Goal: Task Accomplishment & Management: Complete application form

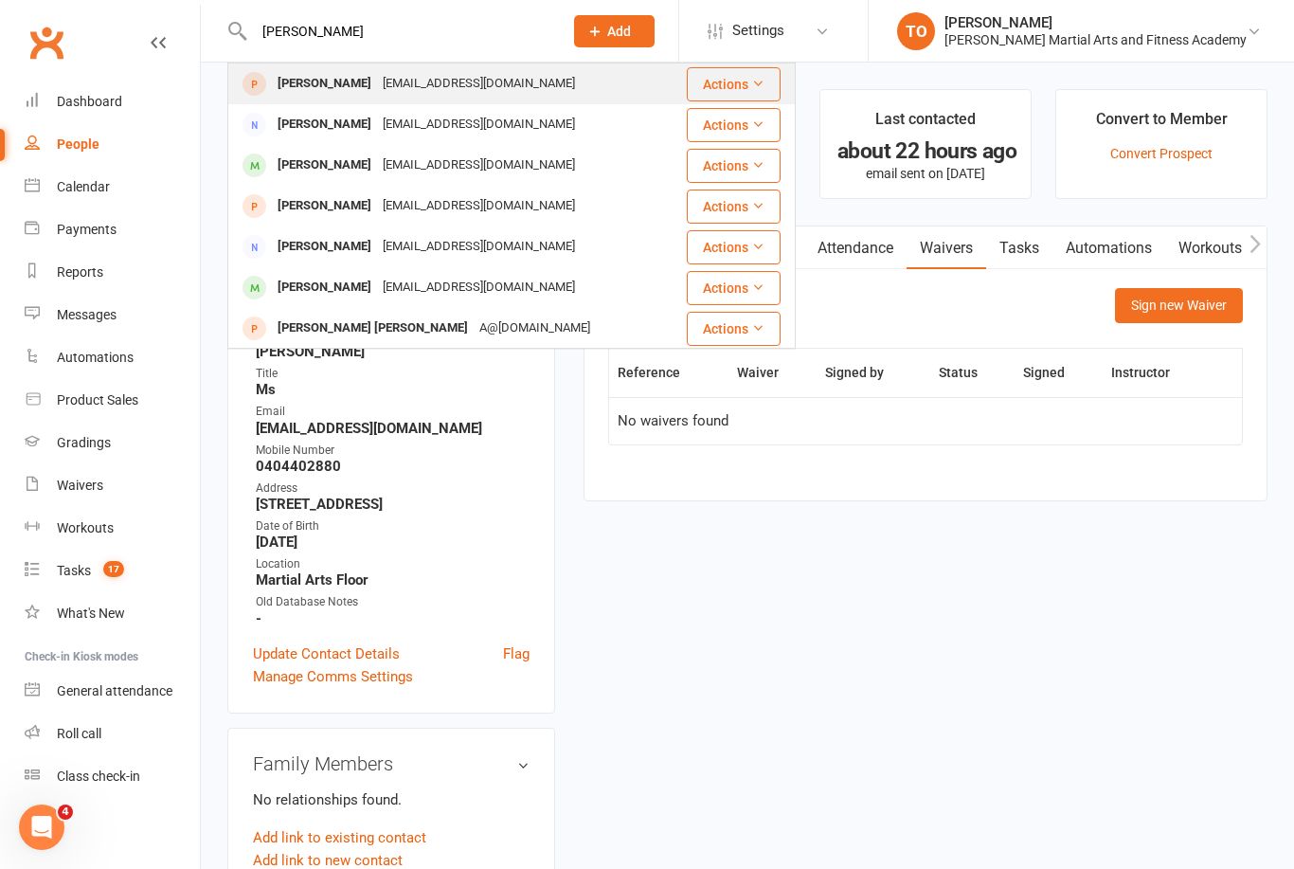
type input "Robyn mur"
click at [315, 83] on div "[PERSON_NAME]" at bounding box center [324, 83] width 105 height 27
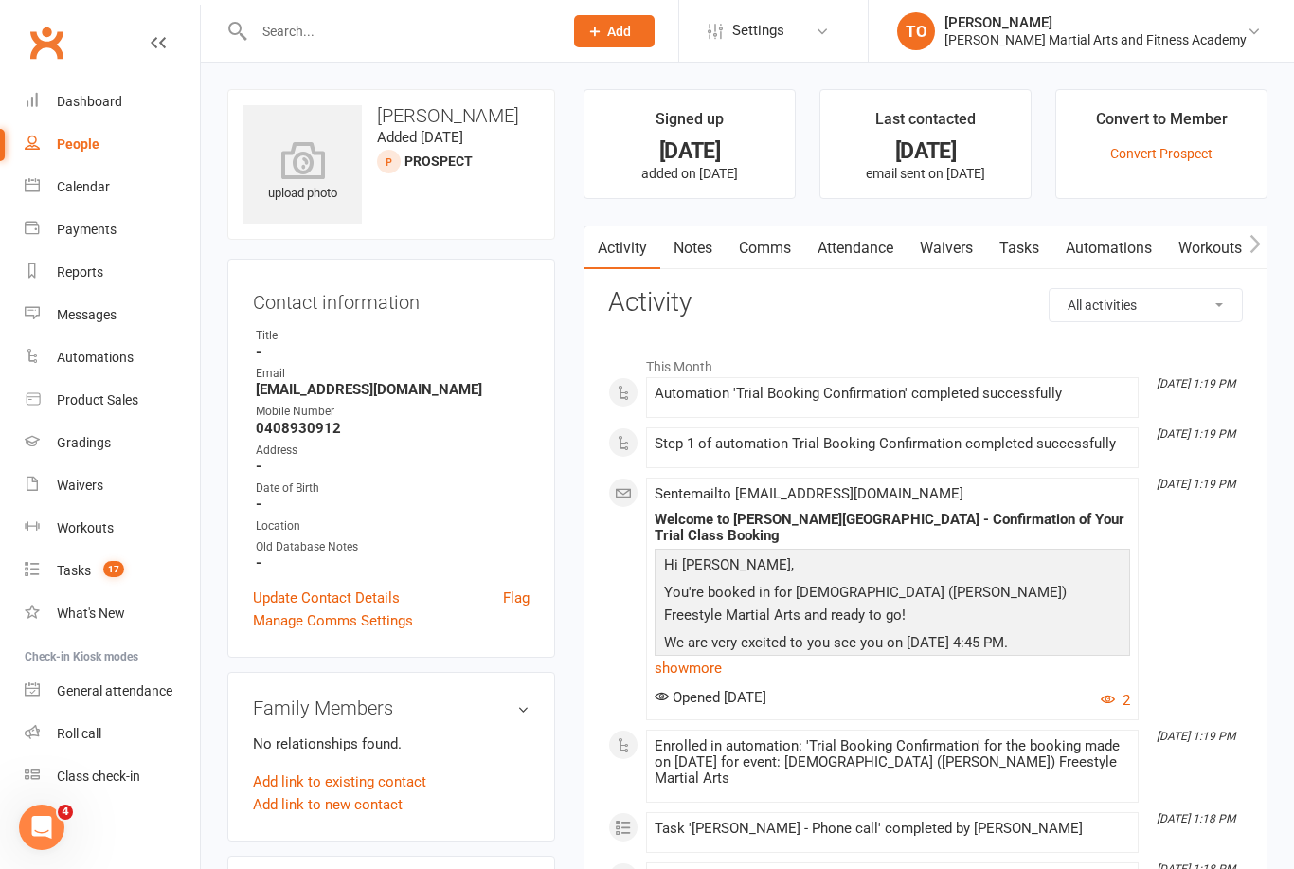
click at [948, 252] on link "Waivers" at bounding box center [947, 248] width 80 height 44
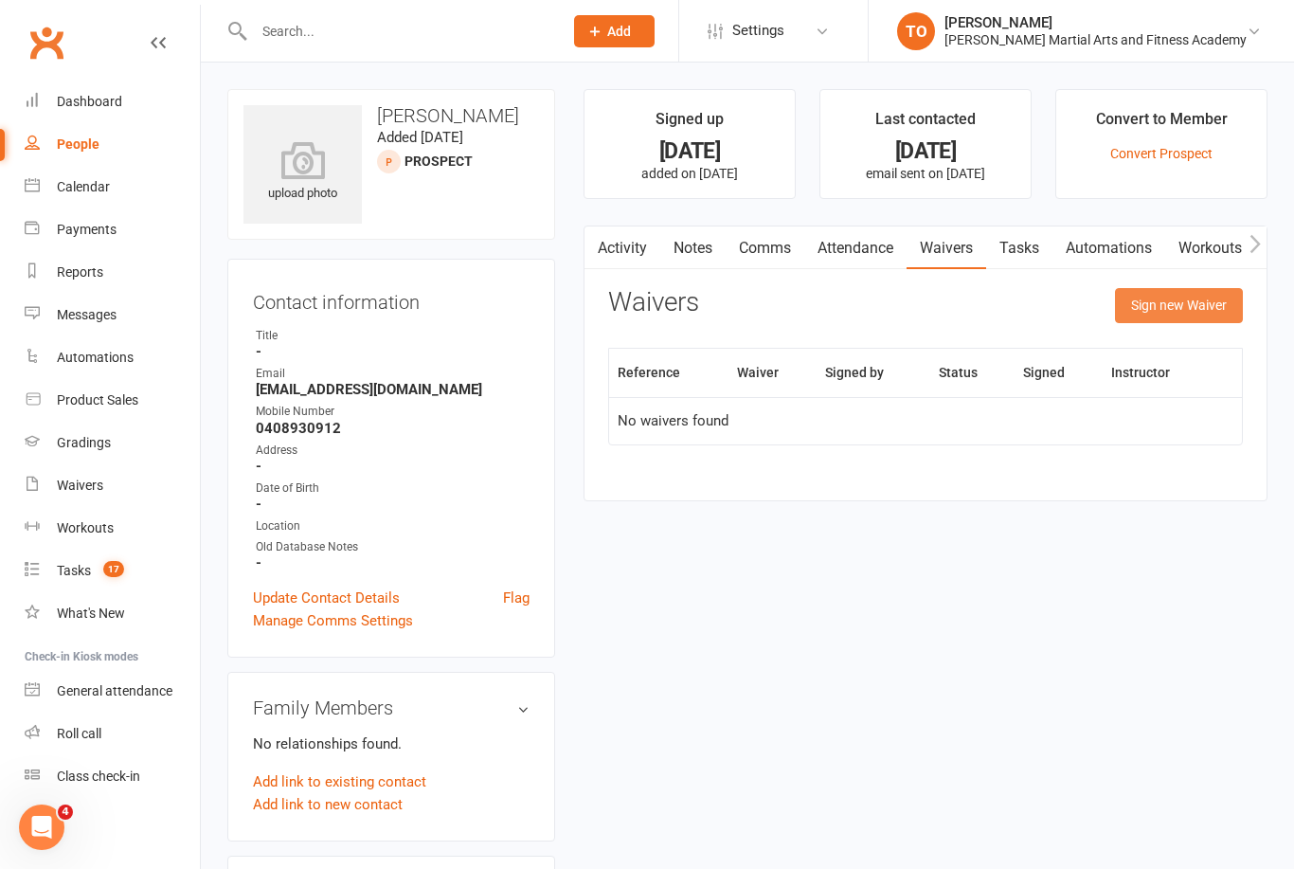
click at [1164, 310] on button "Sign new Waiver" at bounding box center [1179, 305] width 128 height 34
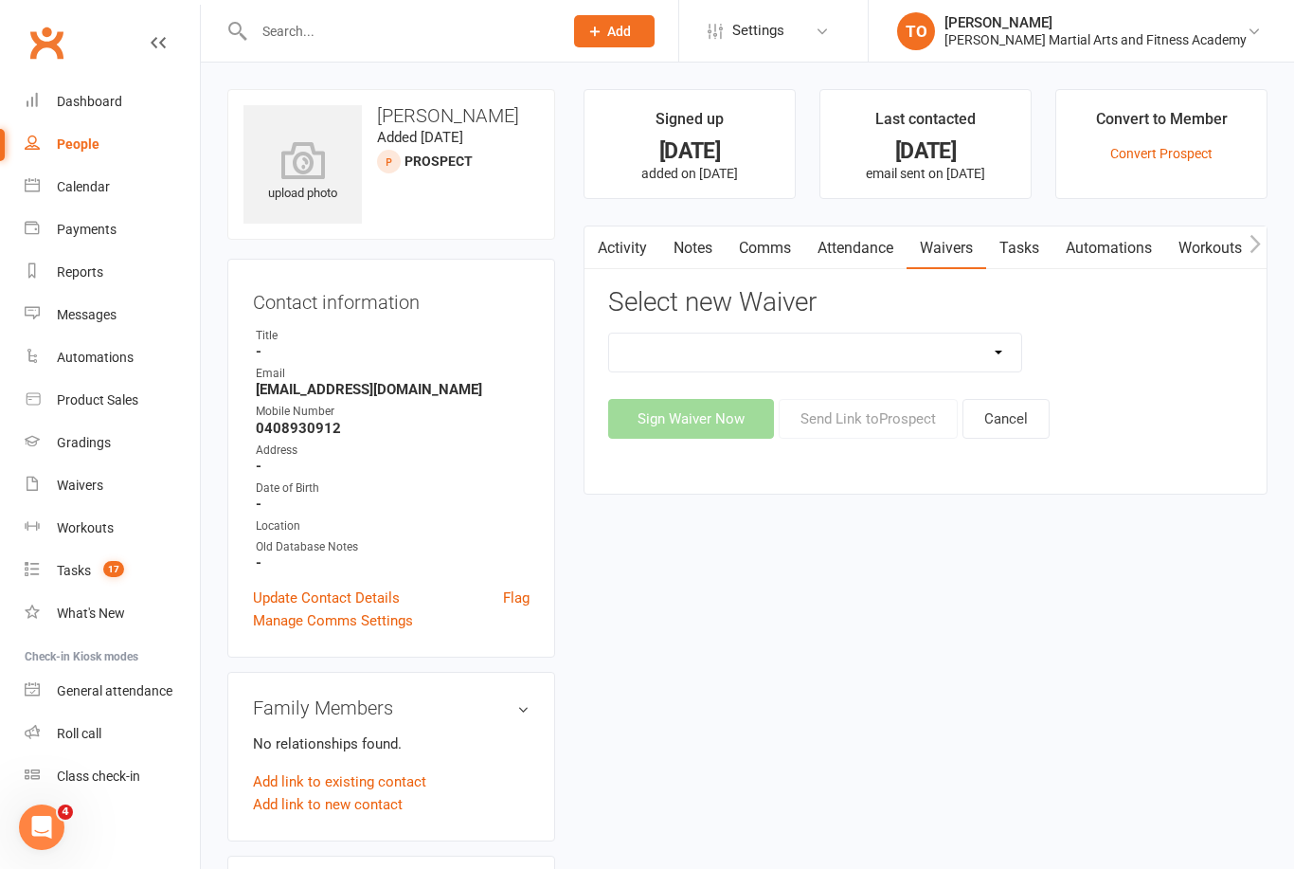
click at [997, 347] on select "ALL ACCESS Adults Membership B4F - Adults - 10 Class Pass + 1 FREE B4F - Adults…" at bounding box center [815, 353] width 412 height 38
select select "10343"
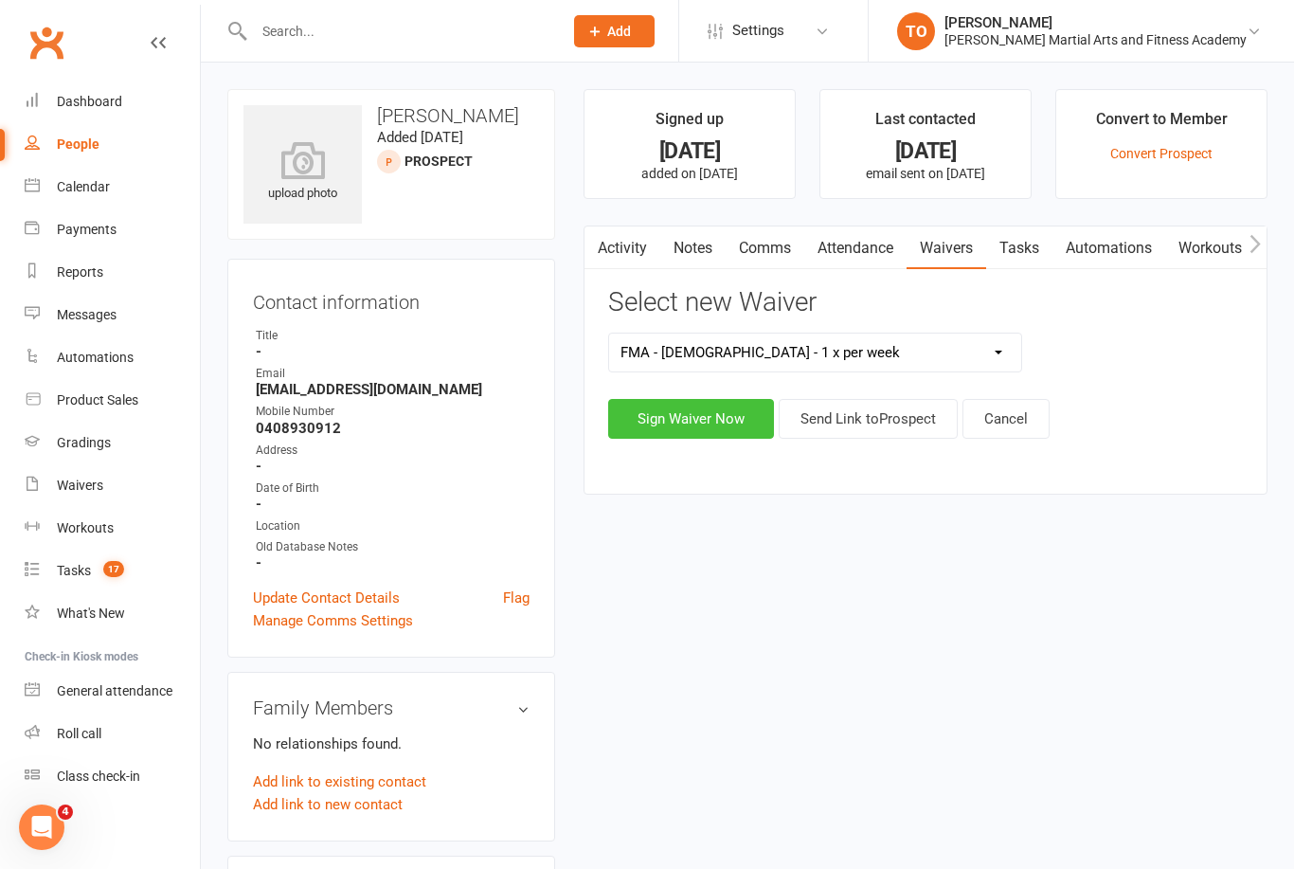
click at [700, 430] on button "Sign Waiver Now" at bounding box center [691, 419] width 166 height 40
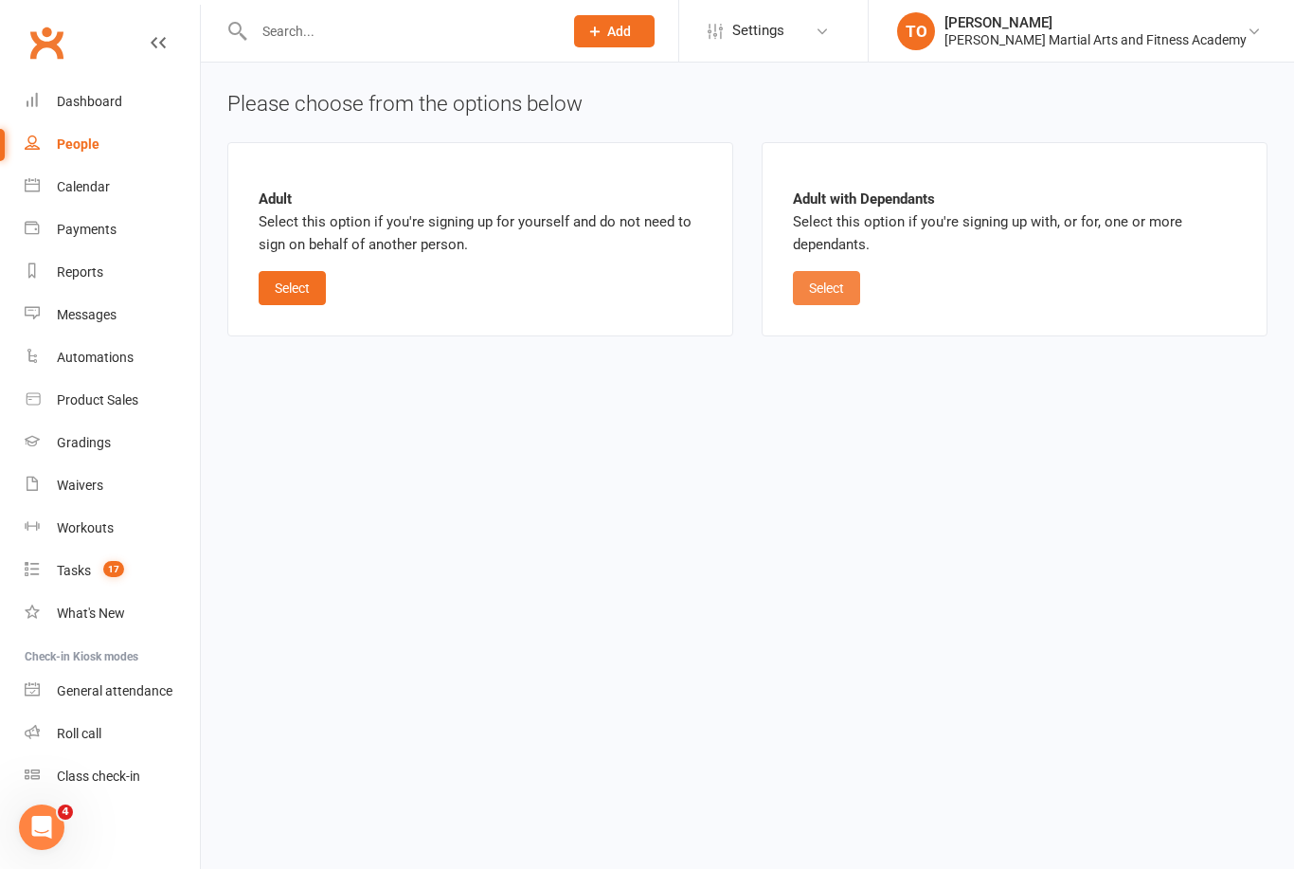
click at [800, 273] on button "Select" at bounding box center [826, 288] width 67 height 34
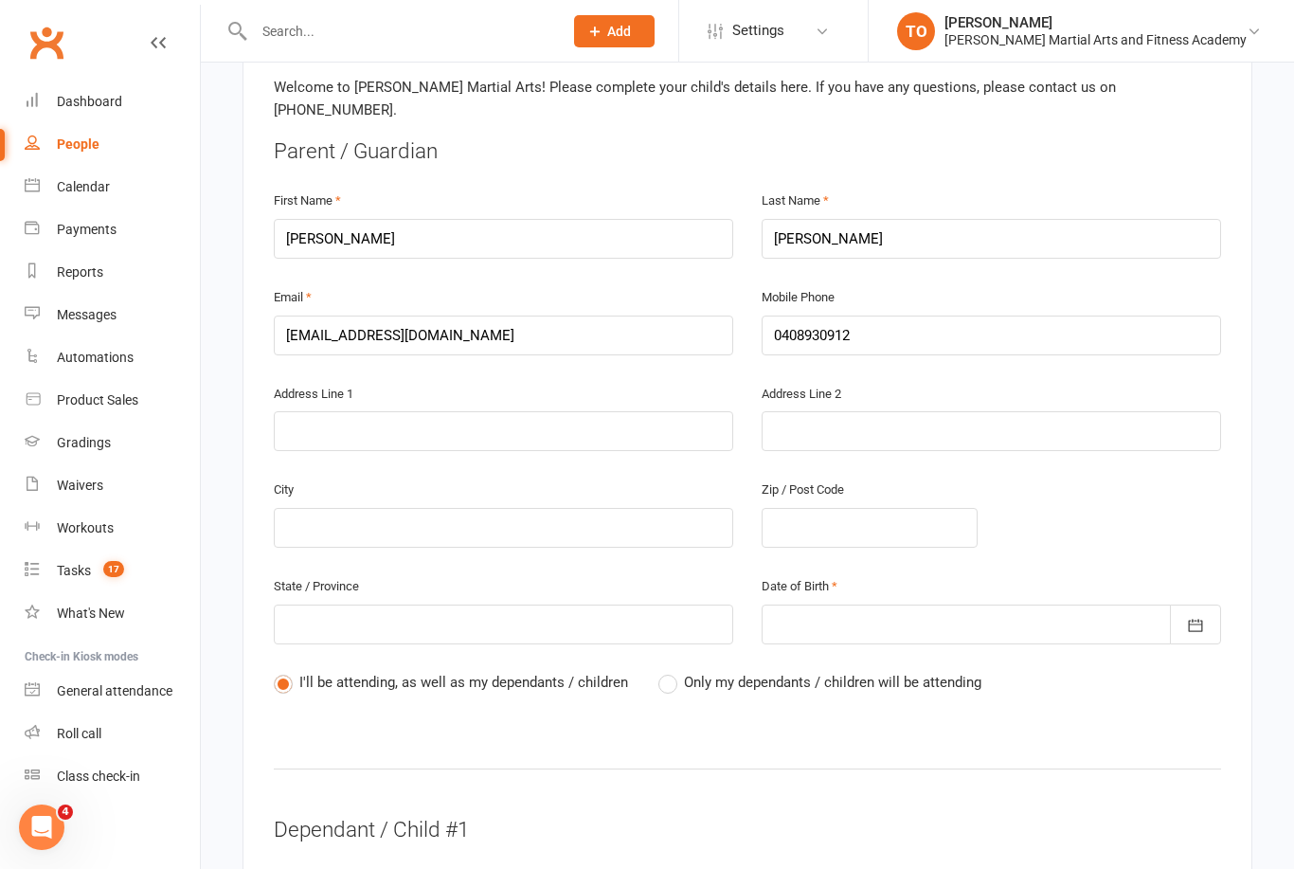
scroll to position [455, 0]
click at [690, 668] on span "Only my dependants / children will be attending" at bounding box center [833, 678] width 298 height 20
click at [671, 668] on input "Only my dependants / children will be attending" at bounding box center [665, 668] width 12 height 0
radio input "true"
radio input "false"
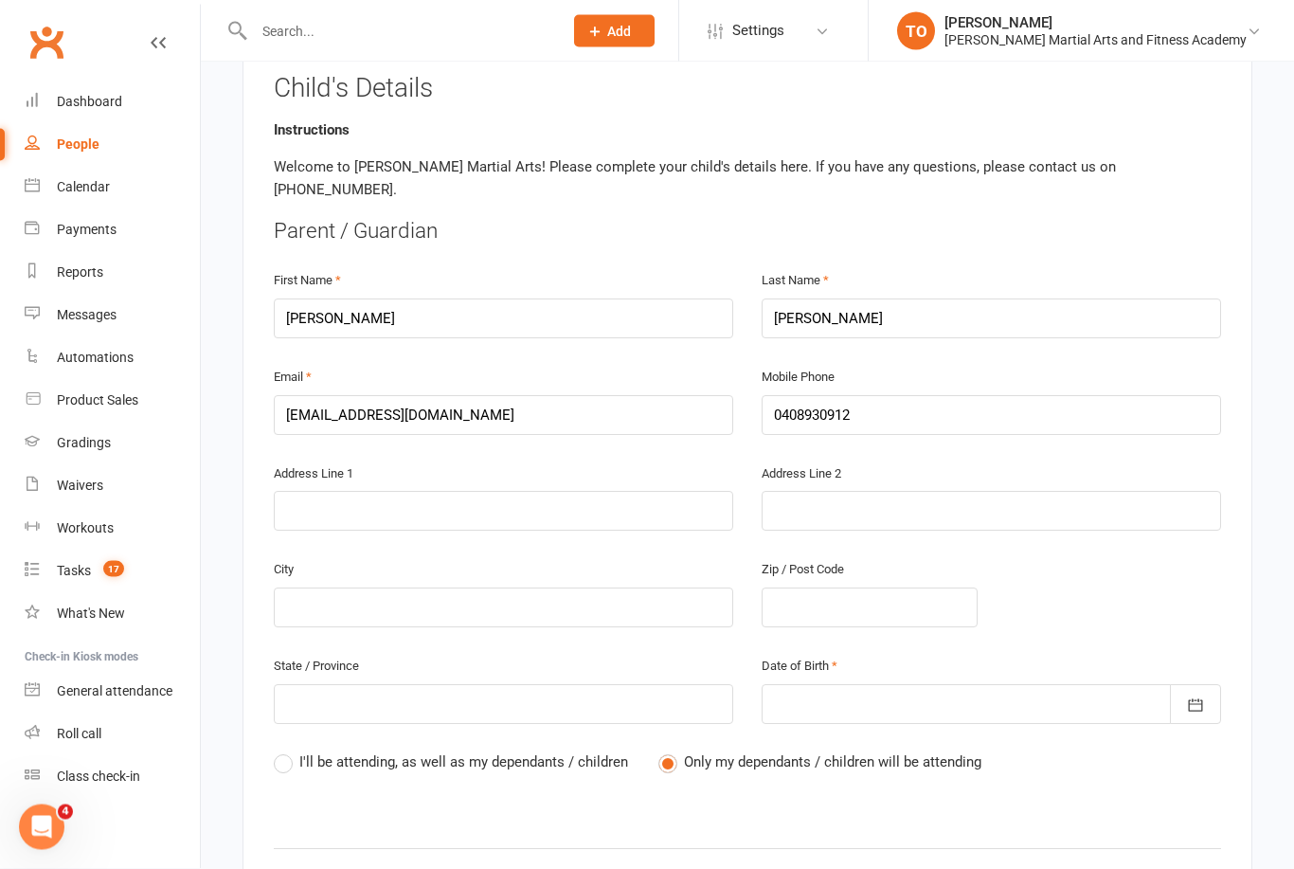
scroll to position [349, 0]
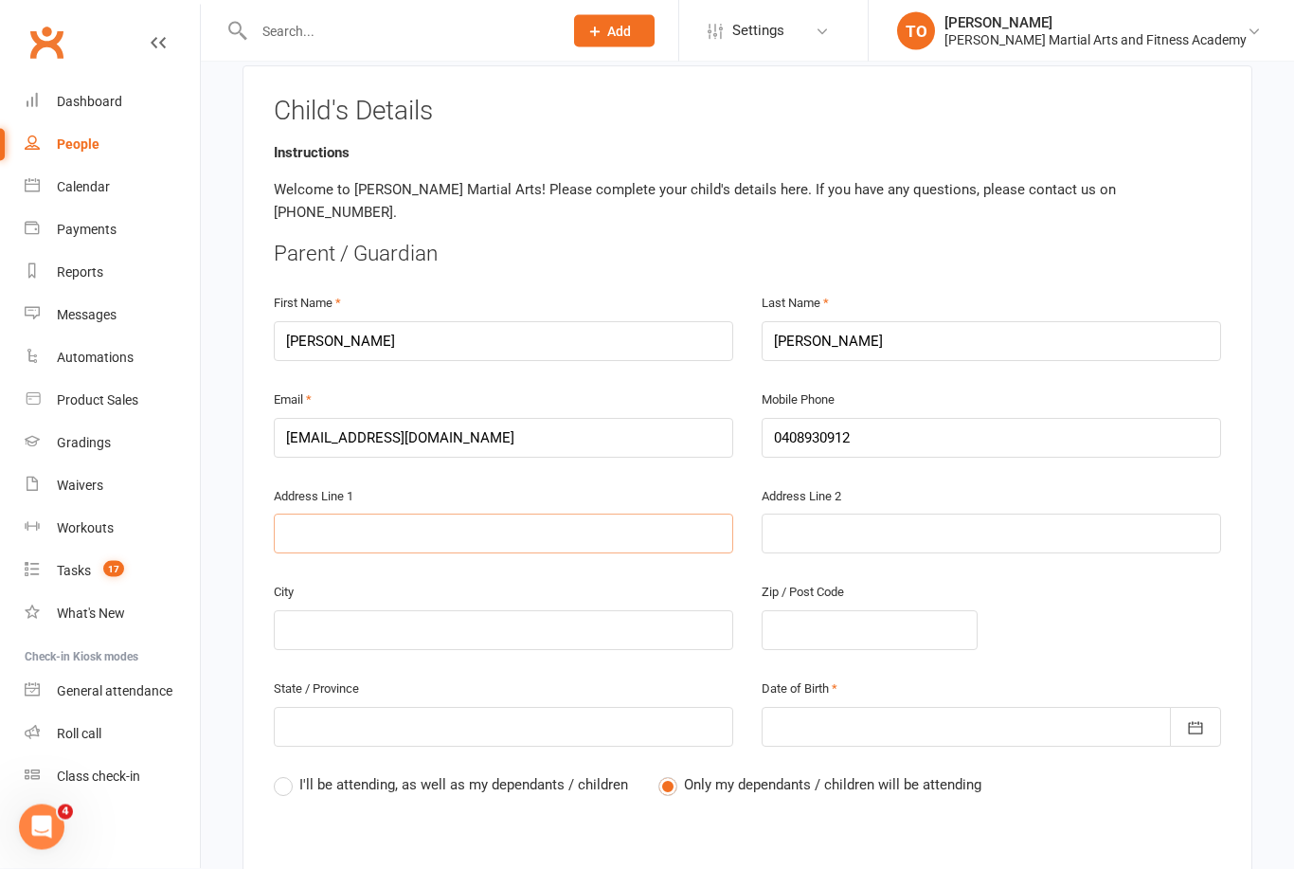
click at [371, 514] on input "text" at bounding box center [504, 534] width 460 height 40
type input "1"
type input "15"
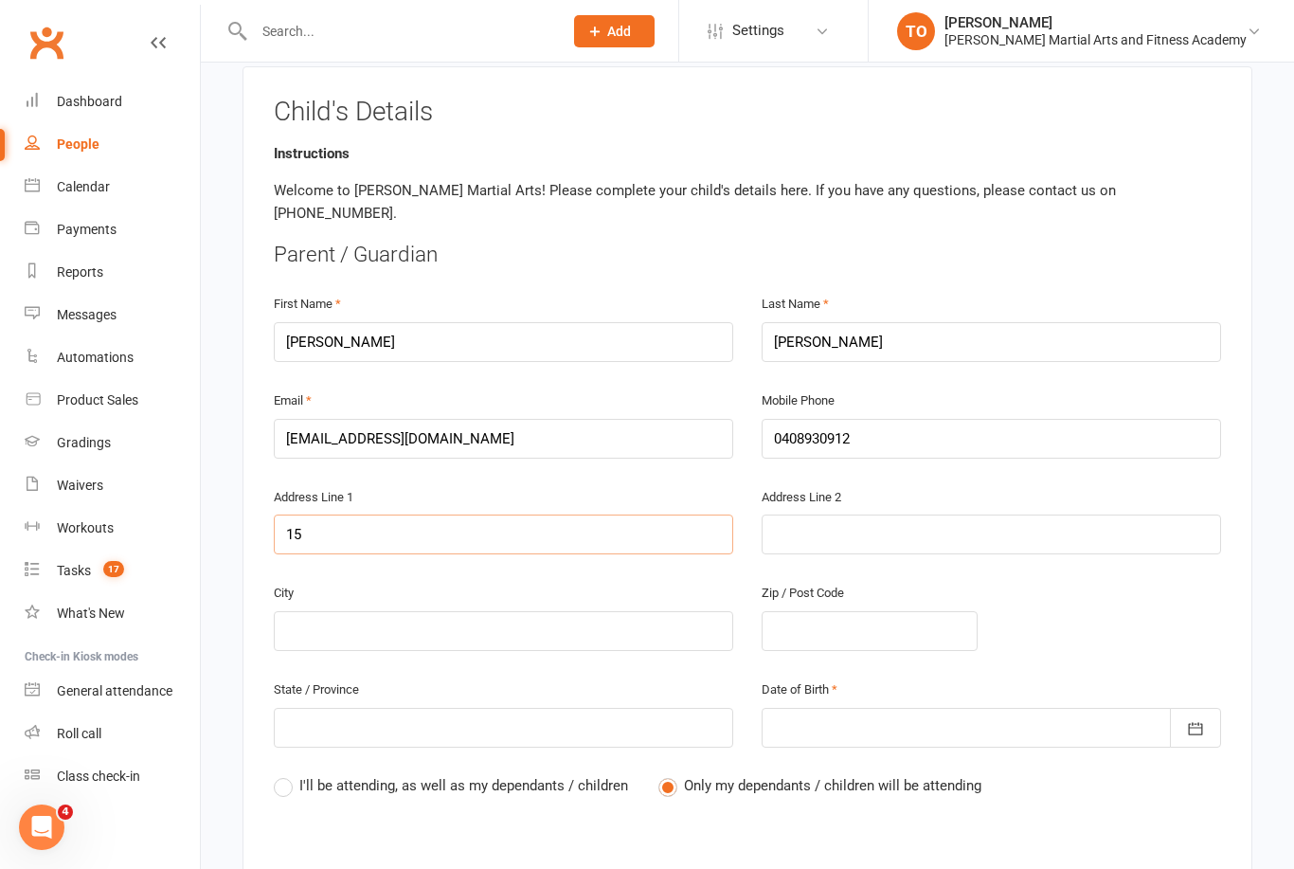
type input "157"
type input "157b"
type input "157"
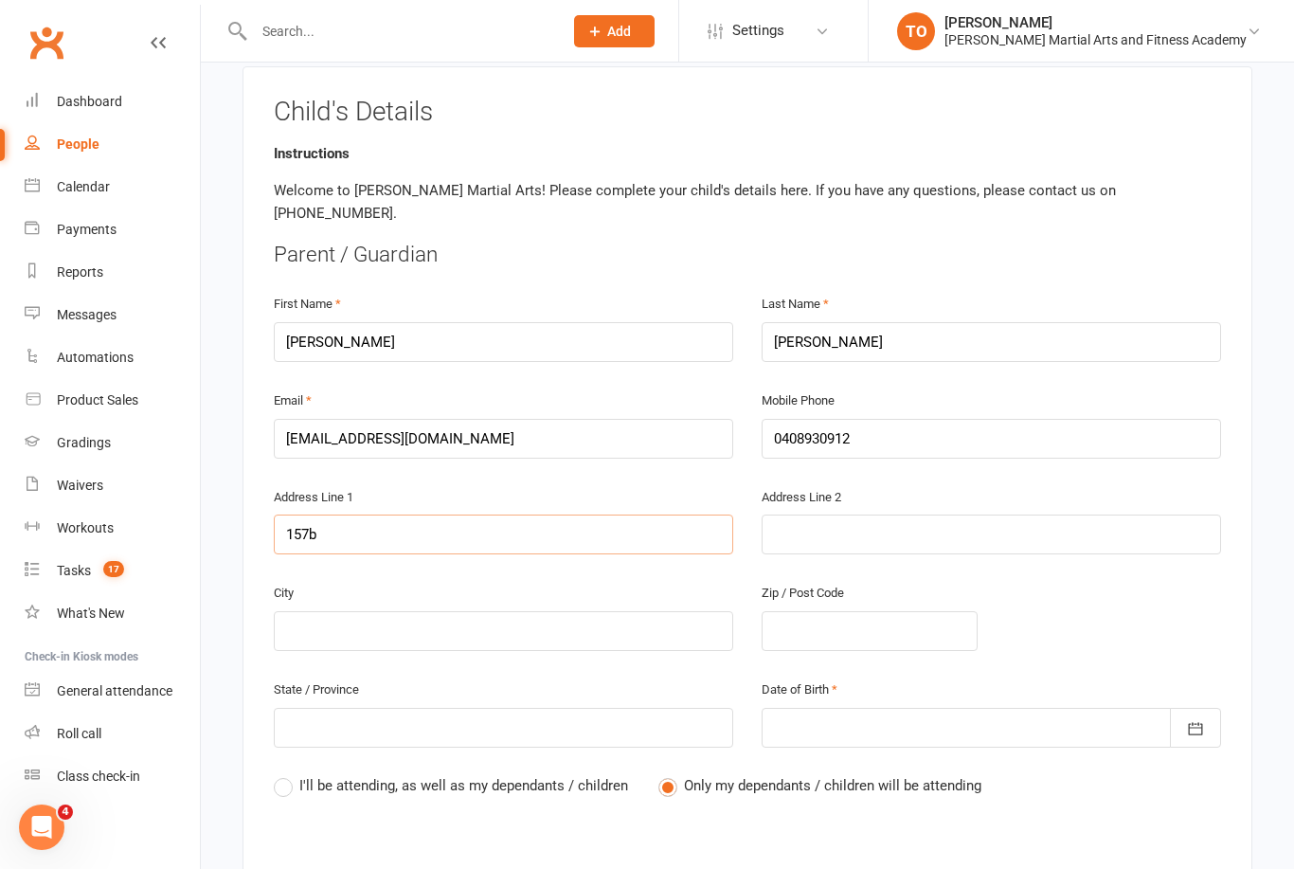
type input "157"
type input "157 K"
type input "157 Ki"
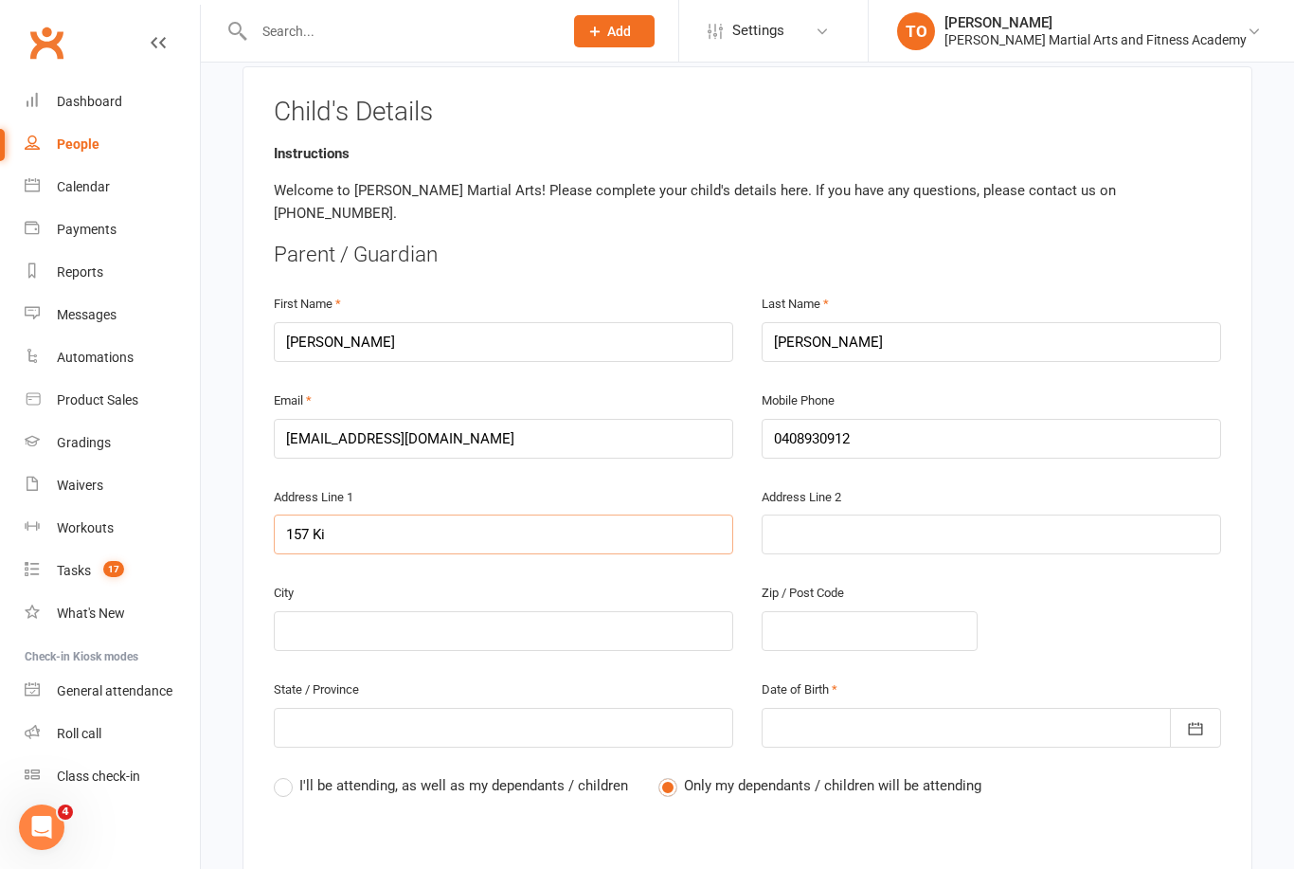
type input "157 Kit"
type input "157 Kitc"
type input "157 Kitch"
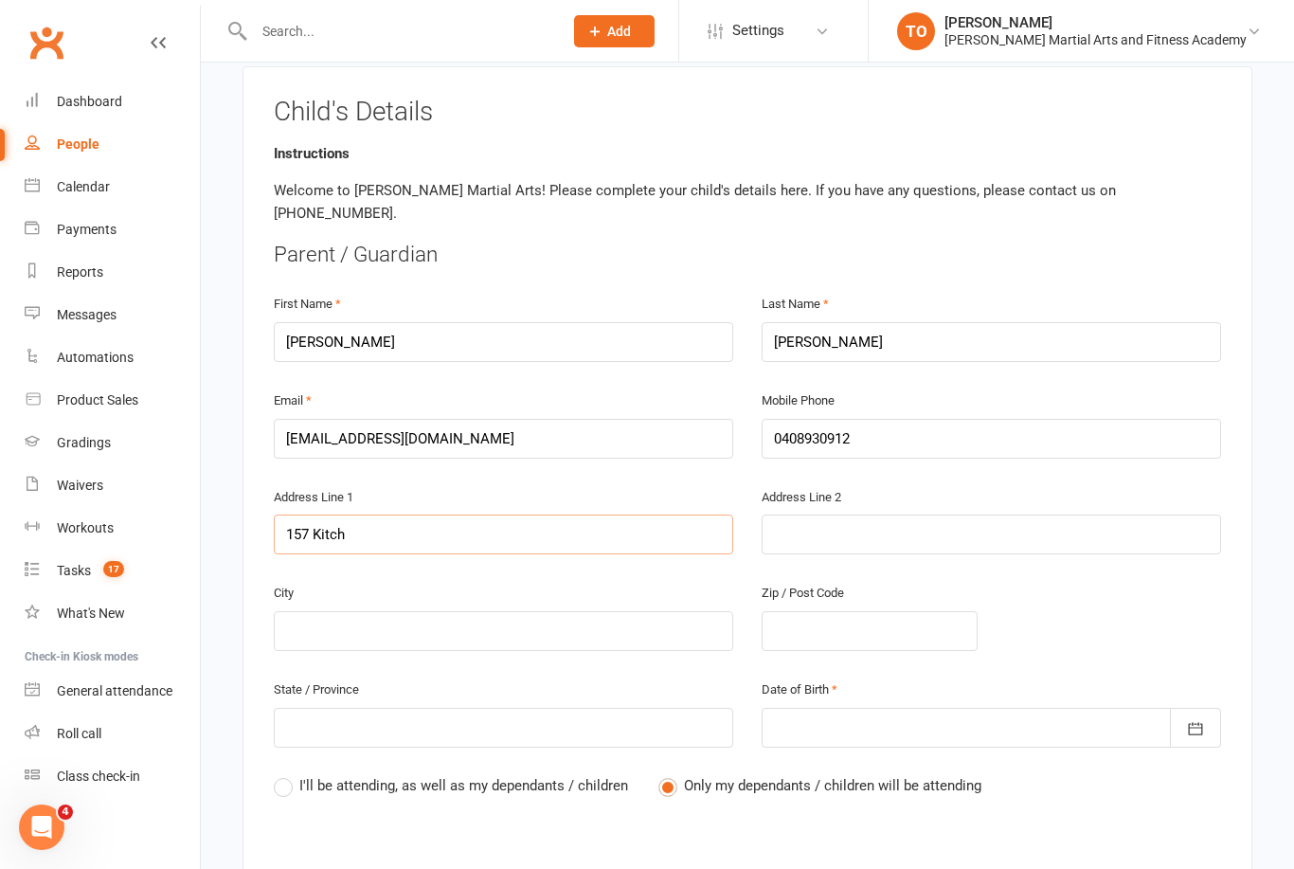
type input "157 Kitch"
type input "157 Kitche"
type input "157 Kitchen"
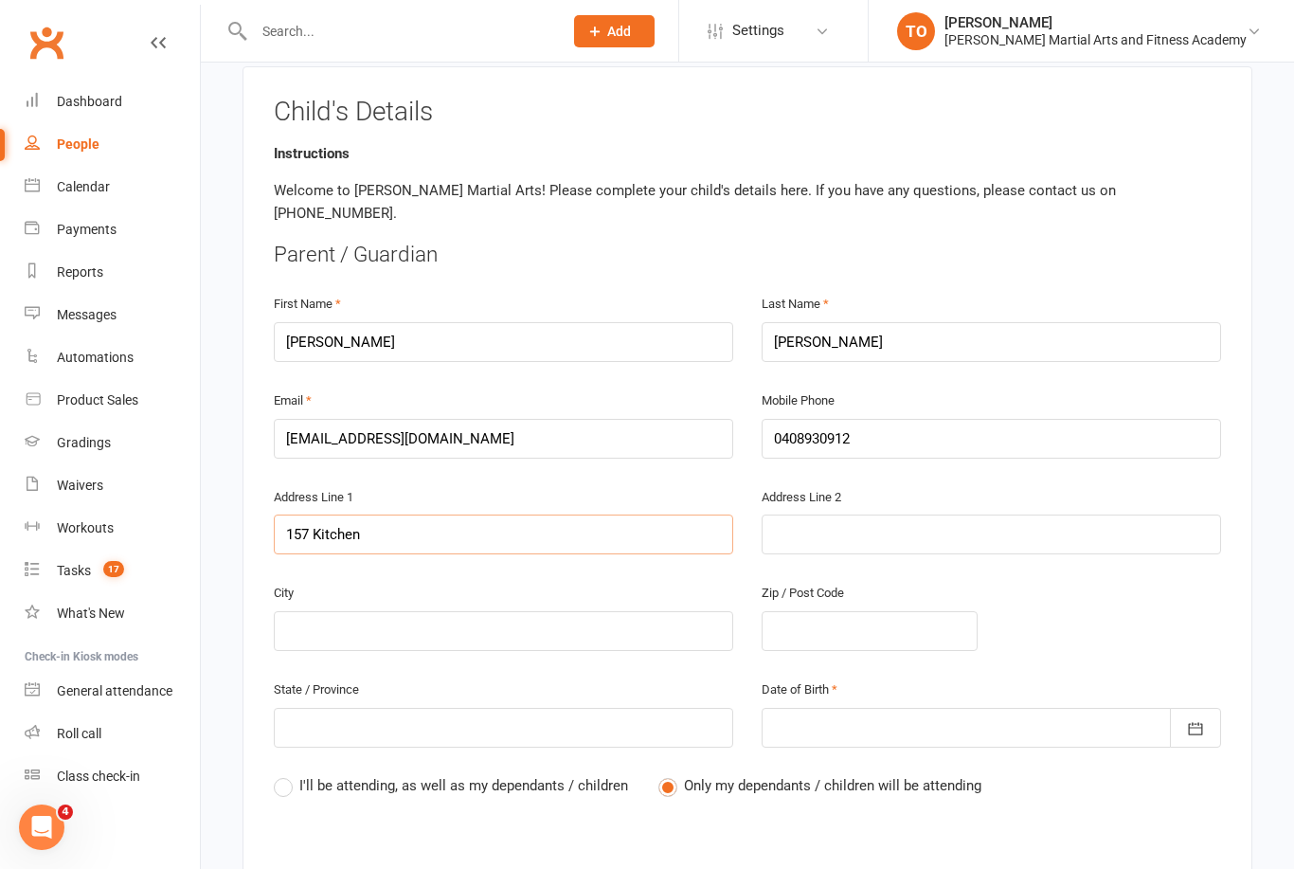
type input "157 Kitchene"
type input "157 Kitchener"
type input "157 Kitchener R"
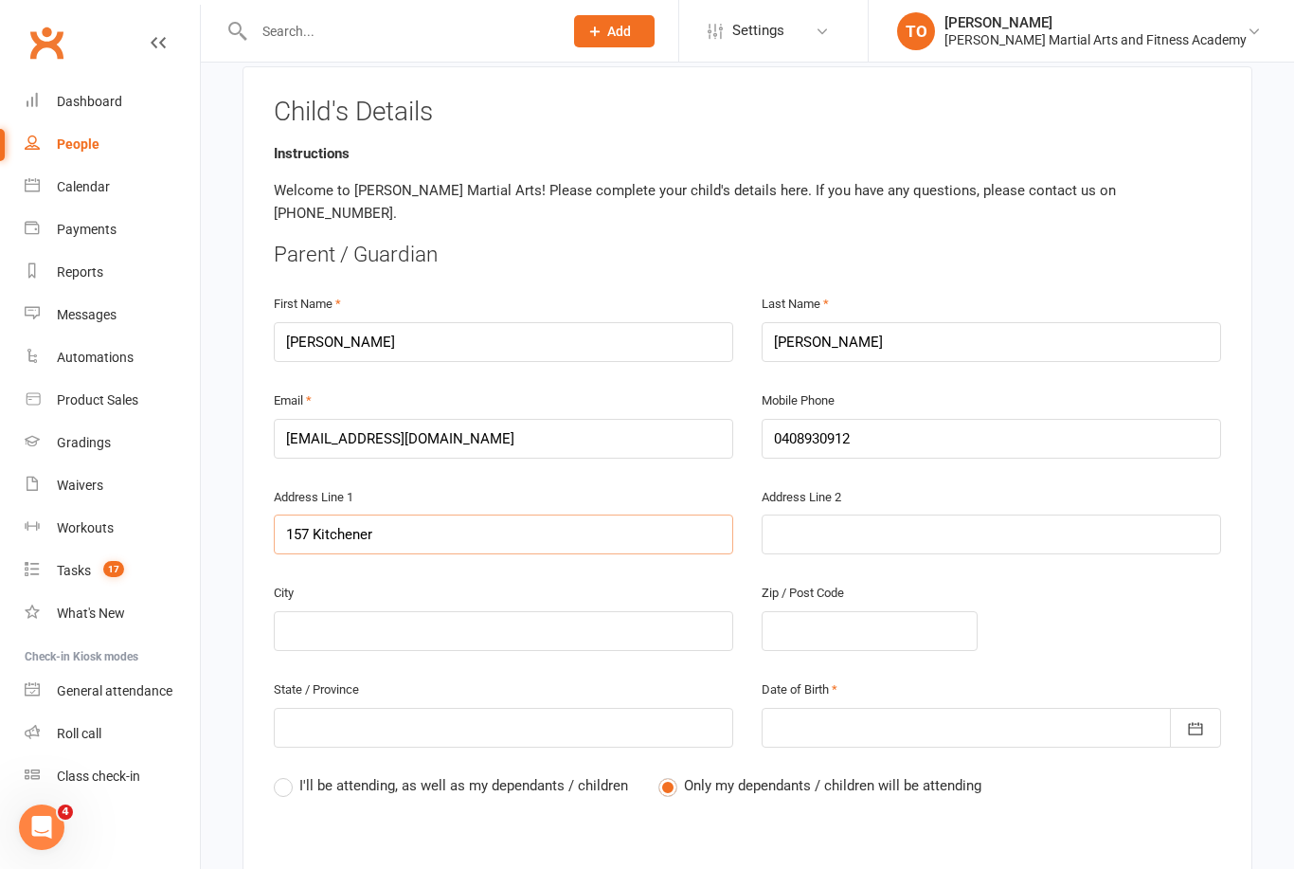
type input "157 Kitchener R"
type input "157 Kitchener Ro"
type input "157 Kitchener Roa"
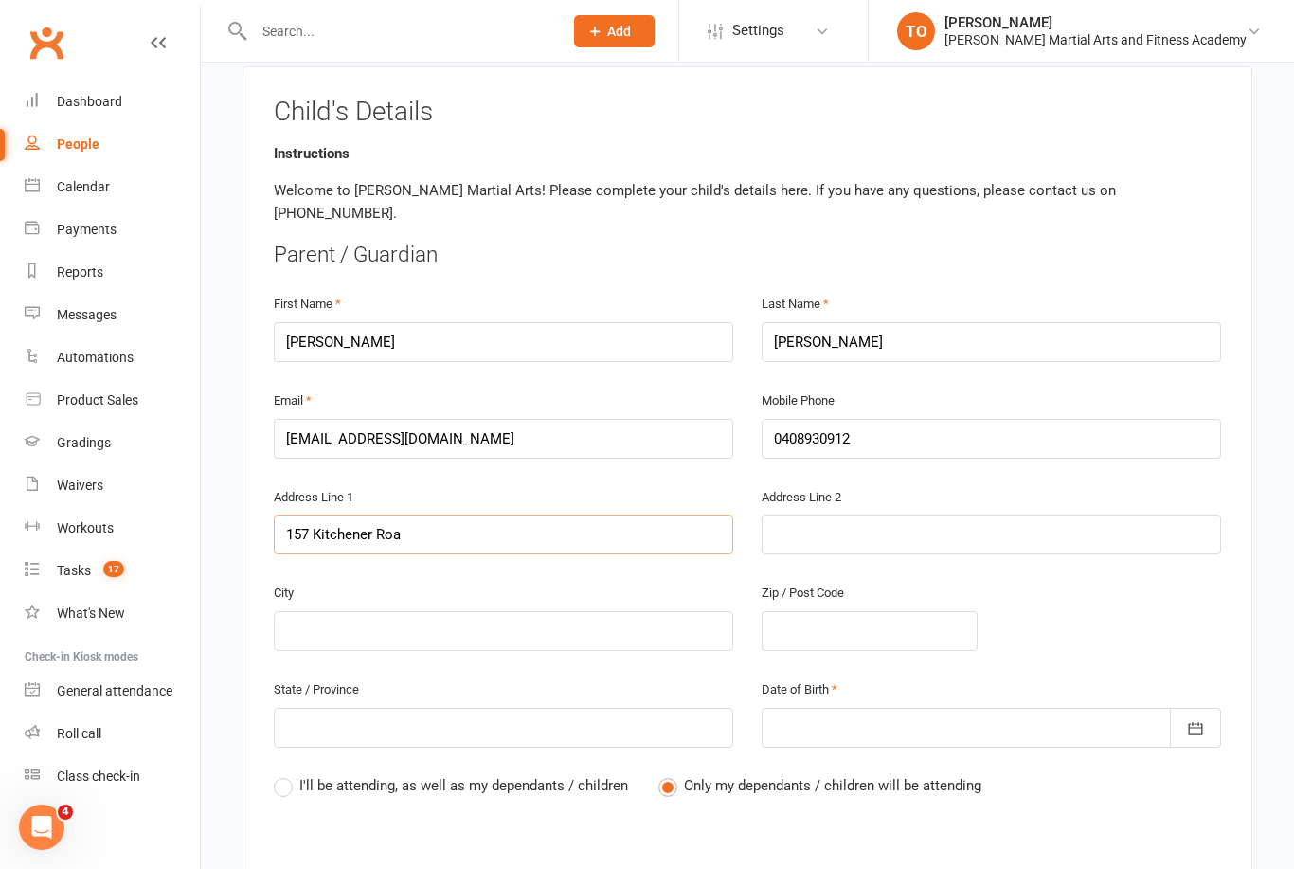
type input "157 Kitchener Roaa"
type input "157 Kitchener Roaad"
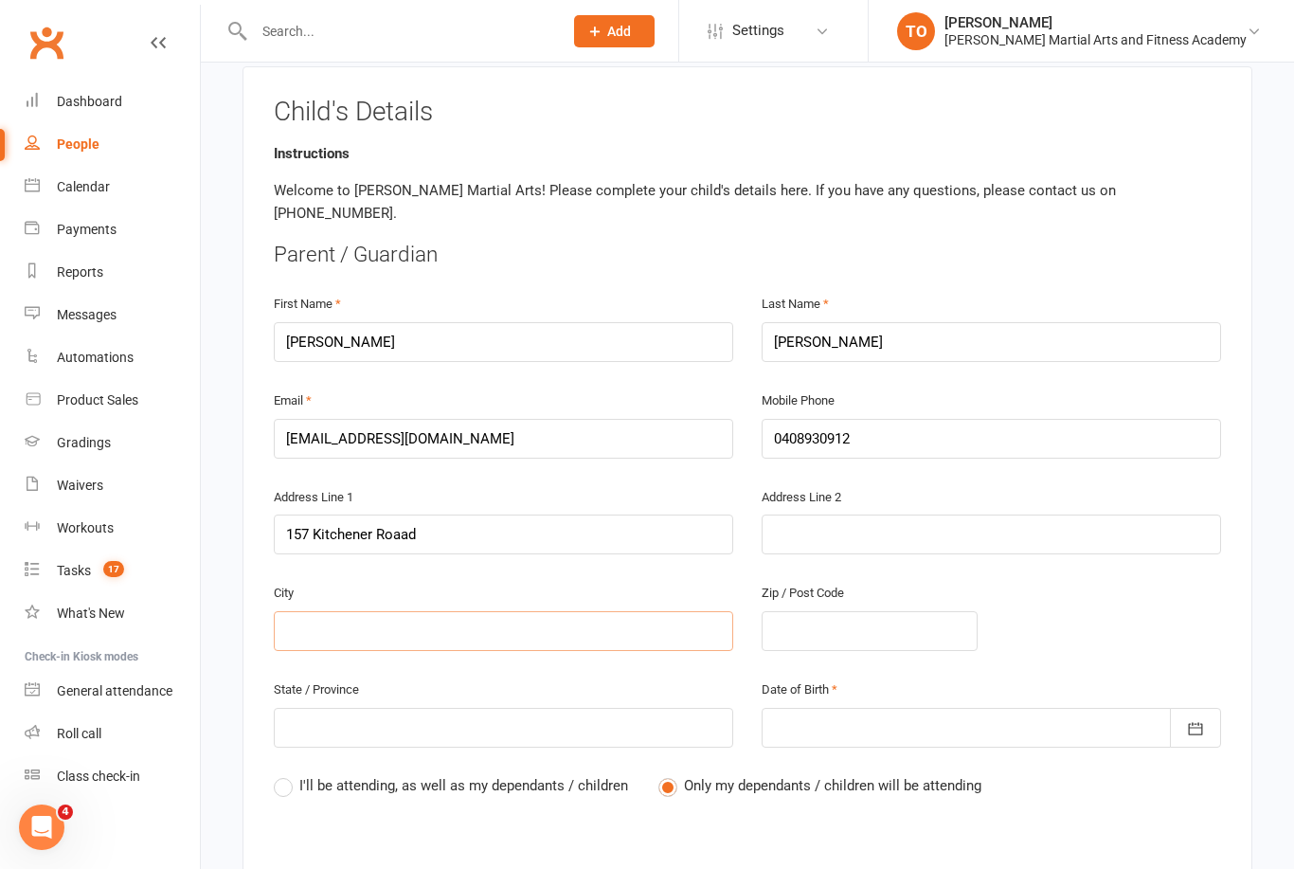
type input "A"
type input "Al"
type input "Alf"
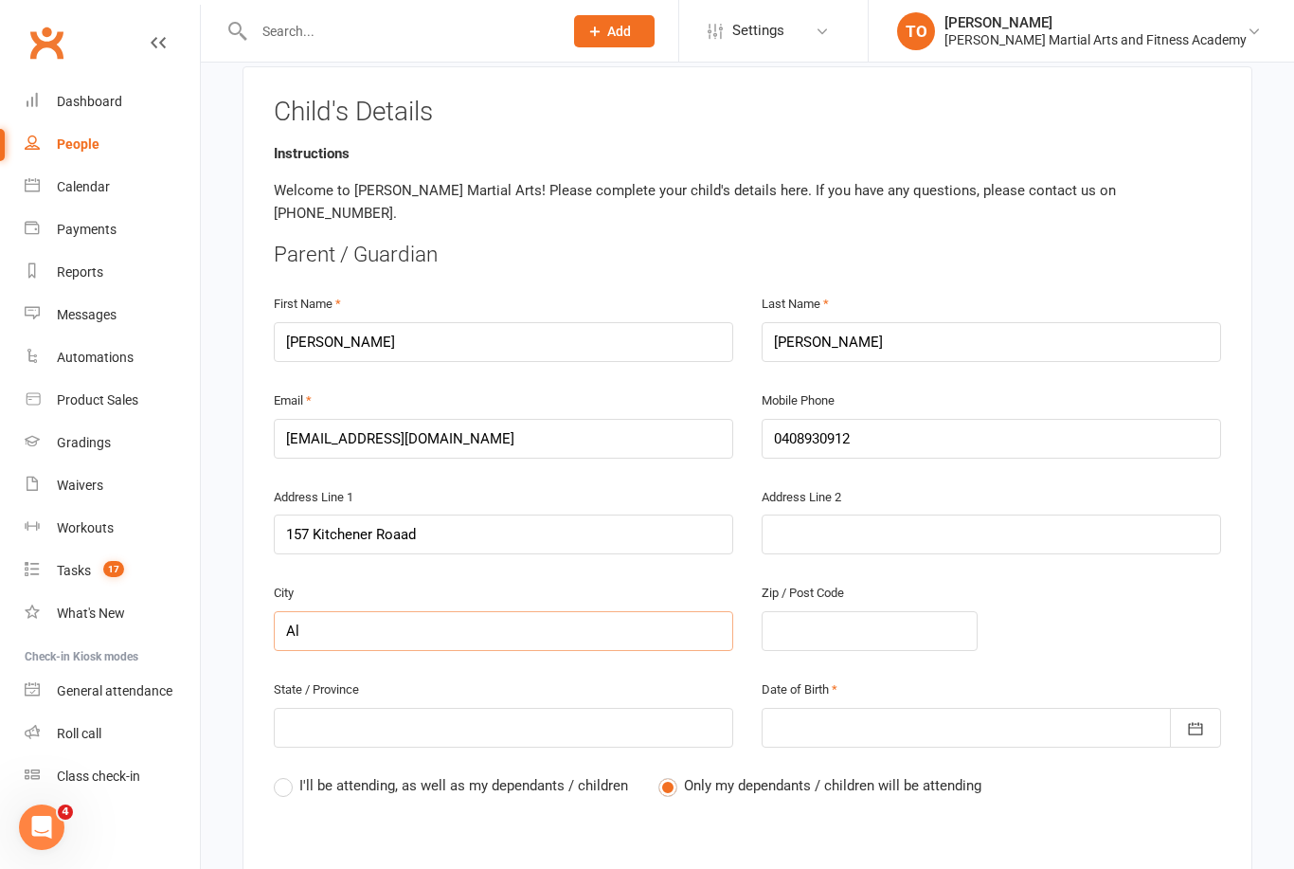
type input "Alf"
type input "Alfr"
type input "Alfre"
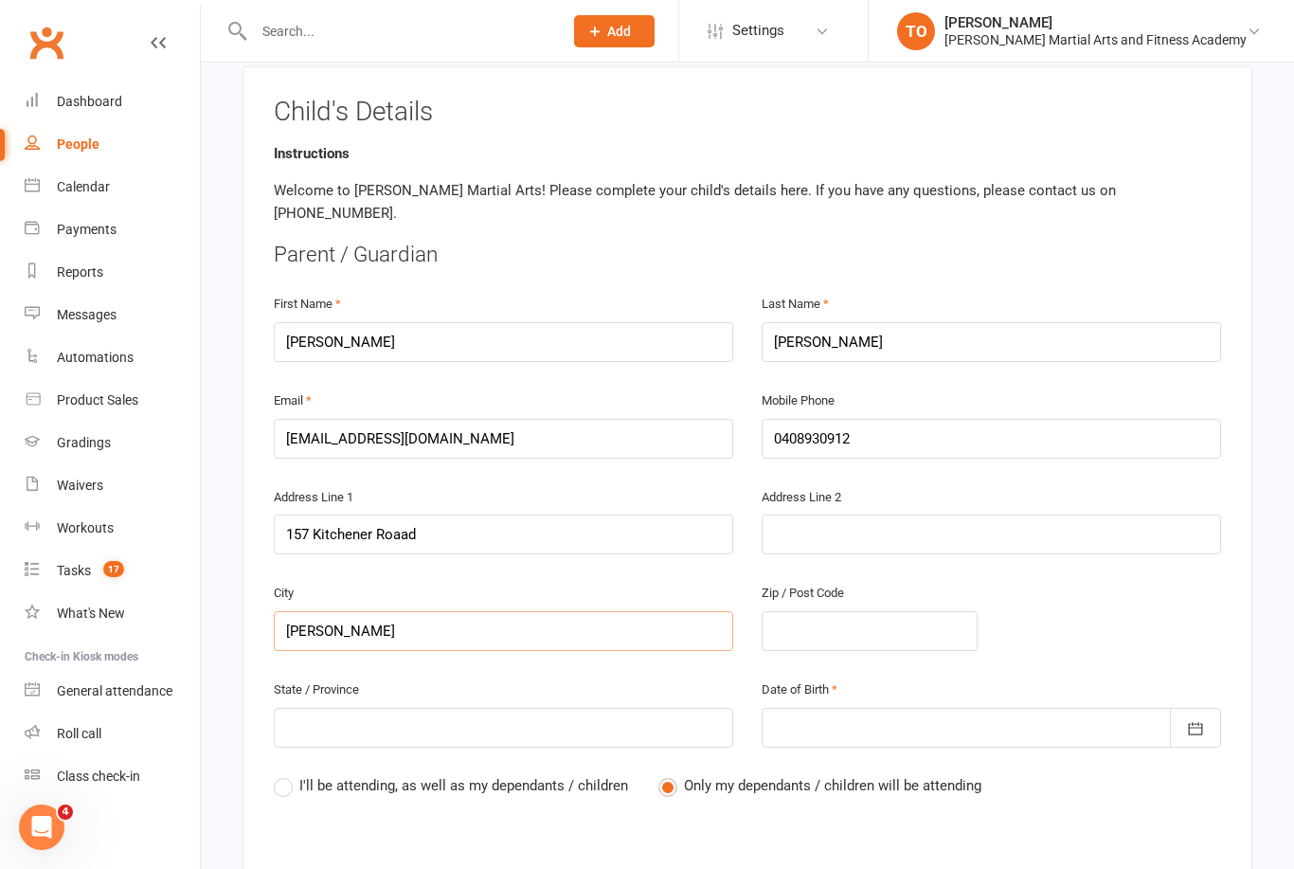
type input "Alfred"
type input "Alfred C"
type input "Alfred CV"
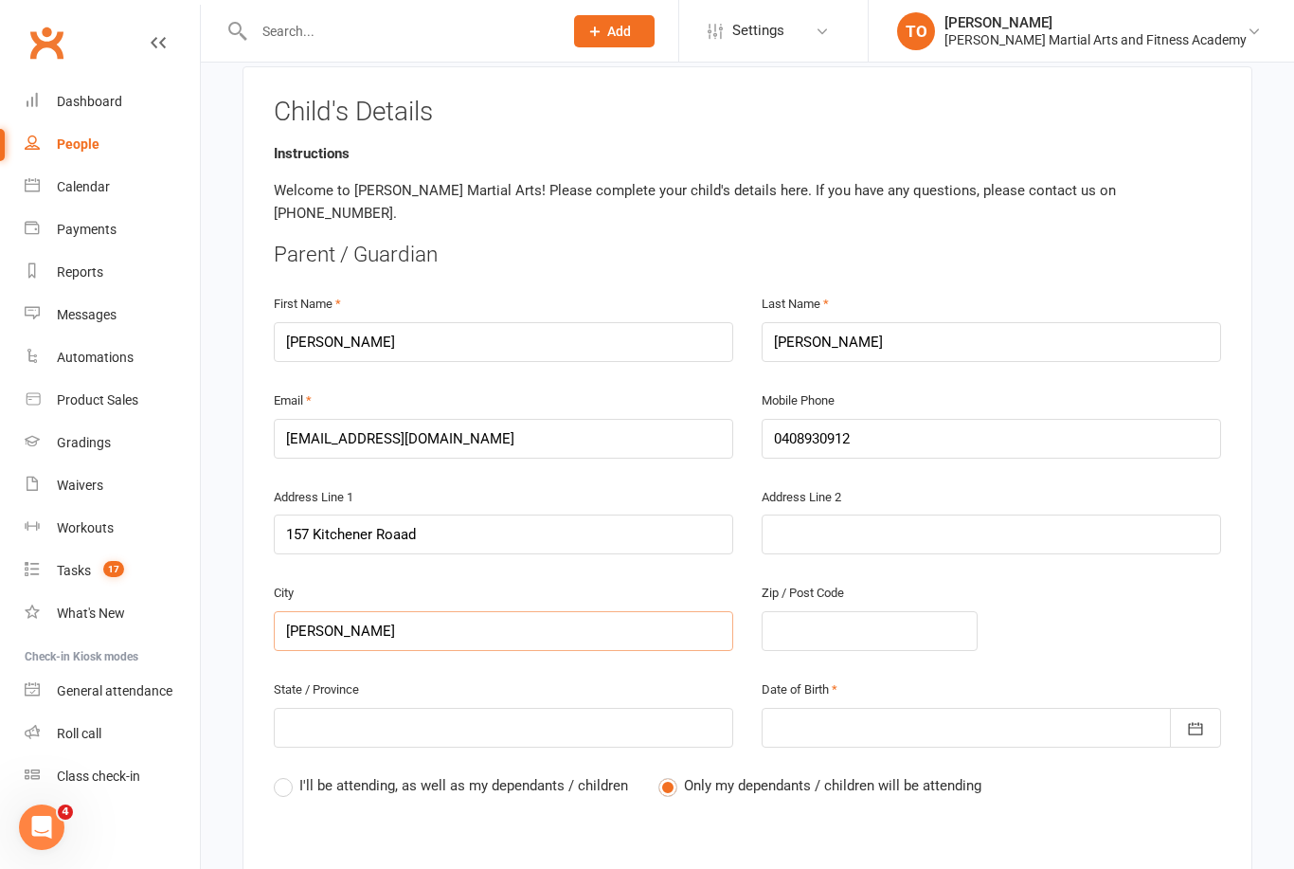
type input "Alfred CV"
type input "Alfred C"
type input "Alfred Co"
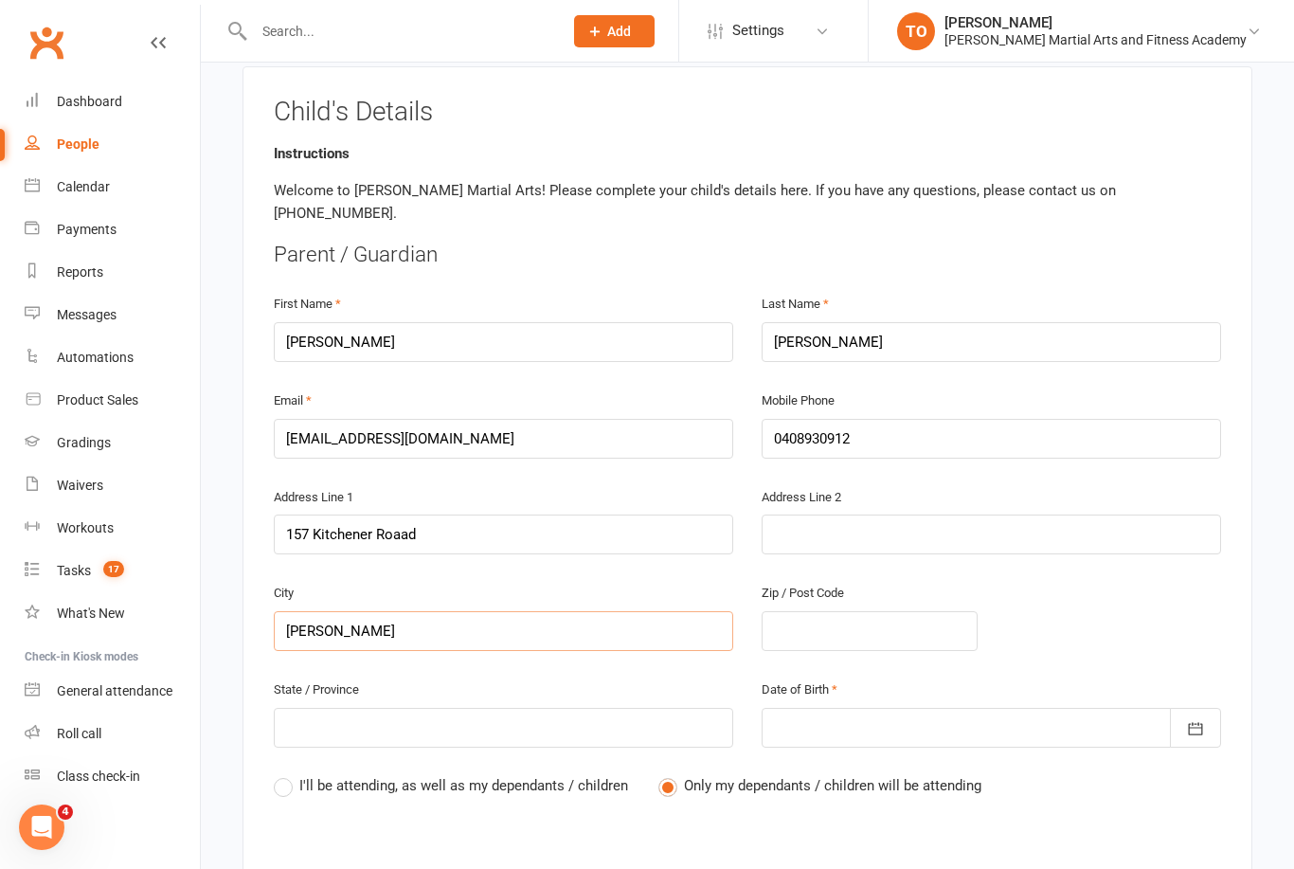
type input "Alfred Cov"
type input "Alfred Cove"
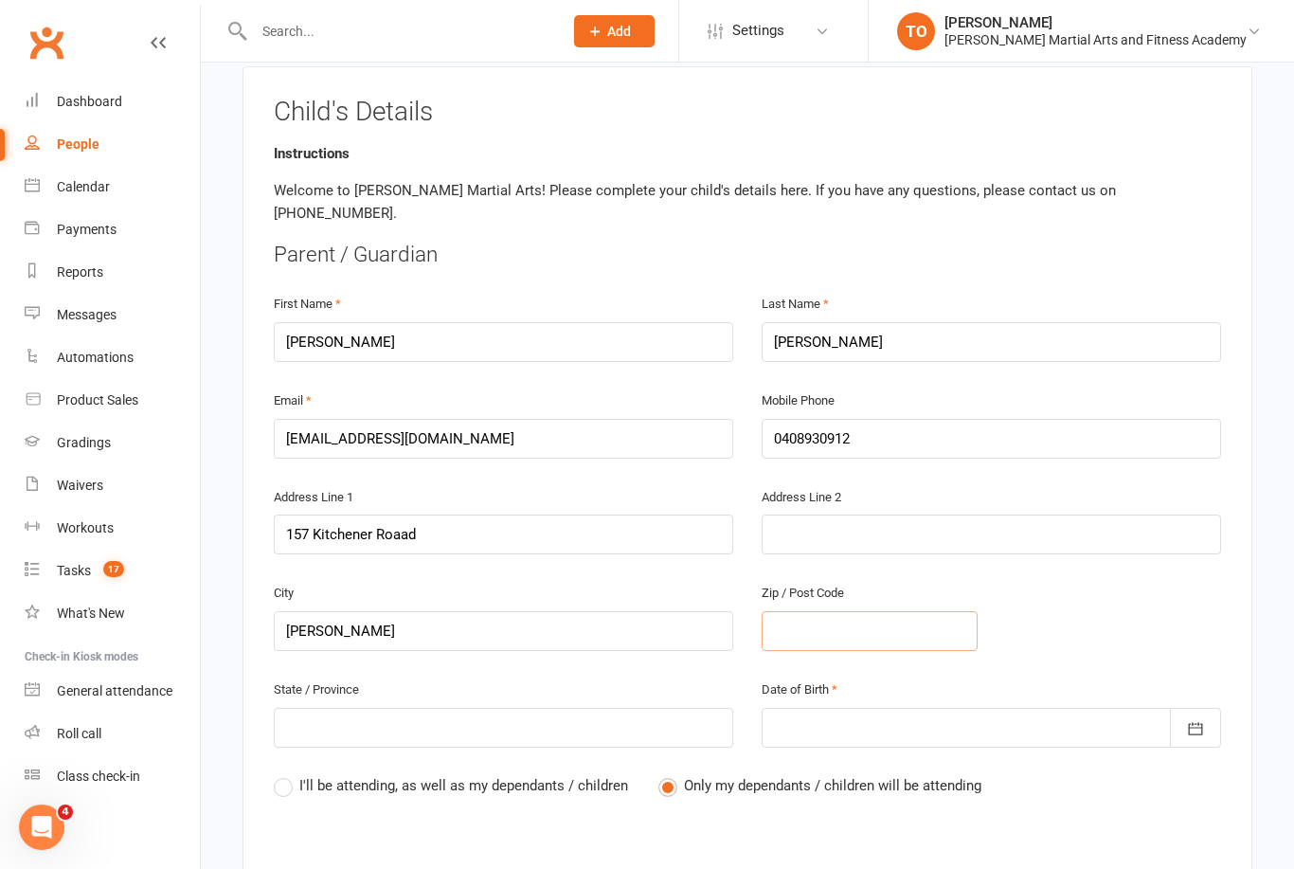
type input "6"
type input "61"
type input "615"
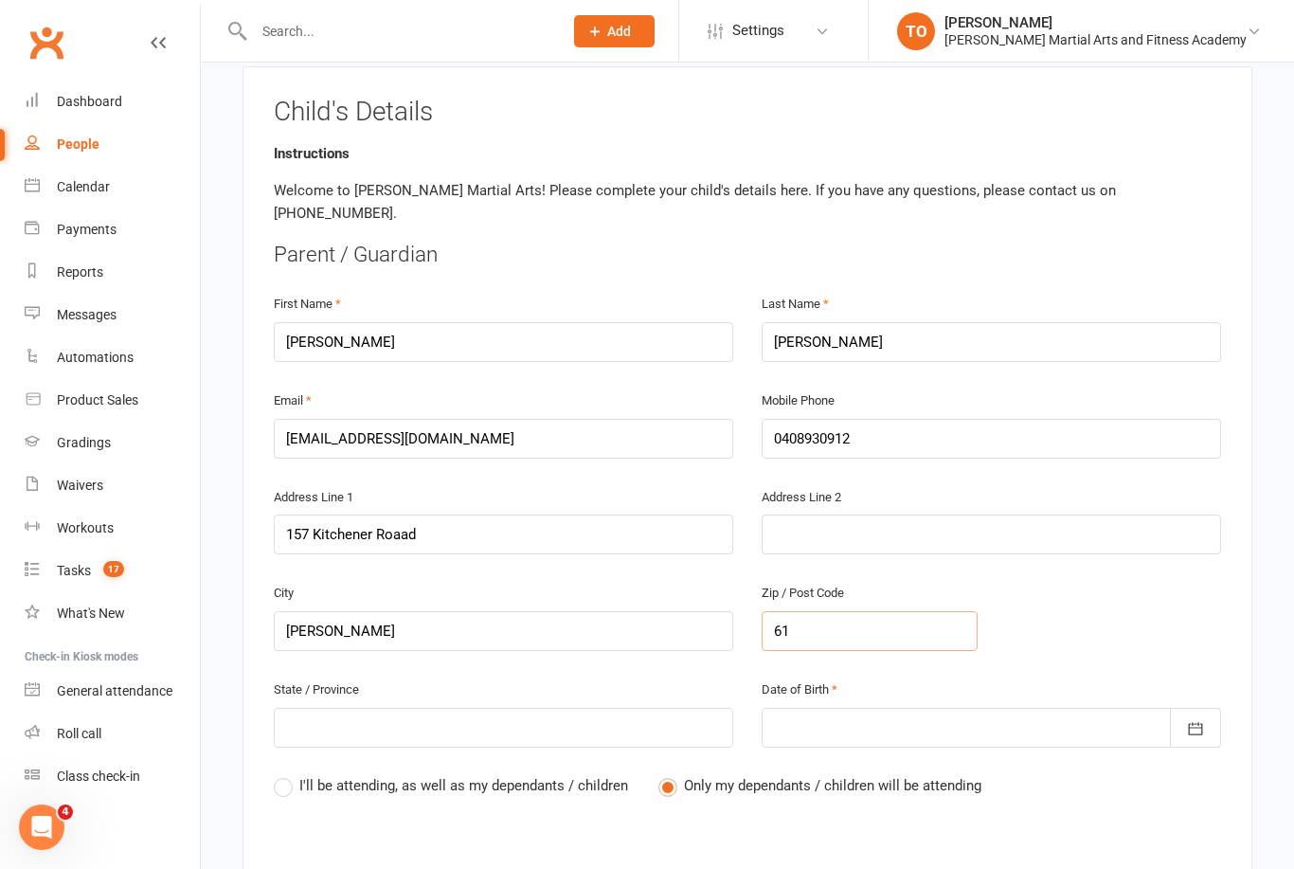
type input "615"
type input "6154"
click at [380, 708] on input "text" at bounding box center [504, 728] width 460 height 40
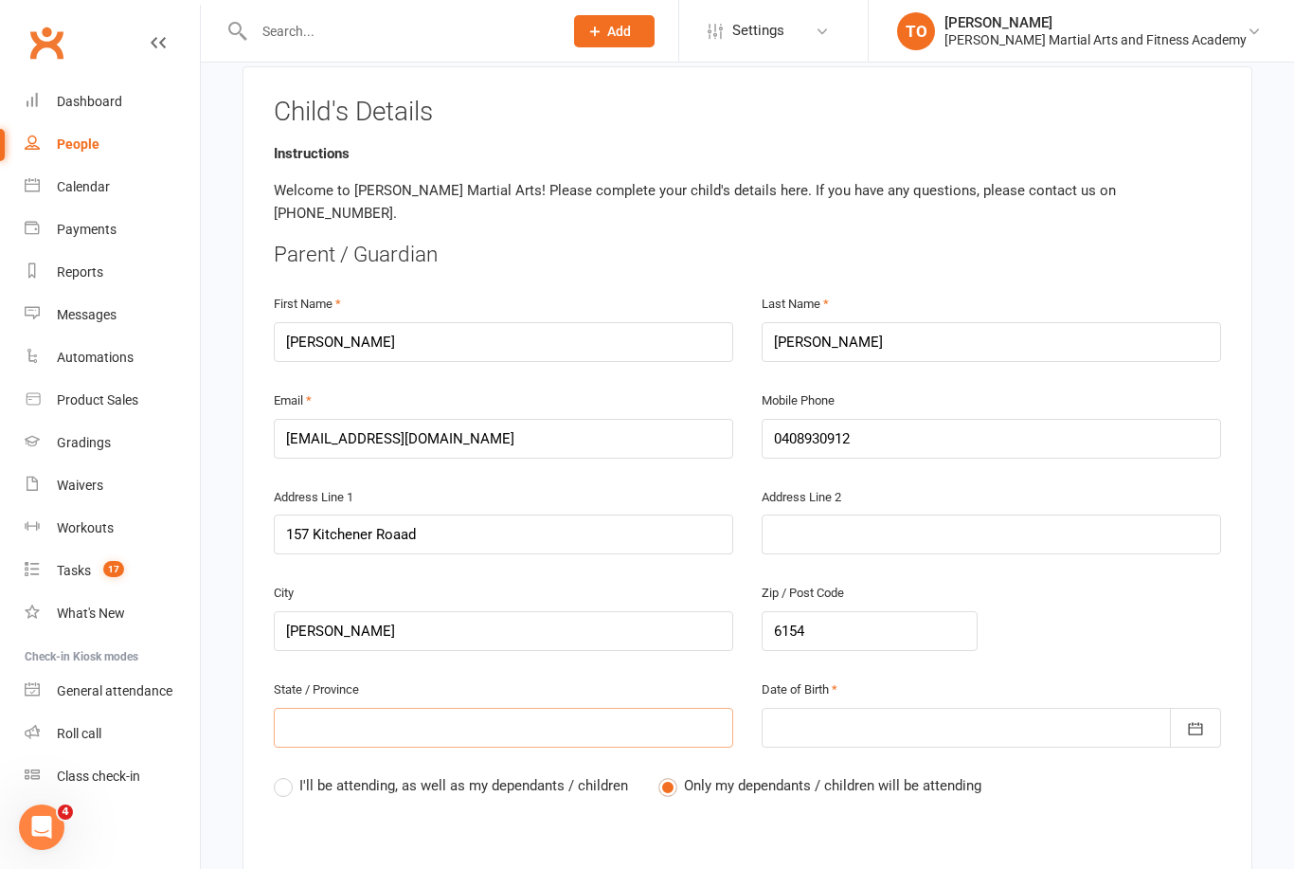
type input "W"
type input "WA"
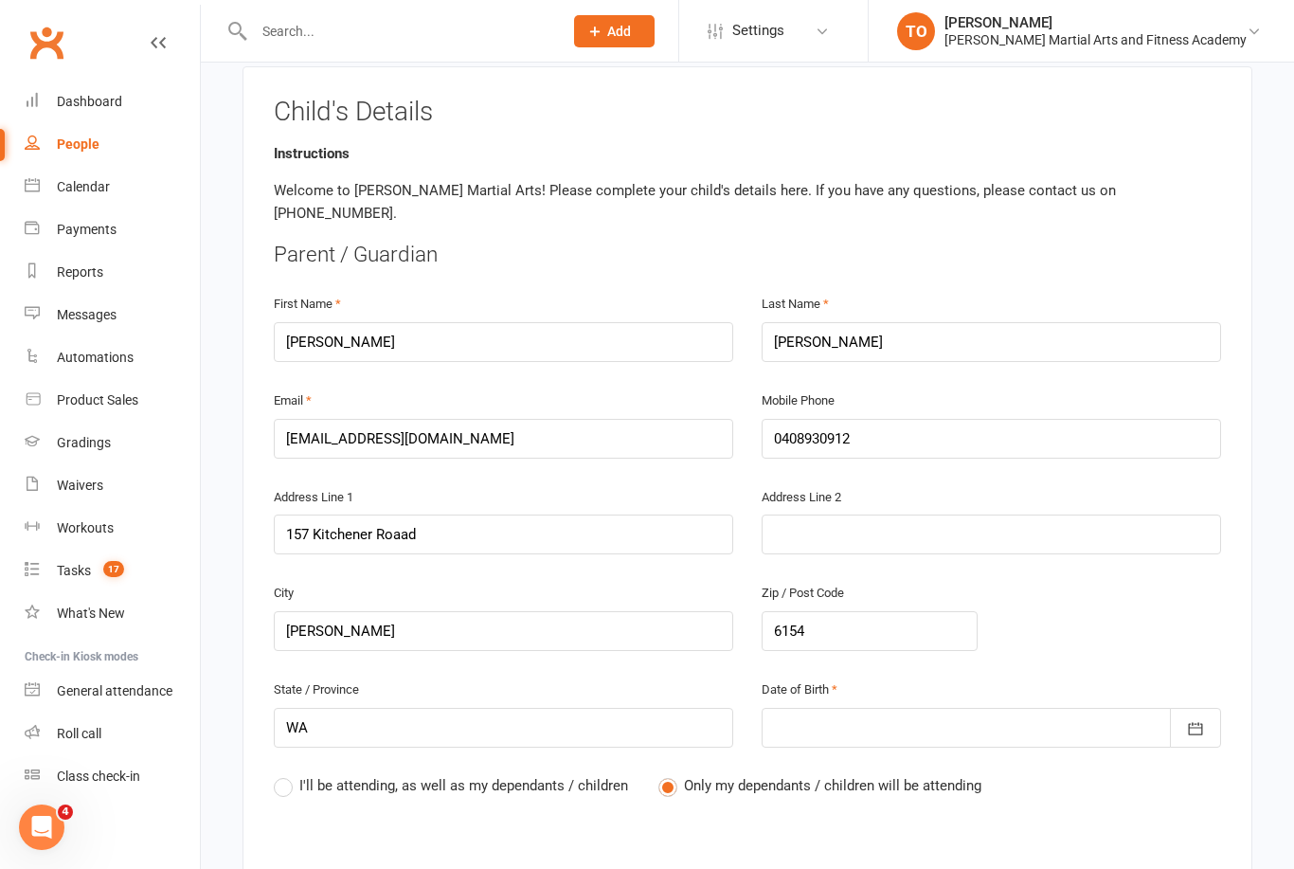
click at [888, 711] on div at bounding box center [992, 728] width 460 height 40
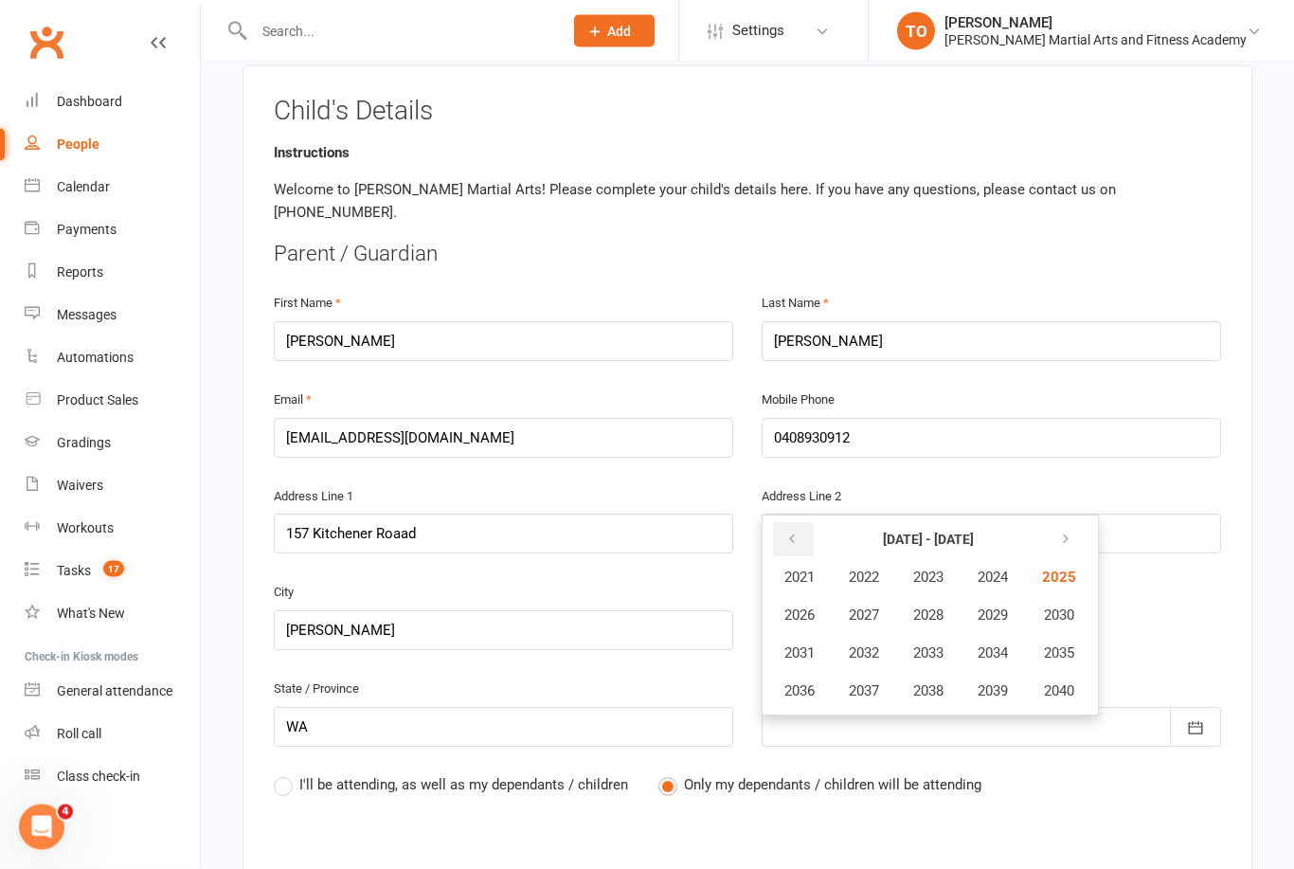
click at [788, 532] on icon "button" at bounding box center [791, 539] width 13 height 15
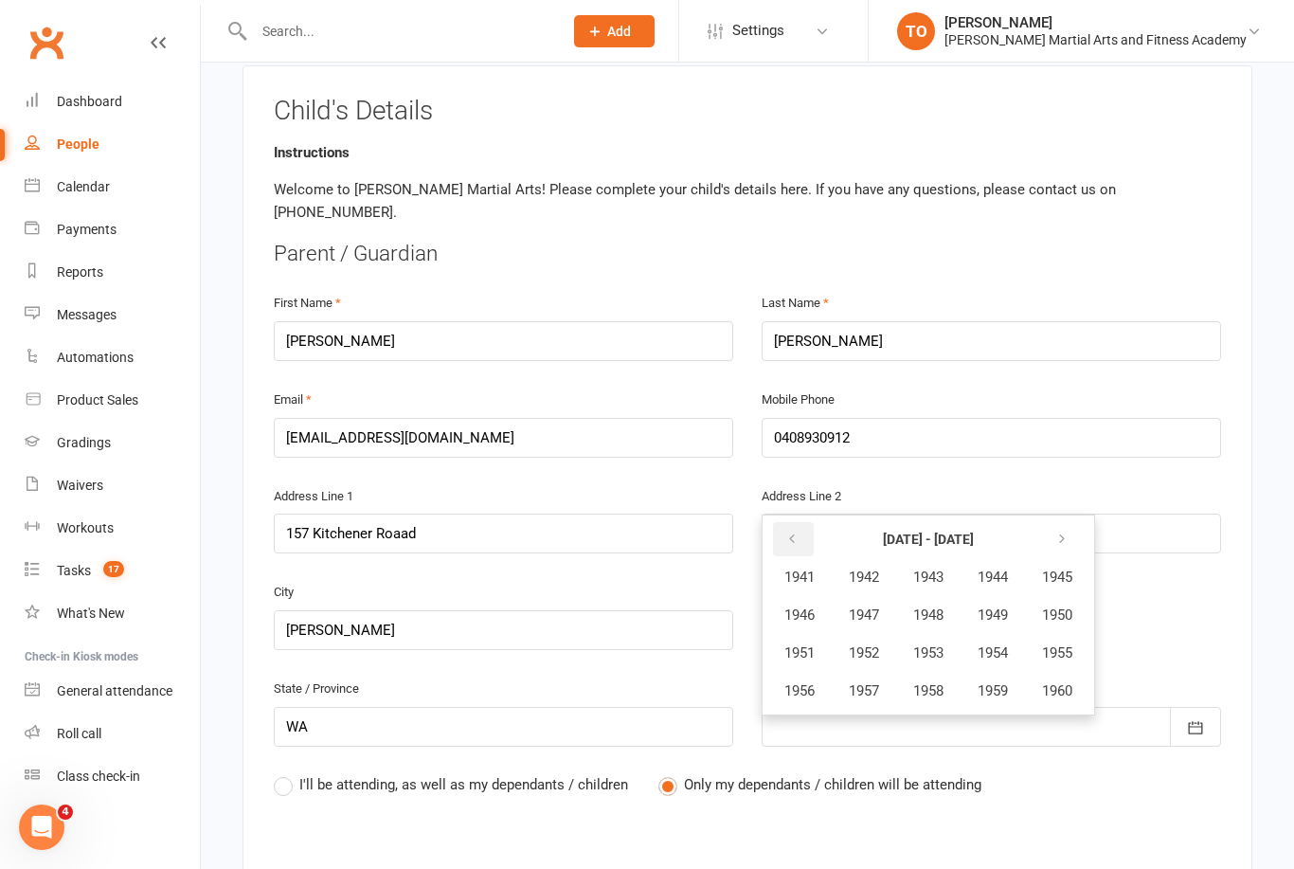
click at [788, 532] on icon "button" at bounding box center [791, 539] width 13 height 15
click at [1069, 532] on icon "button" at bounding box center [1062, 539] width 13 height 15
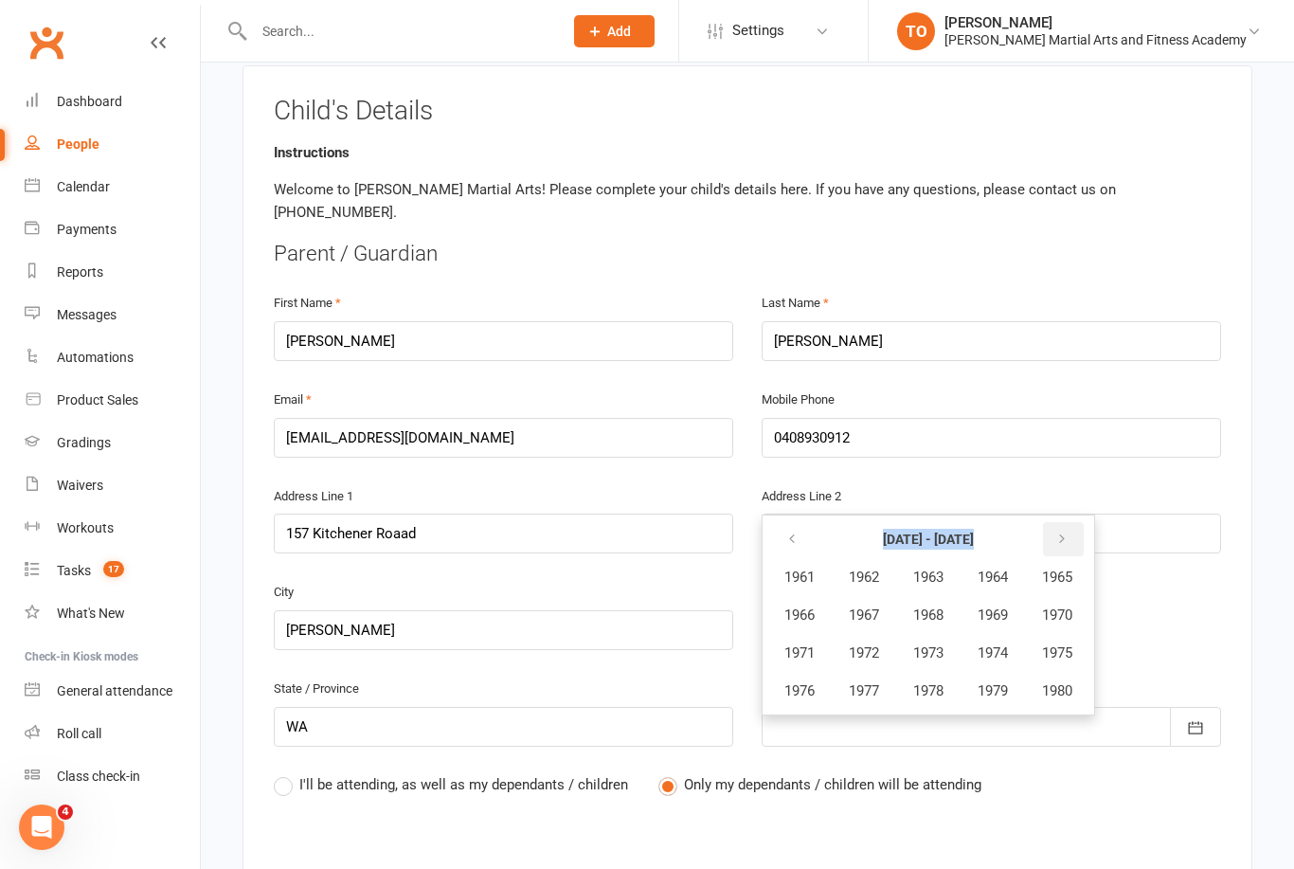
click at [1069, 532] on icon "button" at bounding box center [1062, 539] width 13 height 15
click at [794, 532] on icon "button" at bounding box center [791, 539] width 13 height 15
click at [1004, 673] on button "1979" at bounding box center [993, 691] width 63 height 36
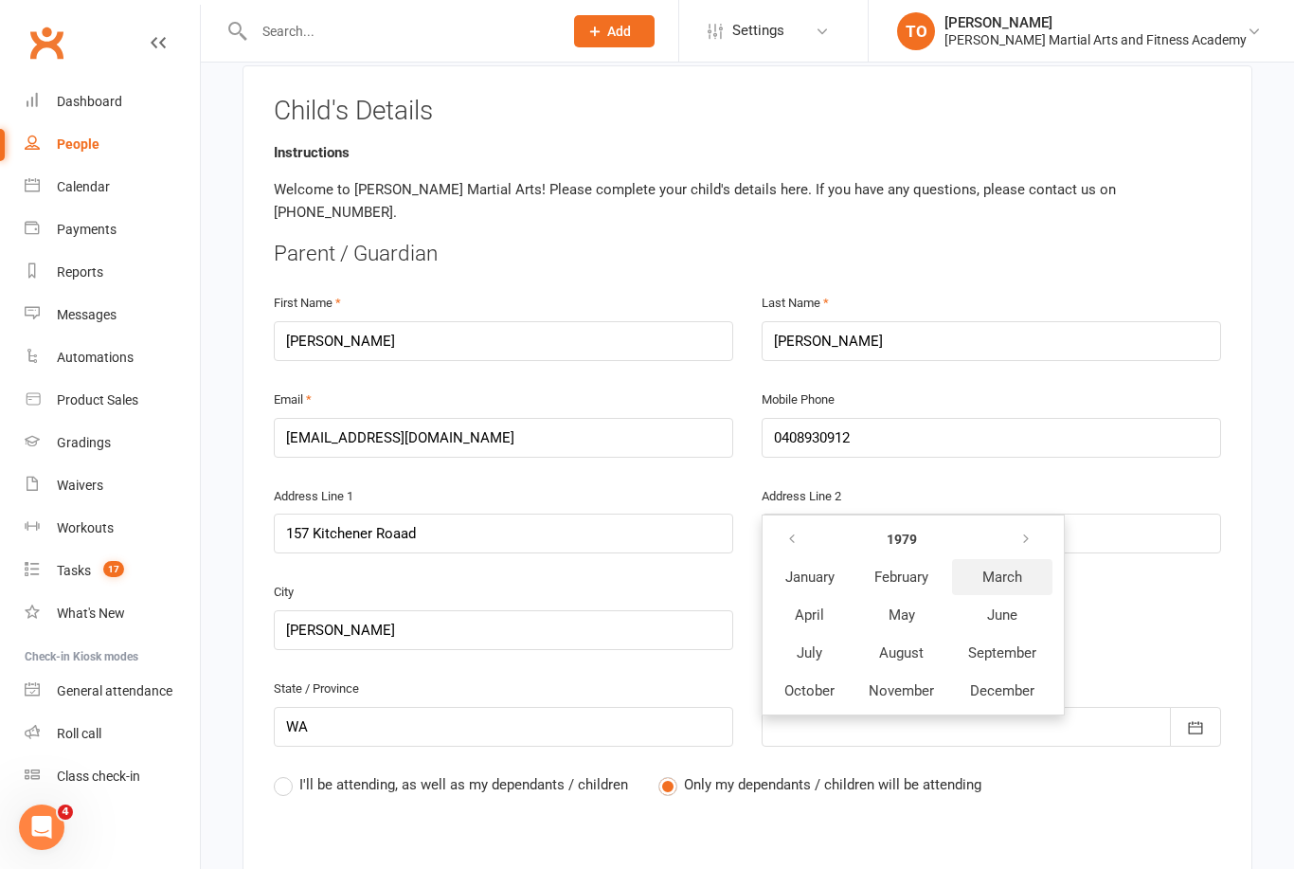
click at [1009, 569] on span "March" at bounding box center [1003, 577] width 40 height 17
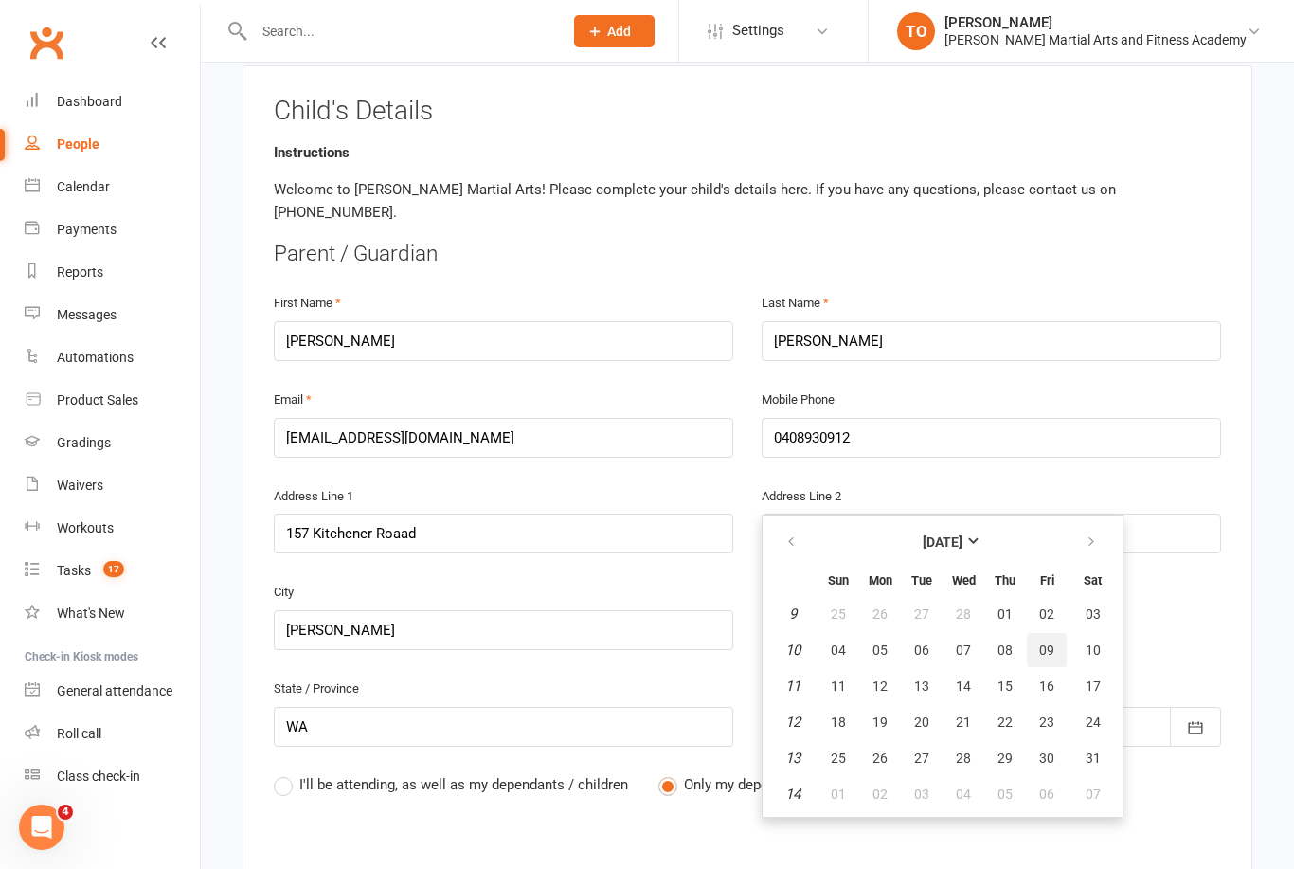
click at [1050, 642] on span "09" at bounding box center [1046, 649] width 15 height 15
type input "09 Mar 1979"
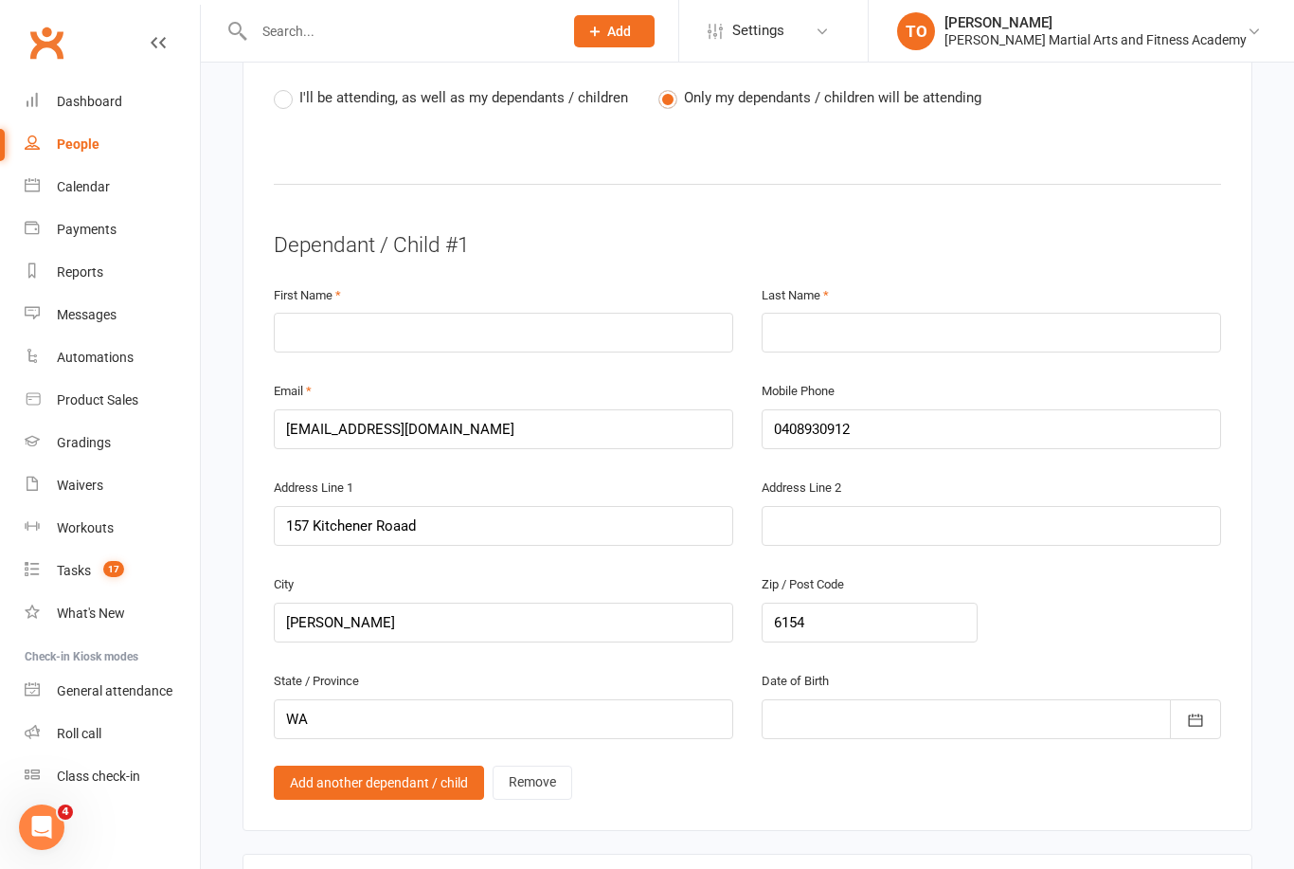
scroll to position [1038, 0]
click at [312, 312] on input "text" at bounding box center [504, 332] width 460 height 40
type input "[PERSON_NAME]"
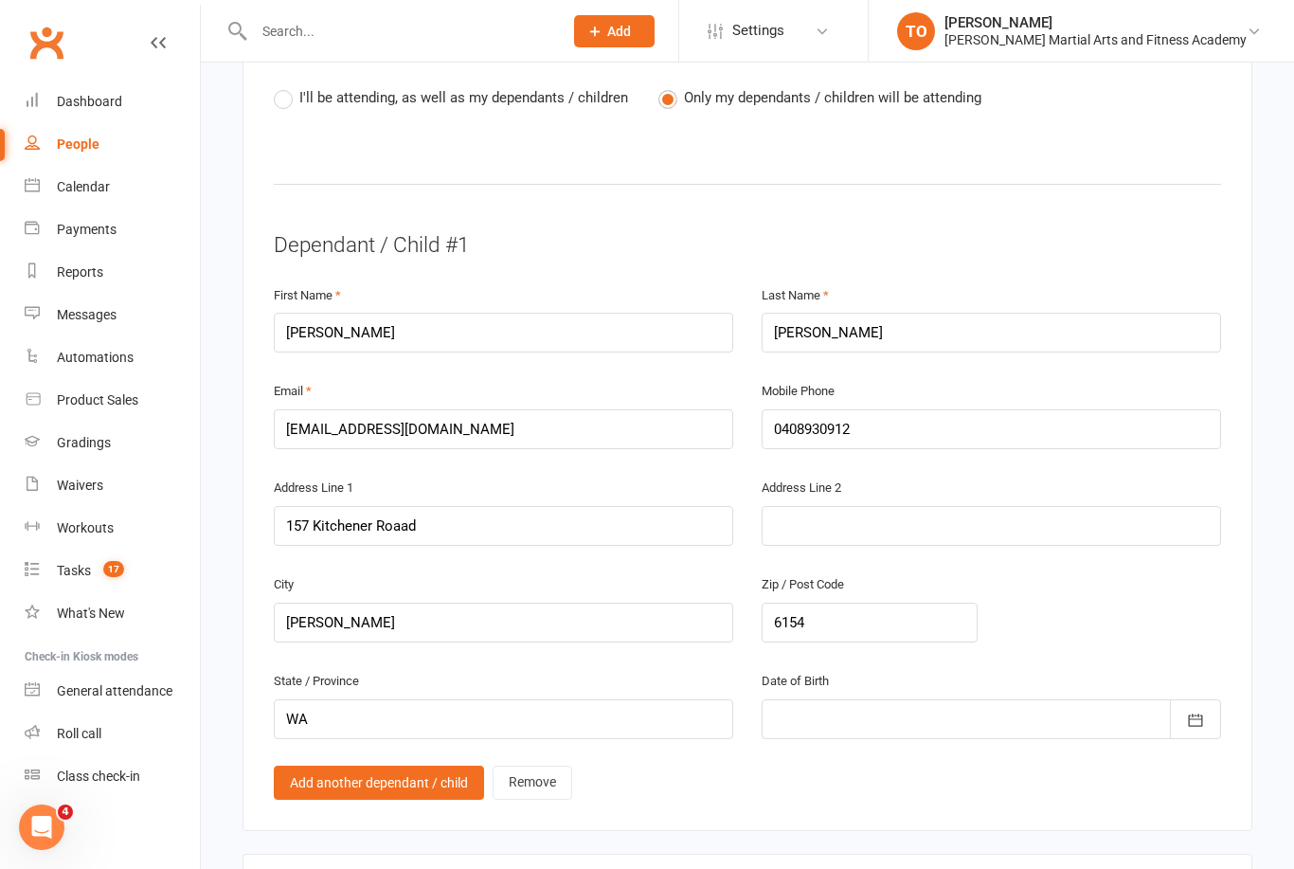
click at [853, 699] on div at bounding box center [992, 719] width 460 height 40
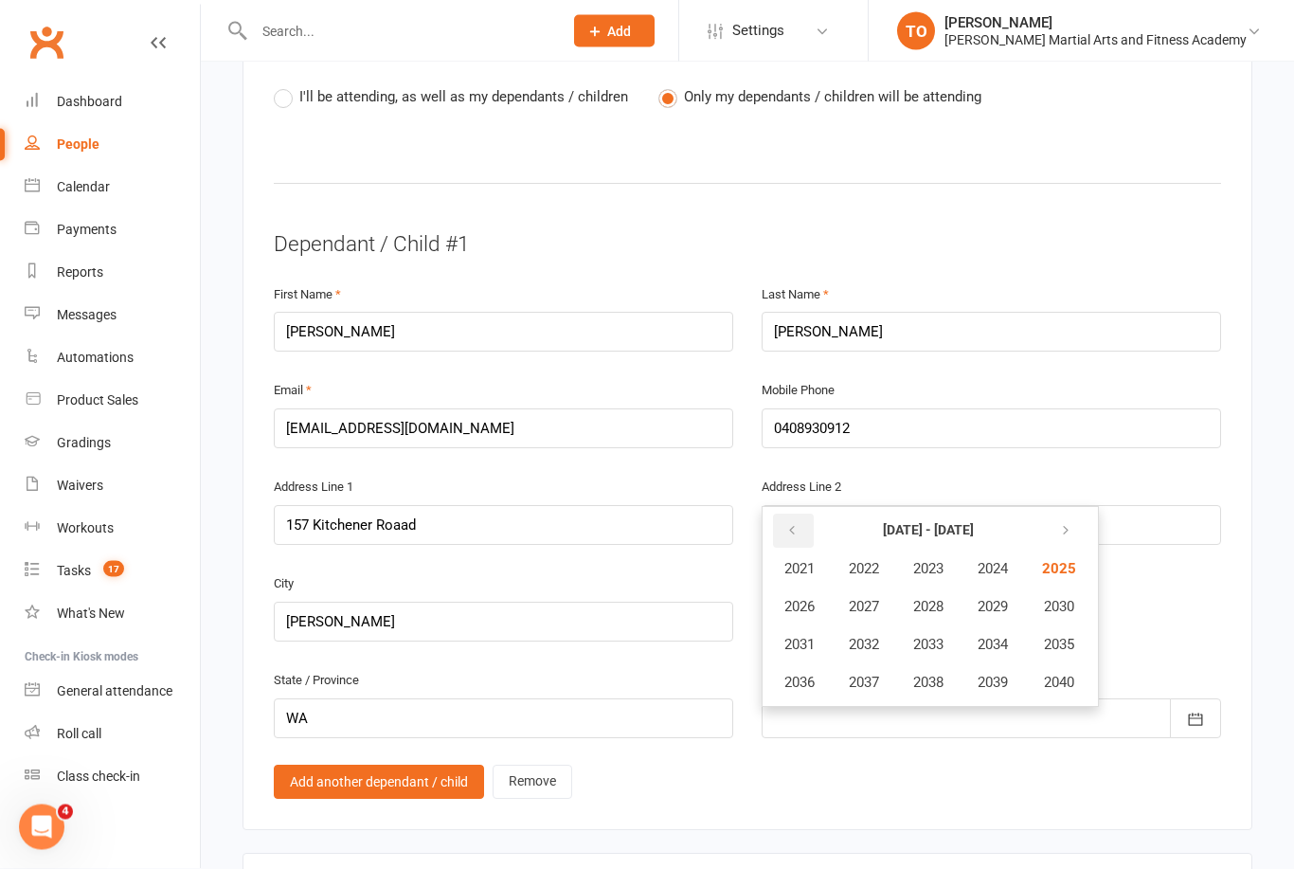
click at [789, 524] on icon "button" at bounding box center [791, 531] width 13 height 15
click at [1002, 636] on span "2014" at bounding box center [993, 644] width 30 height 17
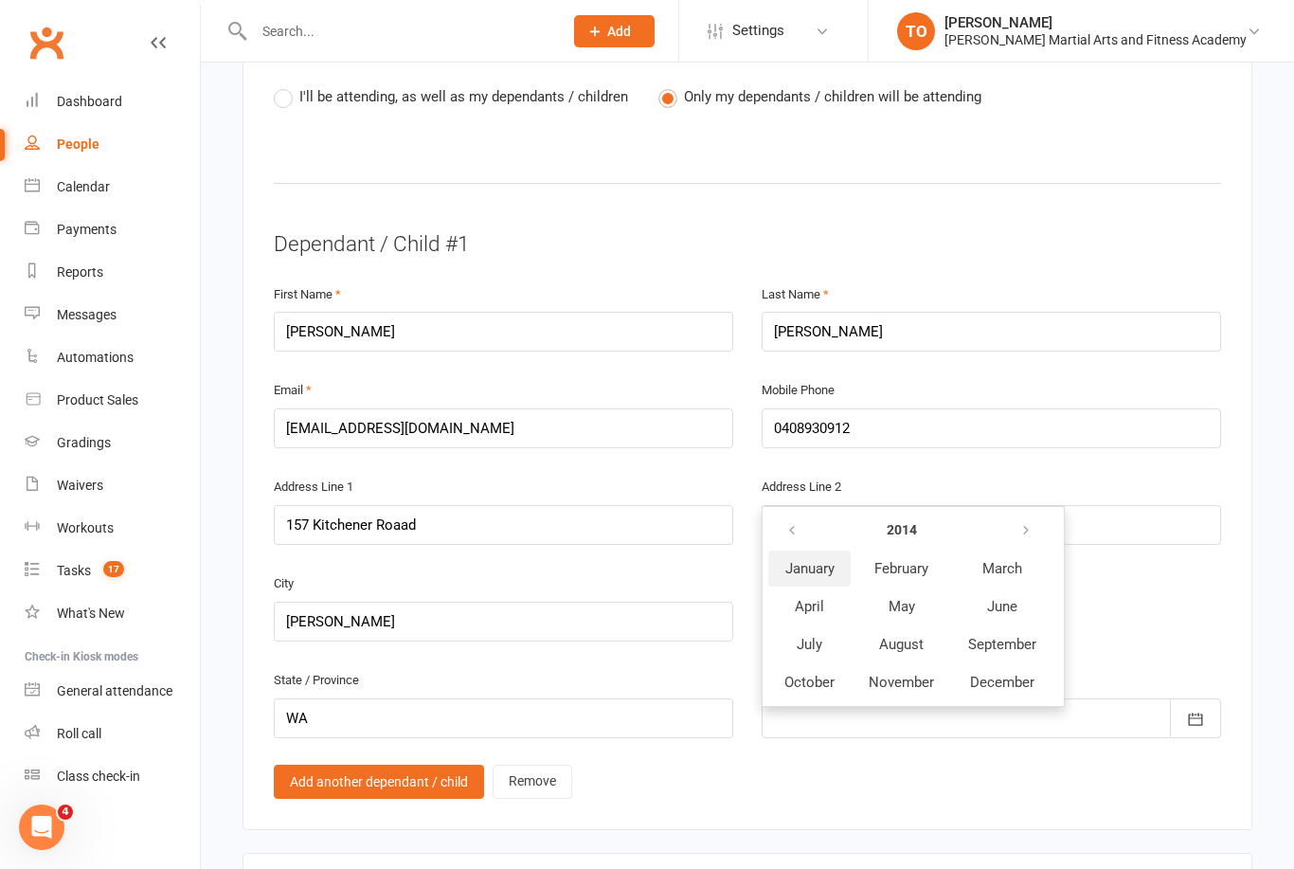
click at [806, 560] on span "January" at bounding box center [809, 568] width 49 height 17
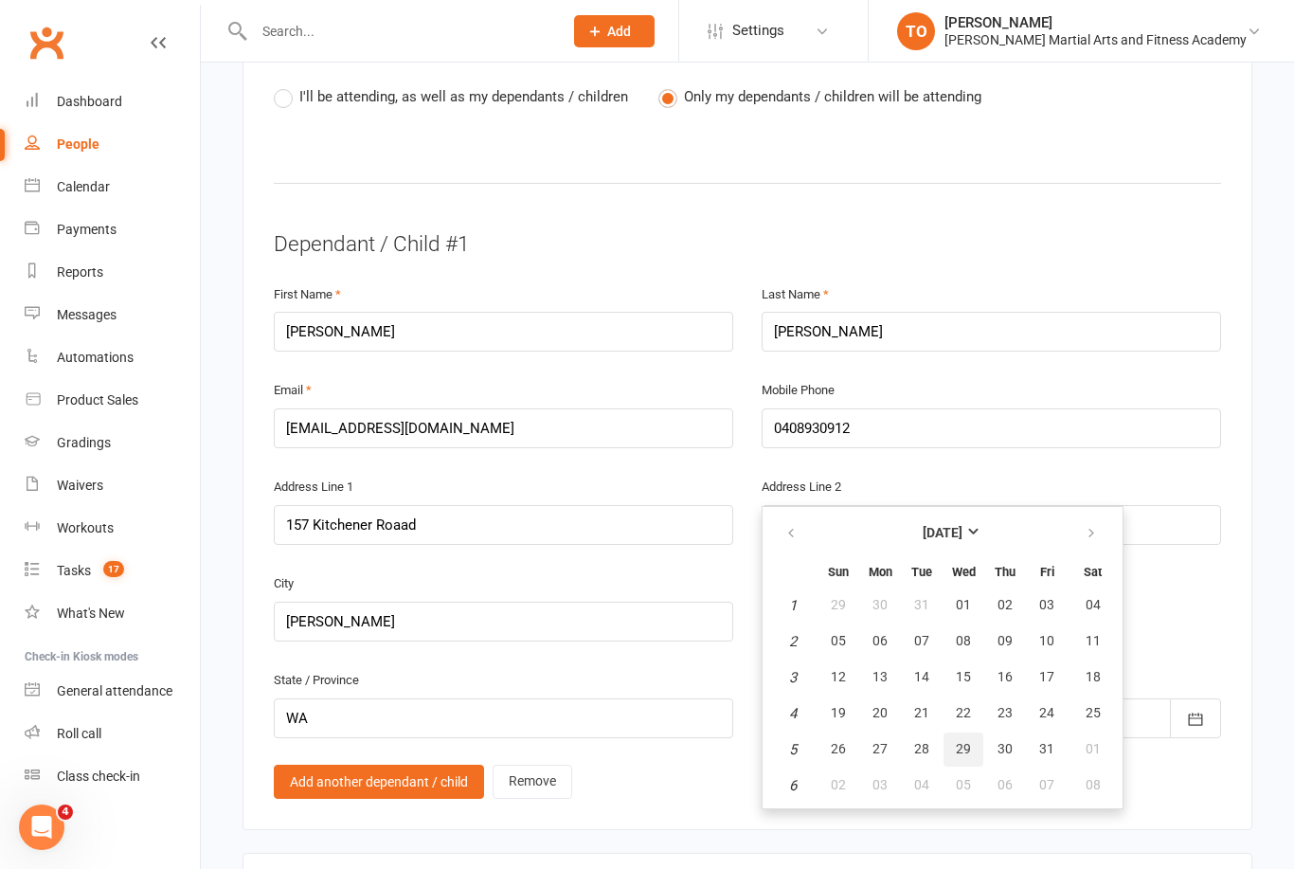
click at [962, 741] on span "29" at bounding box center [963, 748] width 15 height 15
type input "29 Jan 2014"
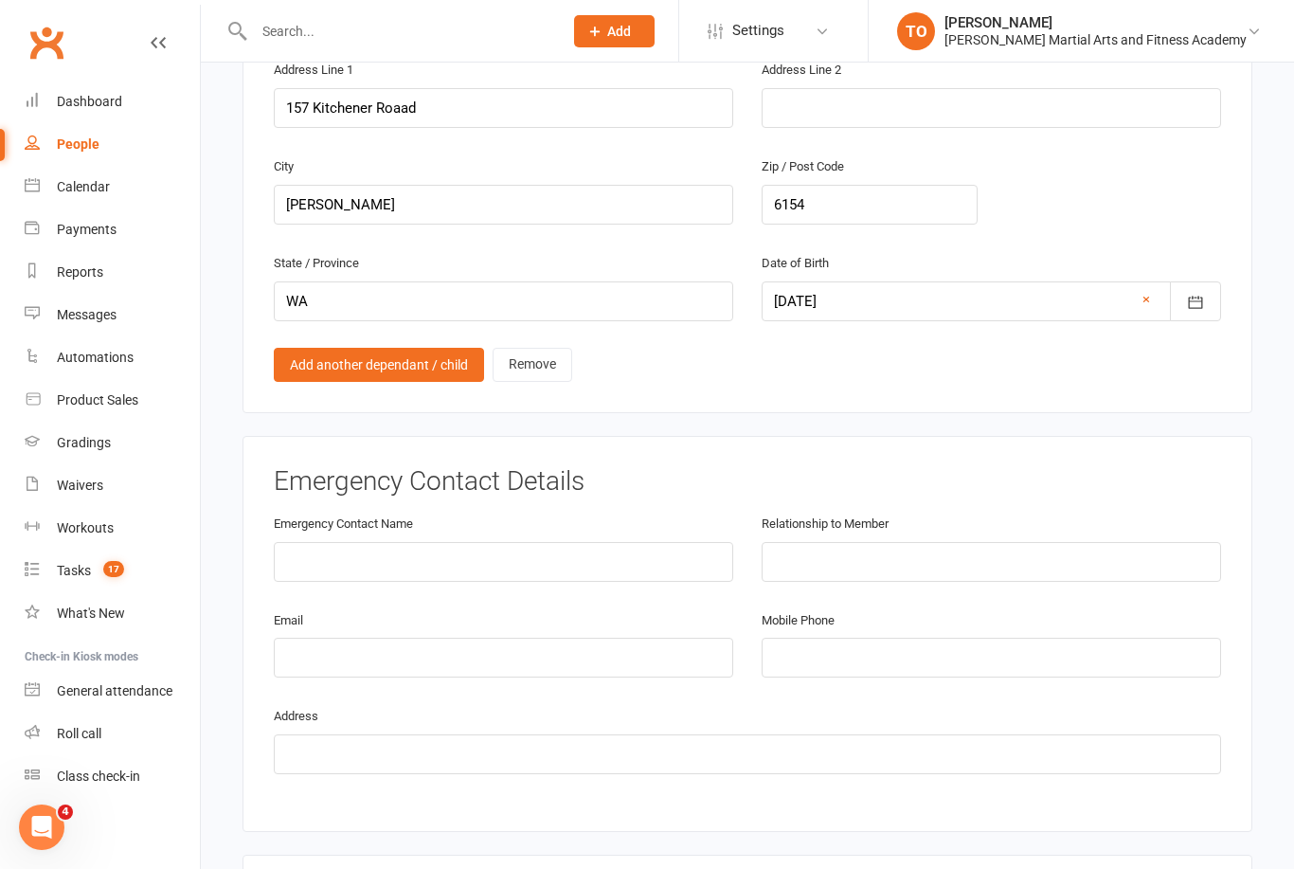
scroll to position [1455, 0]
click at [373, 541] on input "text" at bounding box center [504, 561] width 460 height 40
click at [330, 541] on input "Rob" at bounding box center [504, 561] width 460 height 40
type input "[PERSON_NAME]"
type input "mother"
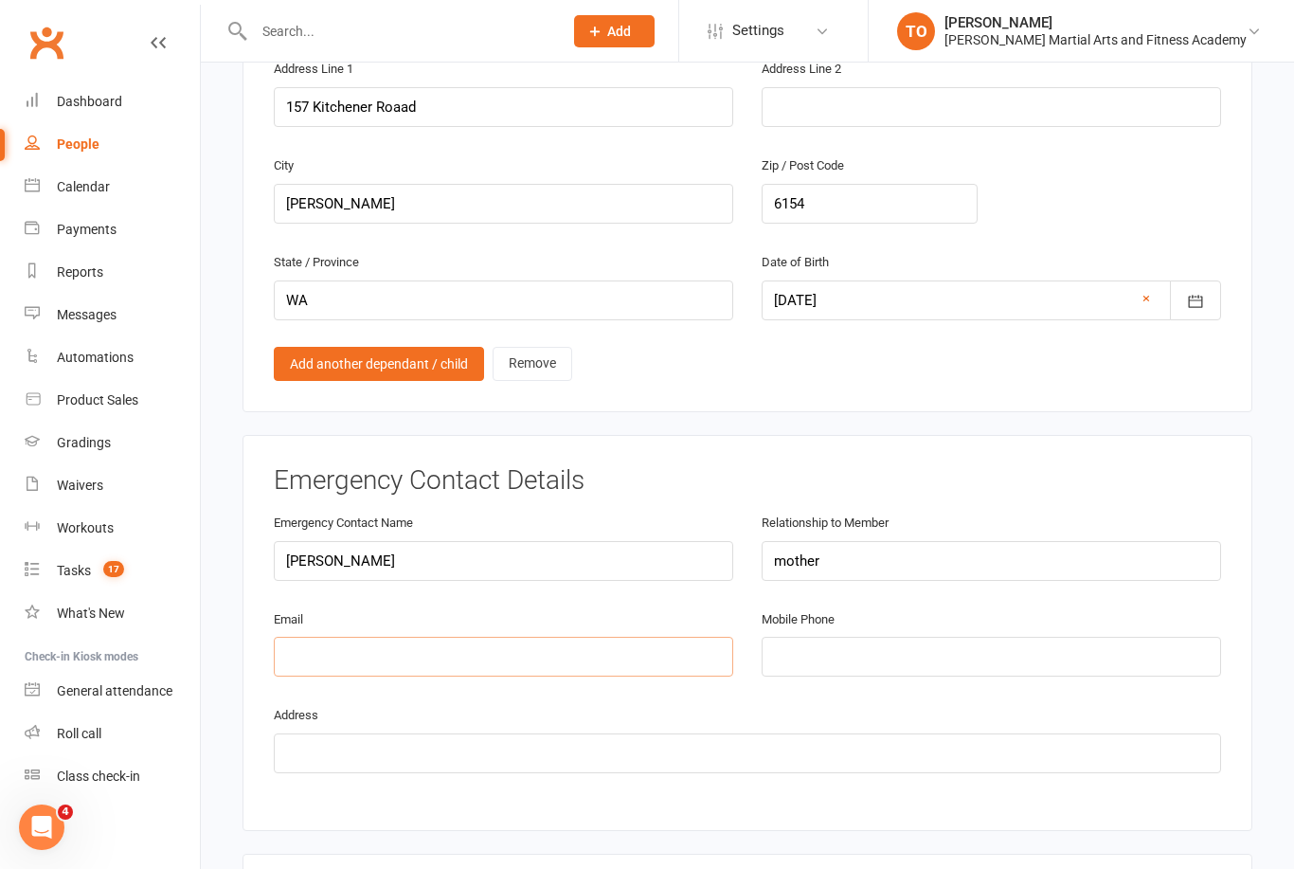
click at [326, 637] on input "email" at bounding box center [504, 657] width 460 height 40
type input "[EMAIL_ADDRESS][DOMAIN_NAME]"
type input "q"
type input "0408930912"
click at [335, 733] on input "text" at bounding box center [748, 753] width 948 height 40
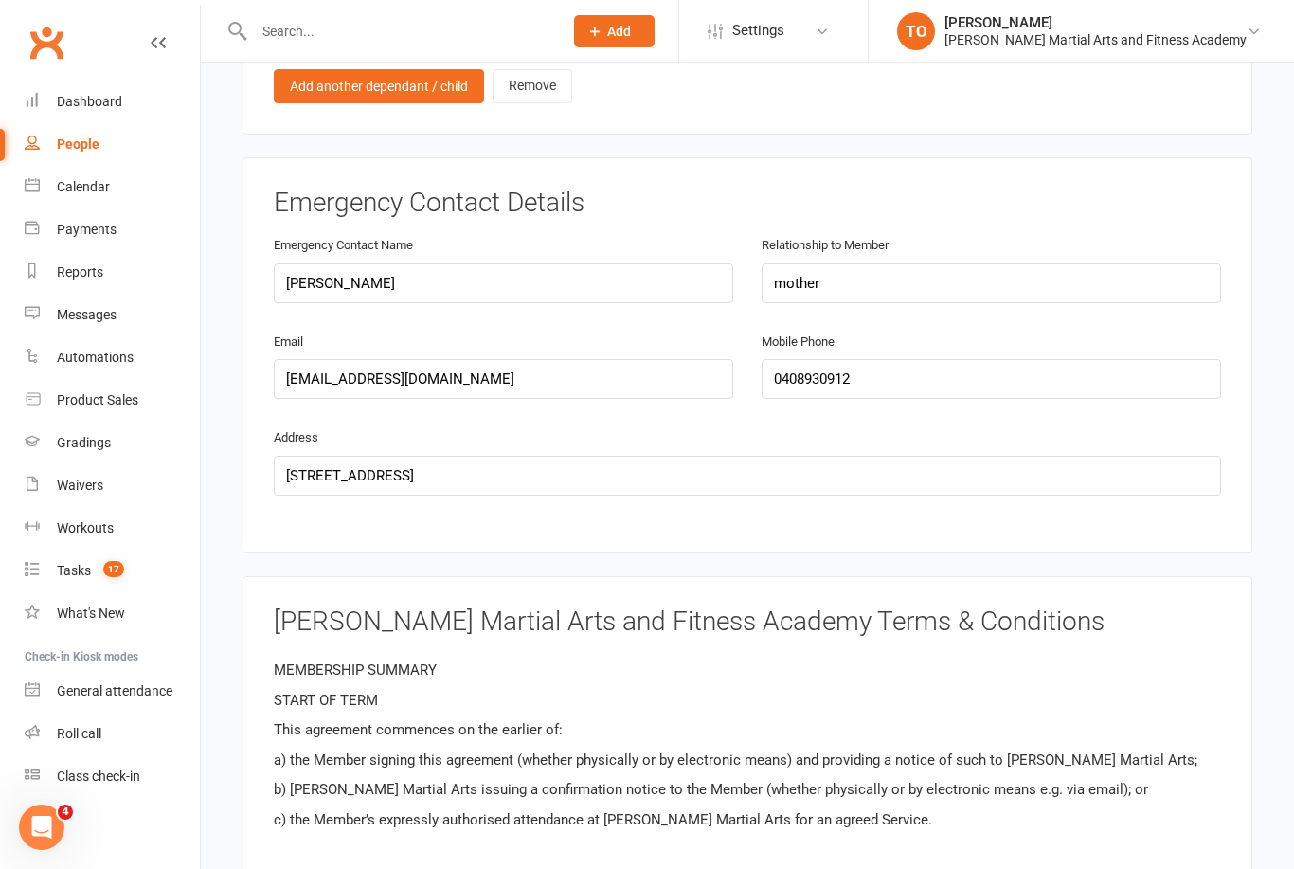
scroll to position [1734, 0]
click at [481, 455] on input "157 Kitchener Road" at bounding box center [748, 475] width 948 height 40
type input "157 Kitchener Road Alfred Cove"
click at [1237, 575] on div "Wilkes Martial Arts and Fitness Academy Terms & Conditions MEMBERSHIP SUMMARY S…" at bounding box center [748, 723] width 1010 height 297
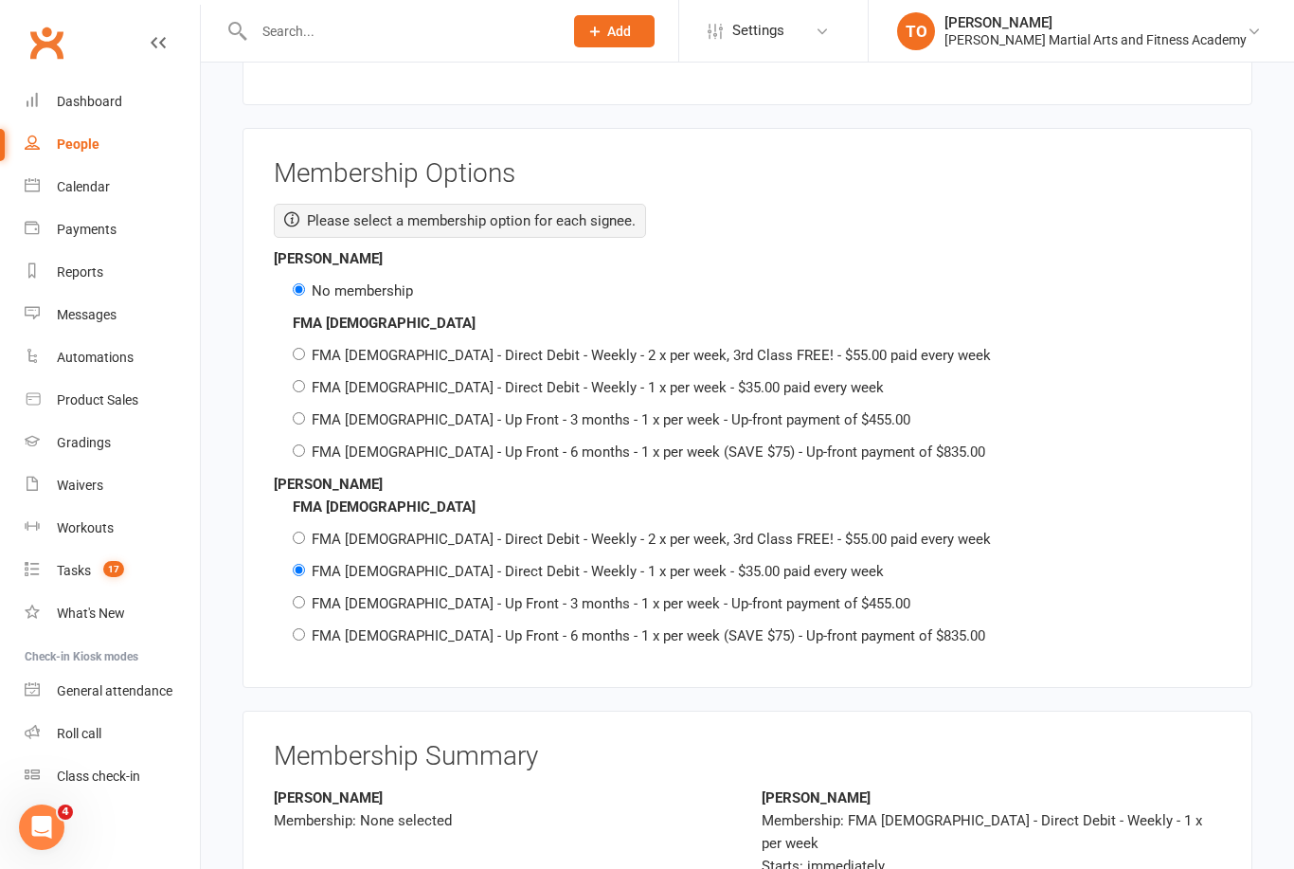
scroll to position [2500, 0]
click at [294, 576] on div "FMA 10-13yo FMA 10-13yo - Direct Debit - Weekly - 2 x per week, 3rd Class FREE!…" at bounding box center [748, 572] width 948 height 152
click at [290, 573] on div "FMA 10-13yo FMA 10-13yo - Direct Debit - Weekly - 2 x per week, 3rd Class FREE!…" at bounding box center [748, 572] width 948 height 152
click at [299, 596] on input "FMA [DEMOGRAPHIC_DATA] - Up Front - 3 months - 1 x per week - Up-front payment …" at bounding box center [299, 602] width 12 height 12
radio input "true"
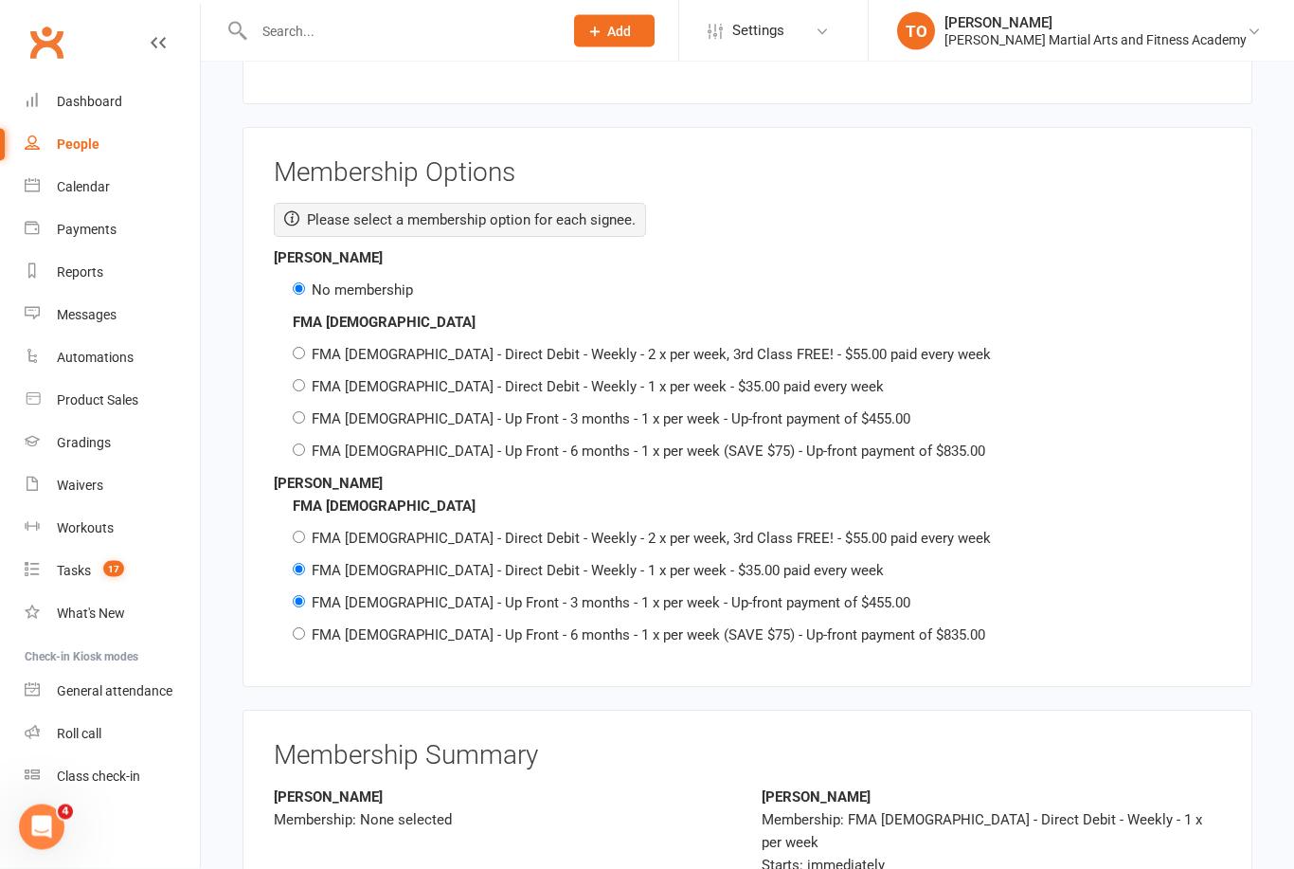
radio input "false"
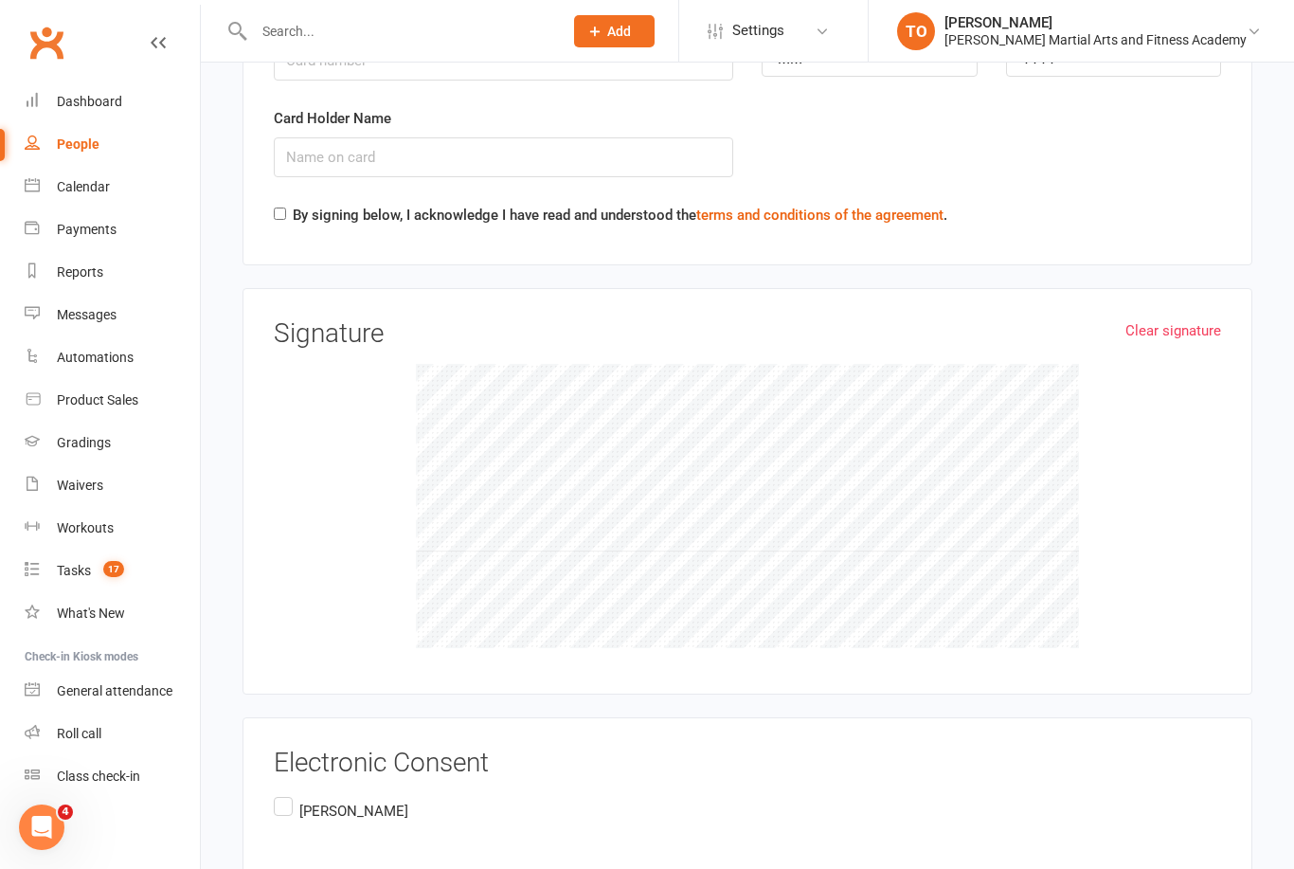
scroll to position [3949, 0]
click at [276, 794] on label "[PERSON_NAME]" at bounding box center [341, 812] width 135 height 37
click at [276, 794] on input "[PERSON_NAME]" at bounding box center [280, 794] width 12 height 0
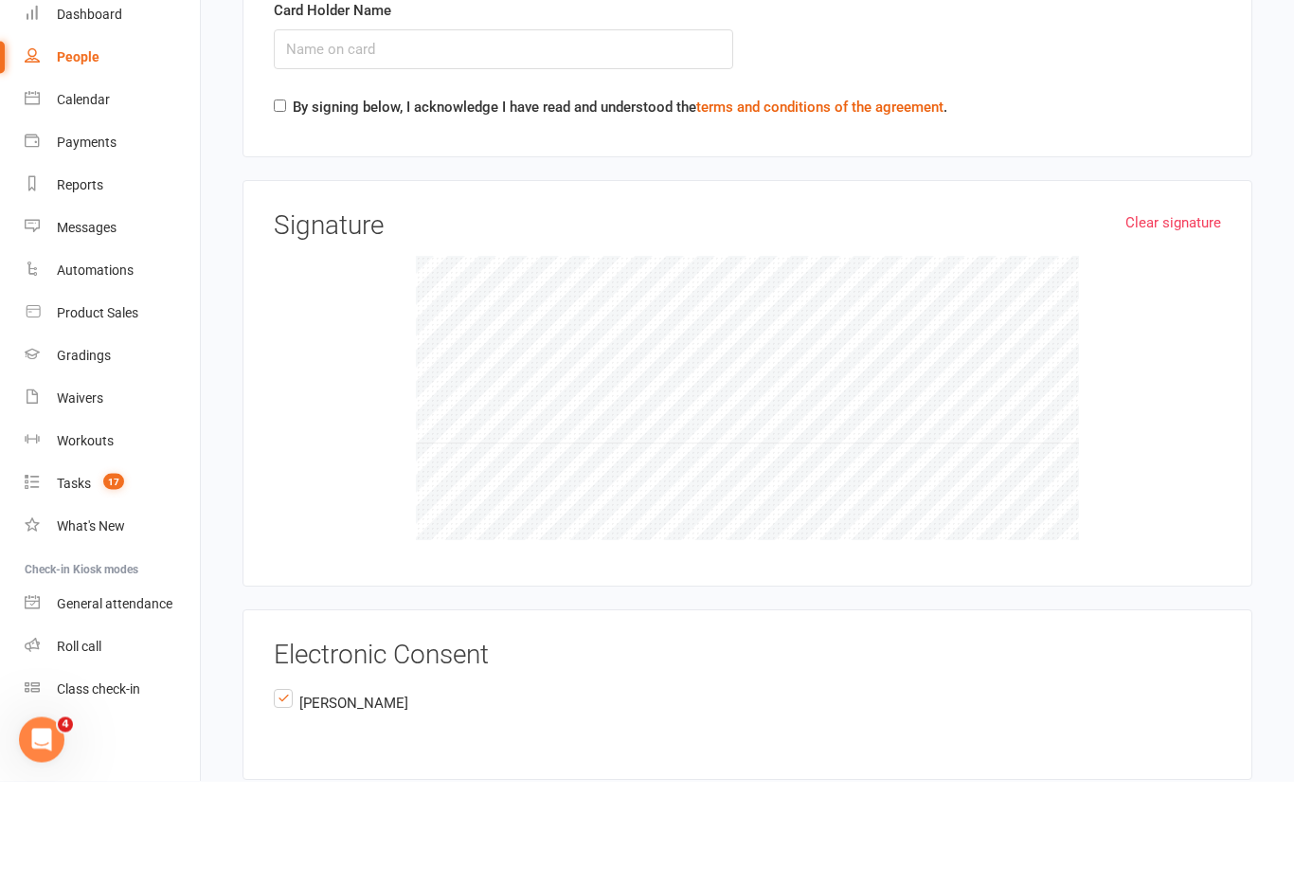
scroll to position [3970, 0]
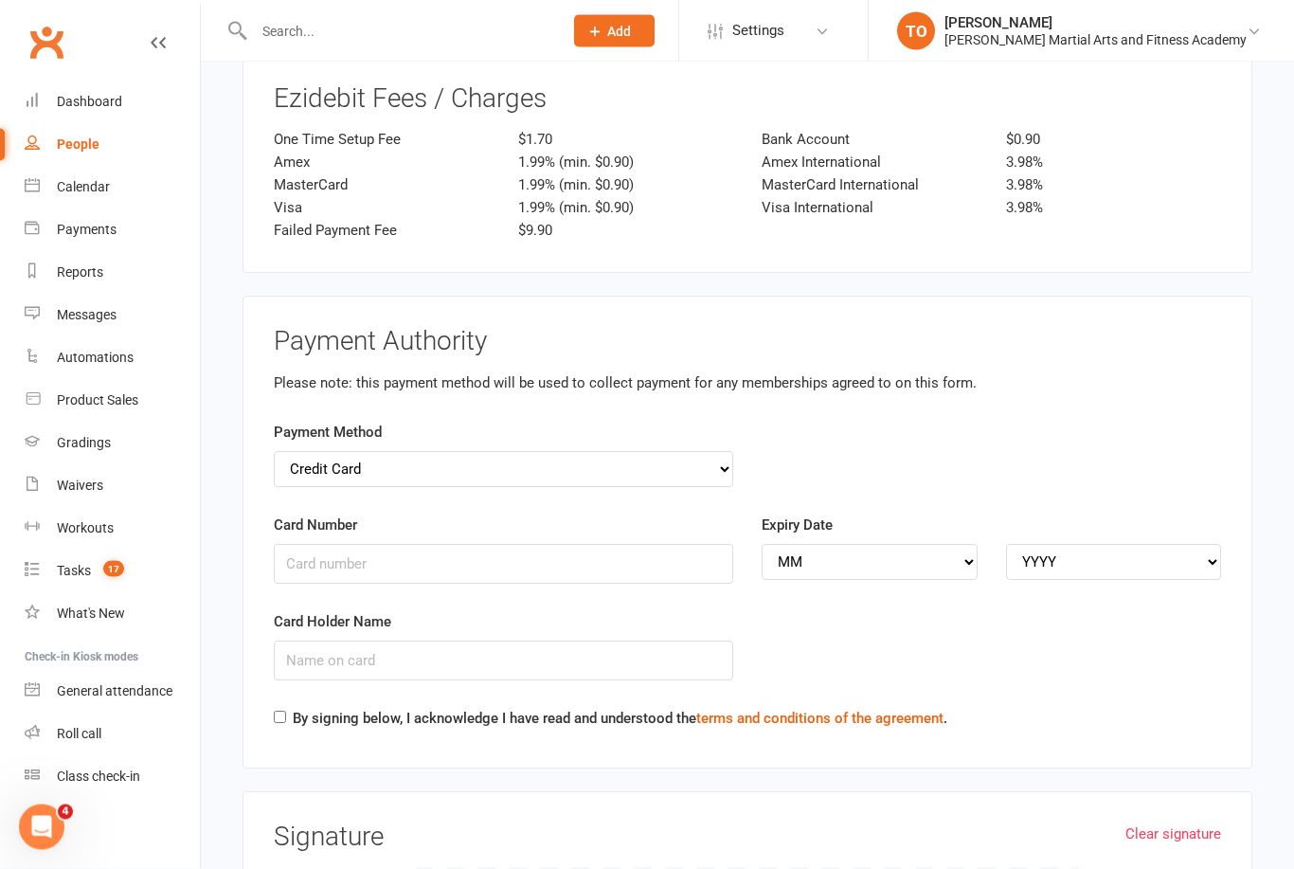
scroll to position [3453, 0]
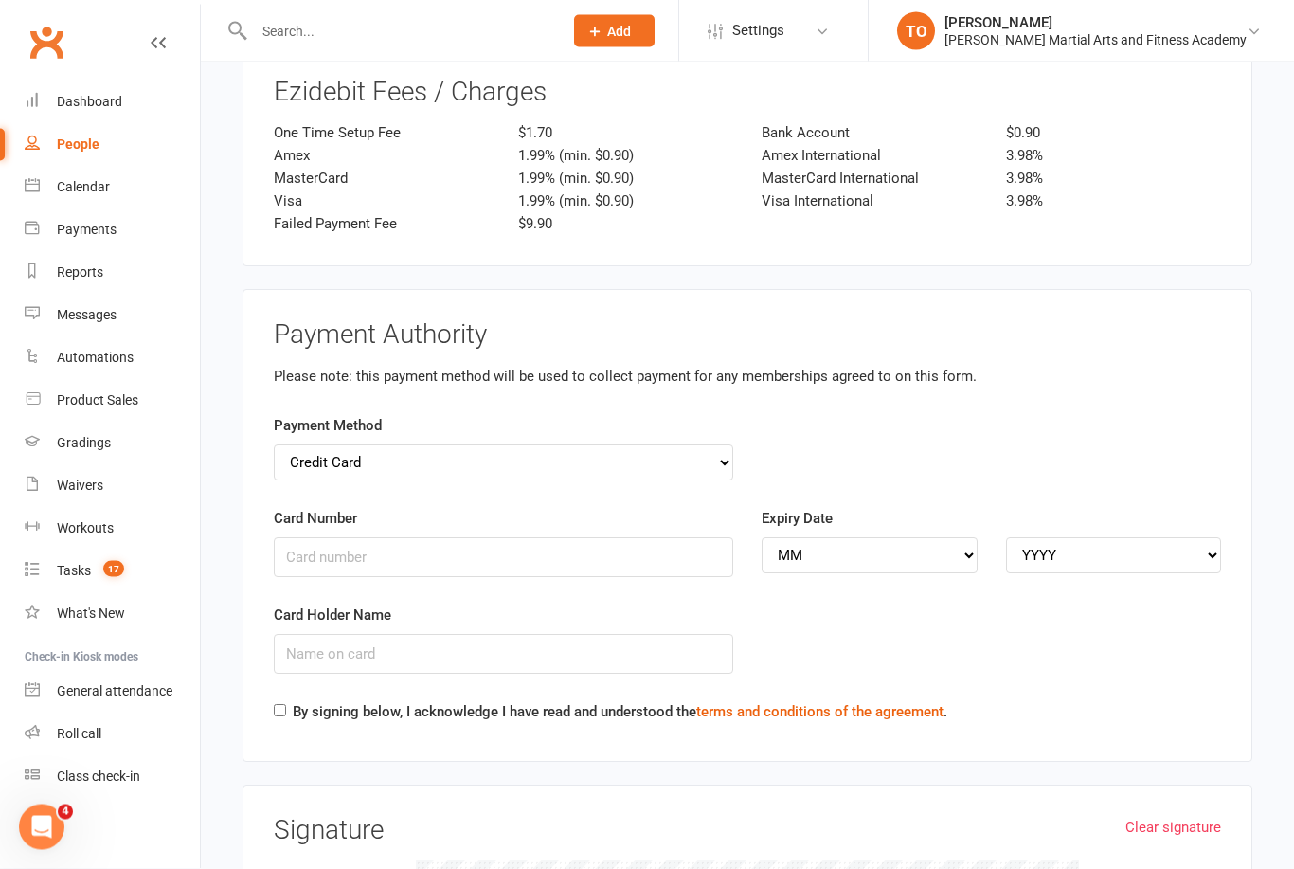
click at [286, 705] on input "By signing below, I acknowledge I have read and understood the terms and condit…" at bounding box center [280, 711] width 12 height 12
checkbox input "true"
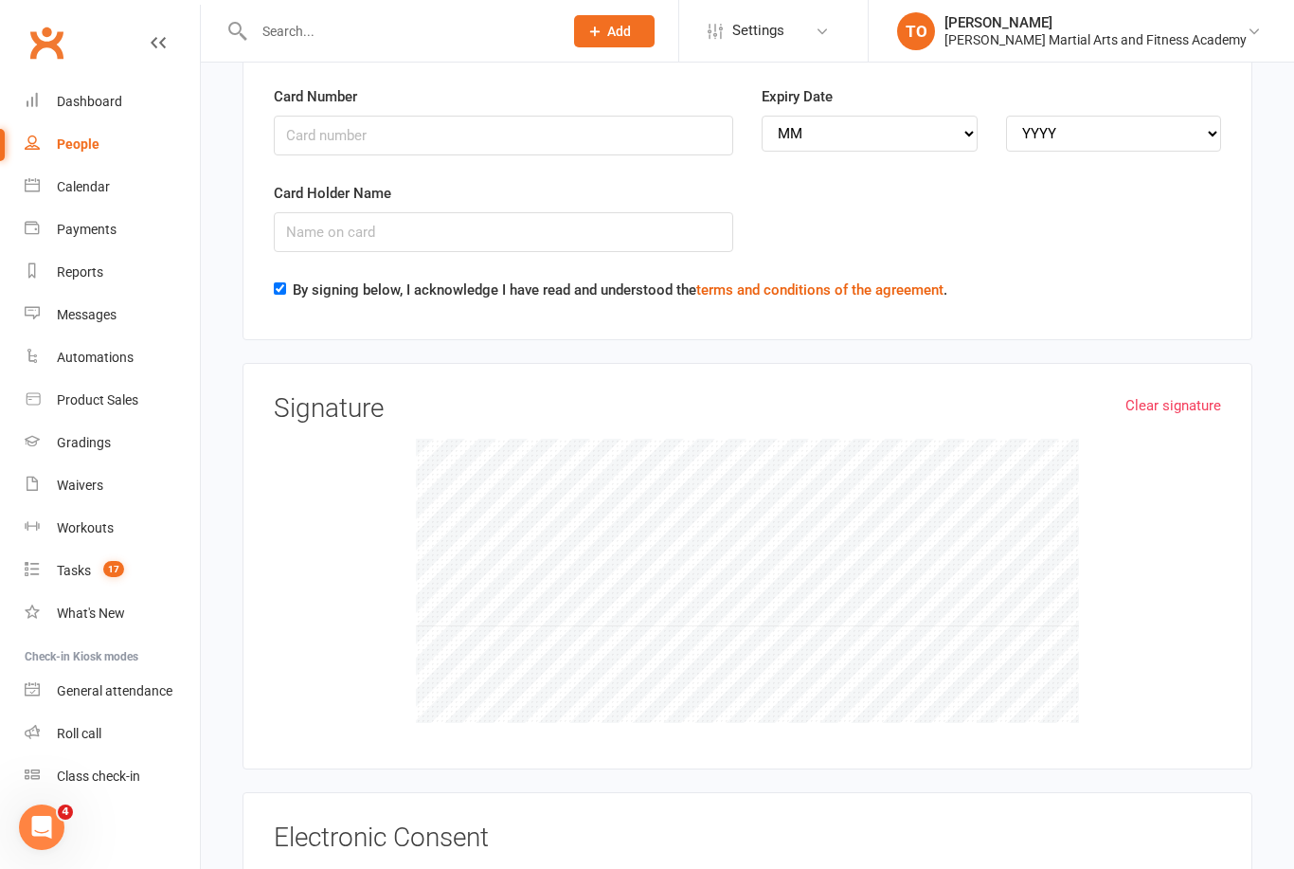
scroll to position [3970, 0]
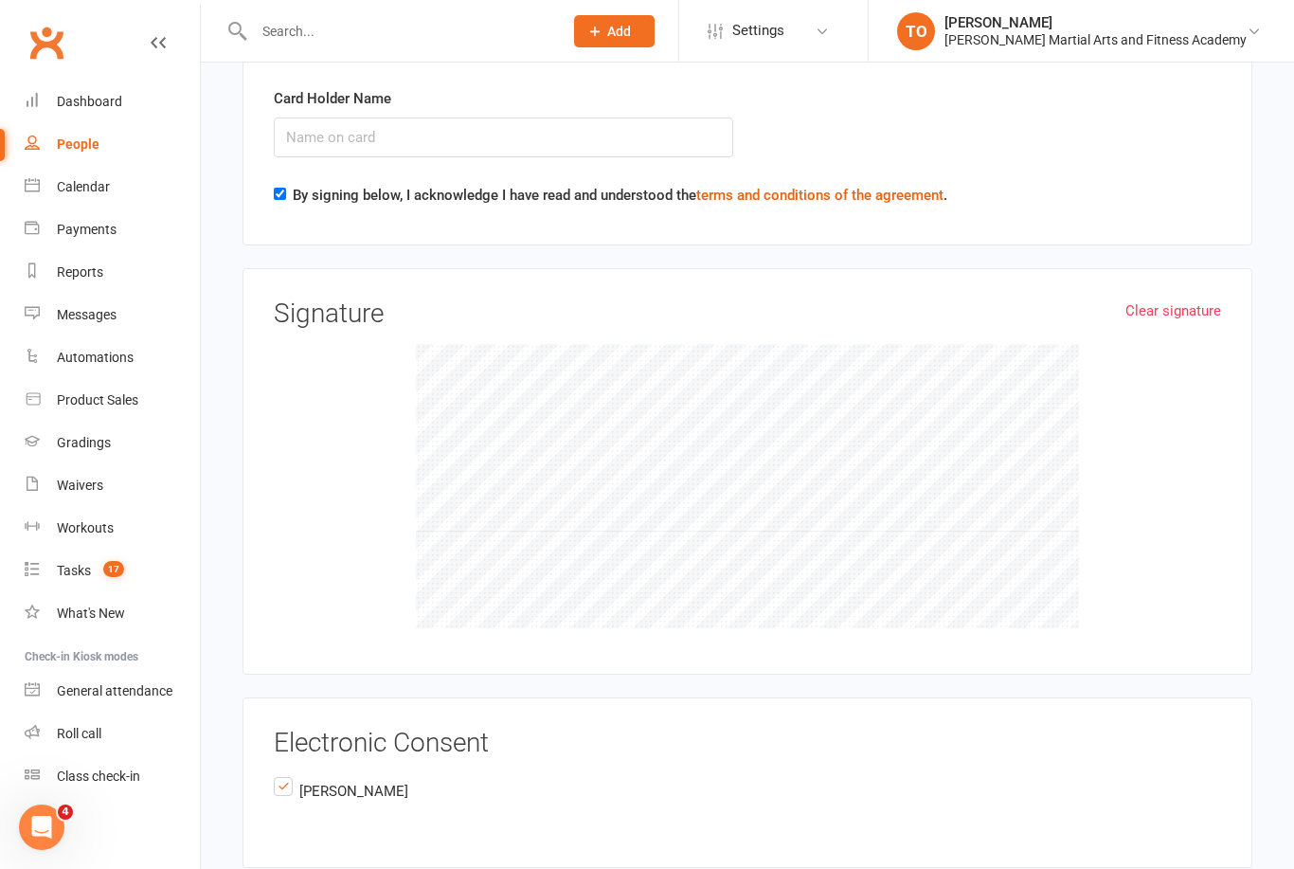
click at [286, 773] on label "[PERSON_NAME]" at bounding box center [341, 791] width 135 height 37
click at [286, 773] on input "[PERSON_NAME]" at bounding box center [280, 773] width 12 height 0
click at [274, 773] on label "[PERSON_NAME]" at bounding box center [341, 791] width 135 height 37
click at [274, 773] on input "[PERSON_NAME]" at bounding box center [280, 773] width 12 height 0
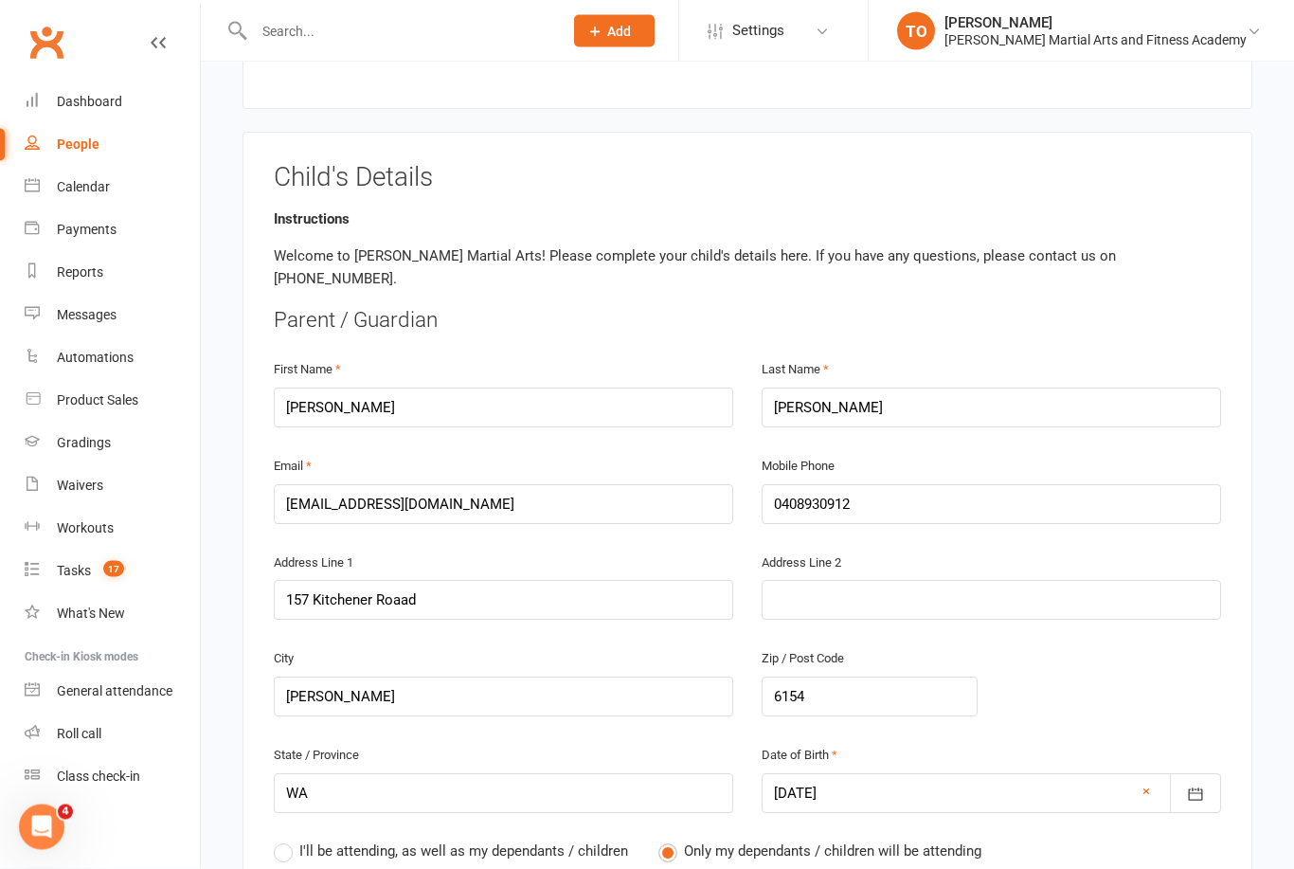
scroll to position [286, 0]
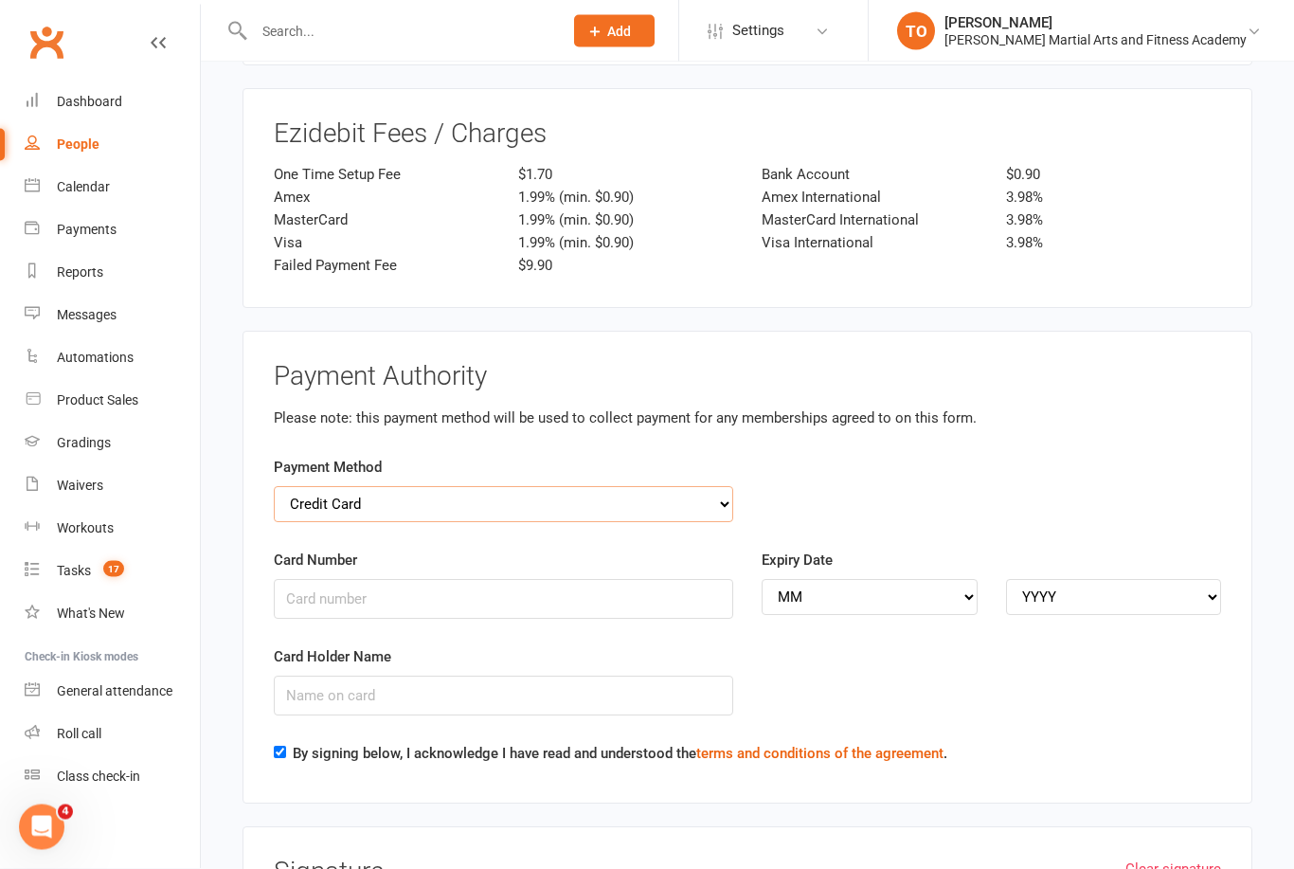
click at [318, 487] on select "Credit Card Bank Account" at bounding box center [504, 505] width 460 height 36
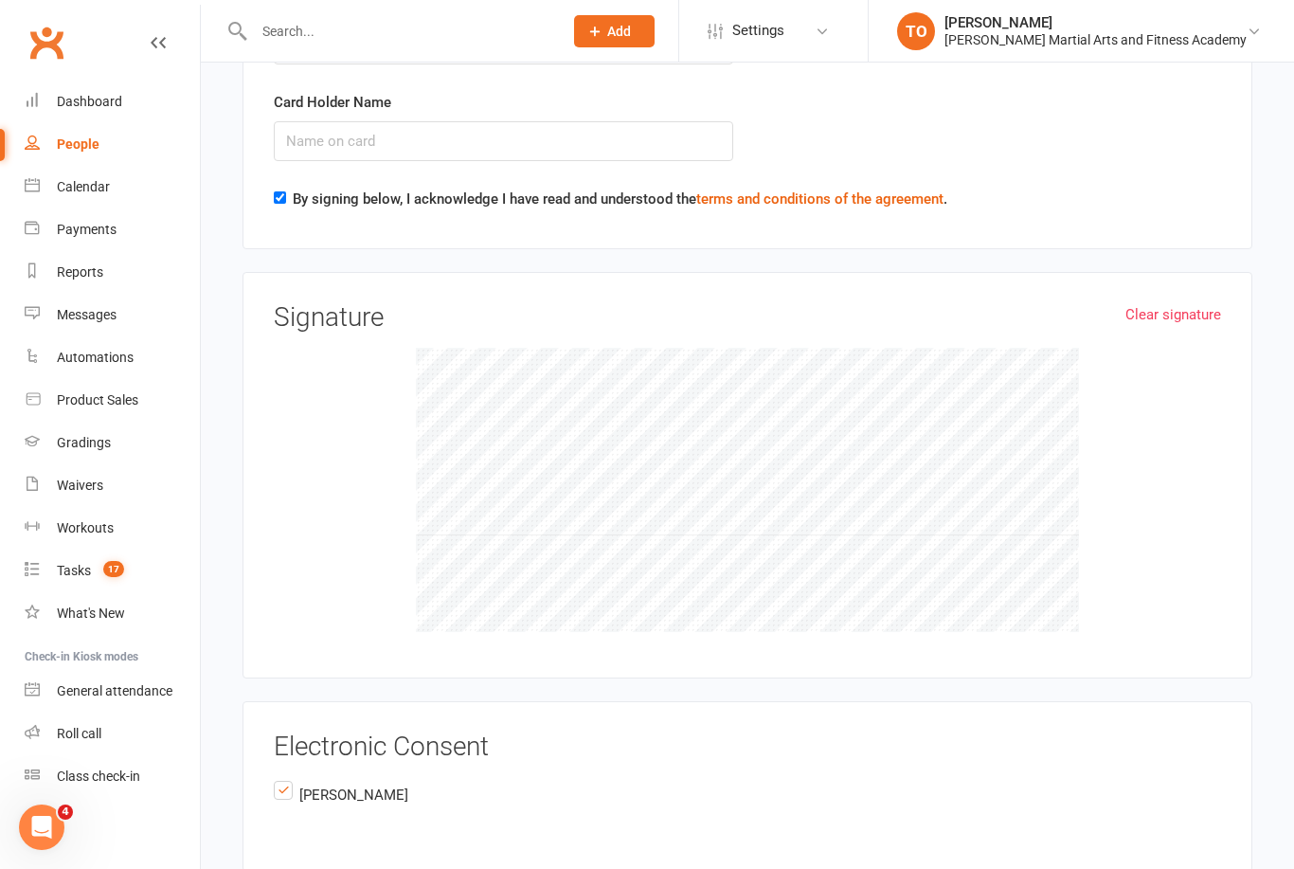
scroll to position [3970, 0]
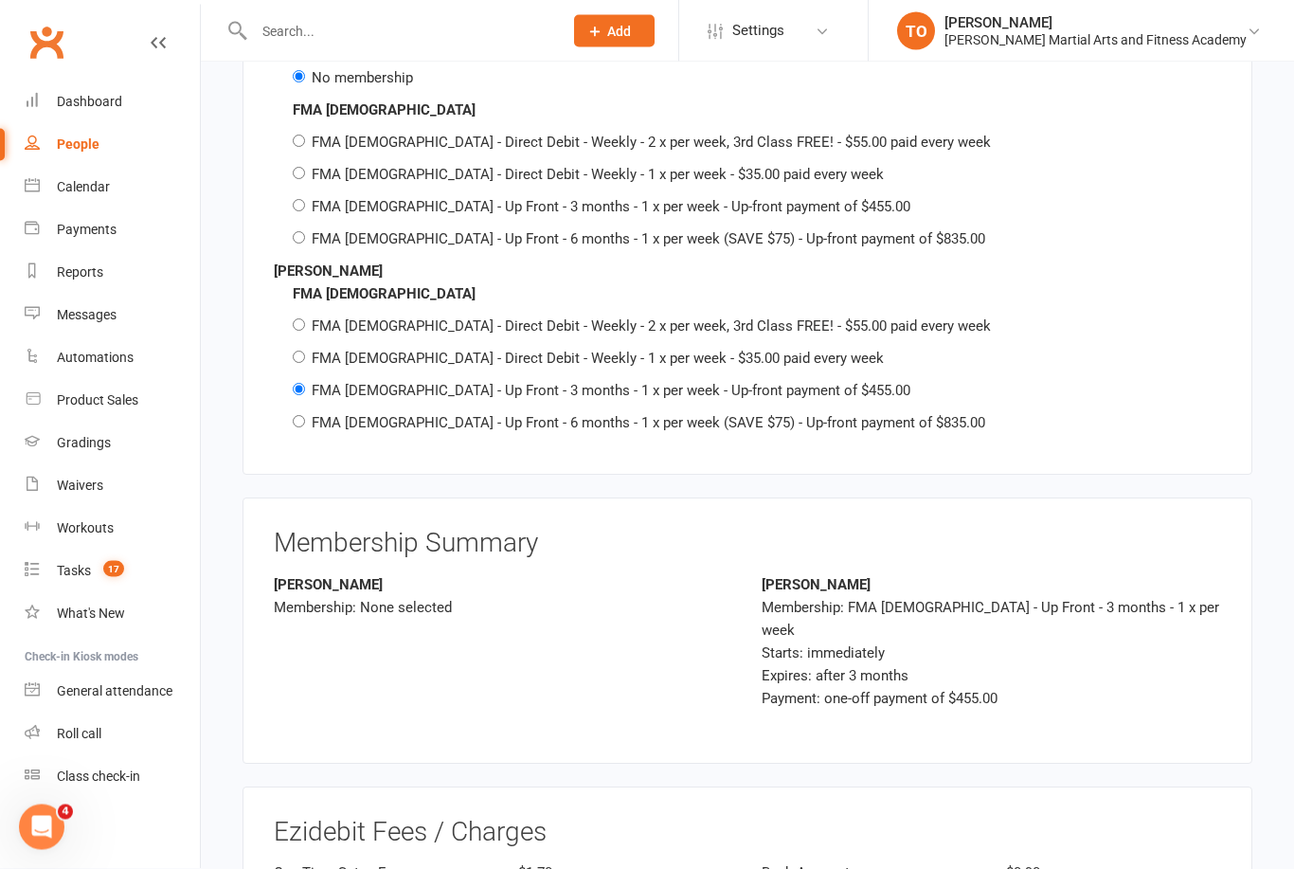
click at [280, 40] on input "text" at bounding box center [398, 31] width 301 height 27
type input "C"
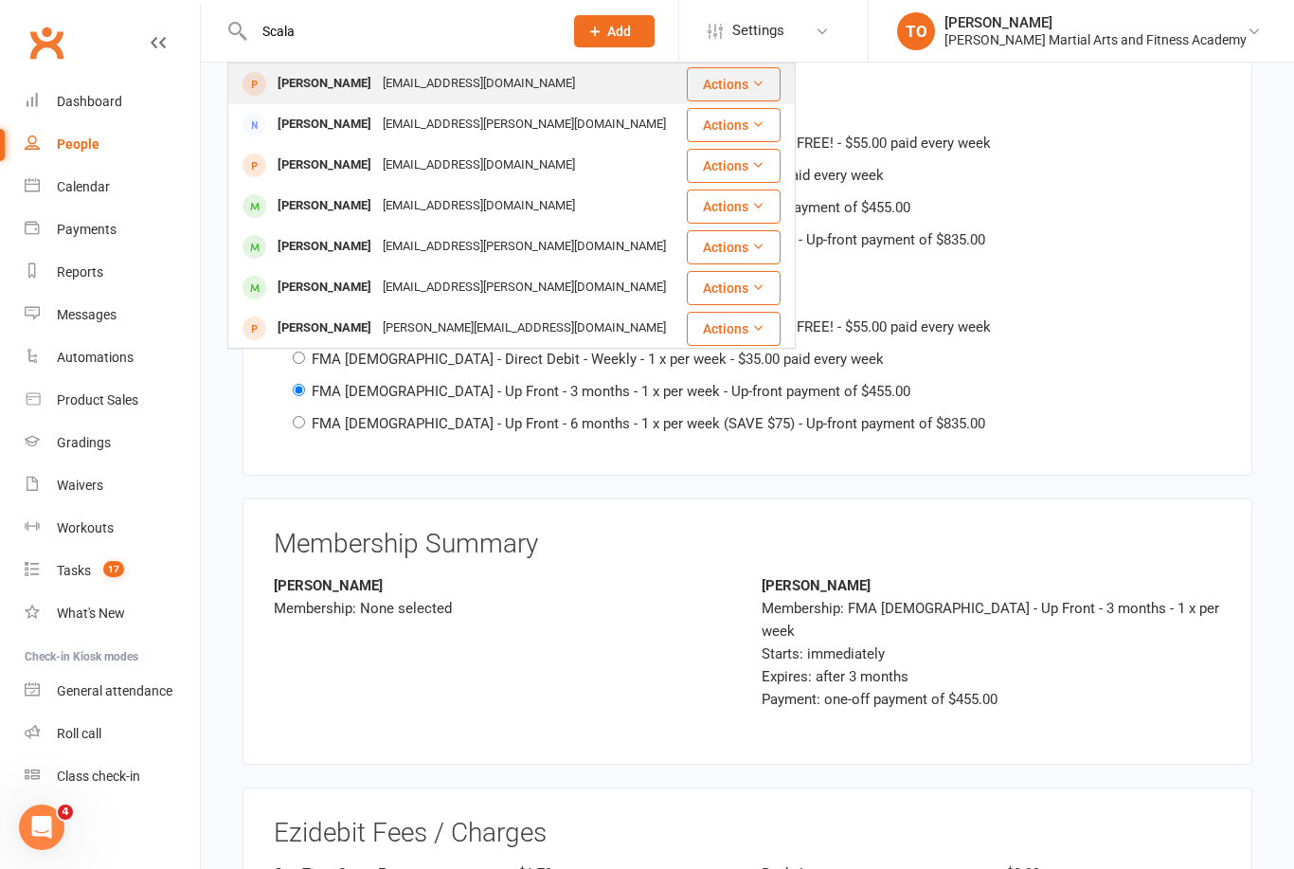
type input "Scala"
click at [306, 84] on div "Jordana Scala" at bounding box center [324, 83] width 105 height 27
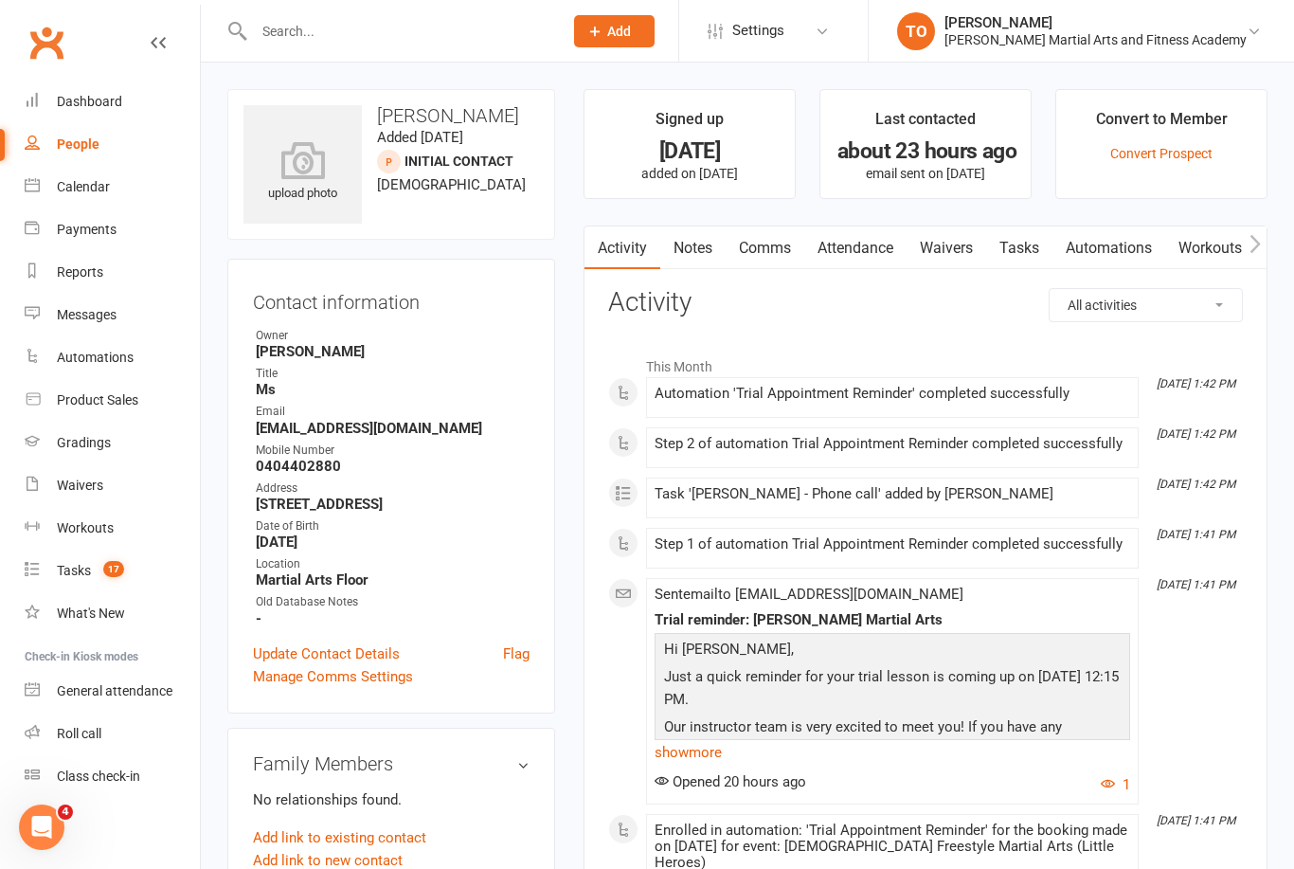
click at [964, 250] on link "Waivers" at bounding box center [947, 248] width 80 height 44
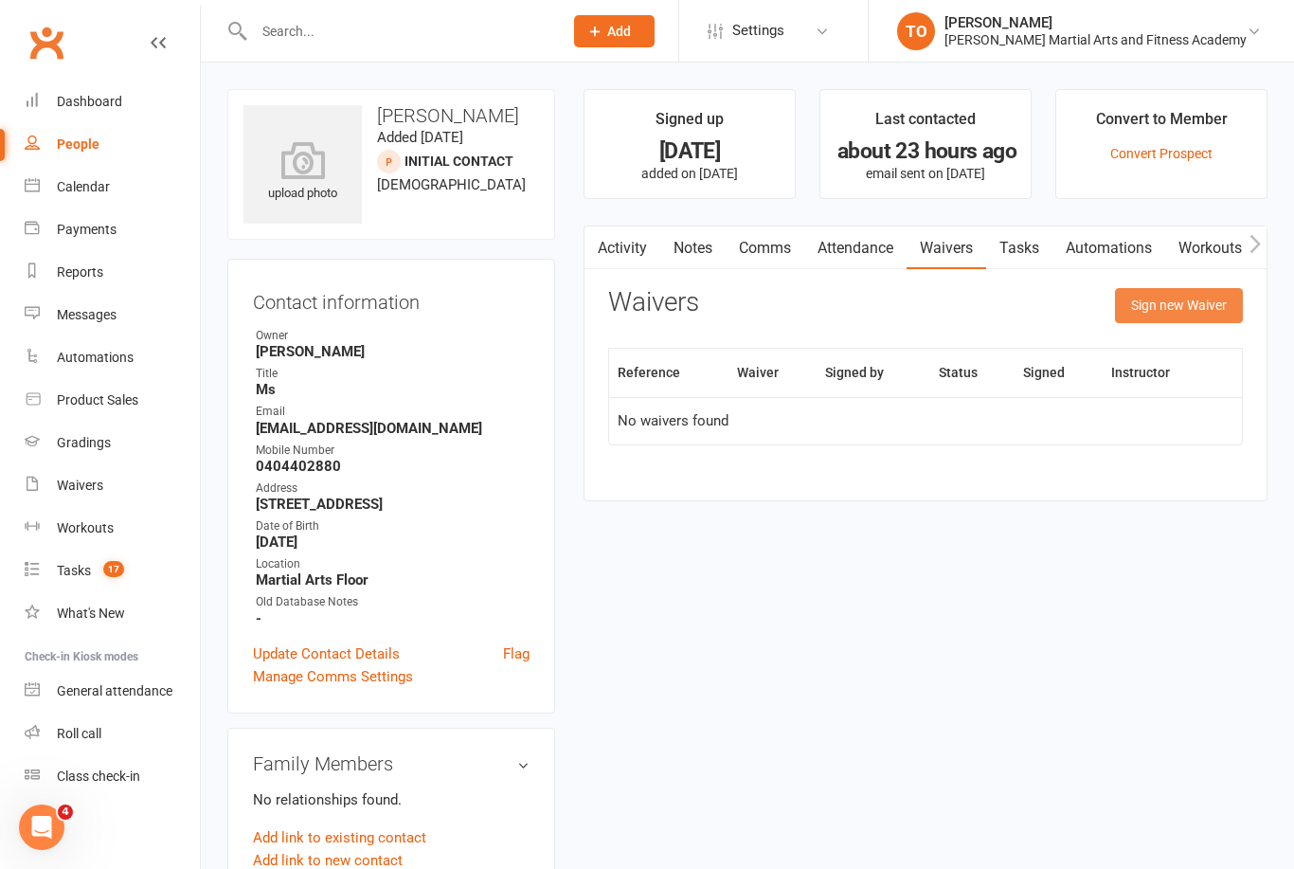
click at [1176, 307] on button "Sign new Waiver" at bounding box center [1179, 305] width 128 height 34
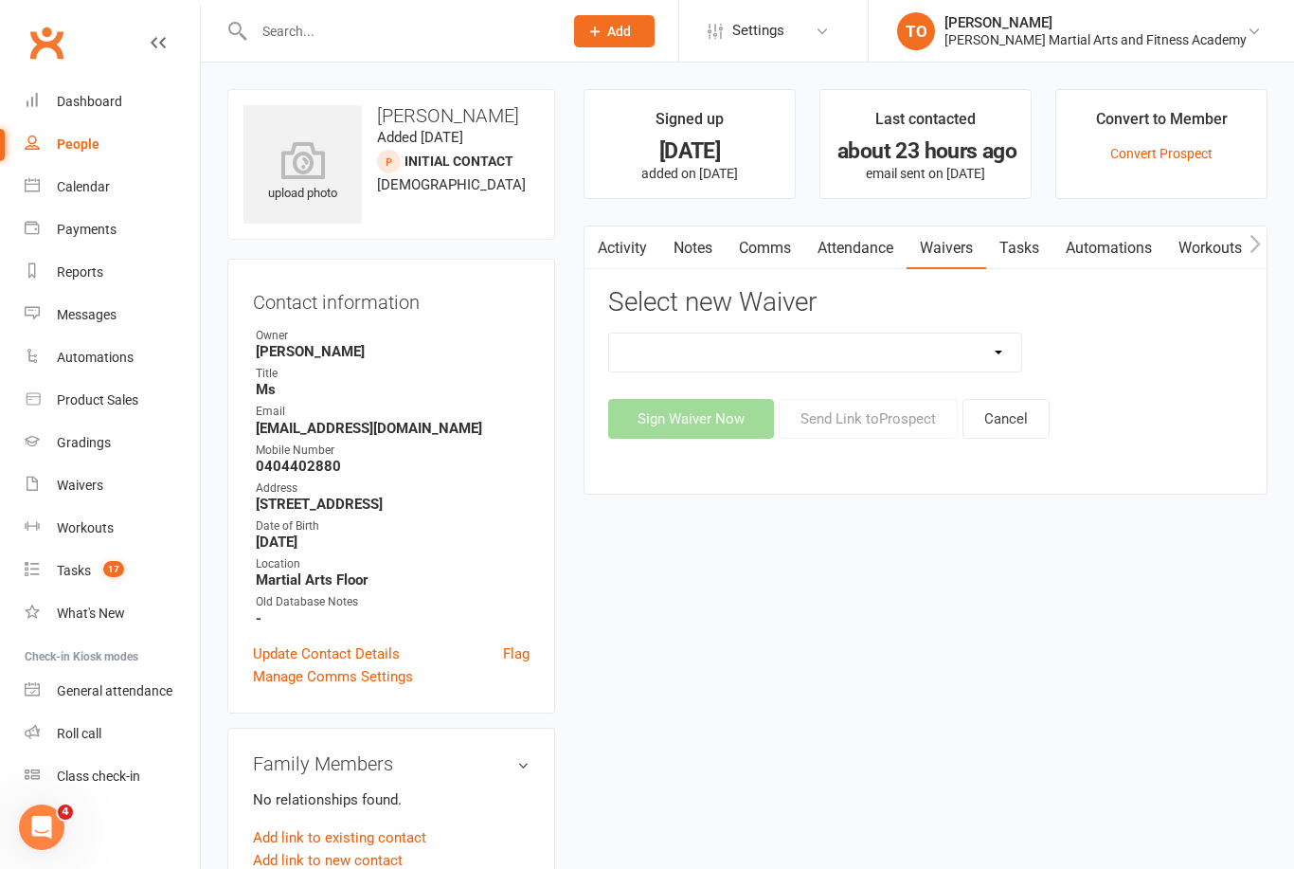
click at [1006, 356] on select "ALL ACCESS Adults Membership B4F - Adults - 10 Class Pass + 1 FREE B4F - Adults…" at bounding box center [815, 353] width 412 height 38
select select "10342"
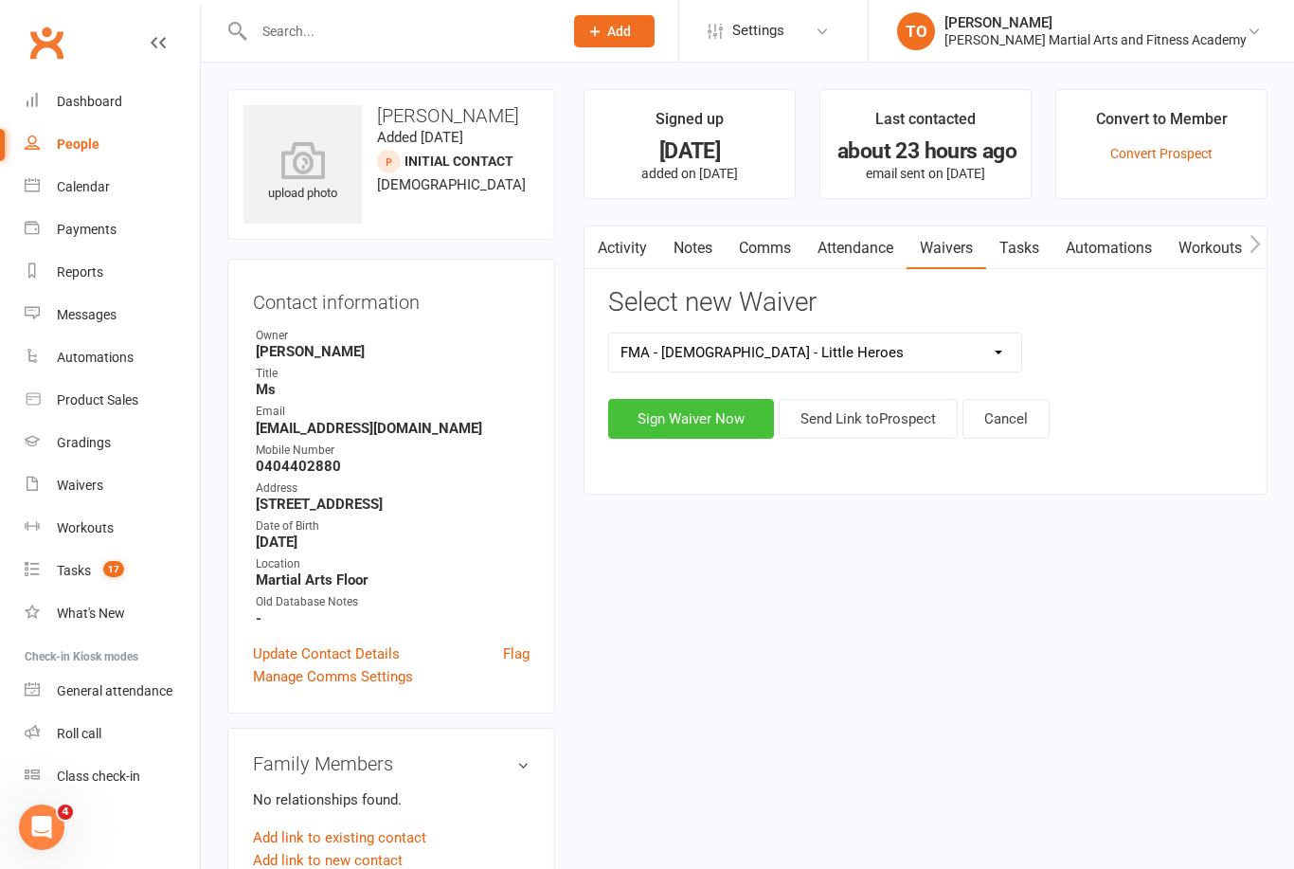
click at [716, 429] on button "Sign Waiver Now" at bounding box center [691, 419] width 166 height 40
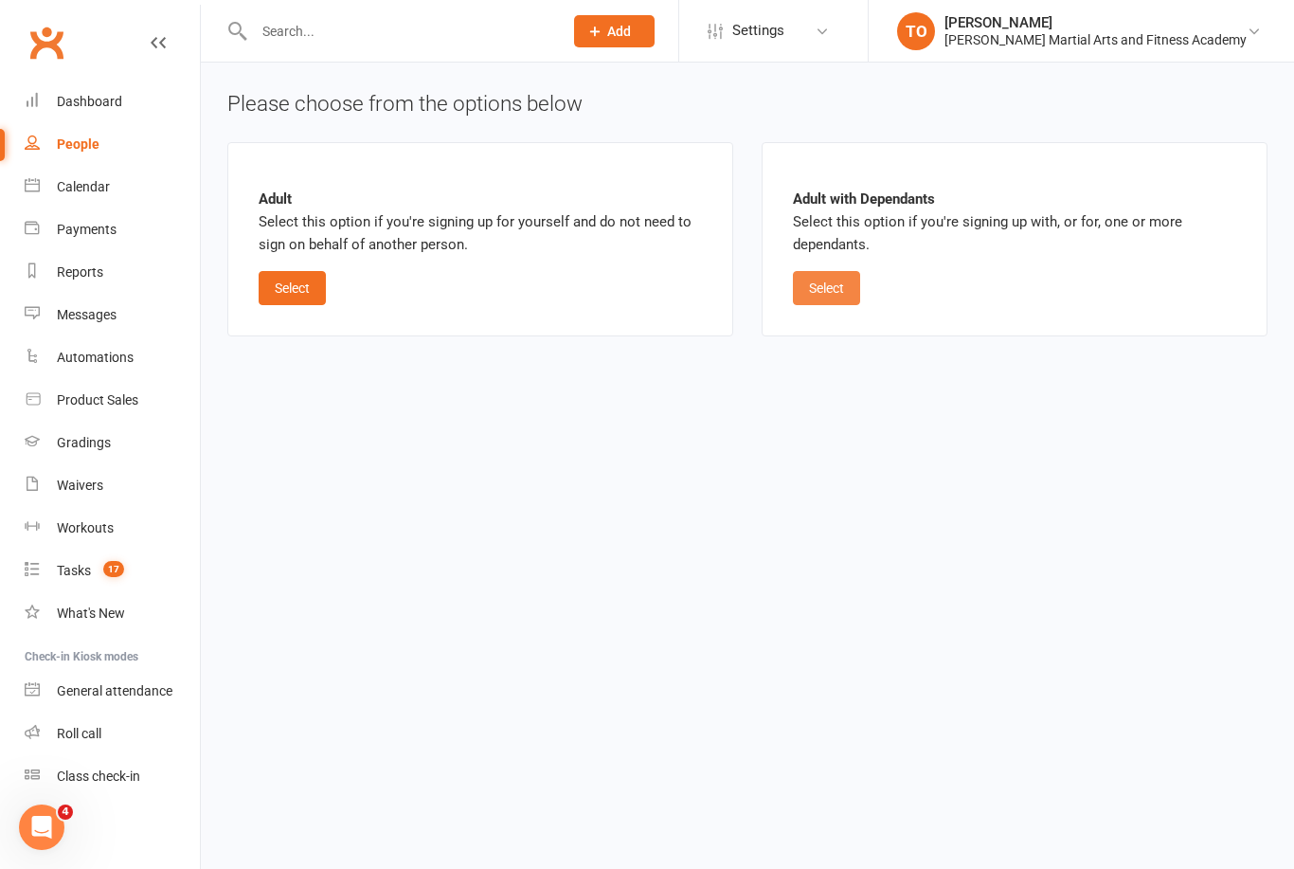
click at [833, 289] on button "Select" at bounding box center [826, 288] width 67 height 34
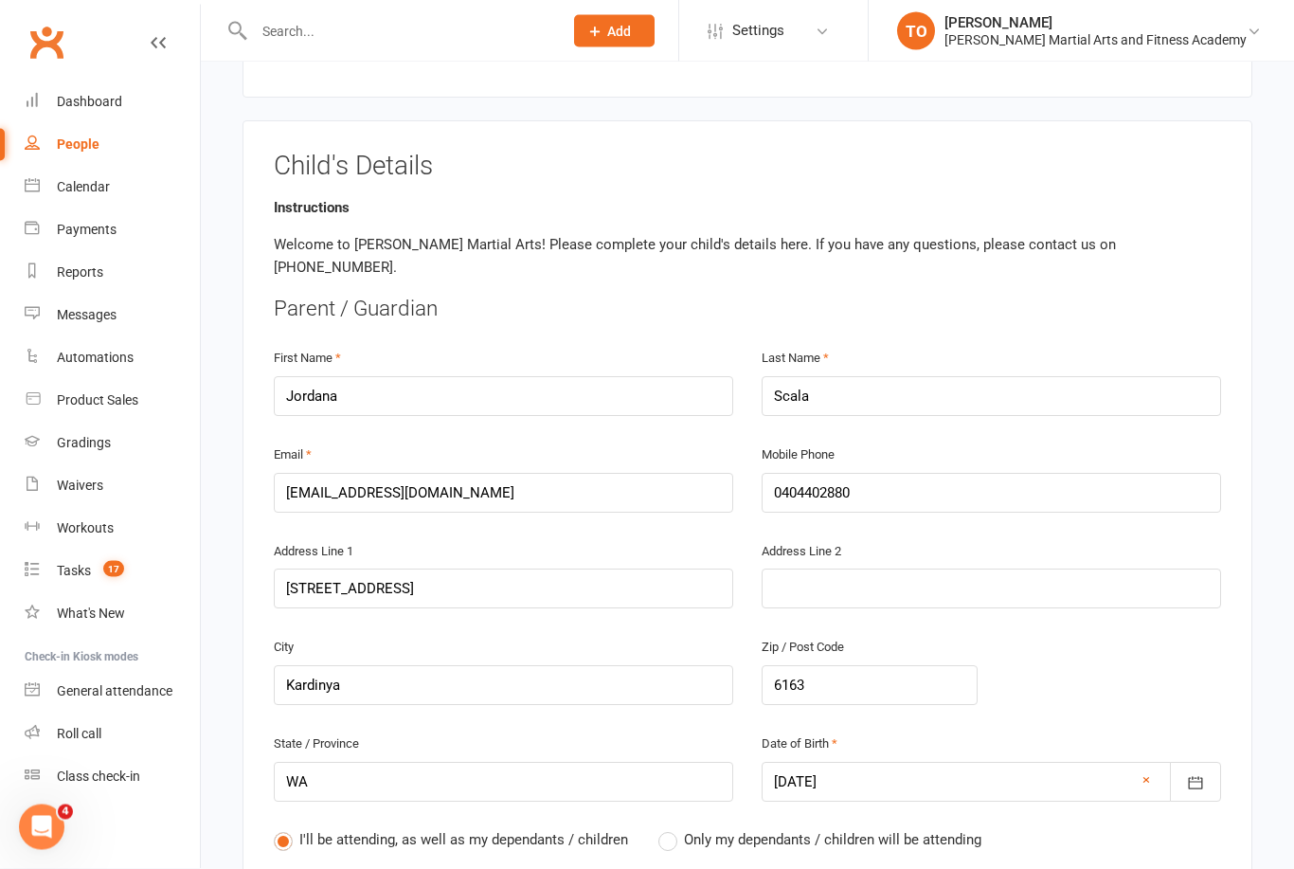
scroll to position [312, 0]
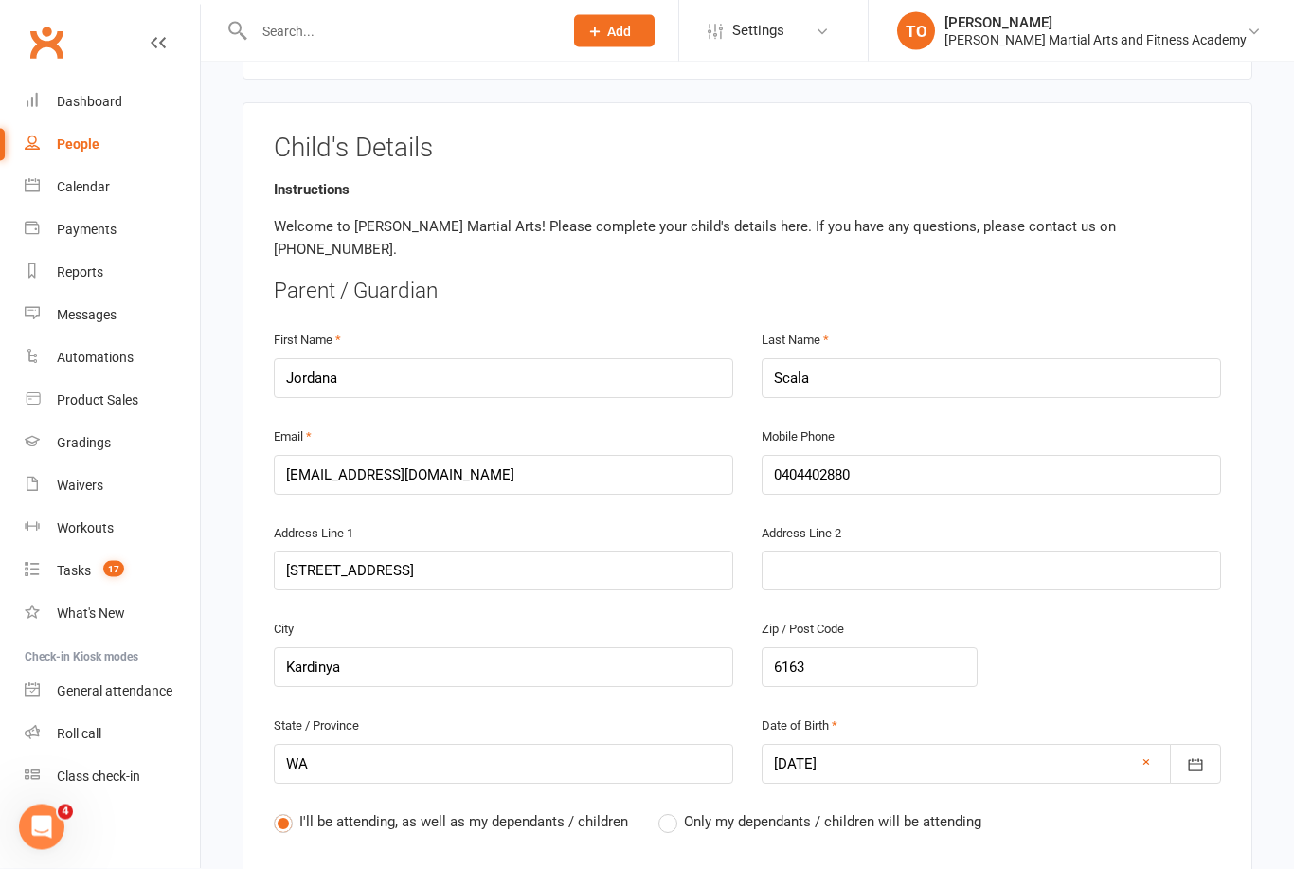
click at [670, 811] on label "Only my dependants / children will be attending" at bounding box center [820, 822] width 323 height 23
click at [670, 811] on input "Only my dependants / children will be attending" at bounding box center [665, 811] width 12 height 0
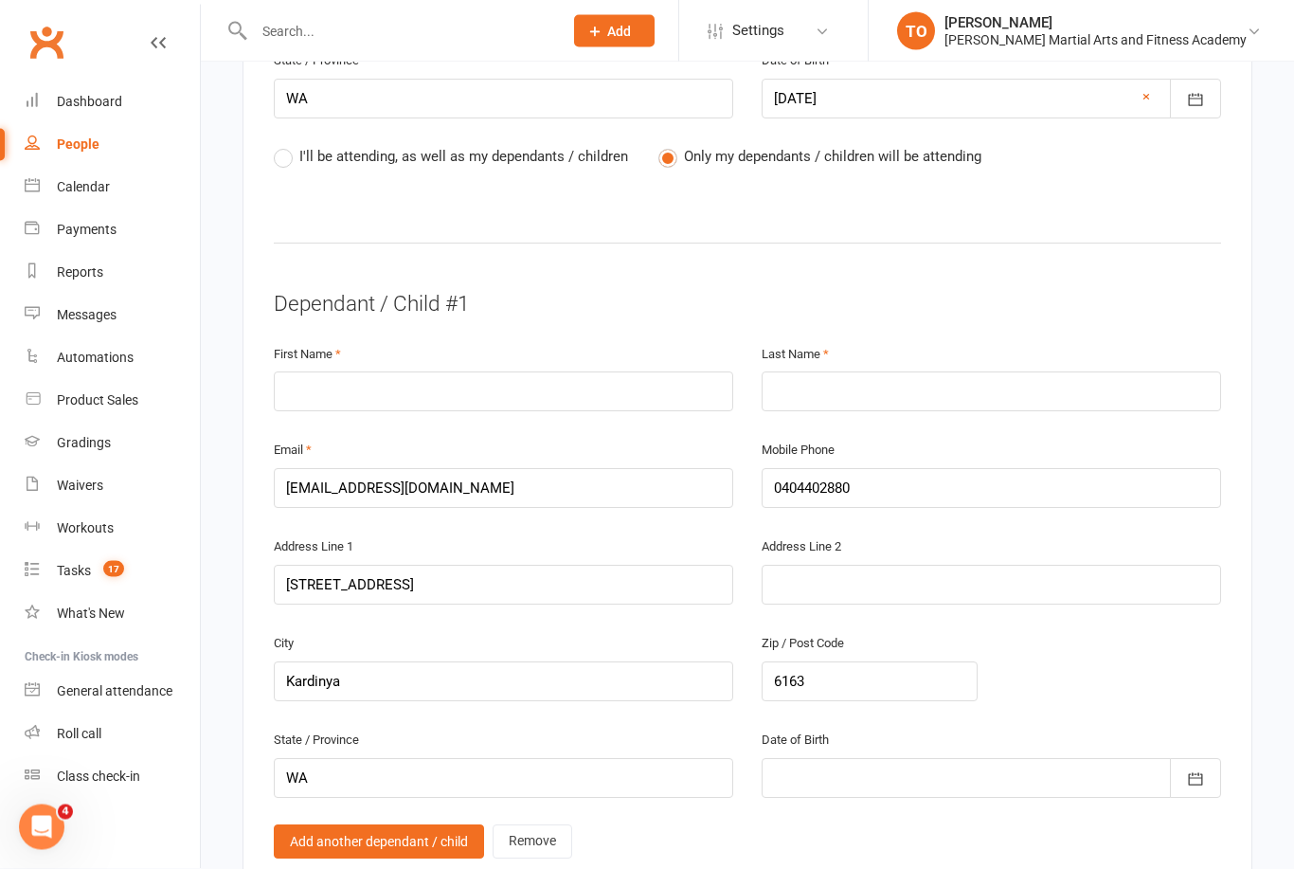
scroll to position [981, 0]
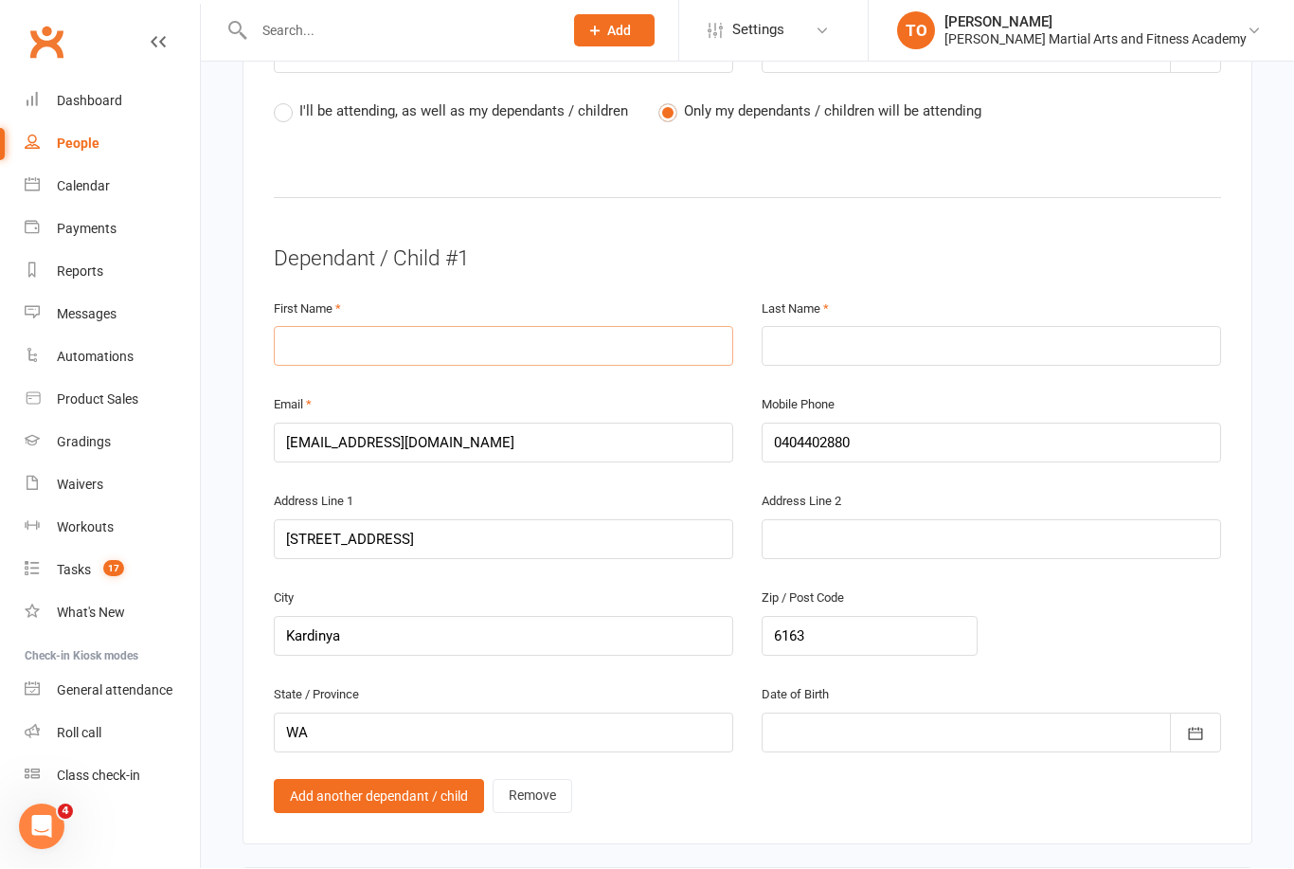
click at [332, 327] on input "text" at bounding box center [504, 347] width 460 height 40
type input "Roman"
click at [878, 327] on input "text" at bounding box center [992, 347] width 460 height 40
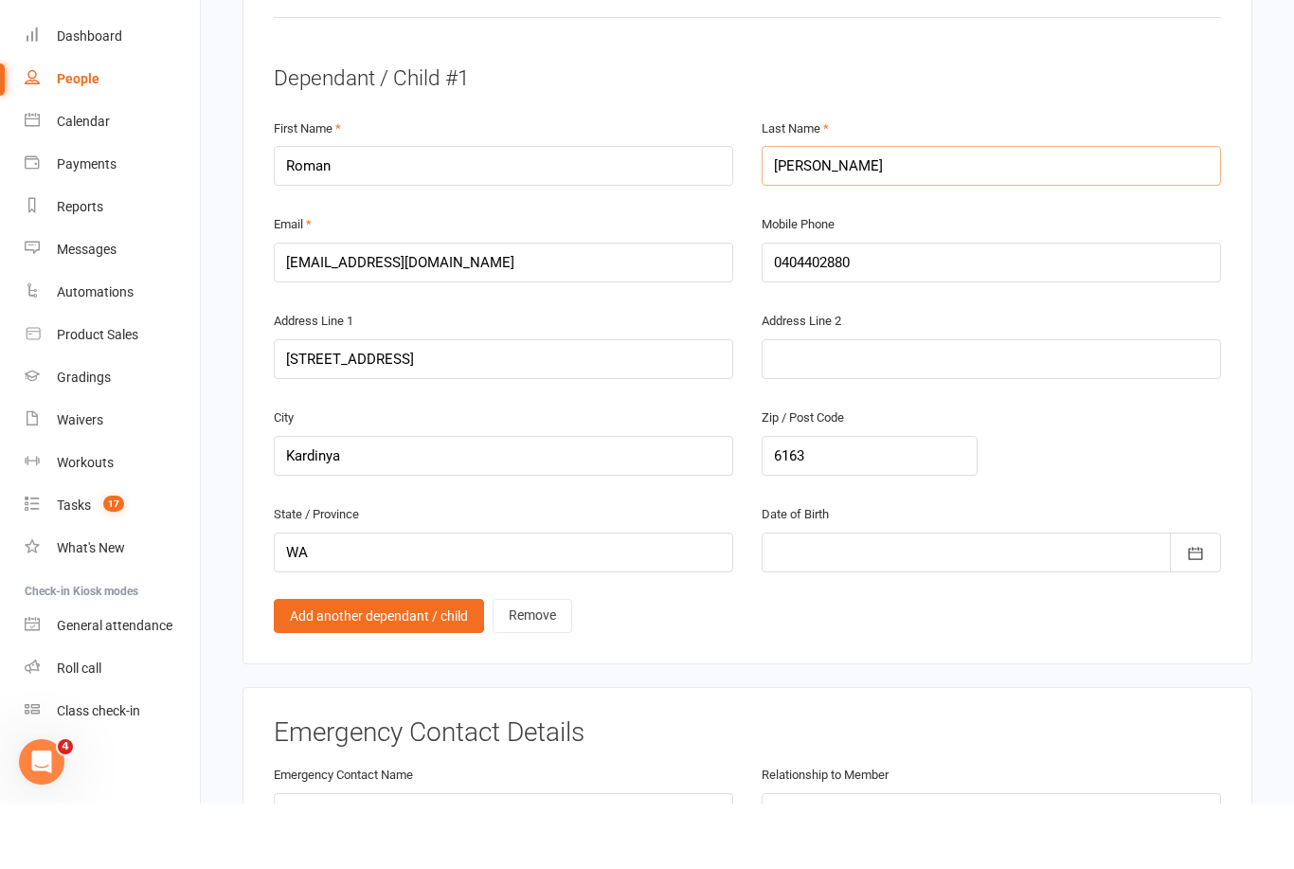
scroll to position [1151, 0]
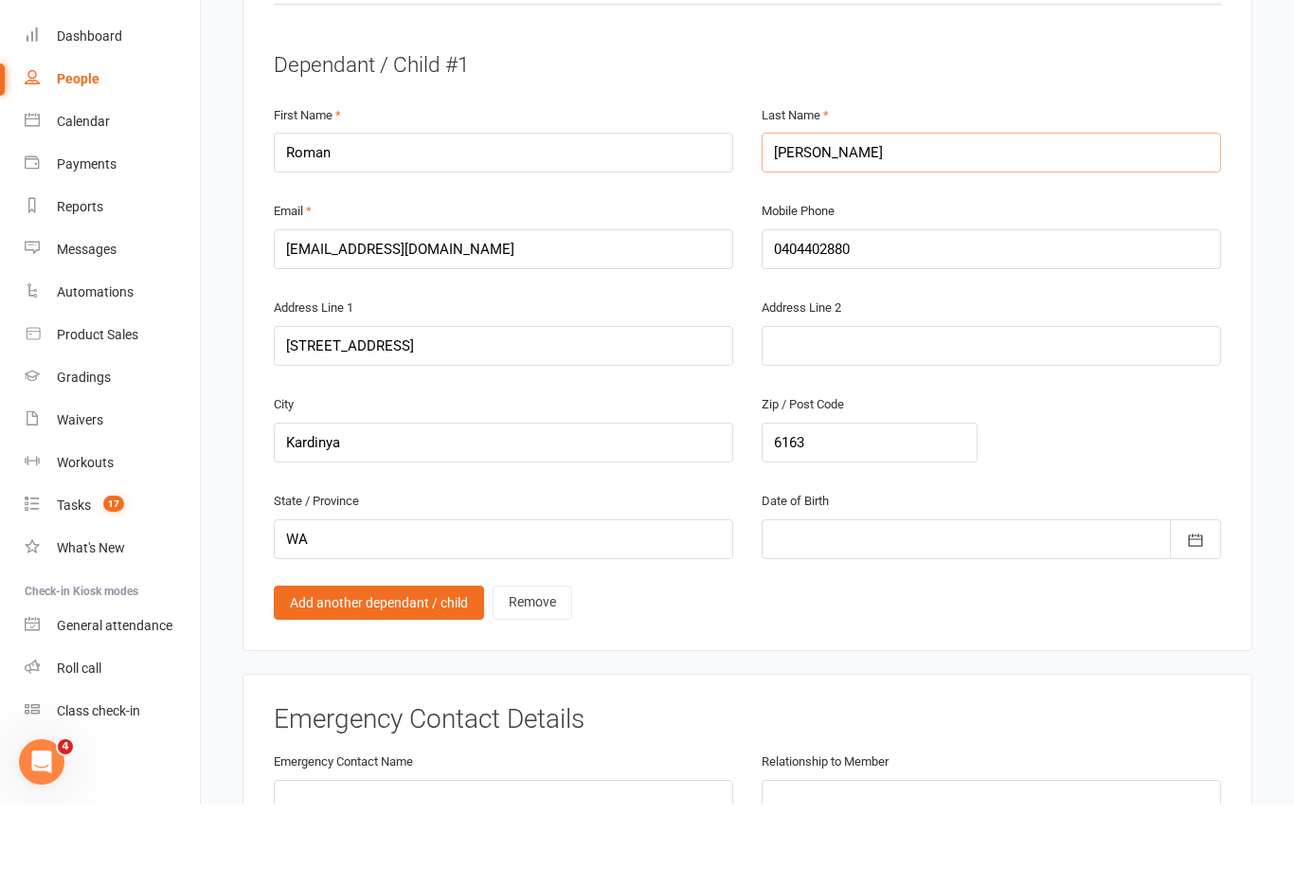
type input "Brockbank"
click at [991, 585] on div at bounding box center [992, 605] width 460 height 40
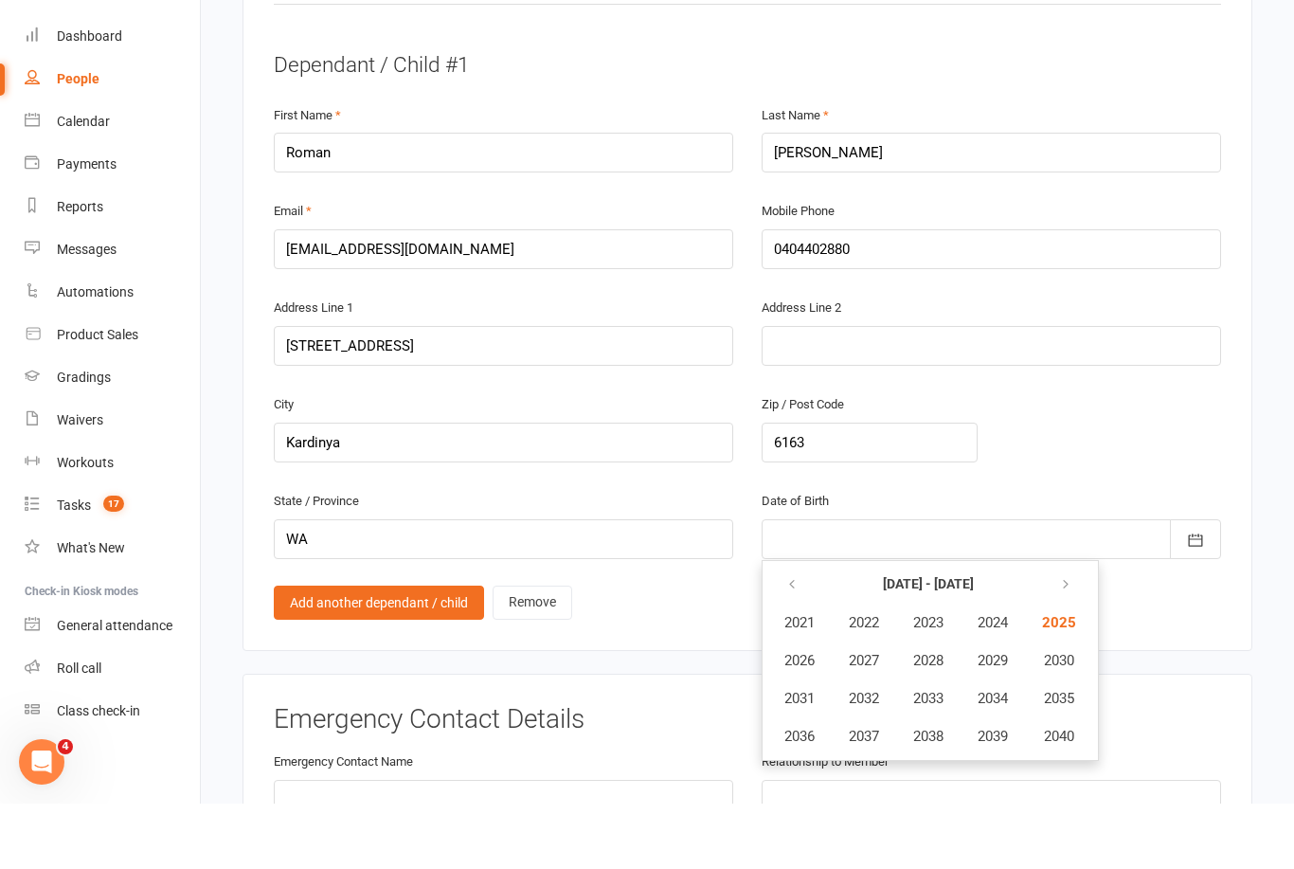
scroll to position [1217, 0]
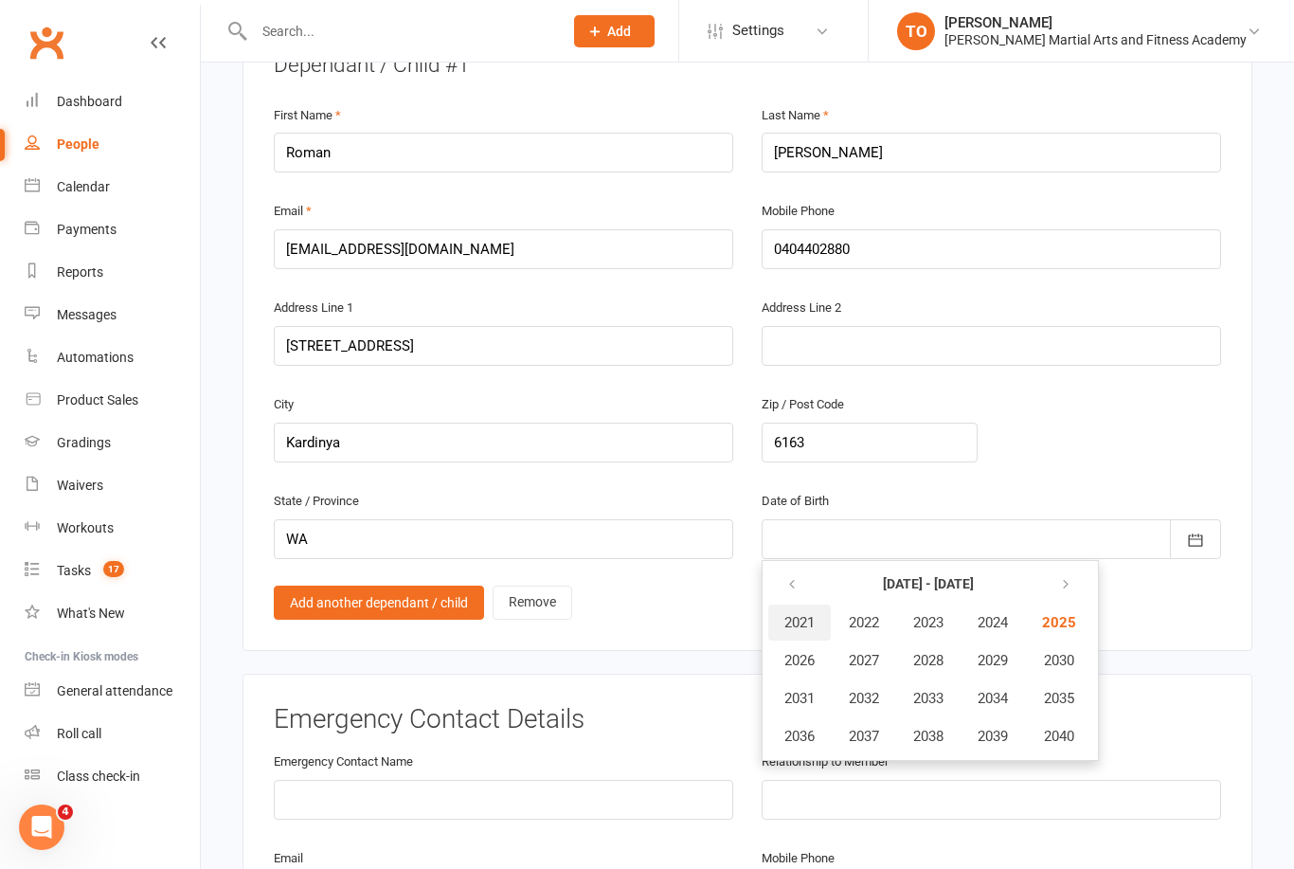
click at [811, 605] on button "2021" at bounding box center [799, 623] width 63 height 36
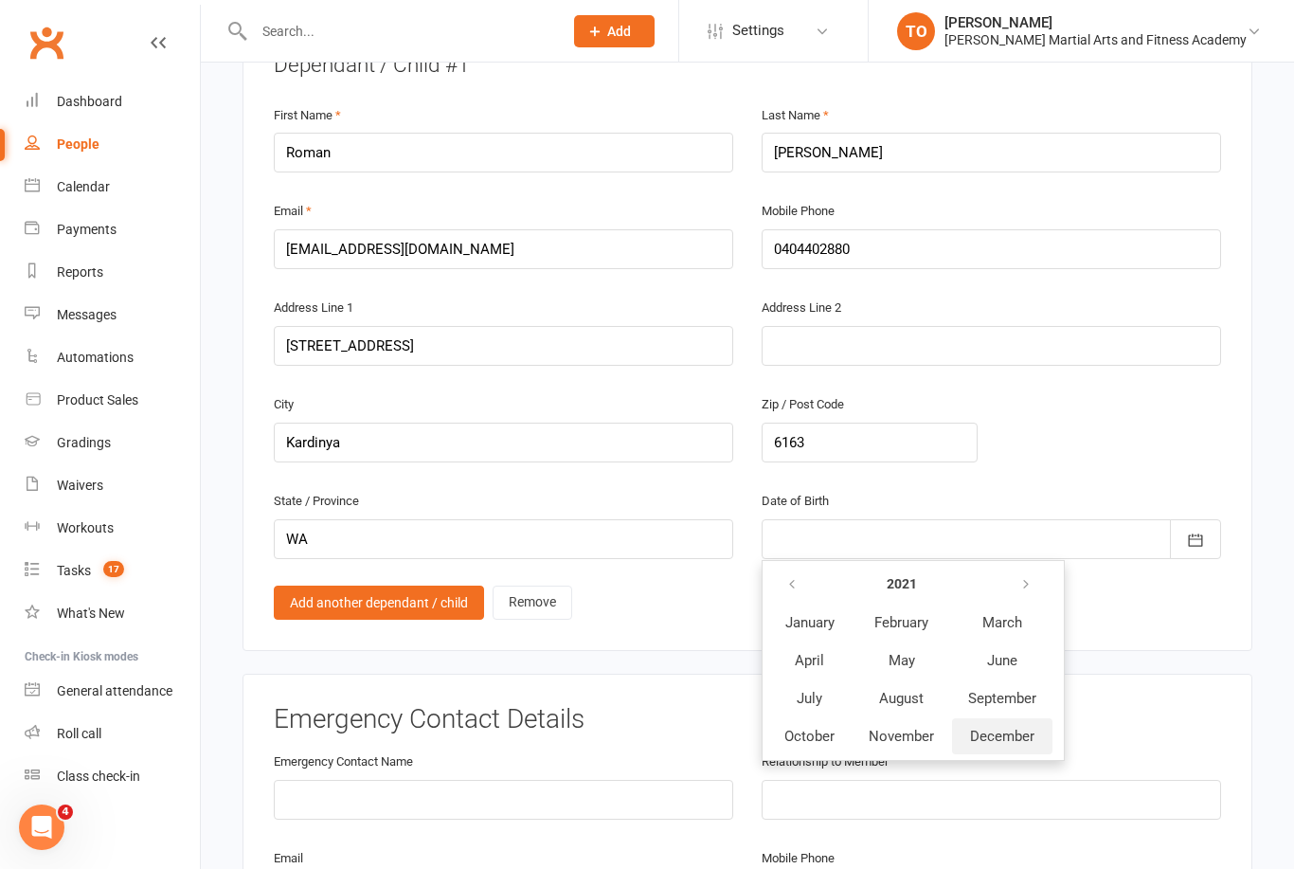
click at [1011, 728] on span "December" at bounding box center [1002, 736] width 64 height 17
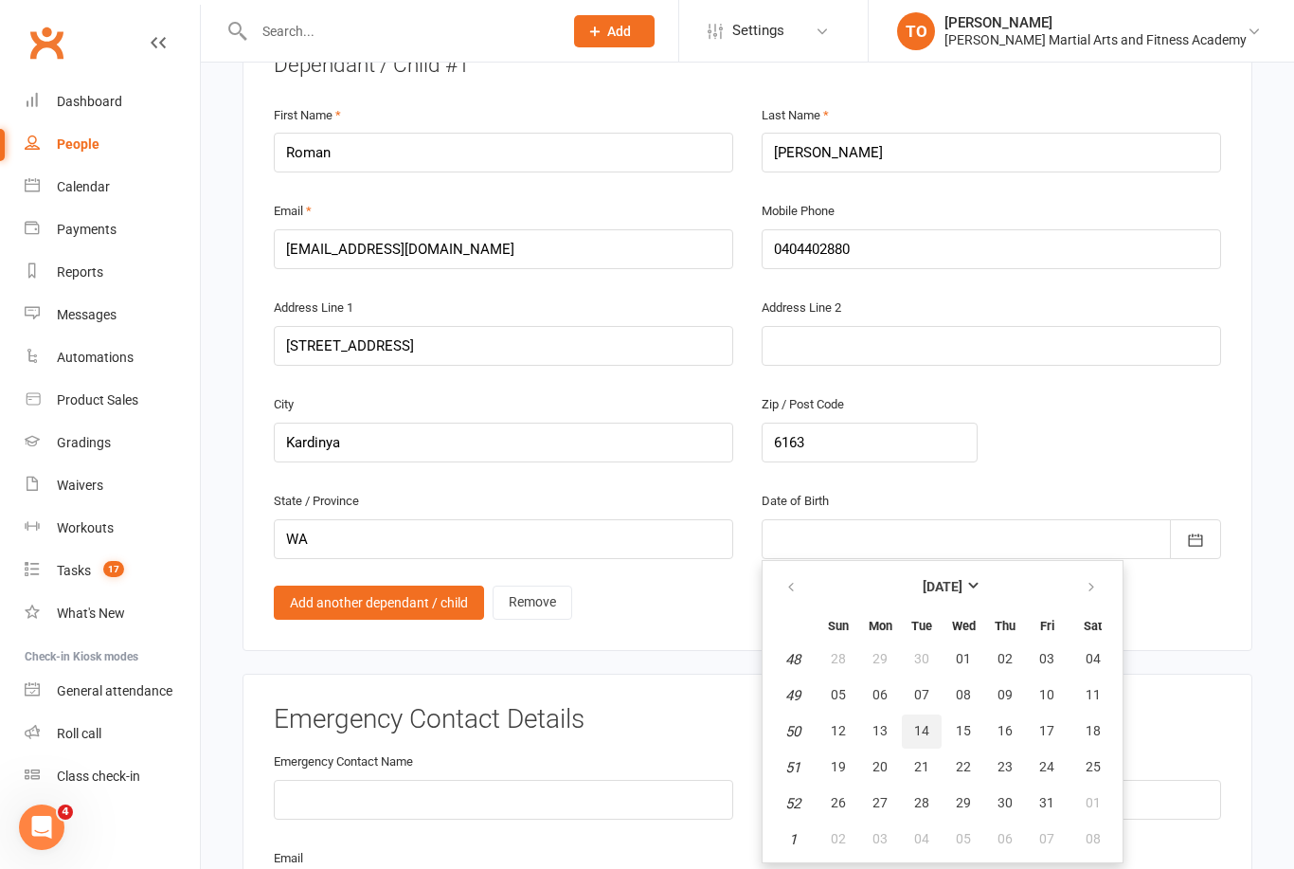
click at [929, 723] on span "14" at bounding box center [921, 730] width 15 height 15
type input "14 Dec 2021"
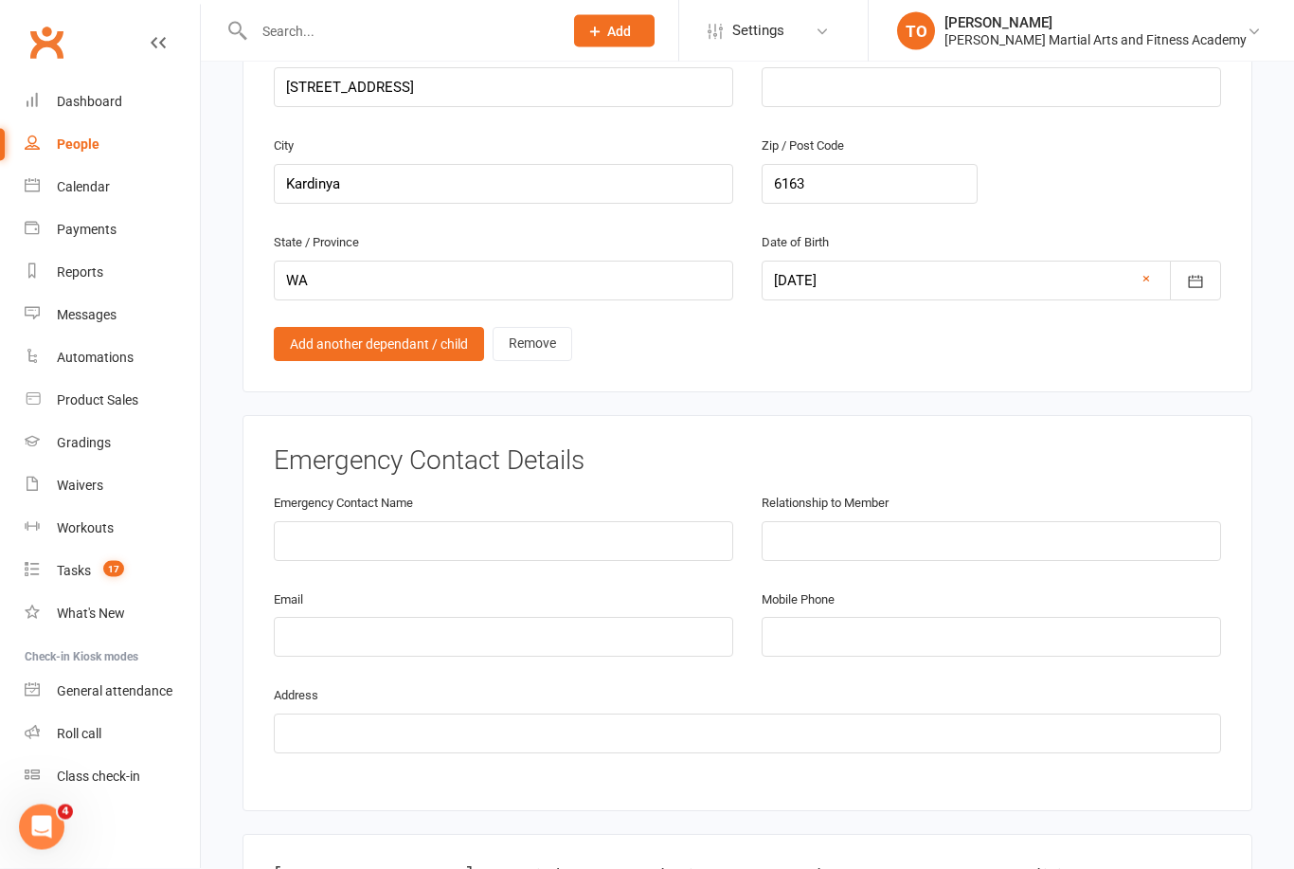
scroll to position [1527, 0]
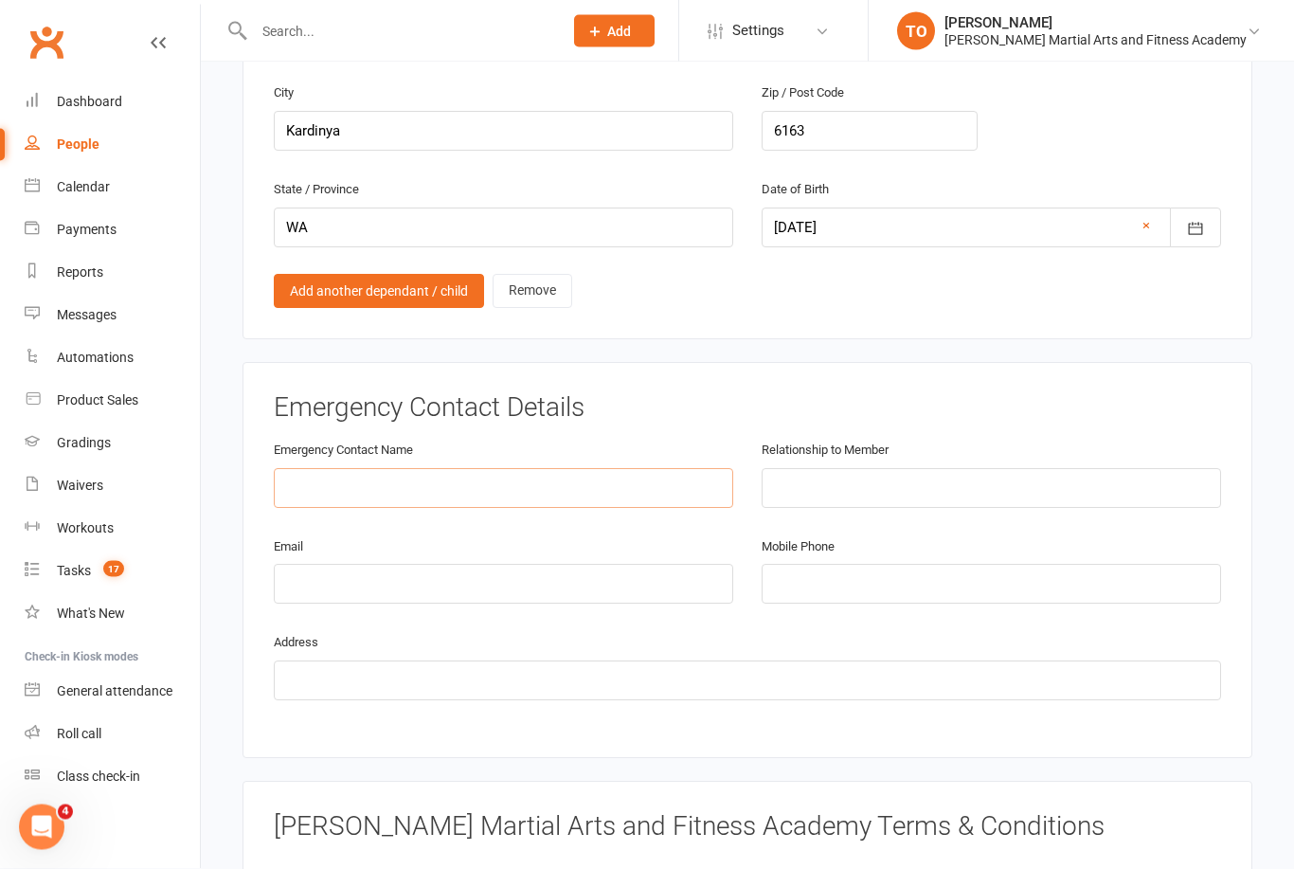
click at [377, 469] on input "text" at bounding box center [504, 489] width 460 height 40
type input "Paul Brockbank"
click at [878, 469] on input "text" at bounding box center [992, 489] width 460 height 40
type input "Father"
click at [532, 565] on input "email" at bounding box center [504, 585] width 460 height 40
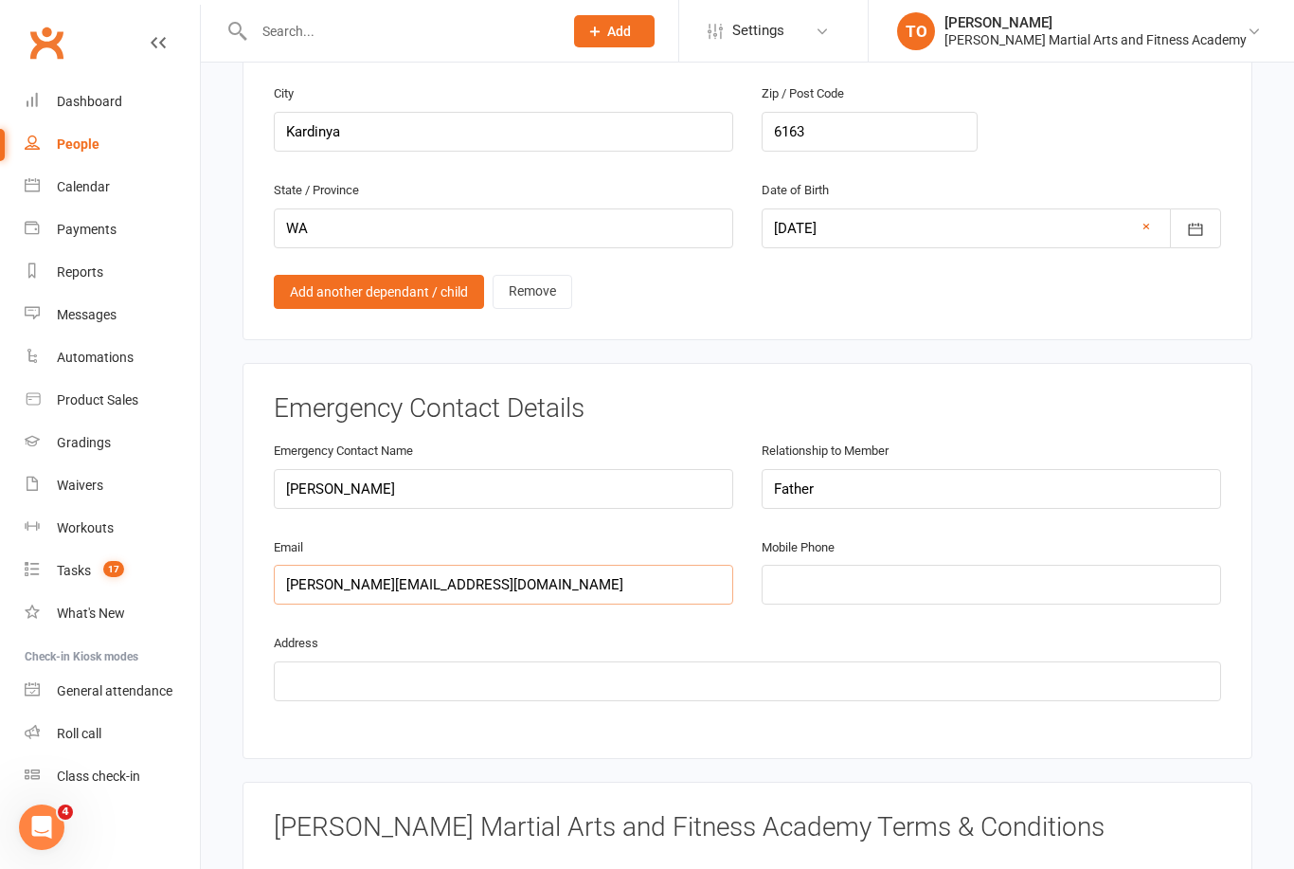
type input "paulb@ppdperformance.com.au"
click at [887, 565] on input "tel" at bounding box center [992, 585] width 460 height 40
type input "0402418697"
click at [327, 661] on input "text" at bounding box center [748, 681] width 948 height 40
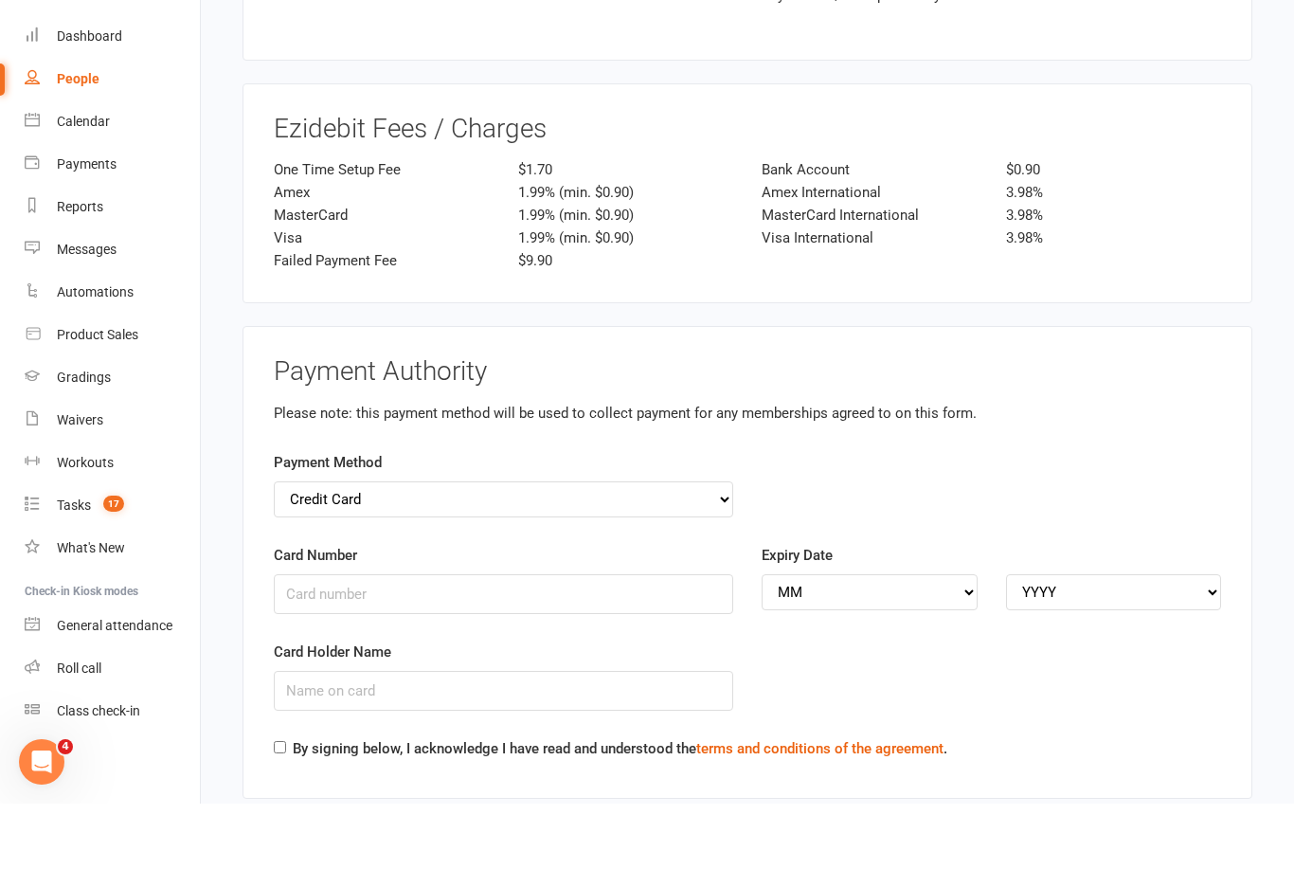
scroll to position [3090, 0]
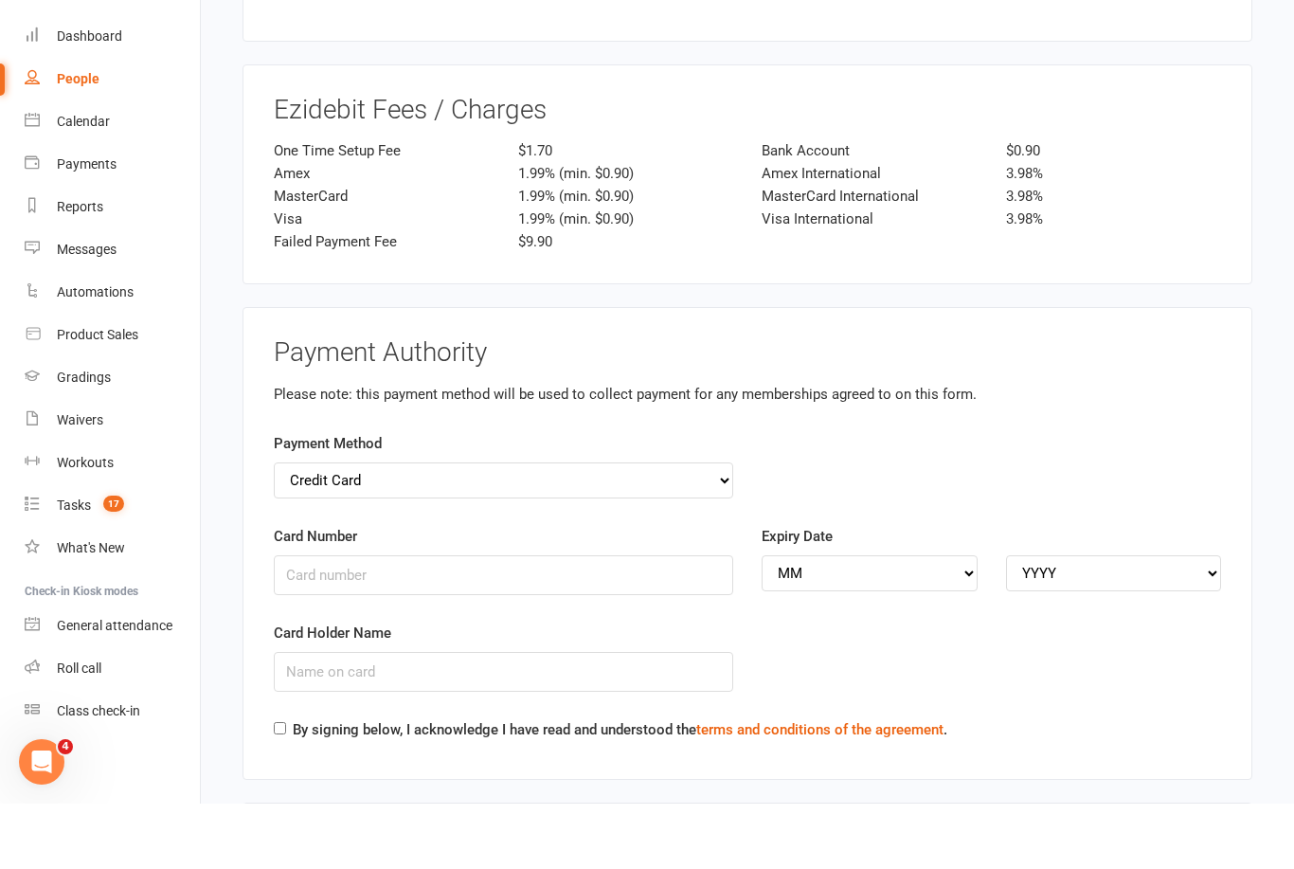
type input "33 Maritime avenue Kardinya"
click at [398, 621] on input "Card Number" at bounding box center [504, 641] width 460 height 40
type input "4530307026951178"
click at [929, 618] on select "MM 01 02 03 04 05 06 07 08 09 10 11 12" at bounding box center [870, 636] width 216 height 36
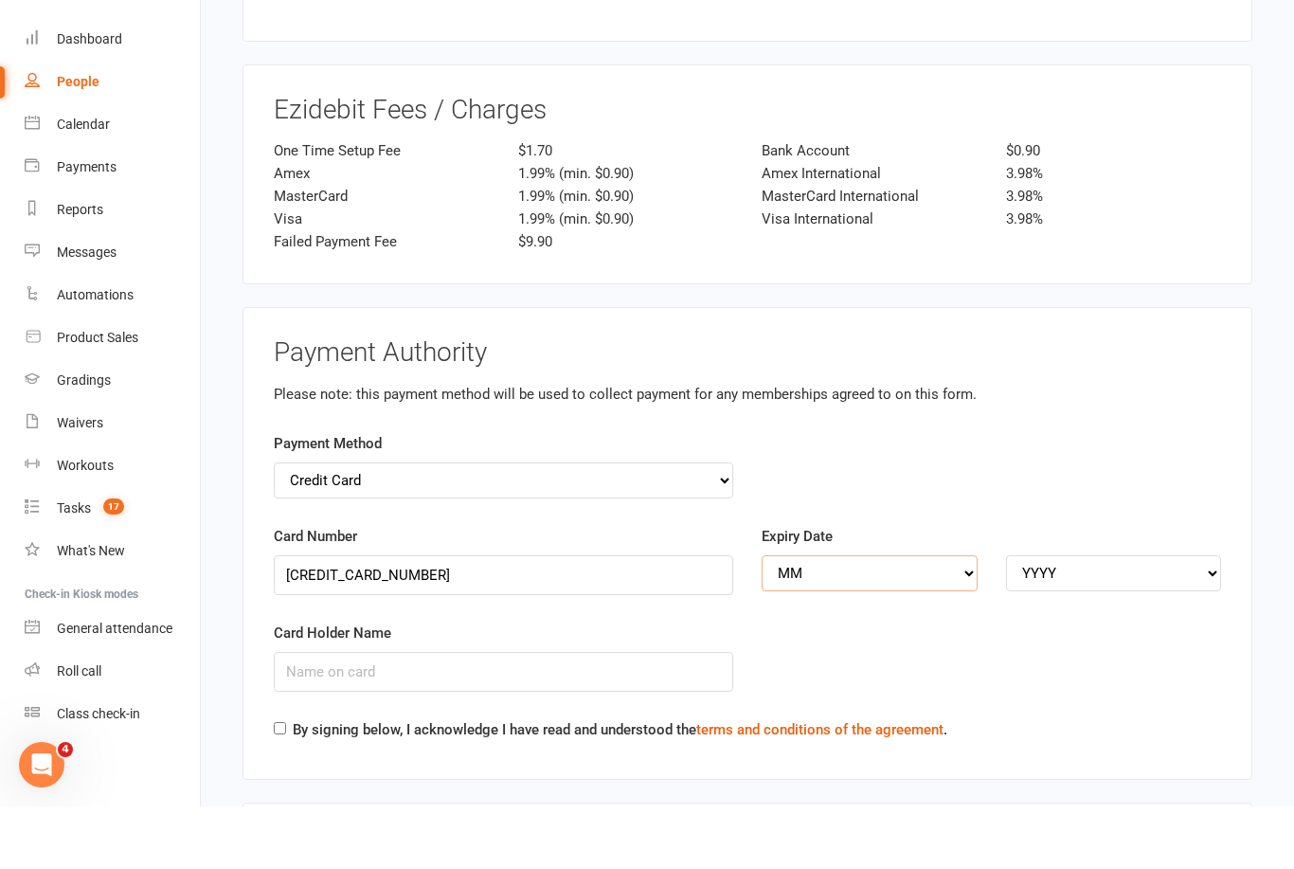
scroll to position [3155, 0]
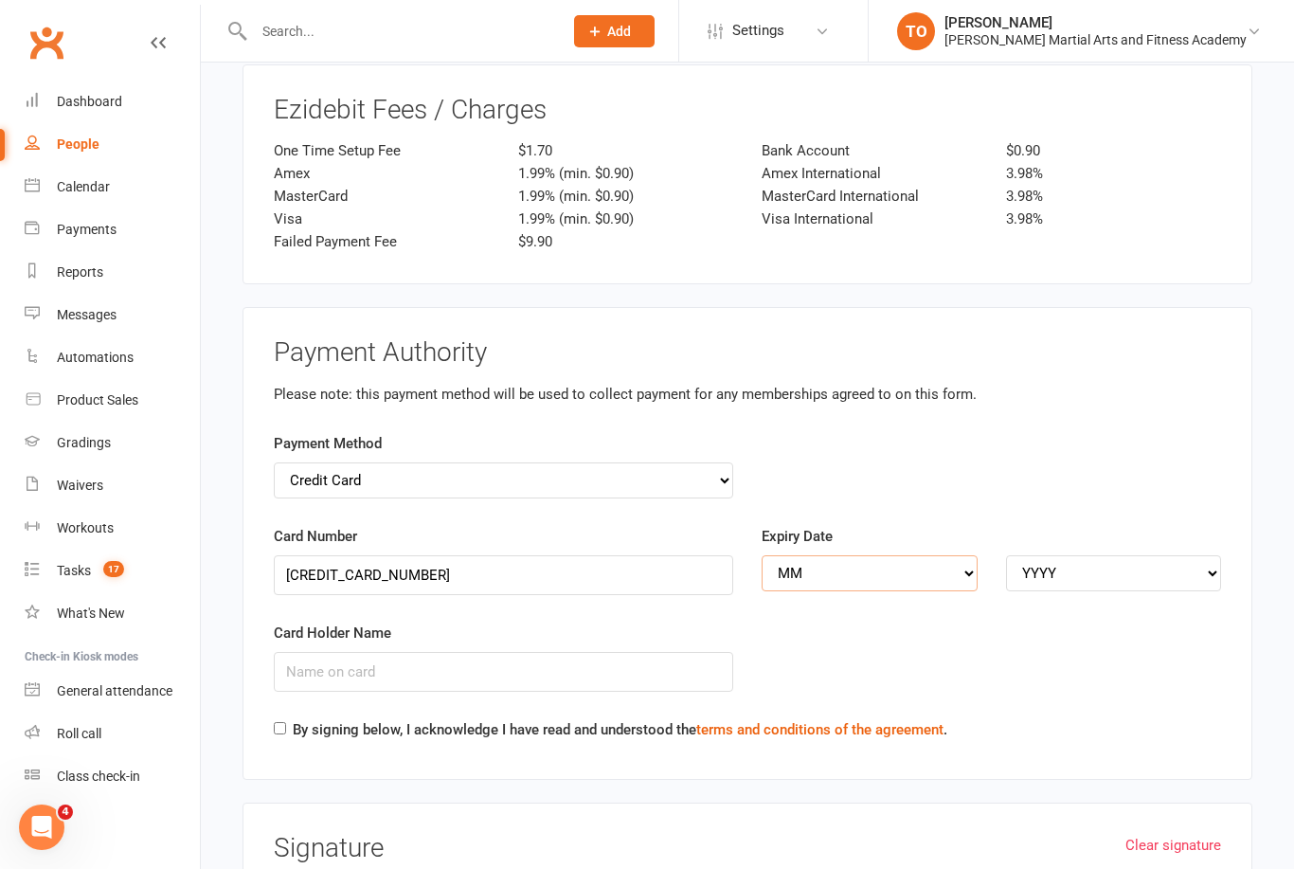
select select "02"
click at [1094, 555] on select "YYYY 2025 2026 2027 2028 2029 2030 2031 2032 2033 2034" at bounding box center [1114, 573] width 216 height 36
select select "2029"
click at [643, 652] on input "Card Holder Name" at bounding box center [504, 672] width 460 height 40
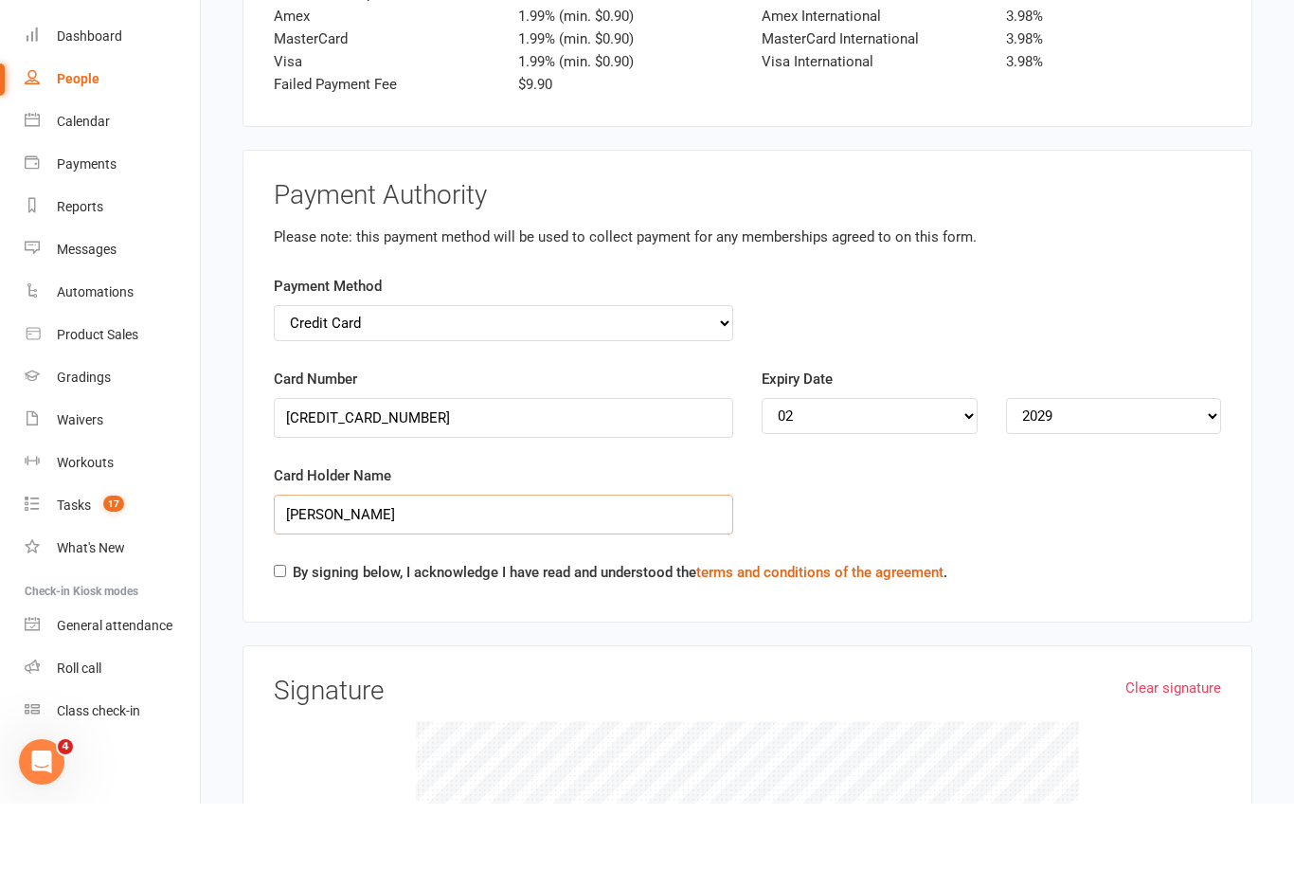
scroll to position [3252, 0]
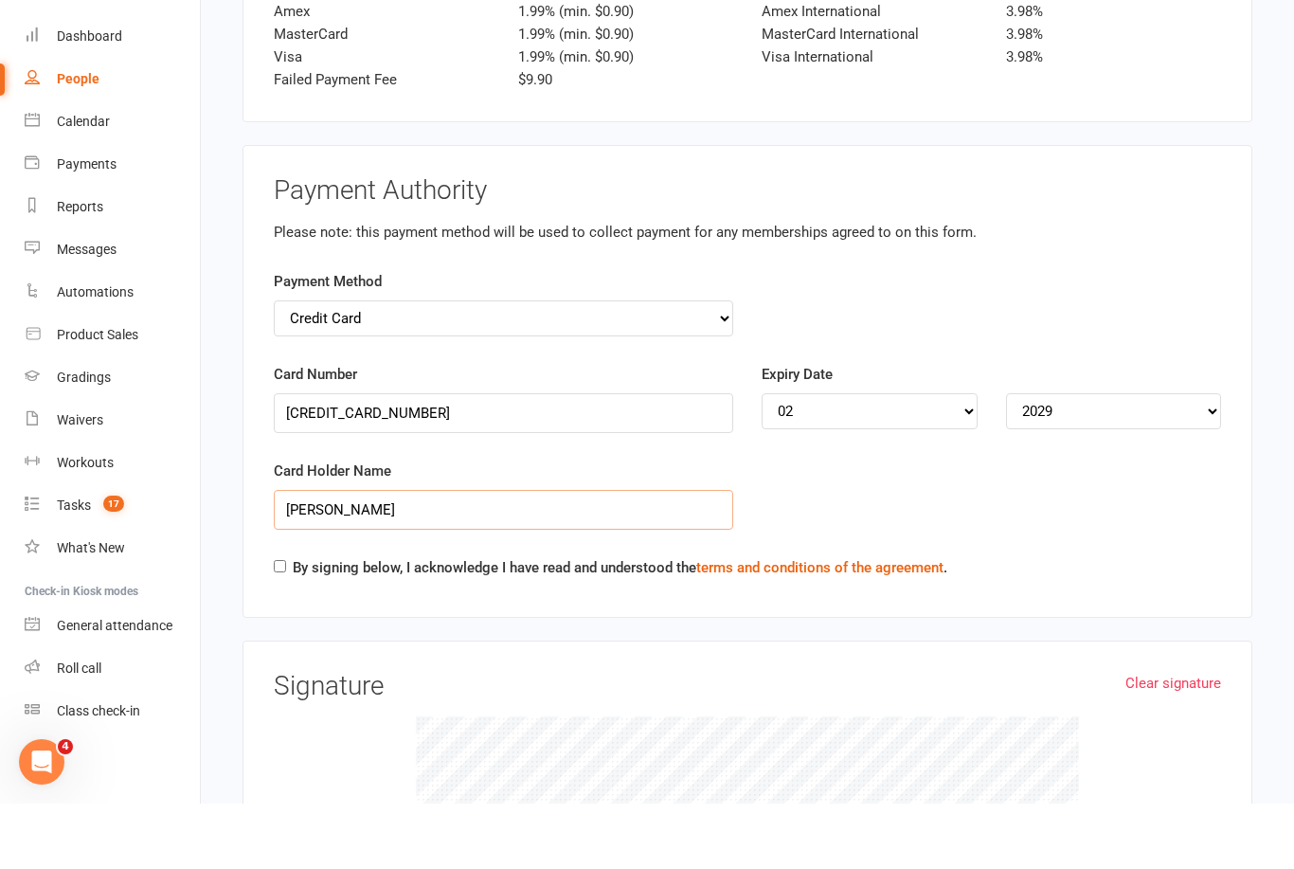
type input "Paul Brockbank"
click at [280, 625] on input "By signing below, I acknowledge I have read and understood the terms and condit…" at bounding box center [280, 631] width 12 height 12
checkbox input "true"
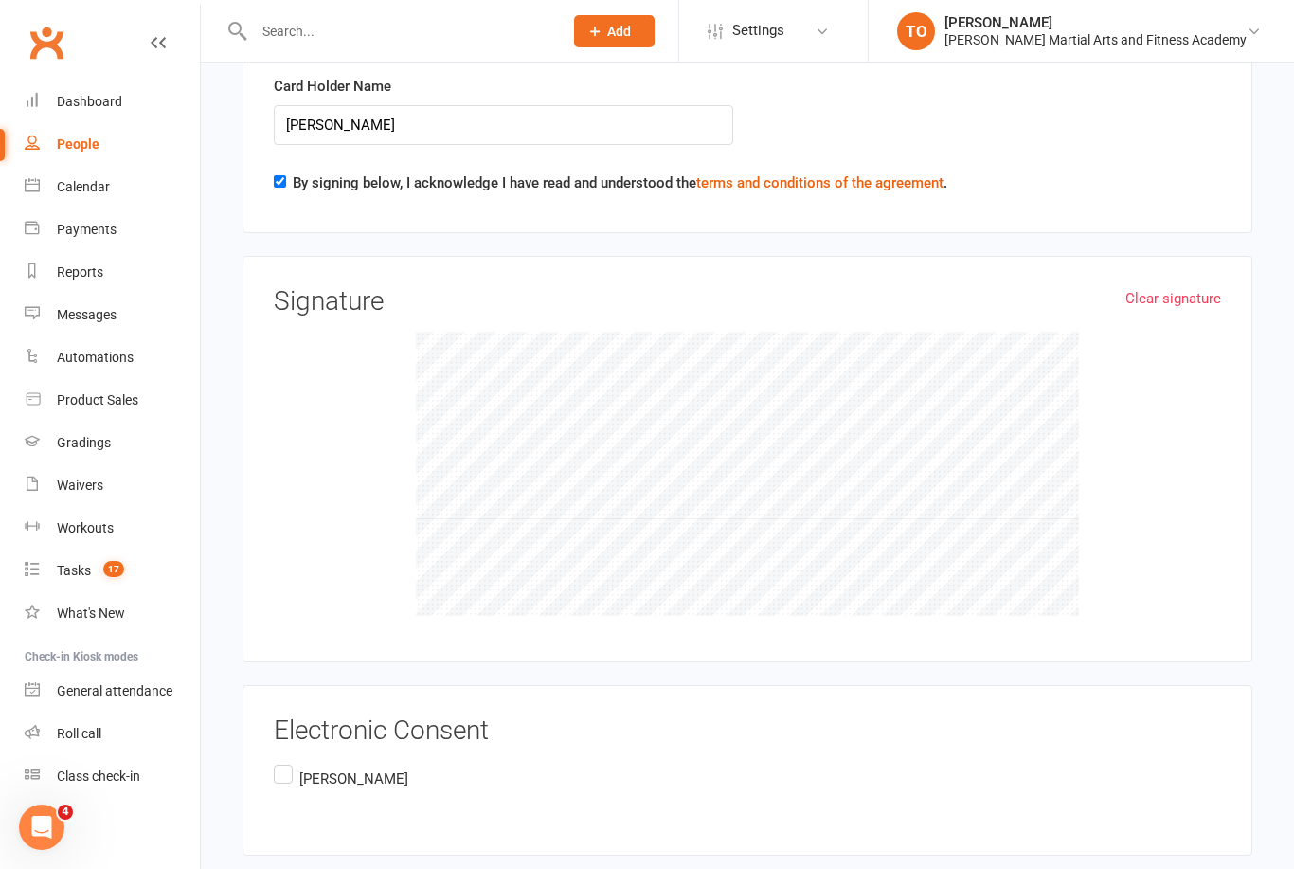
scroll to position [3712, 0]
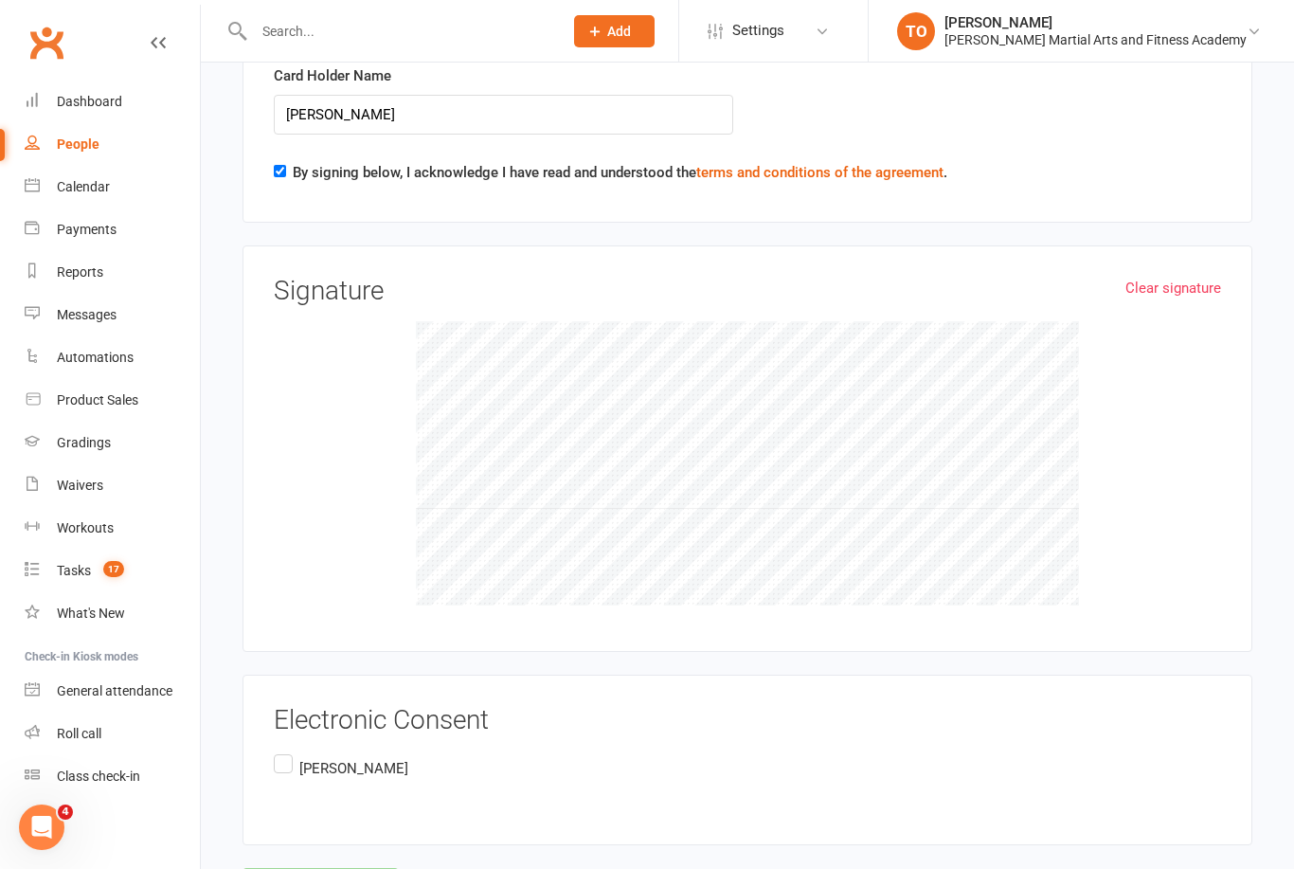
click at [267, 721] on div "Electronic Consent Jordana Scala" at bounding box center [748, 760] width 1010 height 171
click at [284, 750] on label "Jordana Scala" at bounding box center [341, 768] width 135 height 37
click at [284, 750] on input "Jordana Scala" at bounding box center [280, 750] width 12 height 0
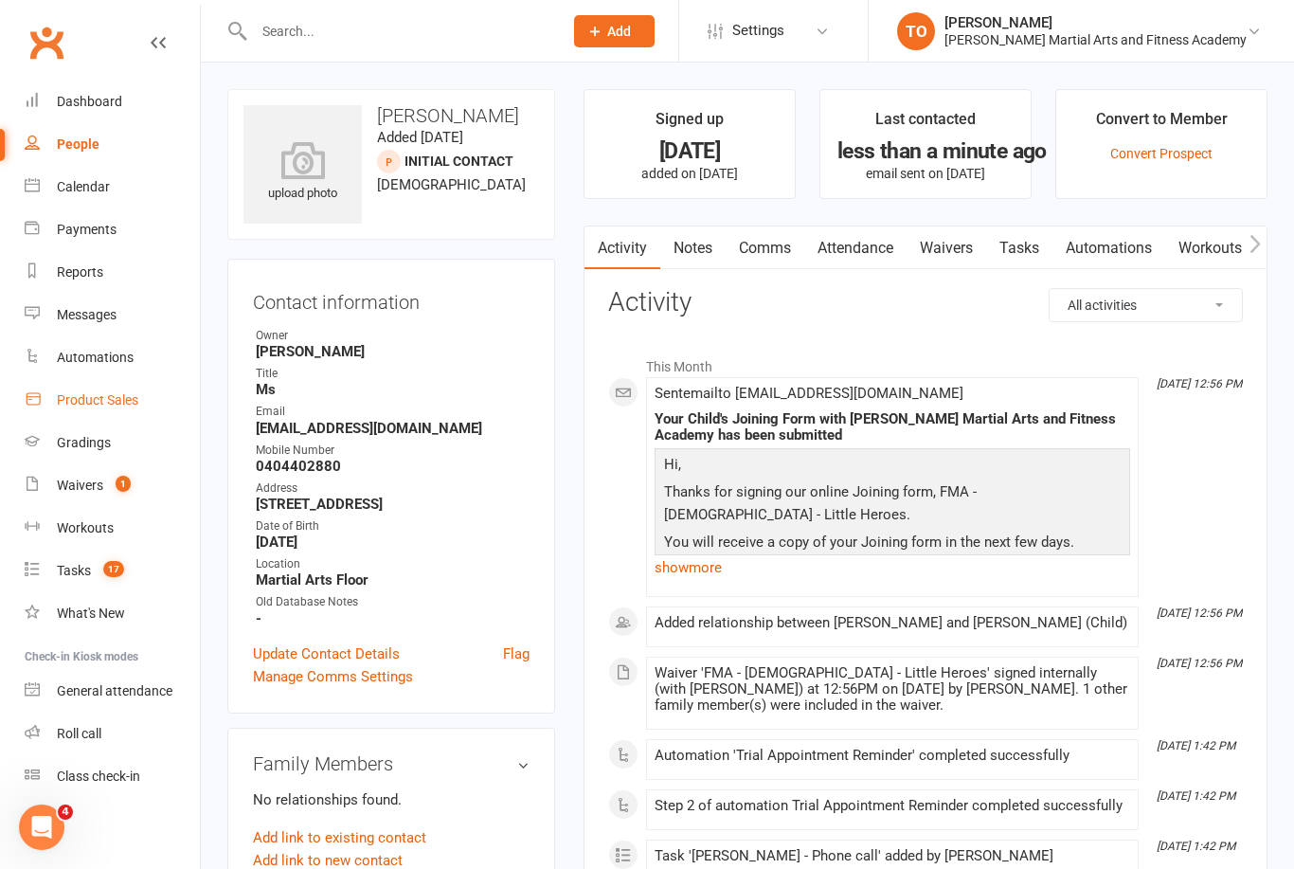
click at [101, 406] on div "Product Sales" at bounding box center [97, 399] width 81 height 15
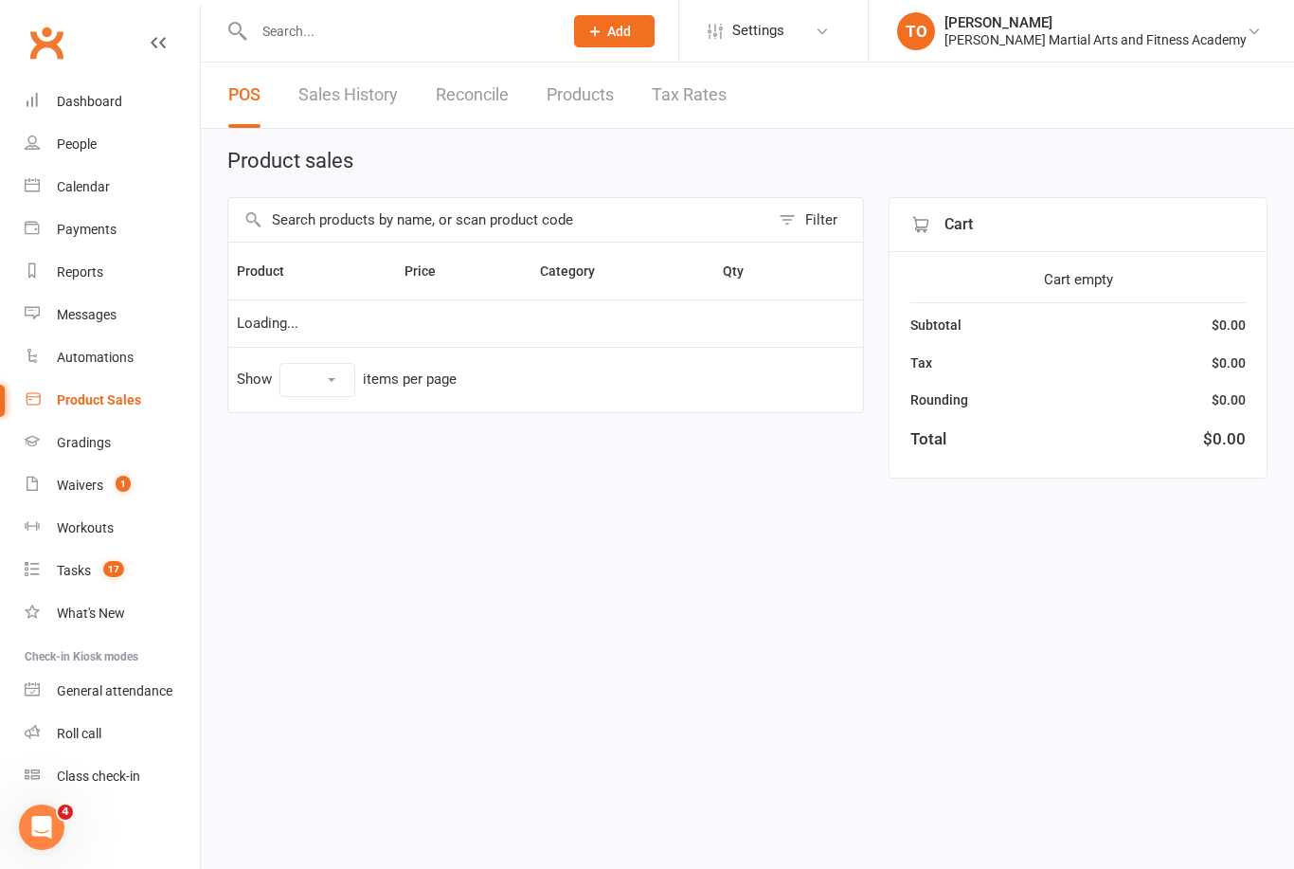
select select "100"
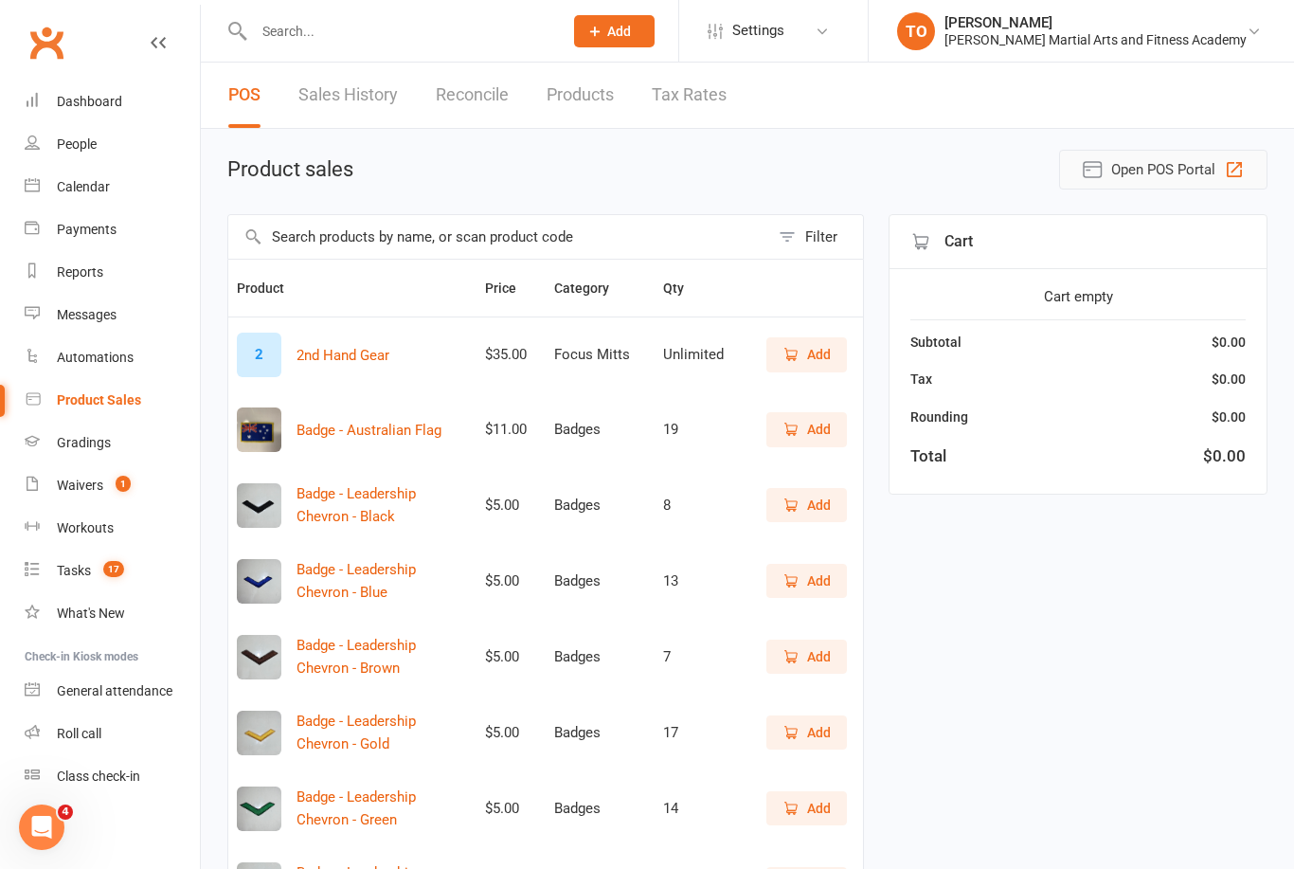
click at [1136, 180] on span "Open POS Portal" at bounding box center [1163, 169] width 104 height 23
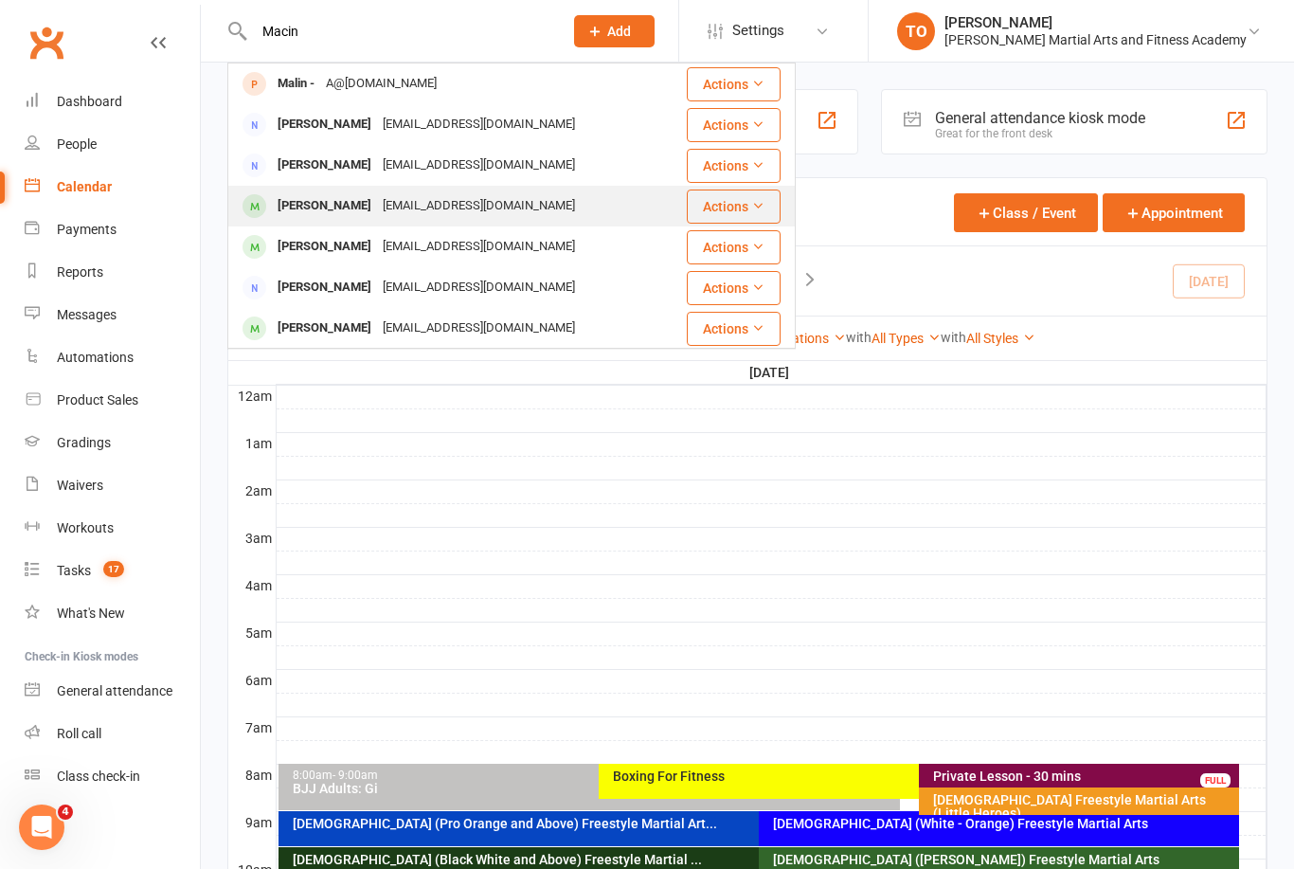
type input "Macin"
click at [288, 204] on div "[PERSON_NAME]" at bounding box center [324, 205] width 105 height 27
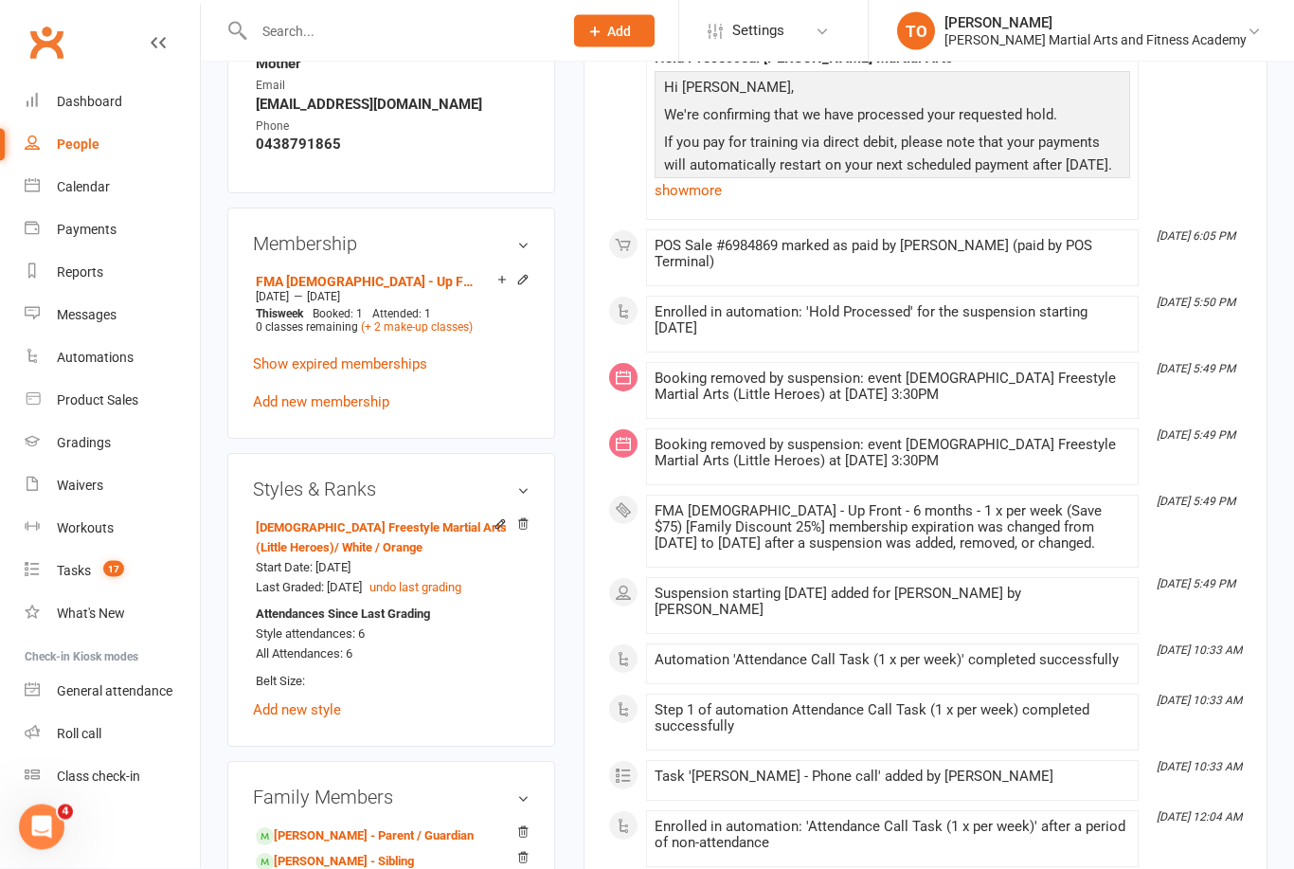
scroll to position [1105, 0]
click at [319, 409] on link "Add new membership" at bounding box center [321, 400] width 136 height 17
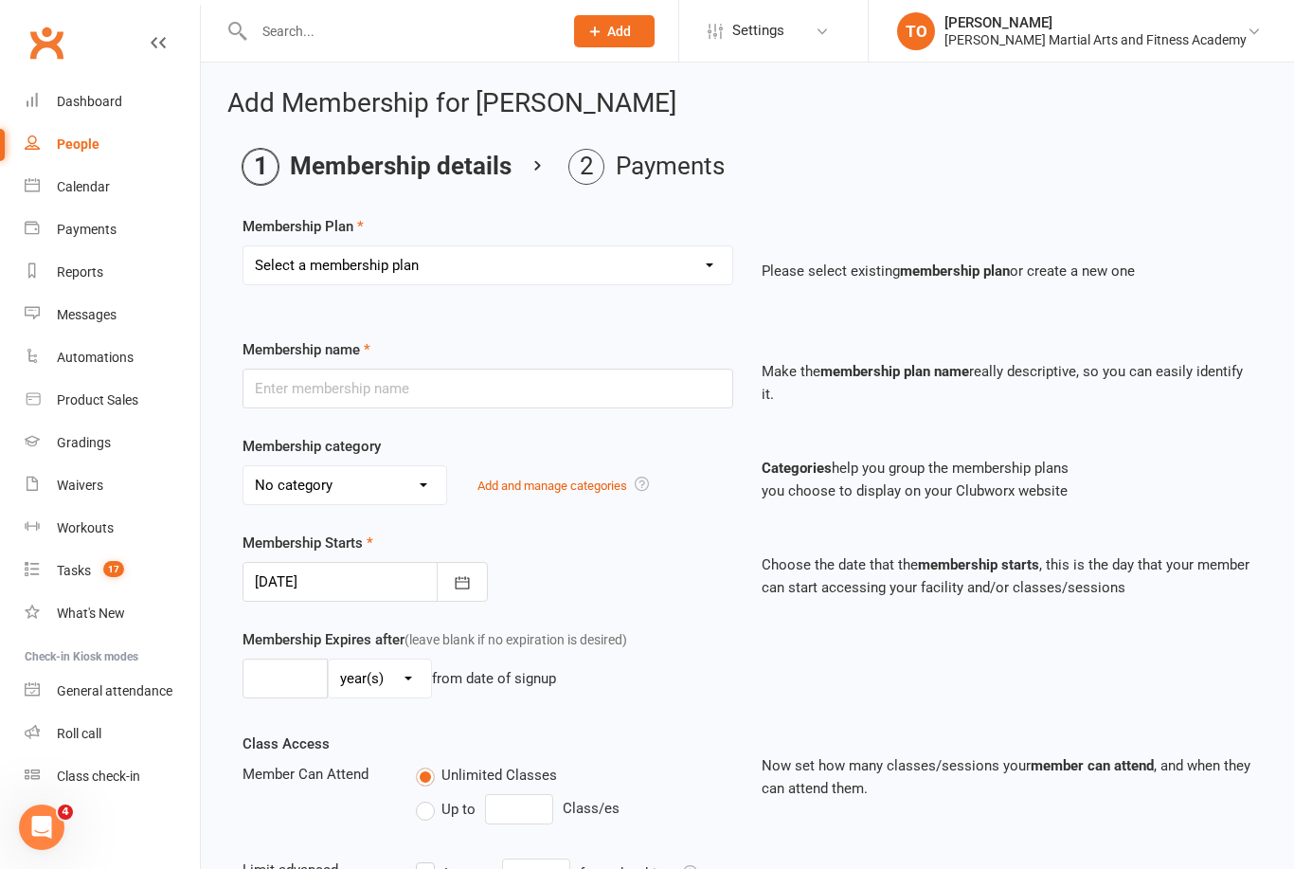
click at [684, 256] on select "Select a membership plan ALL ACCESS Adults - Direct Debit - Weekly - Unlimited …" at bounding box center [488, 265] width 489 height 38
select select "57"
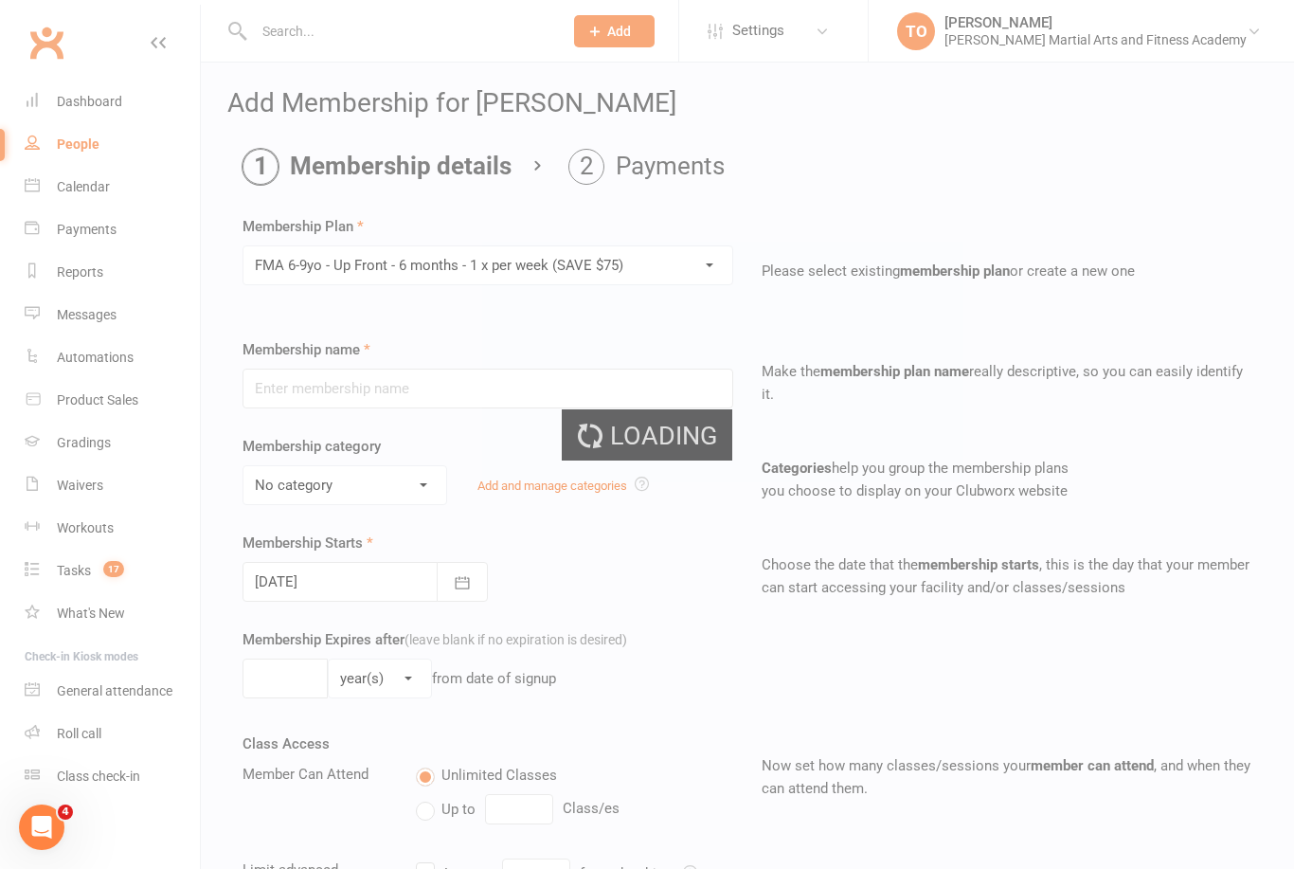
type input "FMA 6-9yo - Up Front - 6 months - 1 x per week (SAVE $75)"
select select "10"
type input "6"
select select "2"
type input "1"
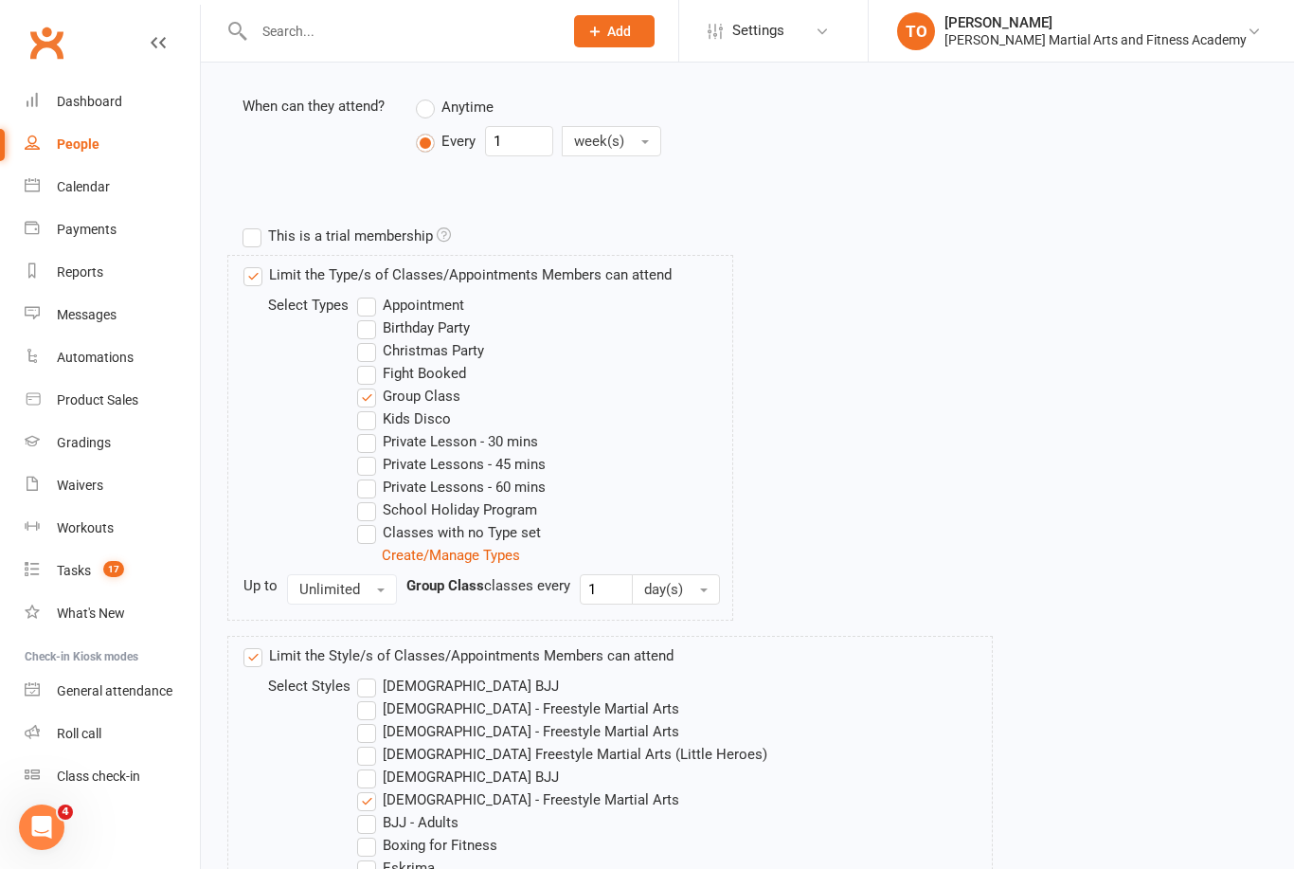
scroll to position [1177, 0]
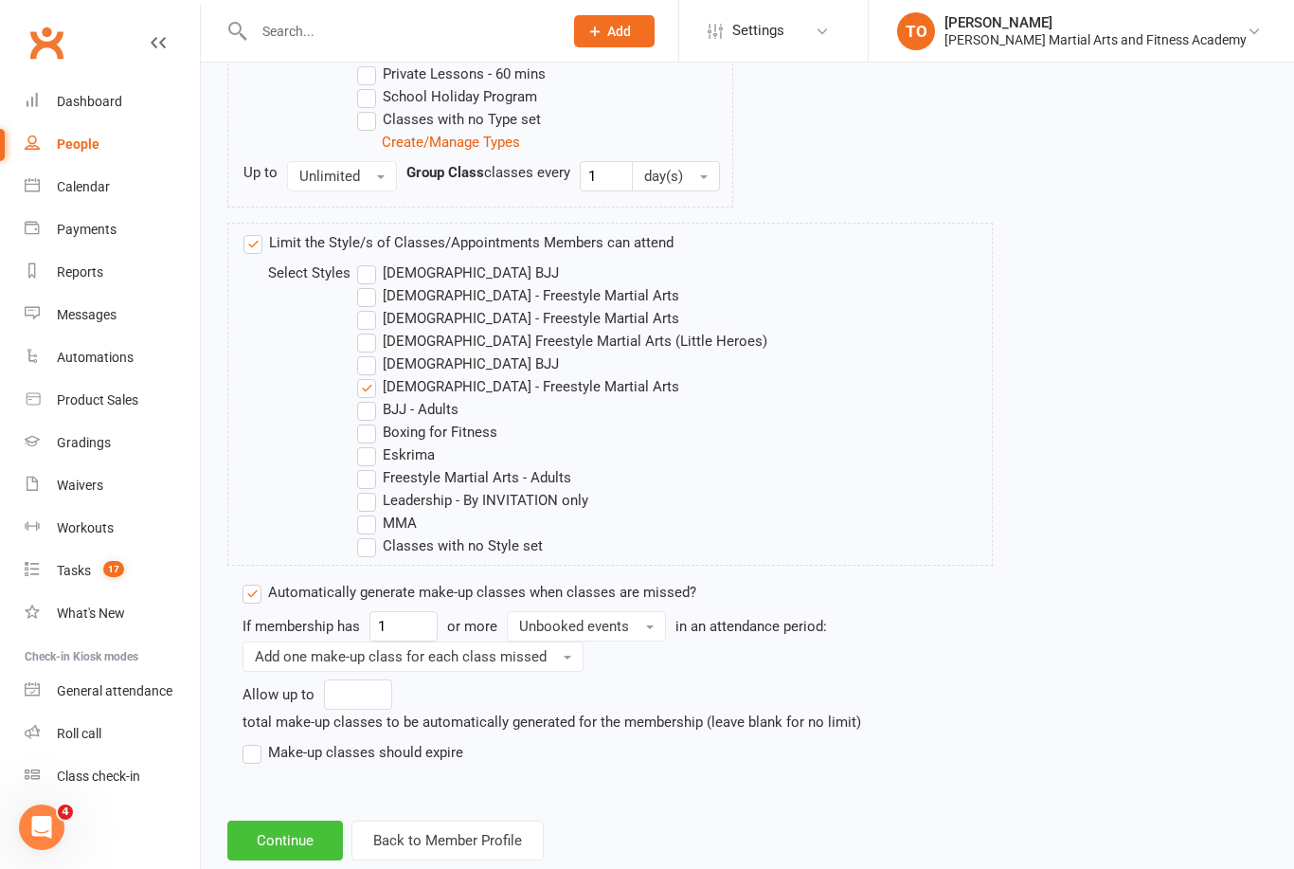
click at [280, 834] on button "Continue" at bounding box center [285, 841] width 116 height 40
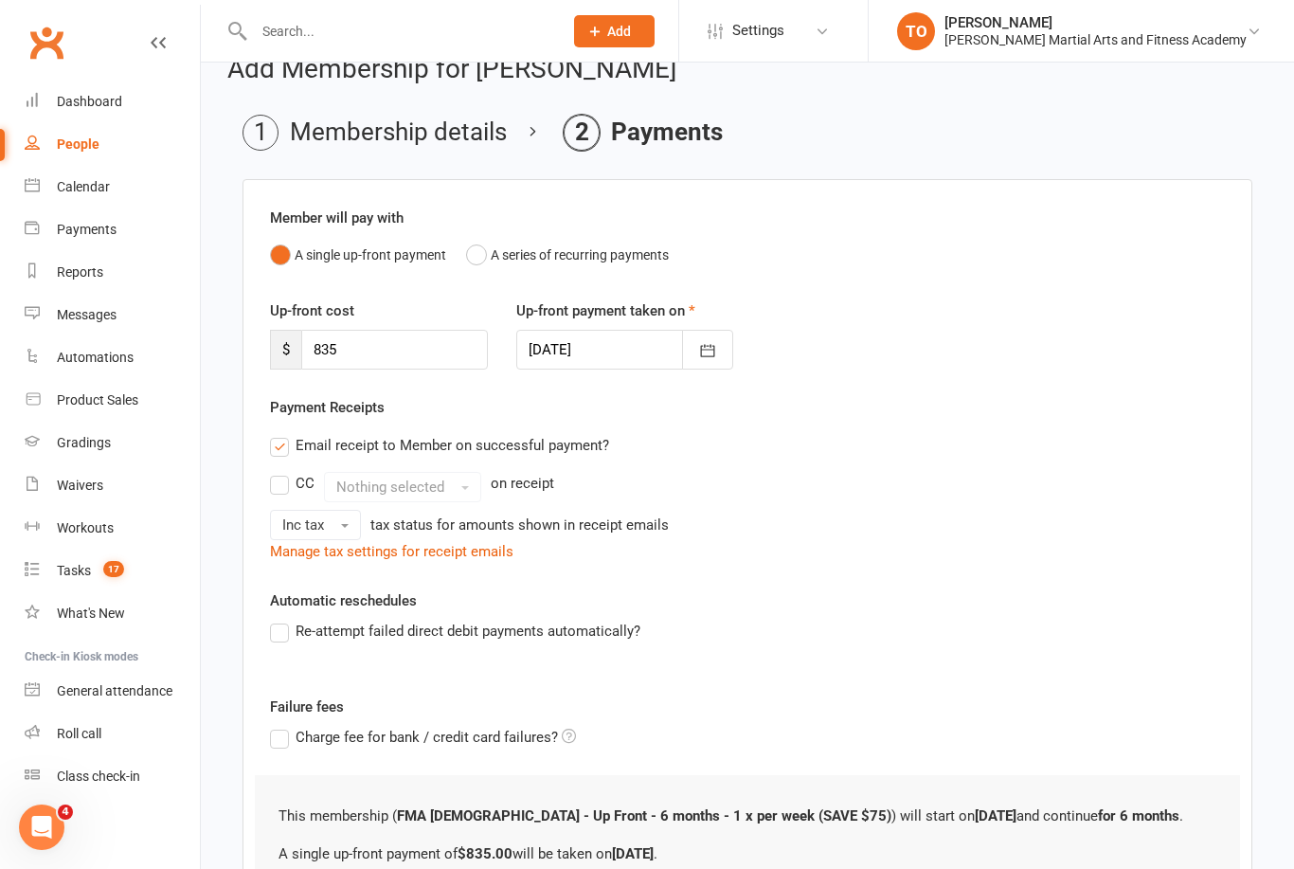
scroll to position [35, 0]
click at [396, 0] on div at bounding box center [388, 31] width 322 height 62
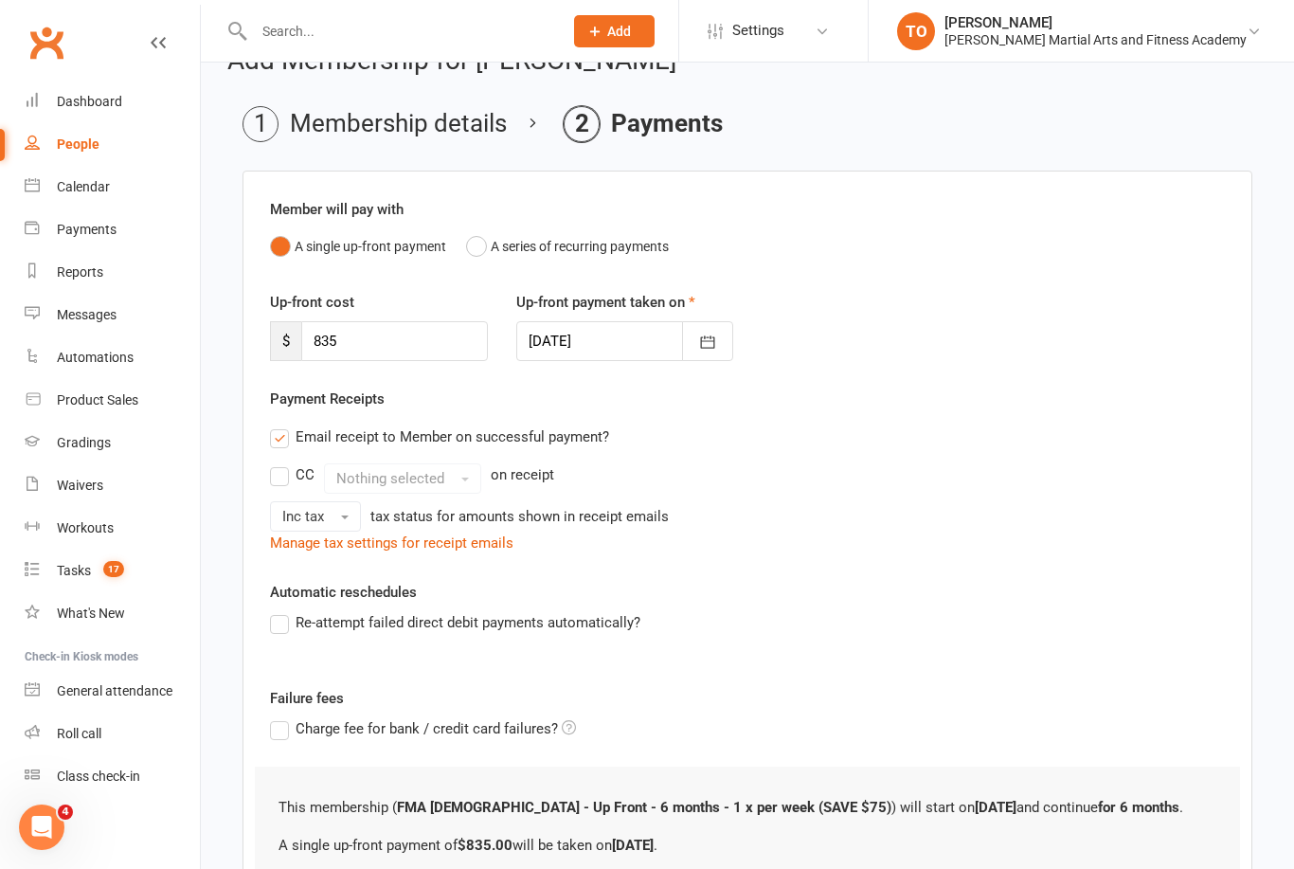
scroll to position [0, 0]
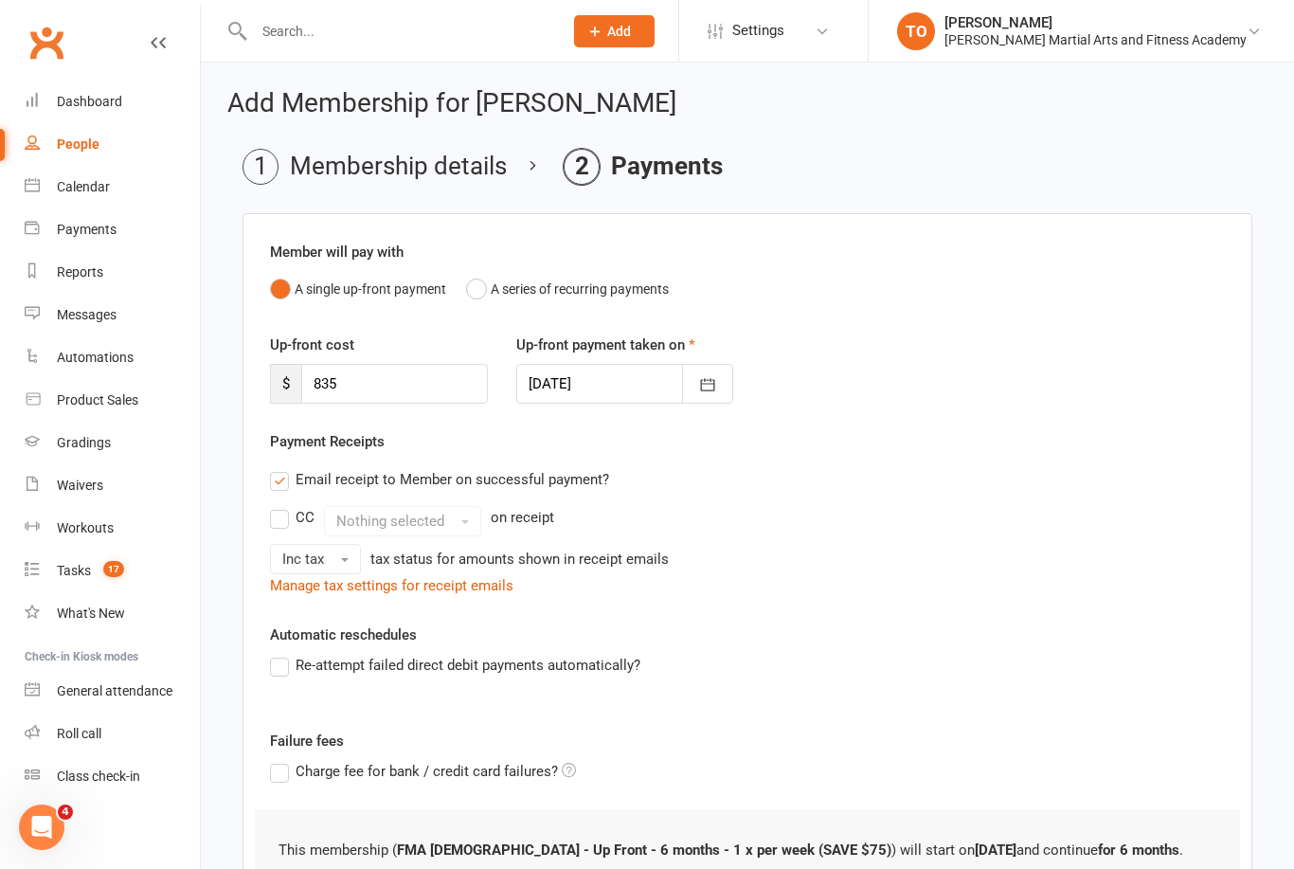
click at [171, 38] on div "Clubworx" at bounding box center [100, 54] width 200 height 70
click at [181, 43] on div "Clubworx" at bounding box center [100, 54] width 200 height 70
click at [176, 58] on div "Clubworx" at bounding box center [100, 54] width 200 height 70
click at [164, 43] on icon at bounding box center [158, 42] width 15 height 15
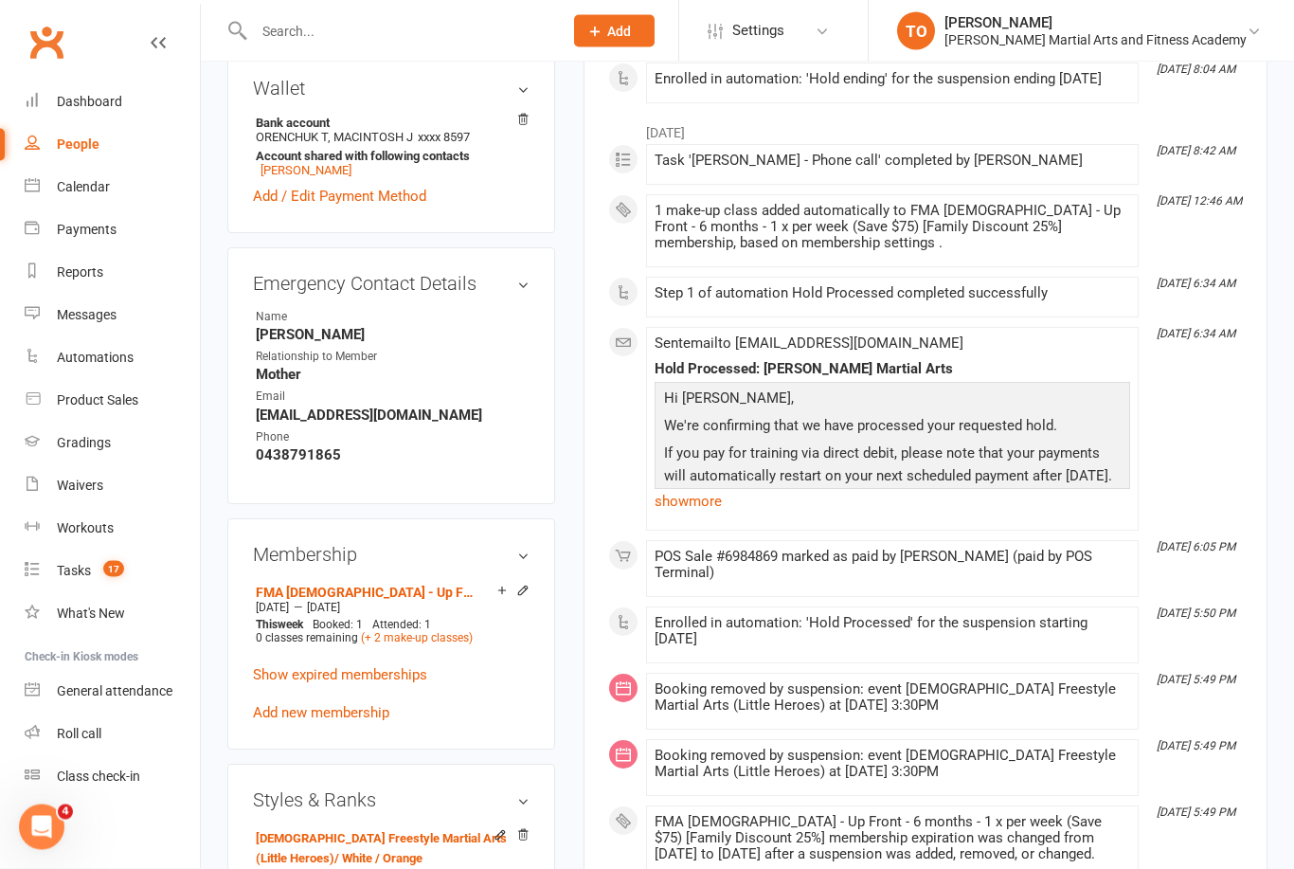
scroll to position [793, 0]
click at [362, 721] on link "Add new membership" at bounding box center [321, 712] width 136 height 17
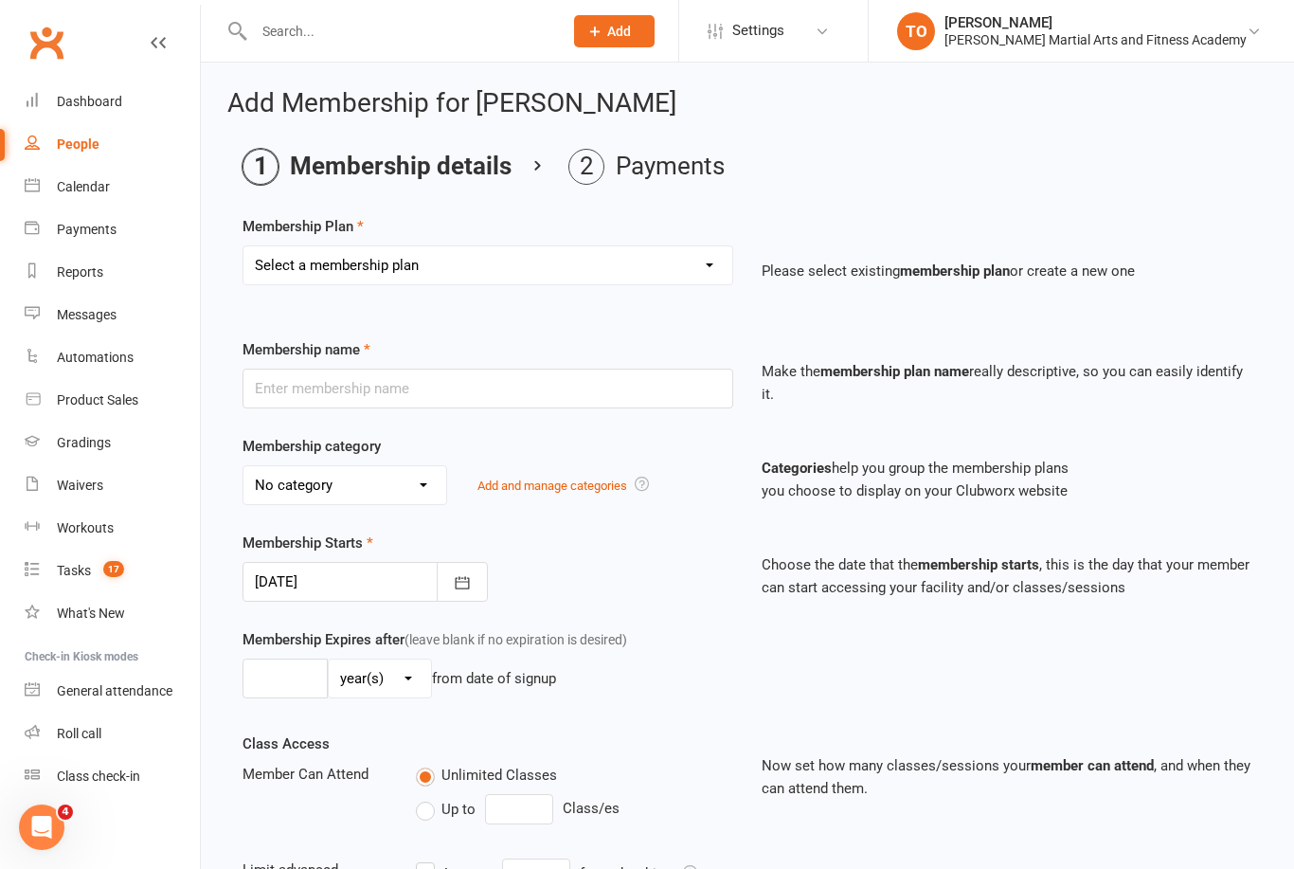
click at [695, 273] on select "Select a membership plan ALL ACCESS Adults - Direct Debit - Weekly - Unlimited …" at bounding box center [488, 265] width 489 height 38
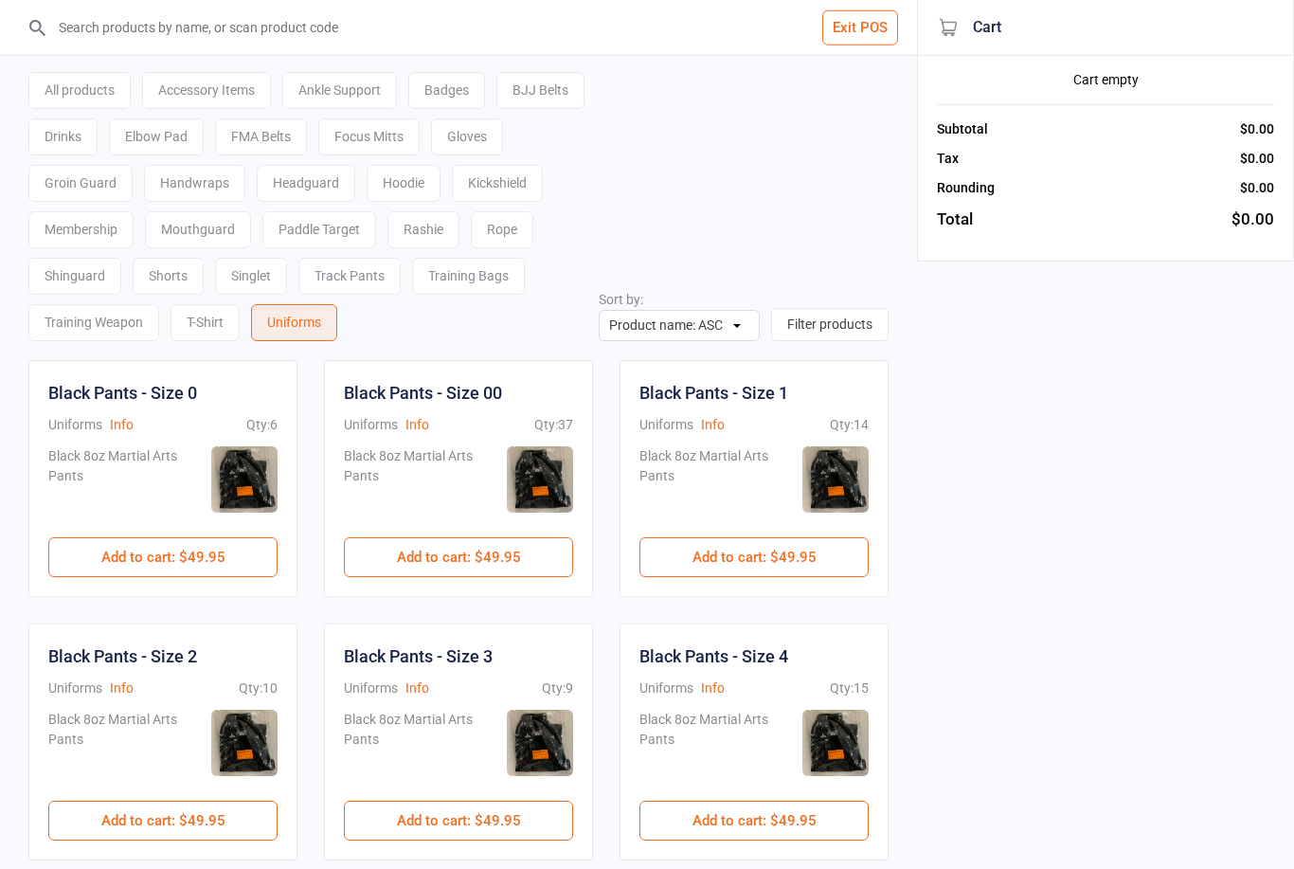
click at [362, 34] on input "search" at bounding box center [469, 27] width 841 height 55
type input "000"
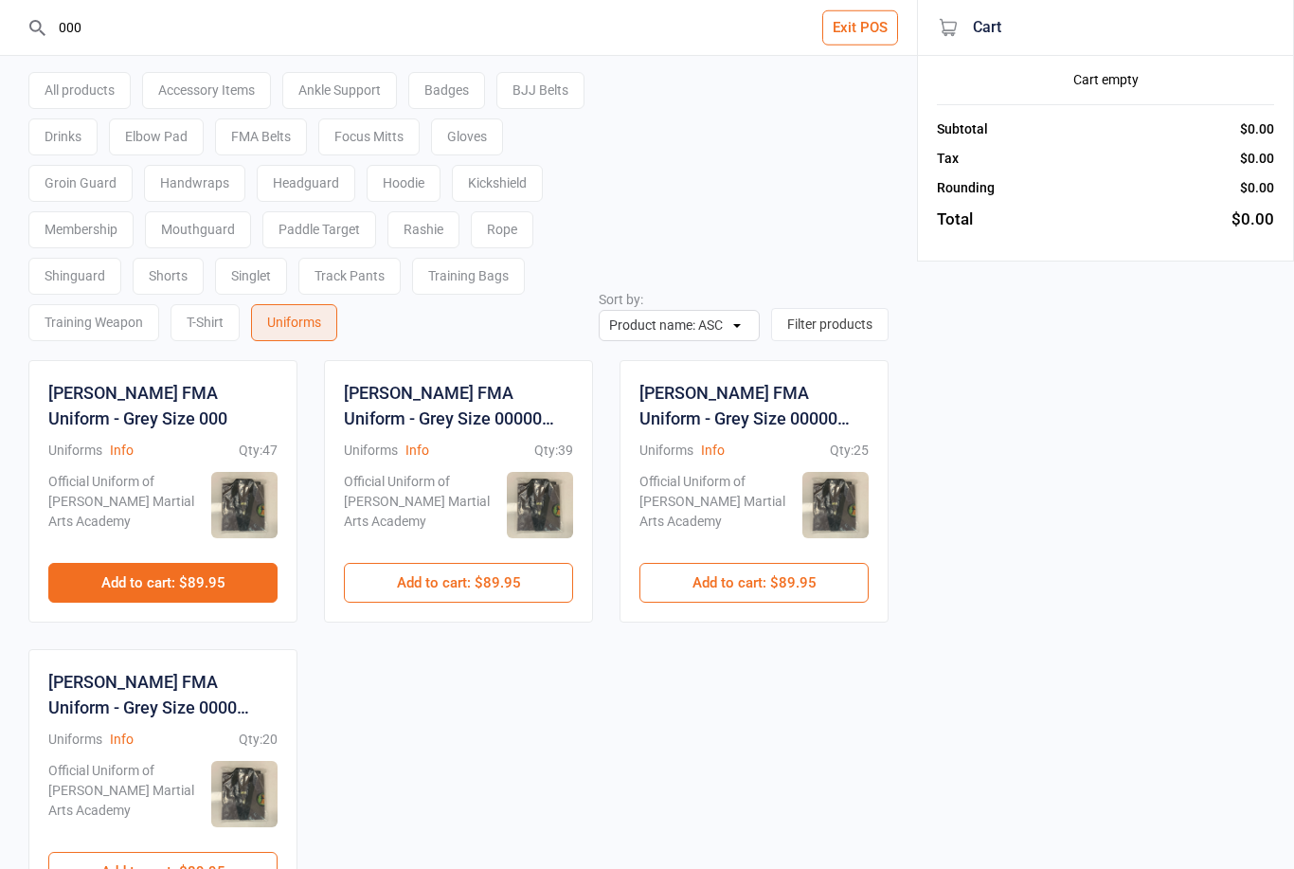
click at [186, 588] on button "Add to cart : $89.95" at bounding box center [162, 583] width 229 height 40
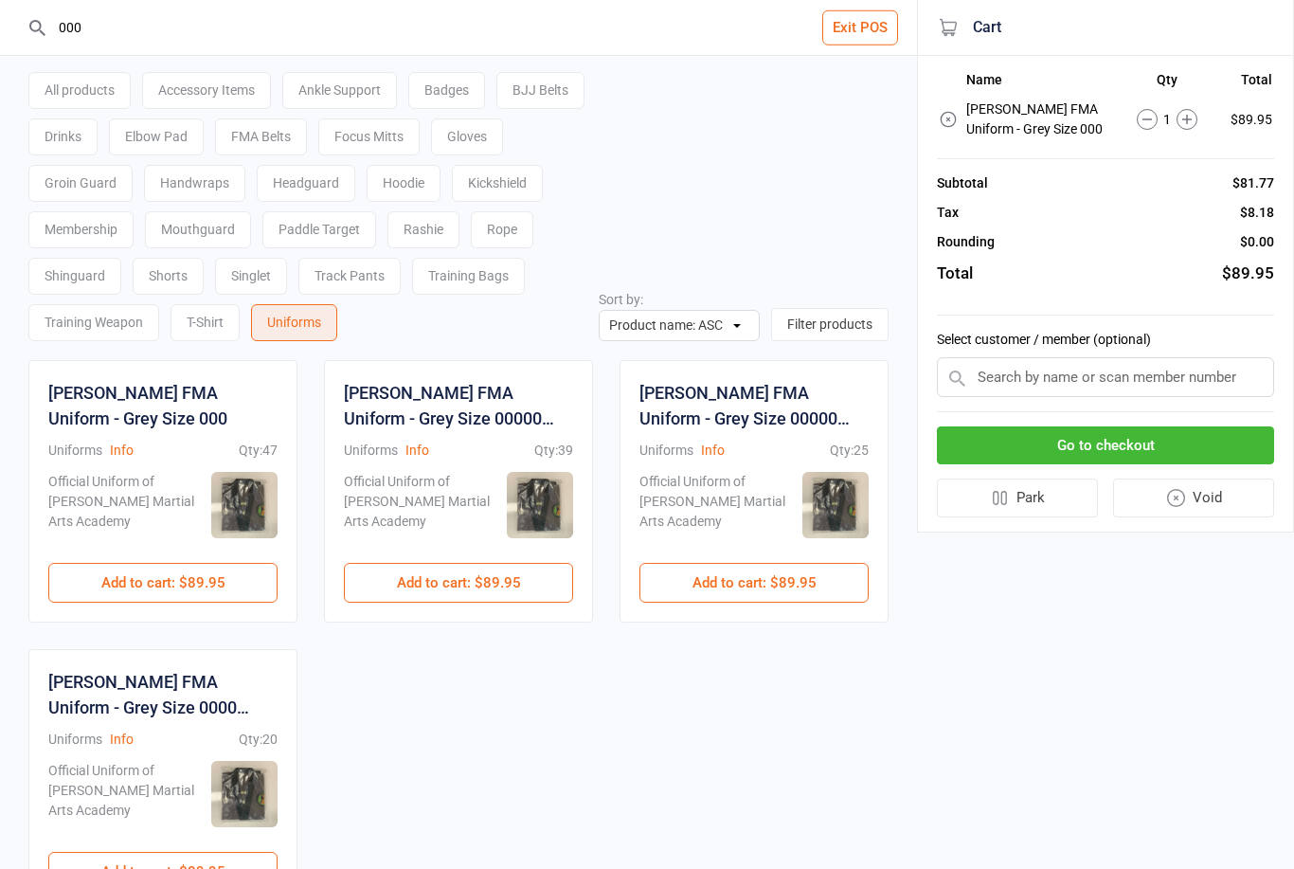
click at [1072, 383] on input "text" at bounding box center [1105, 377] width 337 height 40
type input "Jordana"
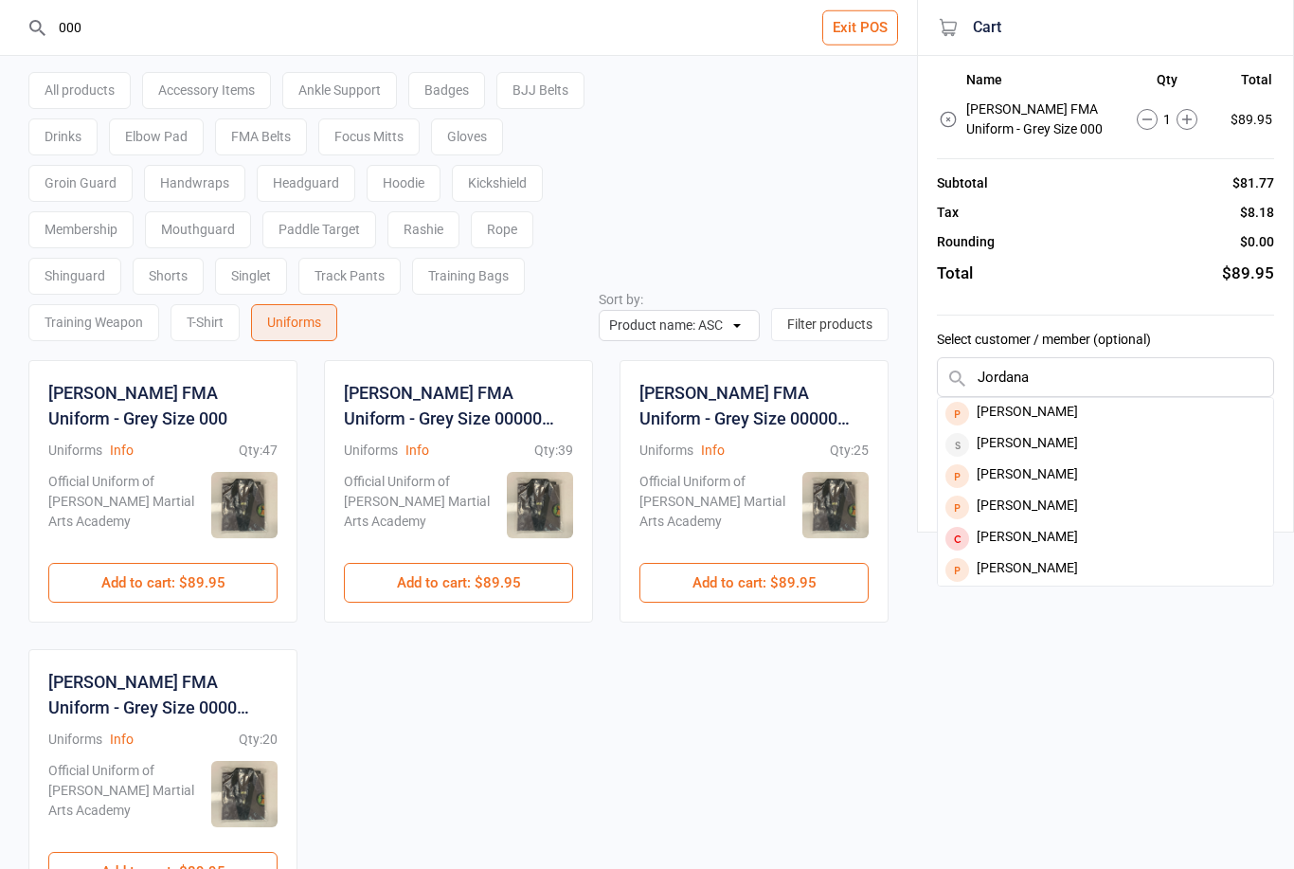
click at [1077, 699] on div "000 Exit POS All products Accessory Items Ankle Support Badges BJJ Belts Drinks…" at bounding box center [647, 507] width 1294 height 1014
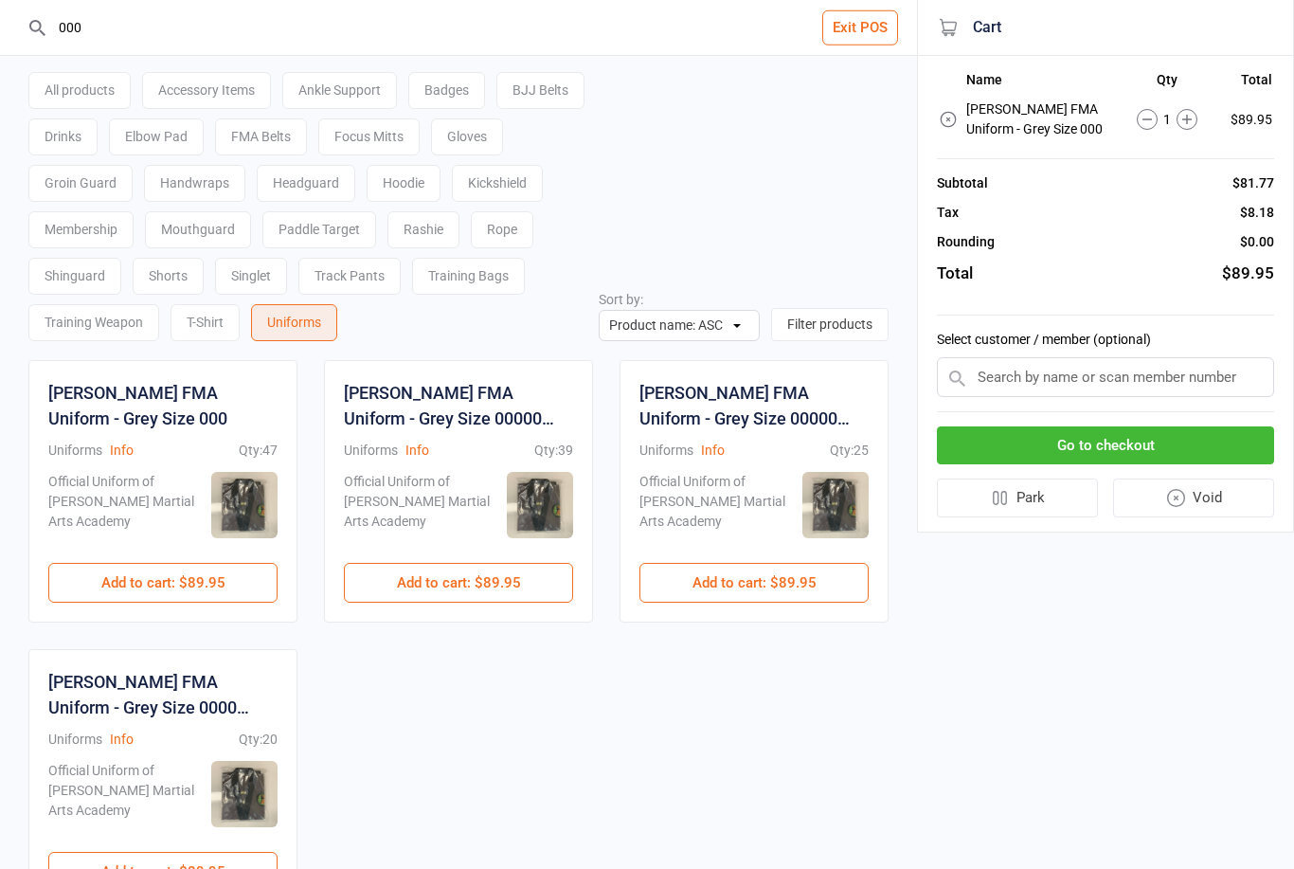
click at [1041, 395] on input "text" at bounding box center [1105, 377] width 337 height 40
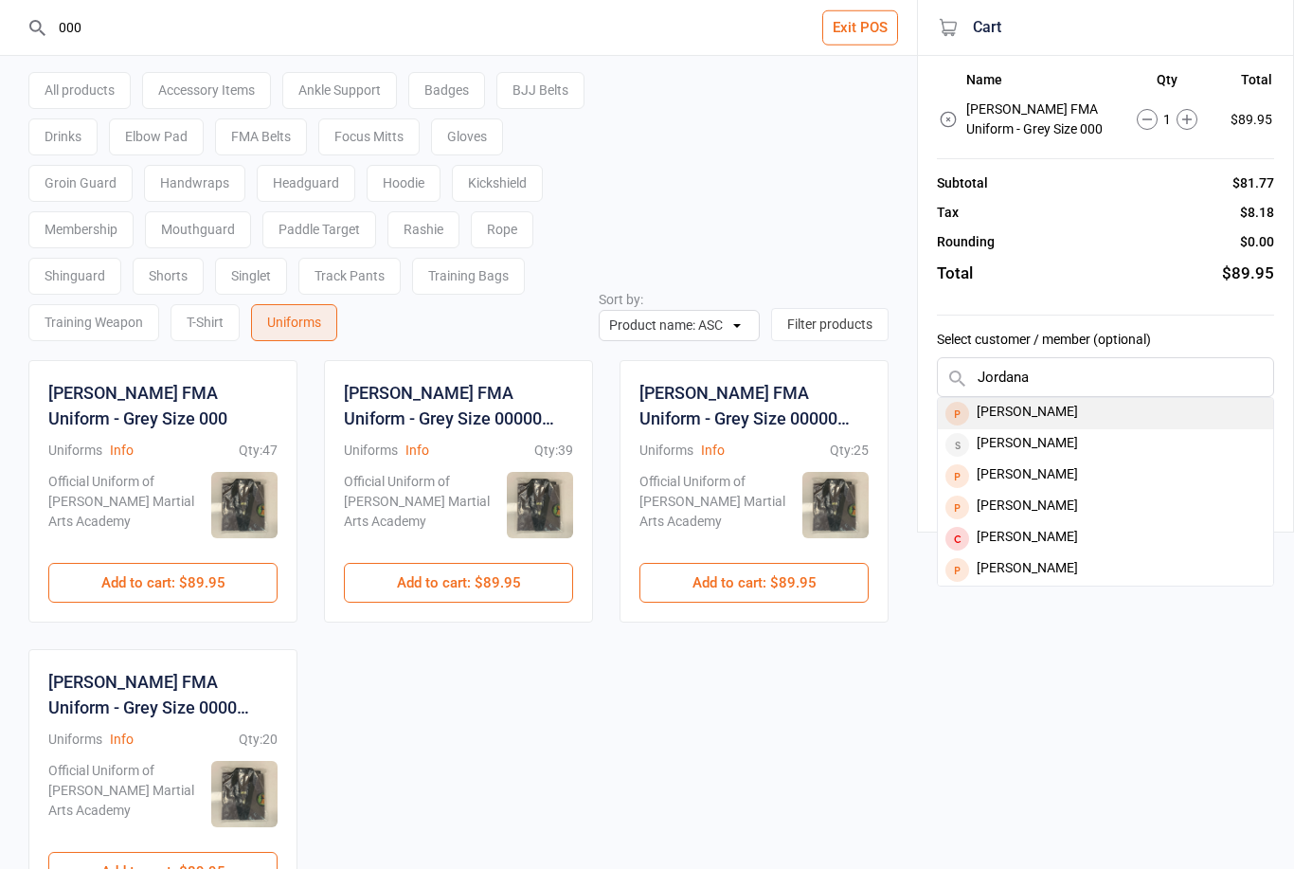
type input "Jordana"
click at [1065, 418] on div "[PERSON_NAME]" at bounding box center [1105, 413] width 335 height 31
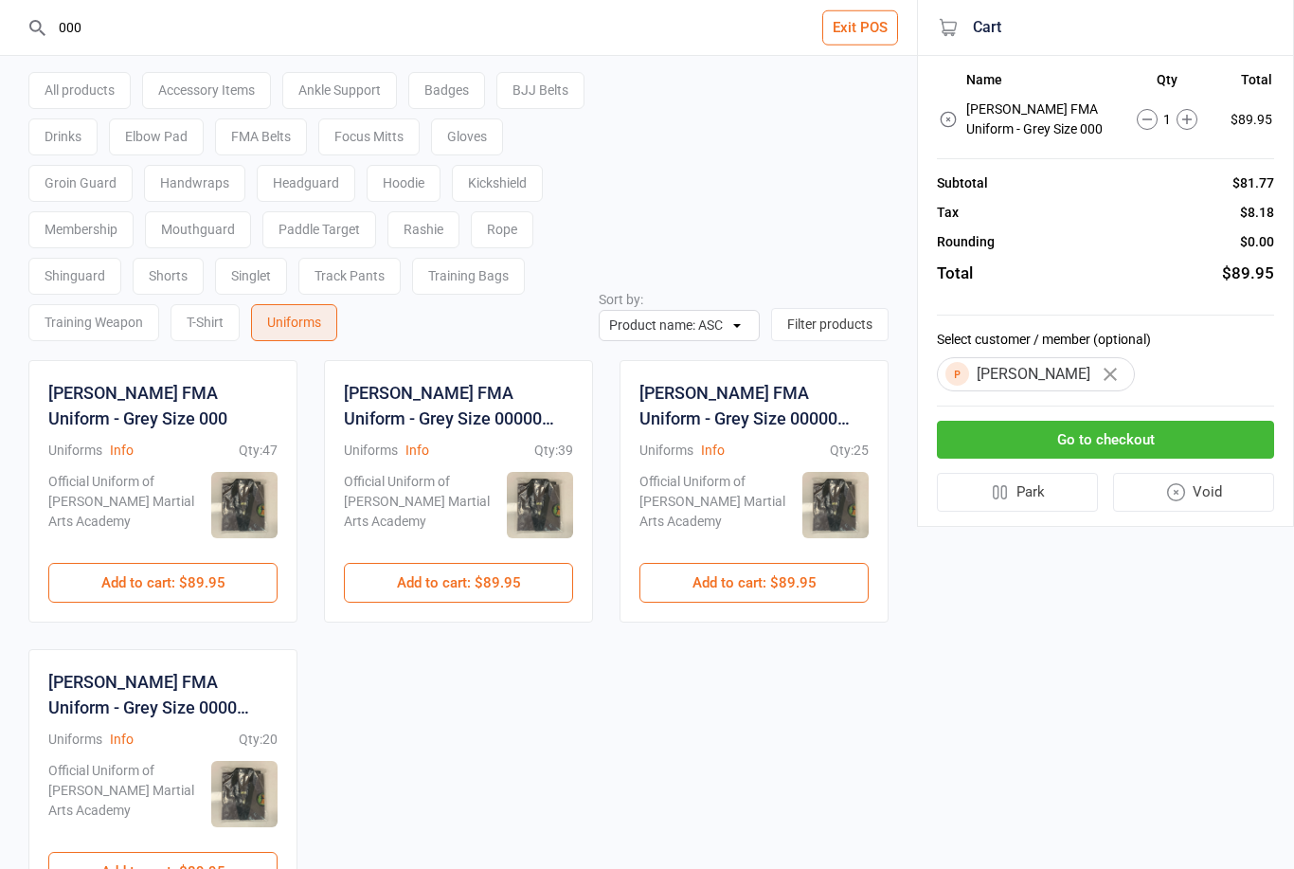
click at [1125, 443] on button "Go to checkout" at bounding box center [1105, 440] width 337 height 39
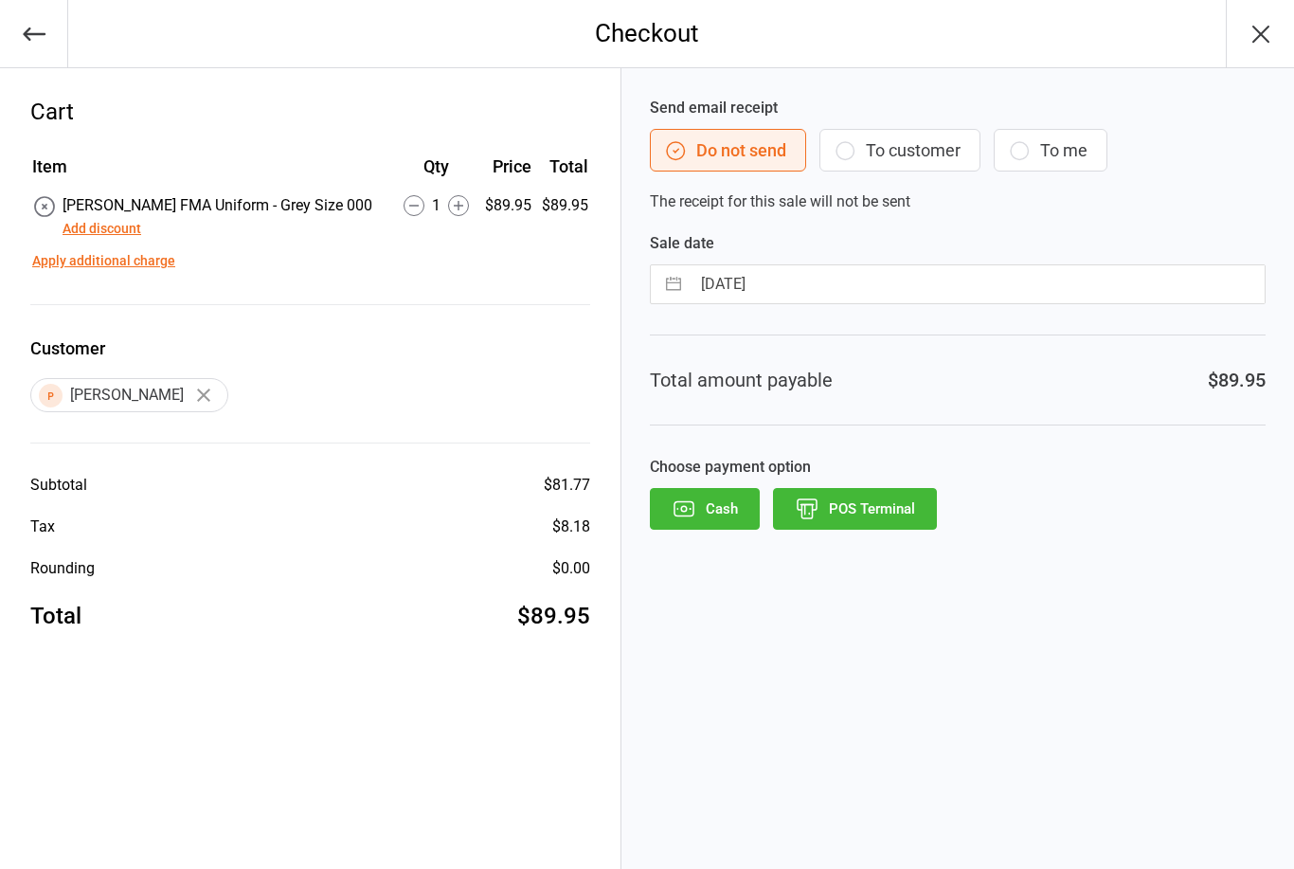
click at [870, 511] on button "POS Terminal" at bounding box center [855, 509] width 164 height 42
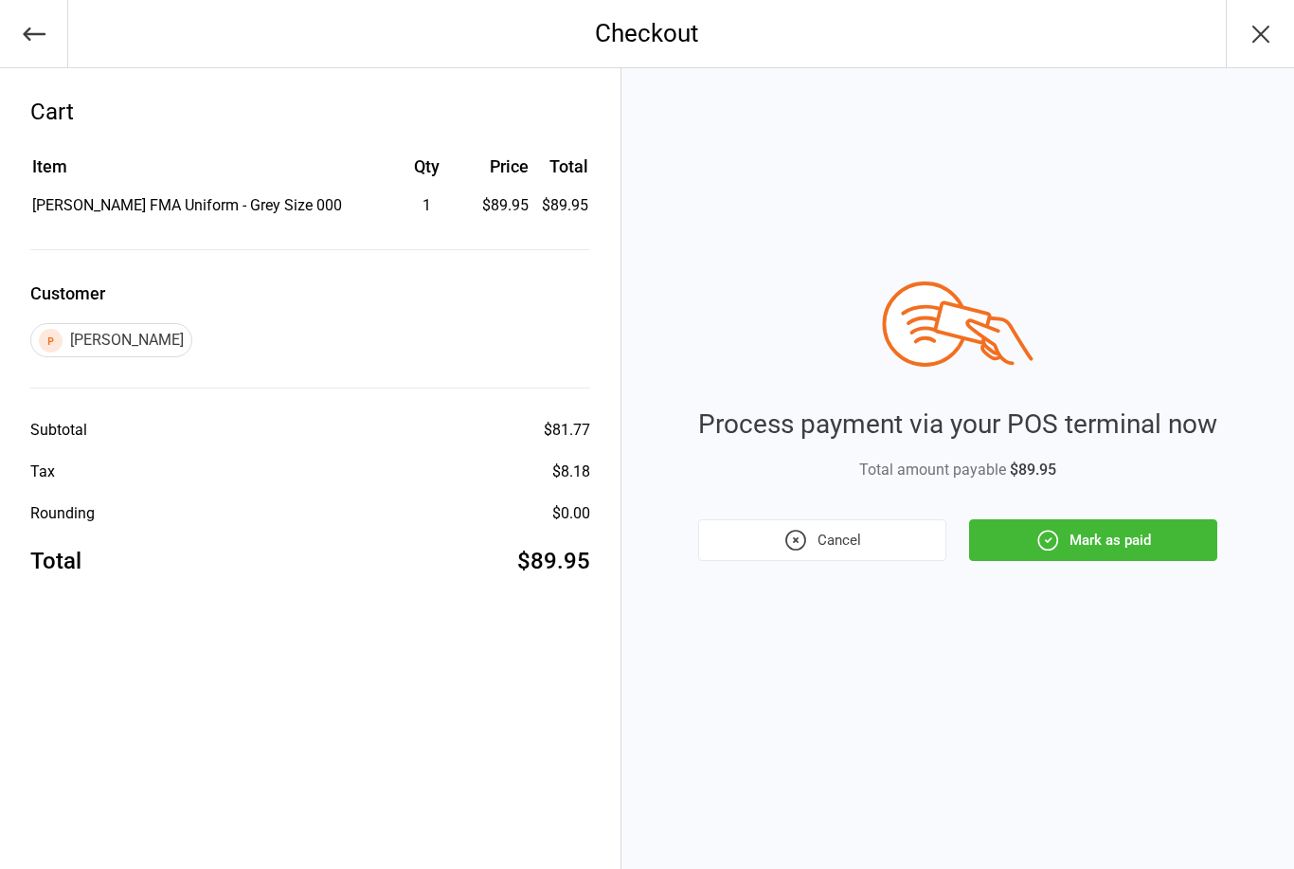
click at [1144, 546] on button "Mark as paid" at bounding box center [1093, 540] width 248 height 42
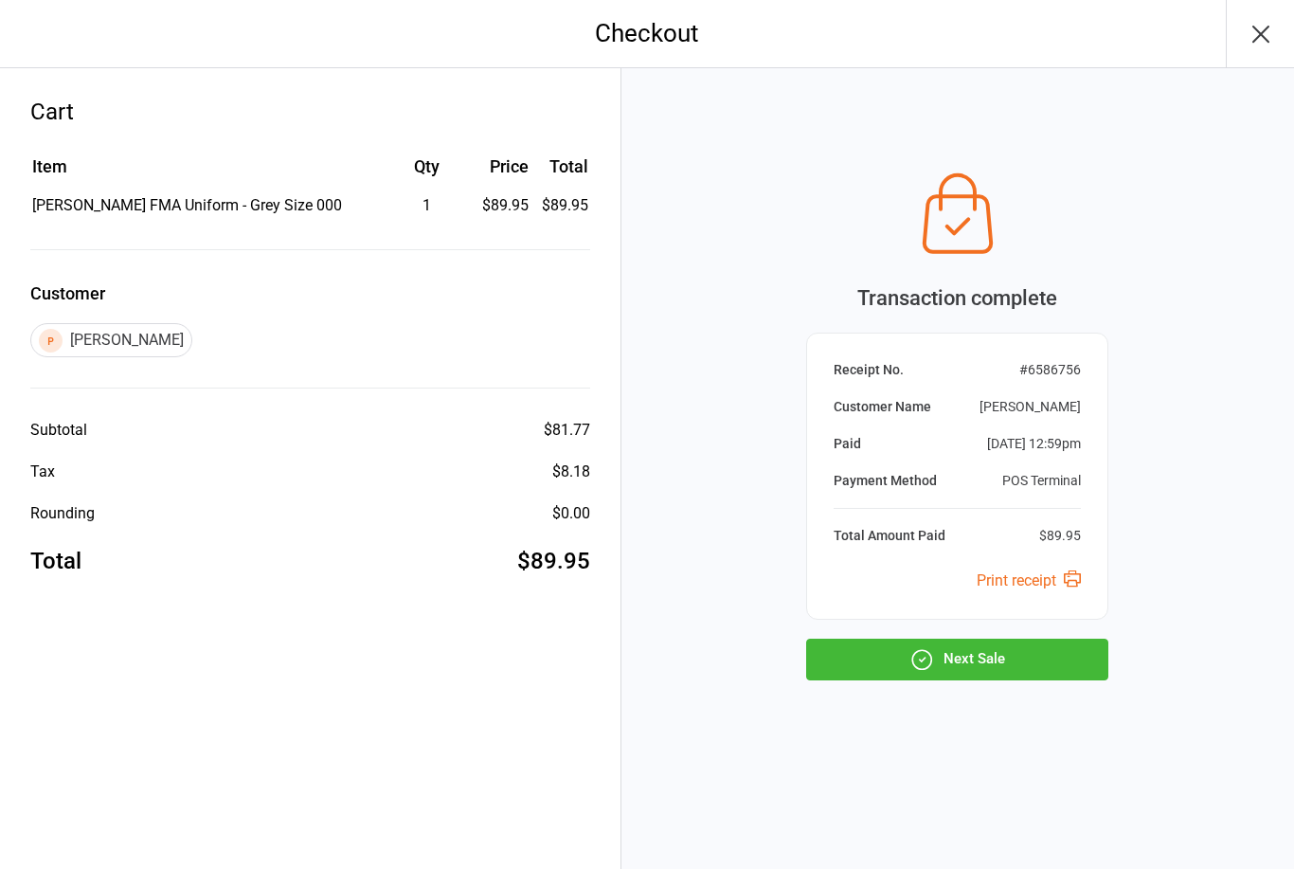
click at [982, 664] on button "Next Sale" at bounding box center [957, 660] width 302 height 42
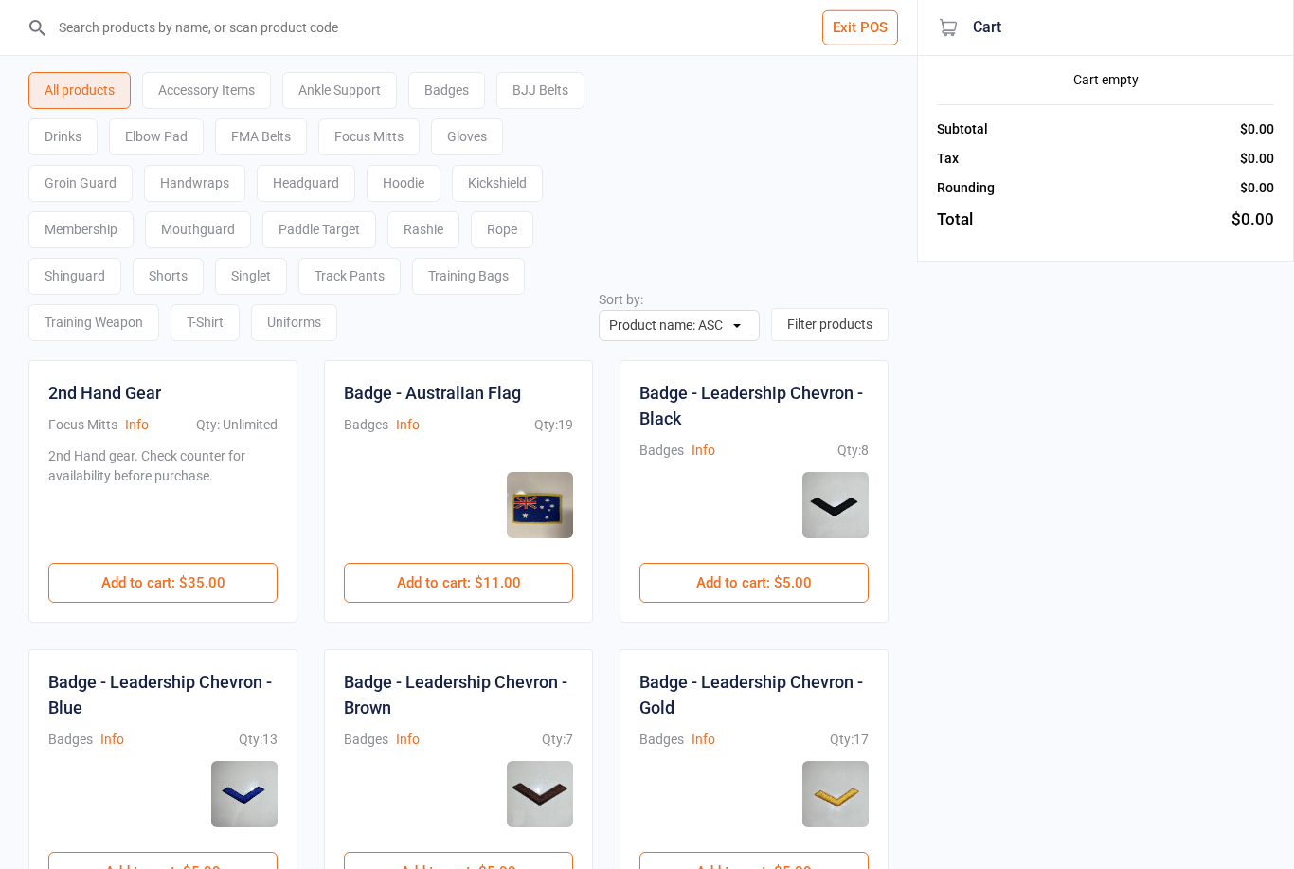
click at [392, 12] on input "search" at bounding box center [469, 27] width 841 height 55
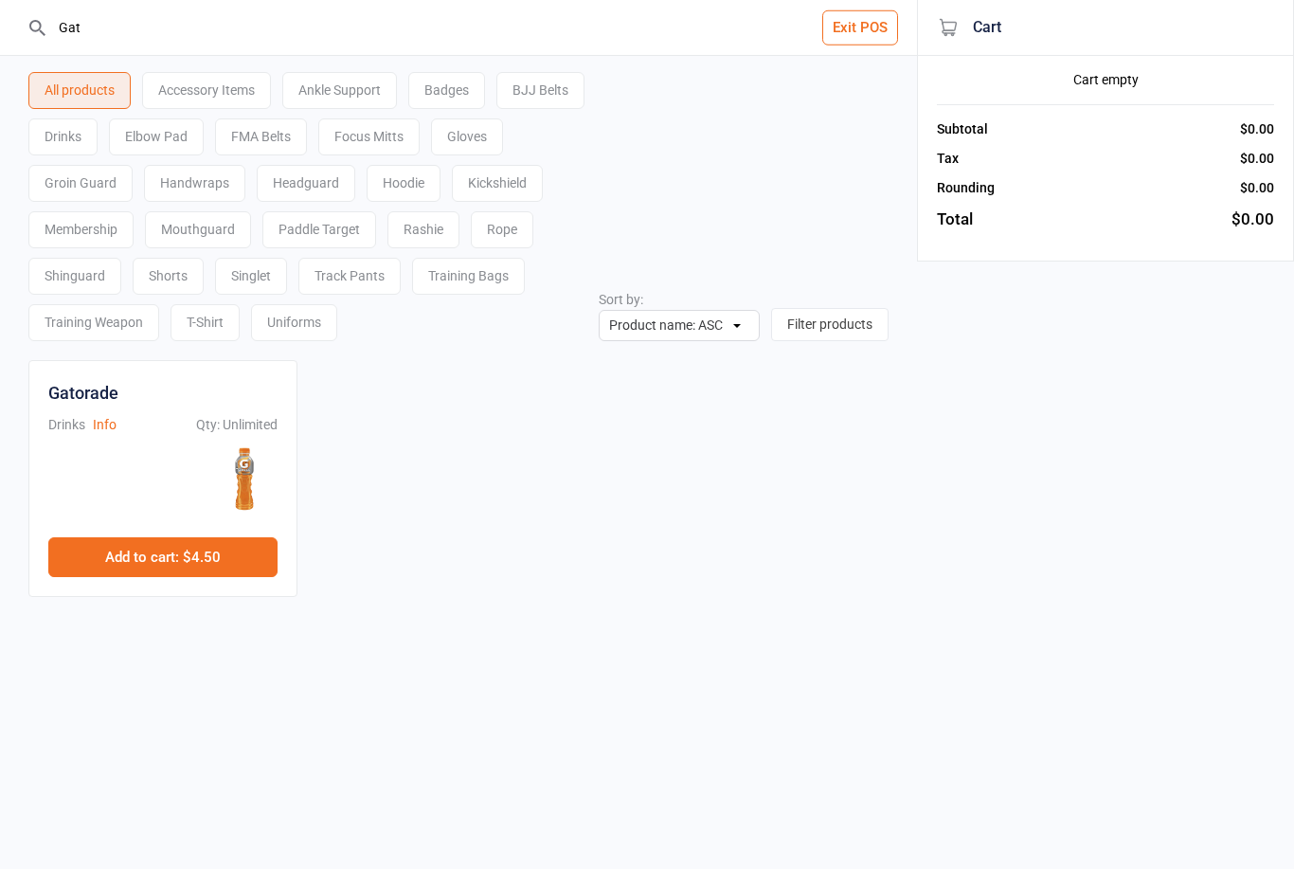
type input "Gat"
click at [219, 560] on button "Add to cart : $4.50" at bounding box center [162, 557] width 229 height 40
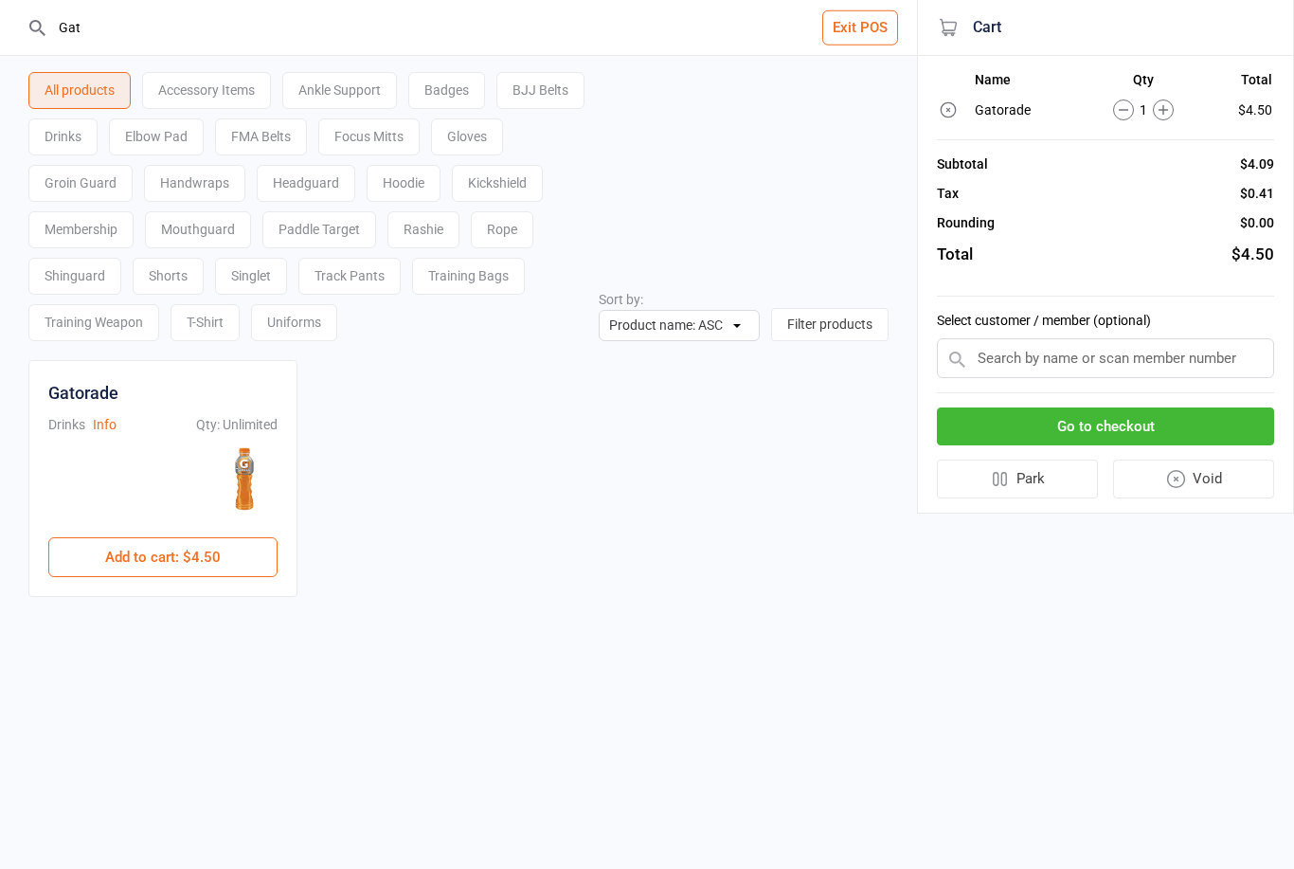
click at [1153, 346] on input "text" at bounding box center [1105, 358] width 337 height 40
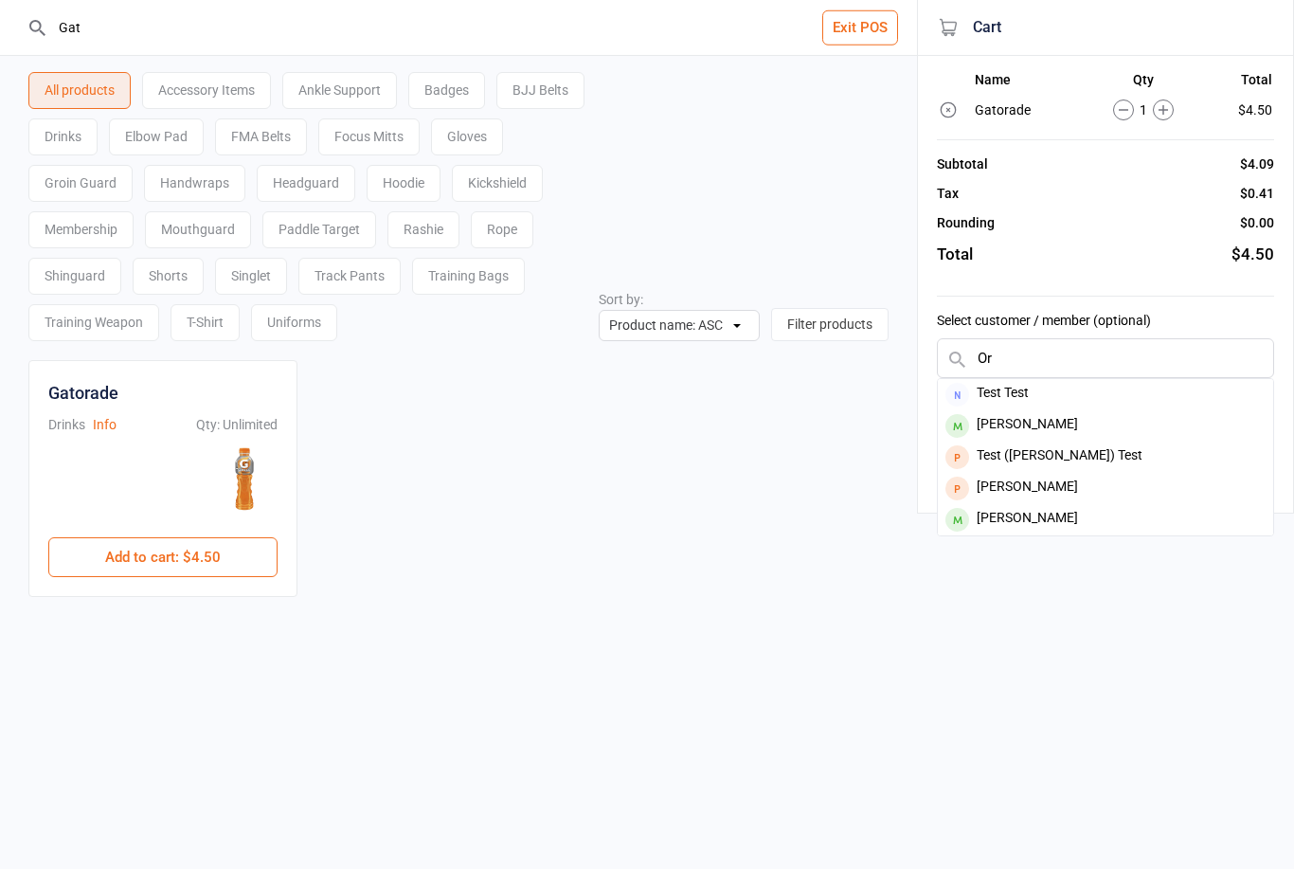
type input "O"
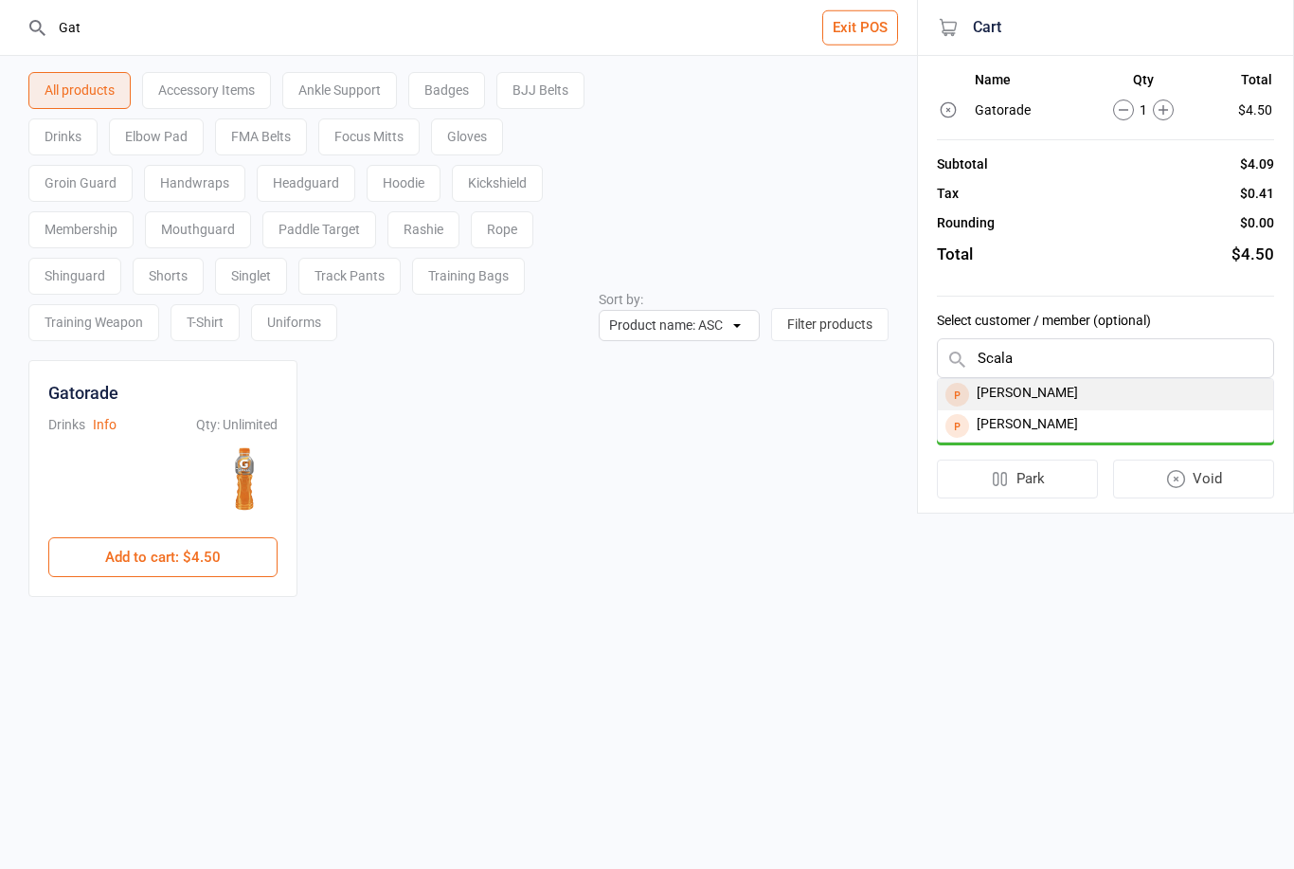
type input "Scala"
click at [1060, 394] on div "Jordana Scala" at bounding box center [1105, 394] width 335 height 31
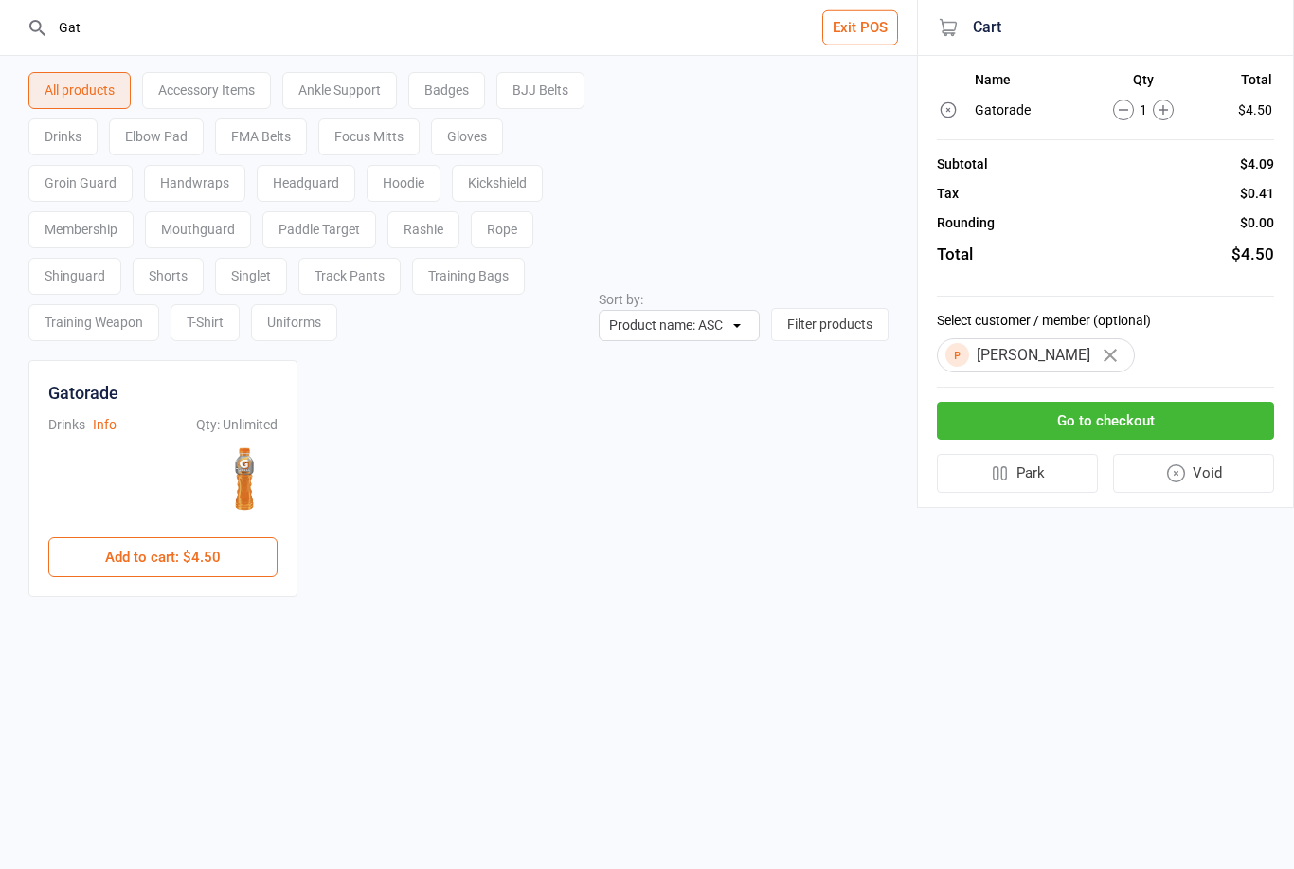
click at [1157, 419] on button "Go to checkout" at bounding box center [1105, 421] width 337 height 39
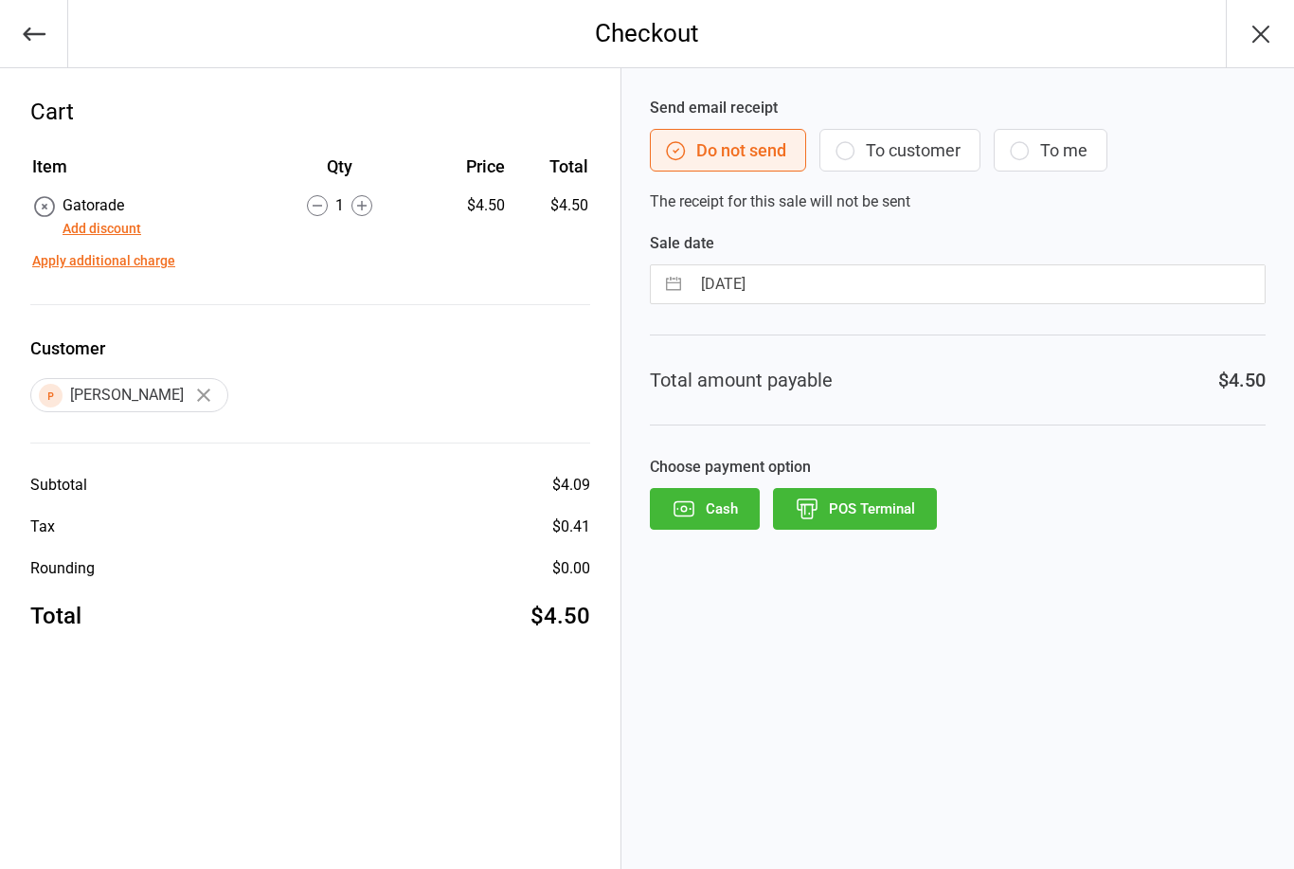
click at [127, 236] on button "Add discount" at bounding box center [102, 229] width 79 height 20
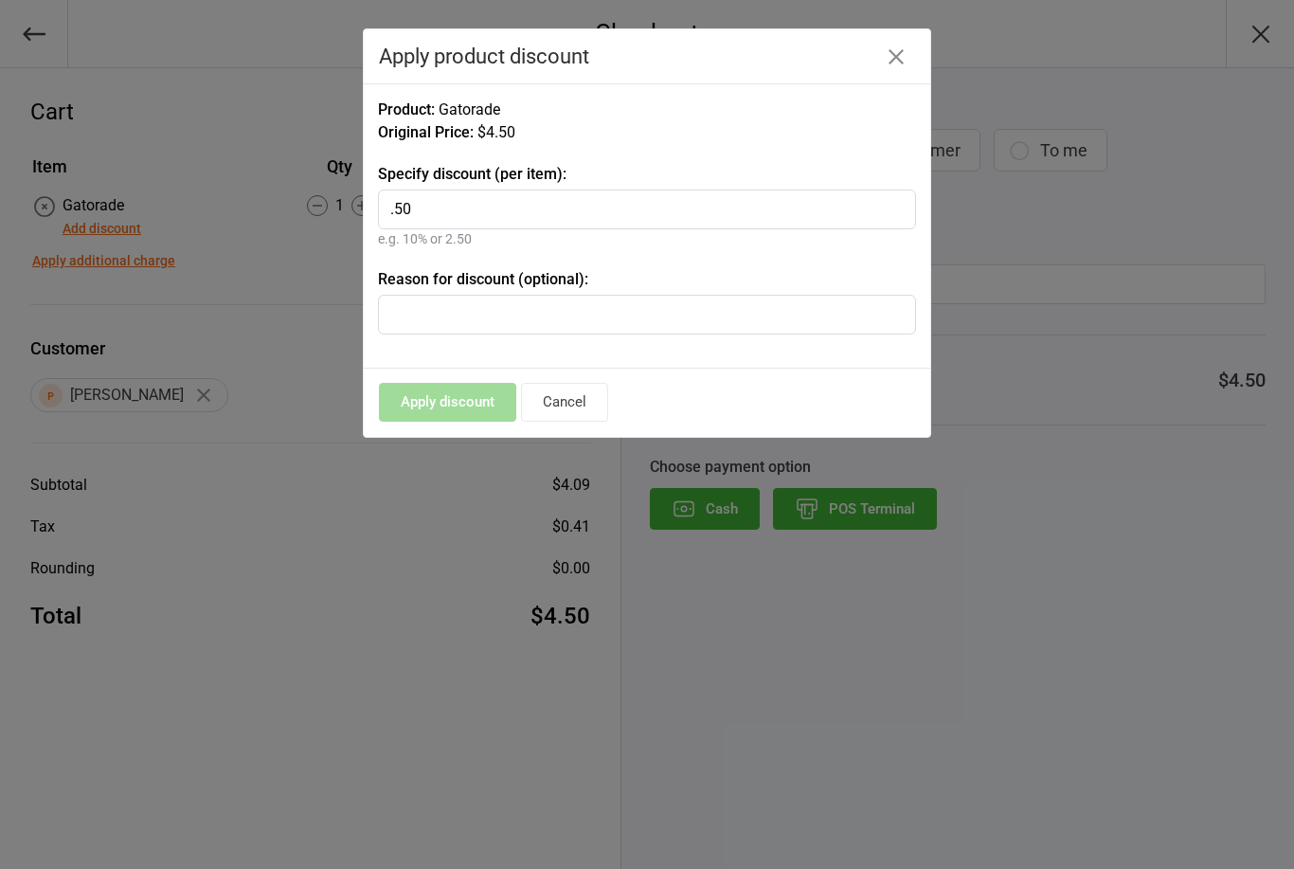
type input ".50"
click at [529, 317] on input "text" at bounding box center [647, 315] width 538 height 40
click at [453, 406] on div "Apply discount Cancel" at bounding box center [647, 403] width 567 height 68
click at [465, 312] on input "charged 4 not 4.50" at bounding box center [647, 315] width 538 height 40
type input "charged 4.00 not 4.50"
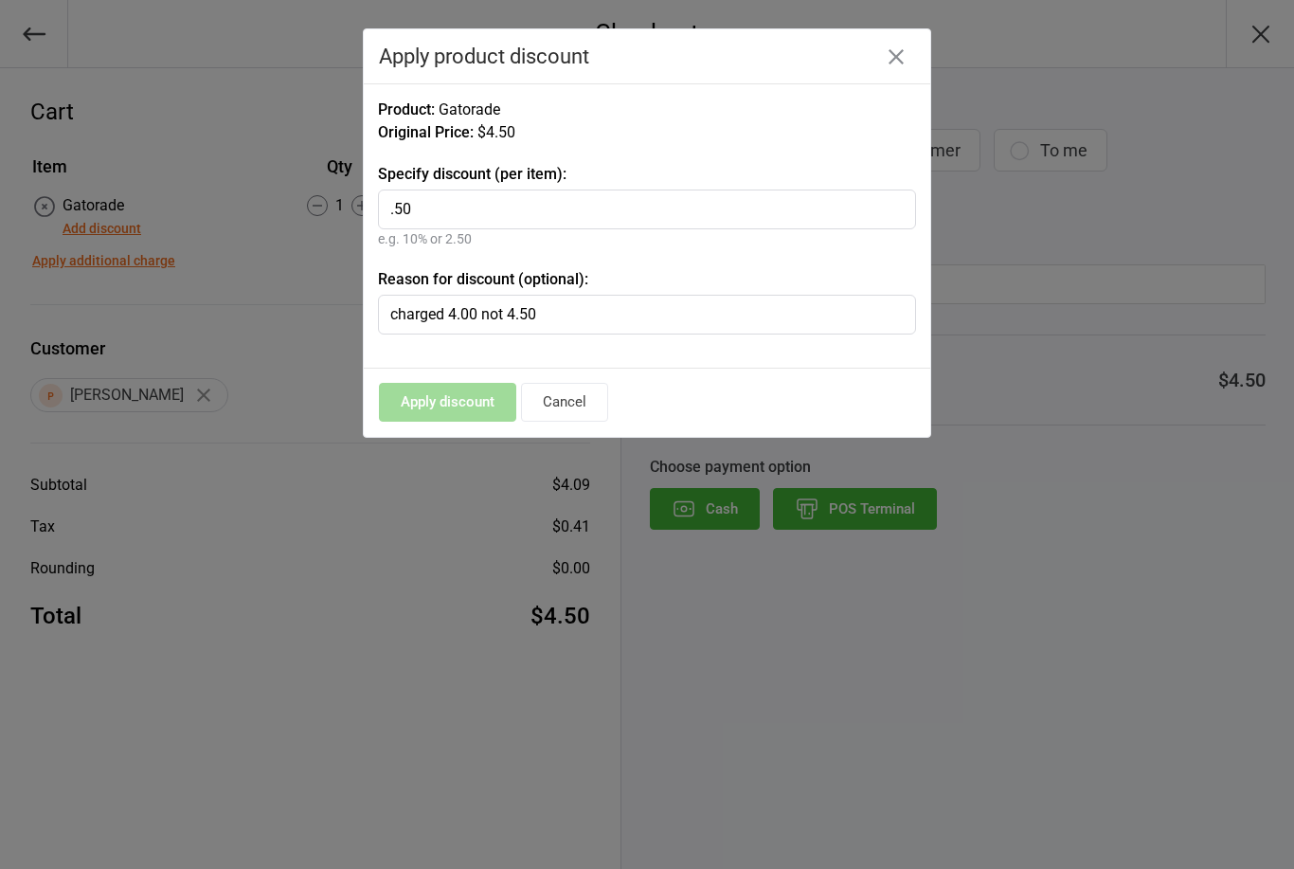
click at [490, 209] on input ".50" at bounding box center [647, 210] width 538 height 40
type input "."
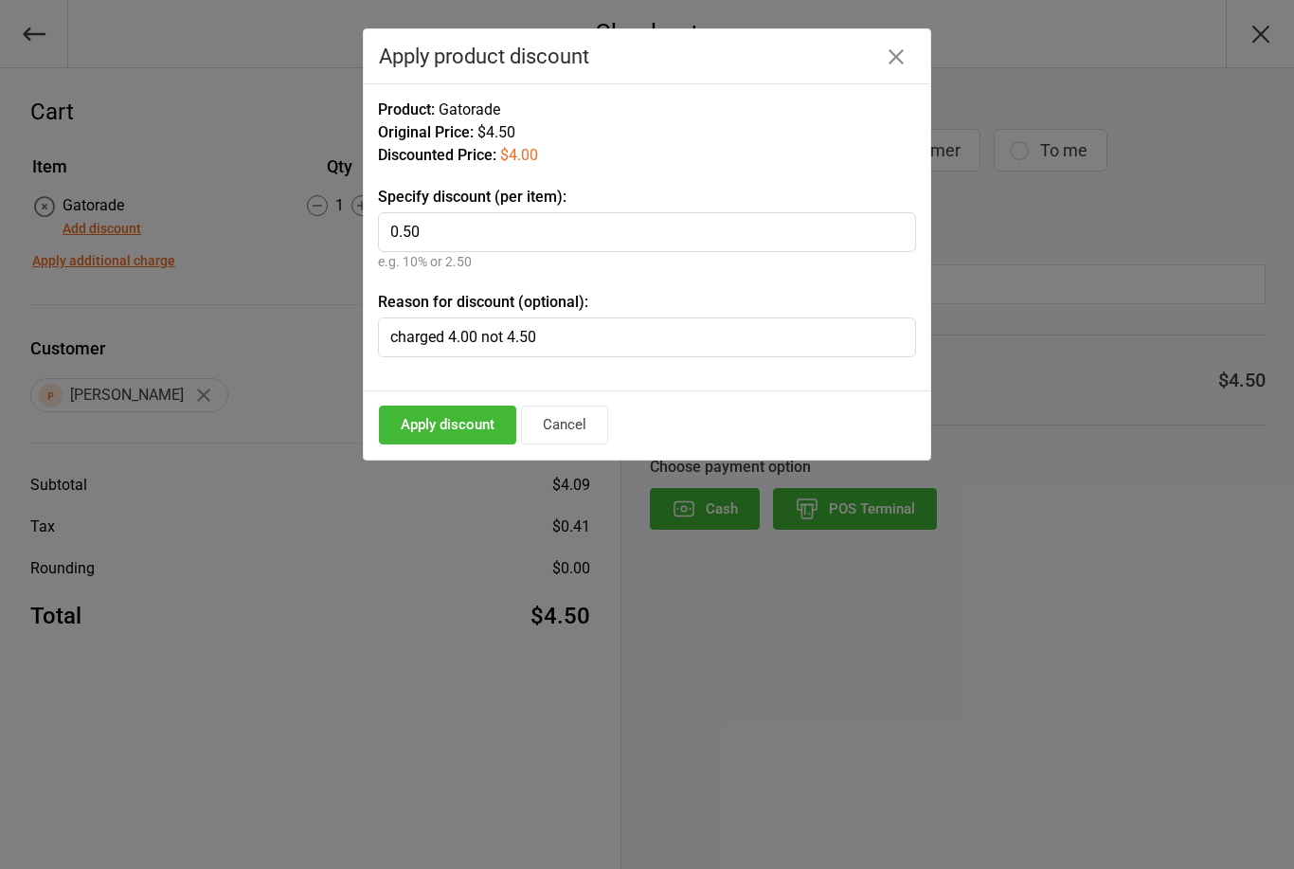
type input "0.50"
click at [455, 430] on button "Apply discount" at bounding box center [447, 425] width 137 height 39
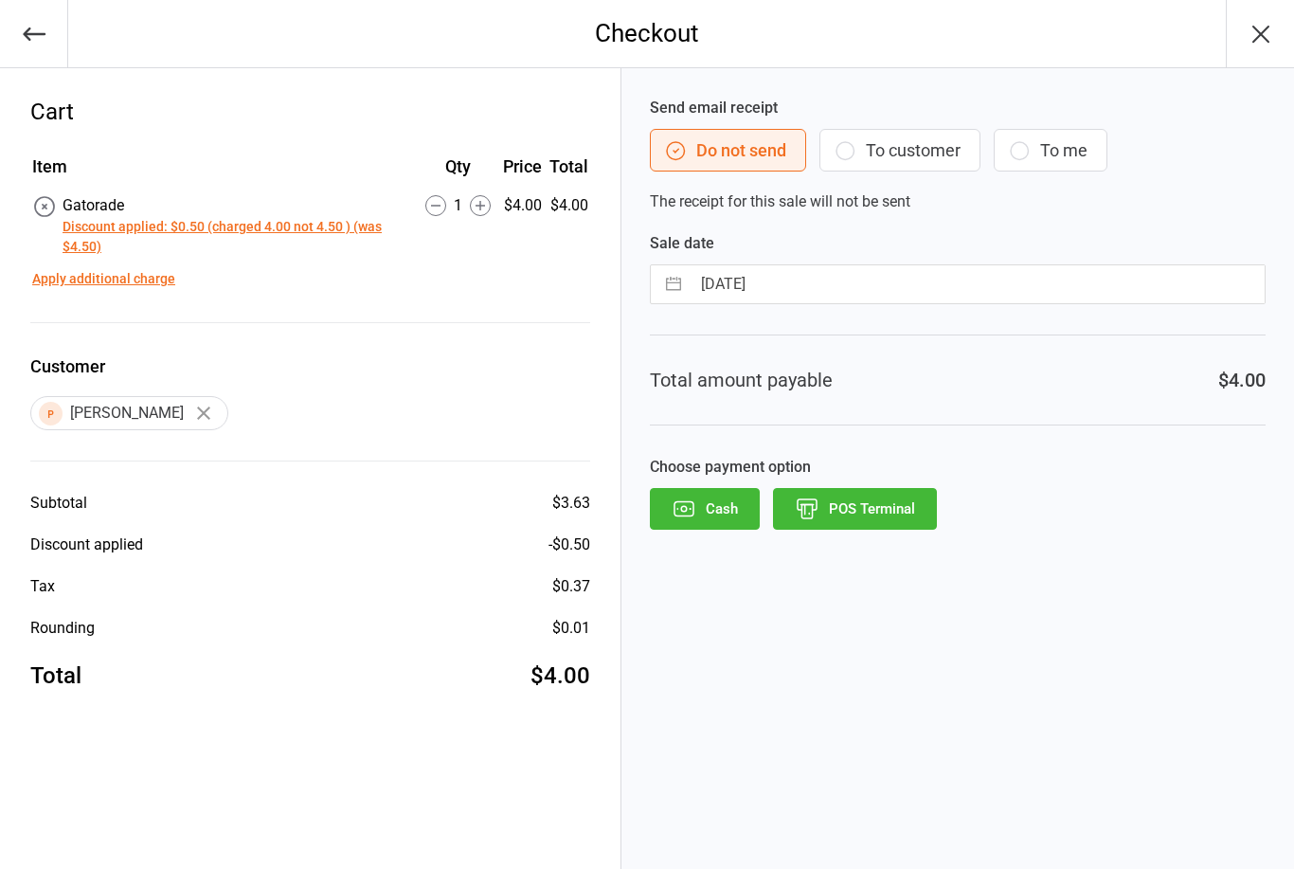
click at [869, 500] on button "POS Terminal" at bounding box center [855, 509] width 164 height 42
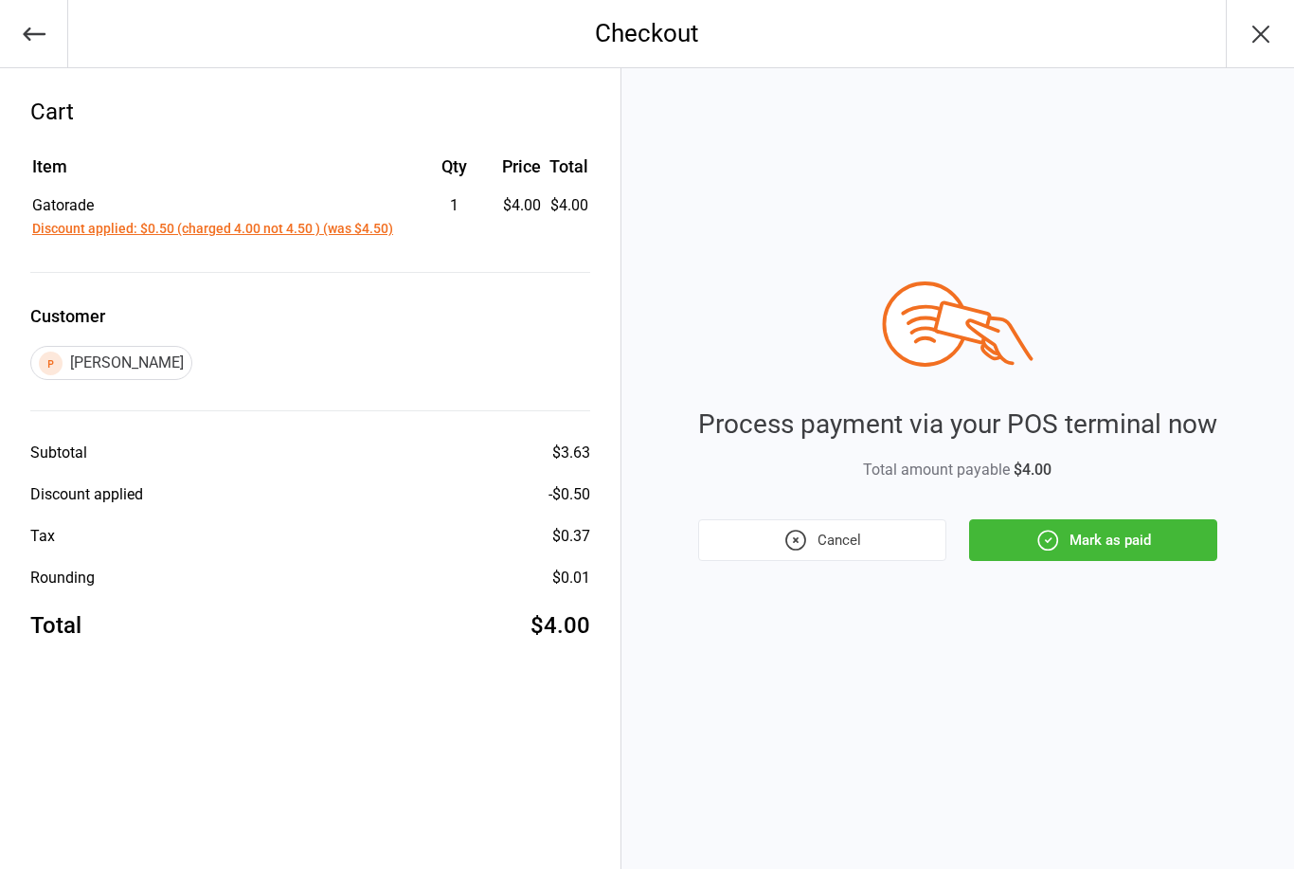
click at [1114, 535] on button "Mark as paid" at bounding box center [1093, 540] width 248 height 42
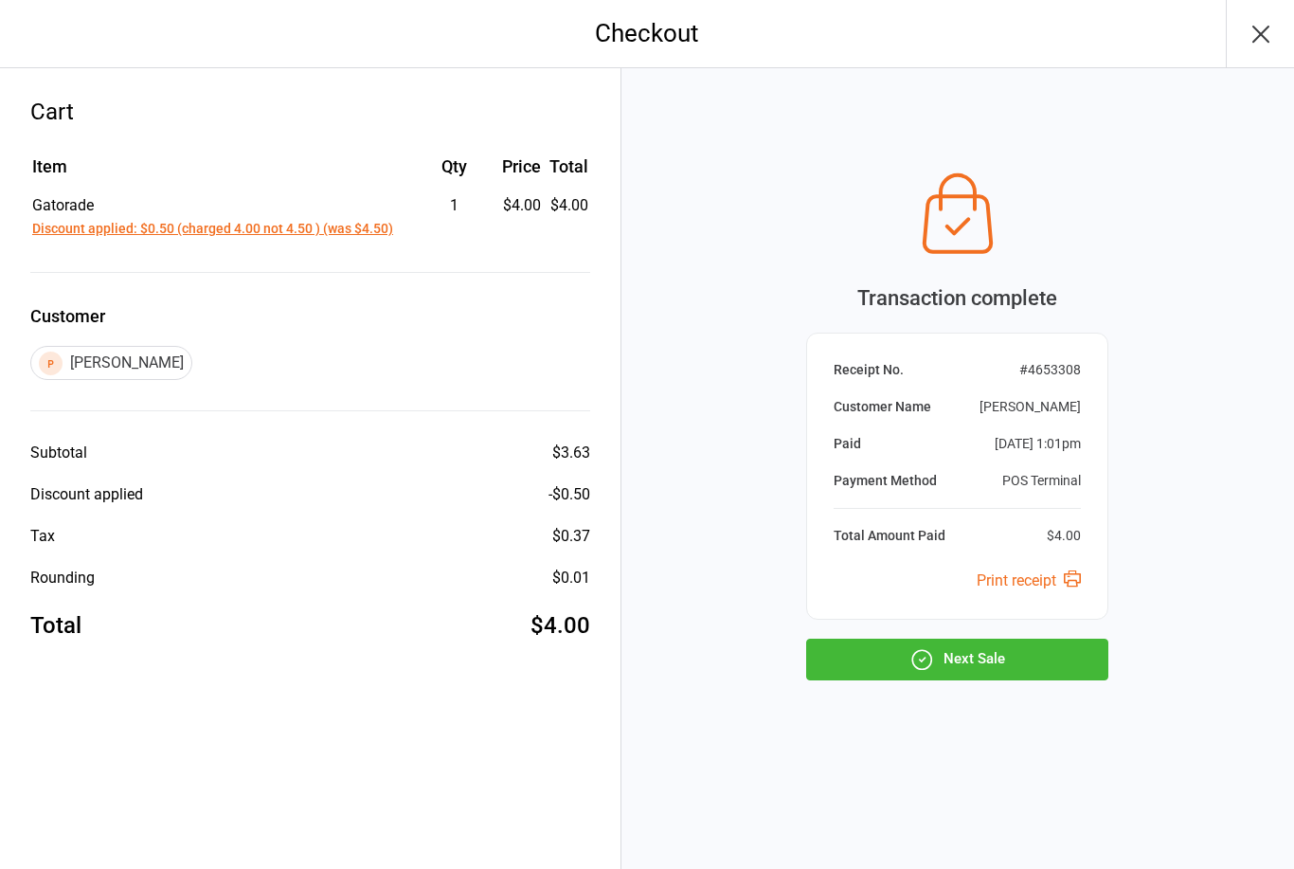
click at [935, 657] on button "Next Sale" at bounding box center [957, 660] width 302 height 42
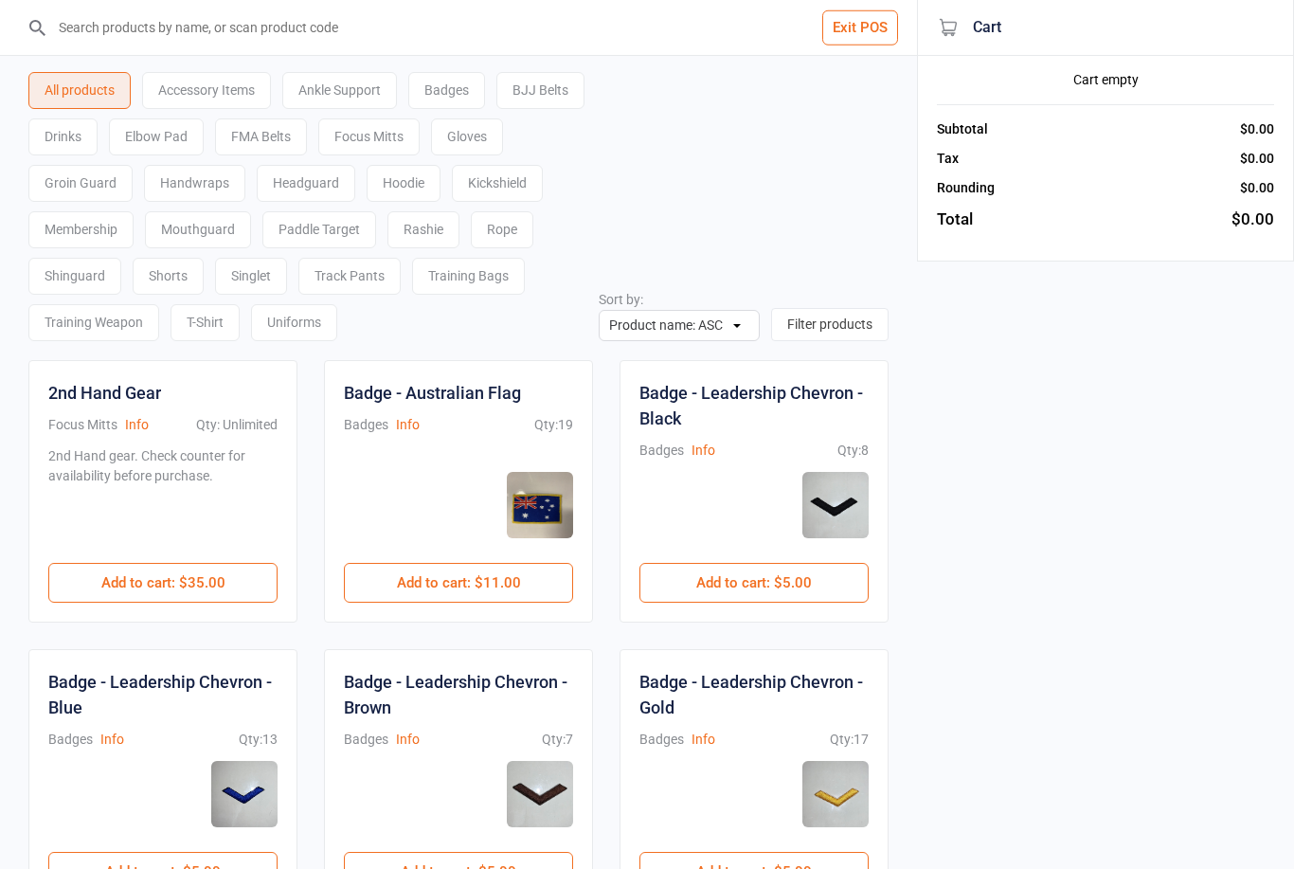
click at [336, 30] on input "search" at bounding box center [469, 27] width 841 height 55
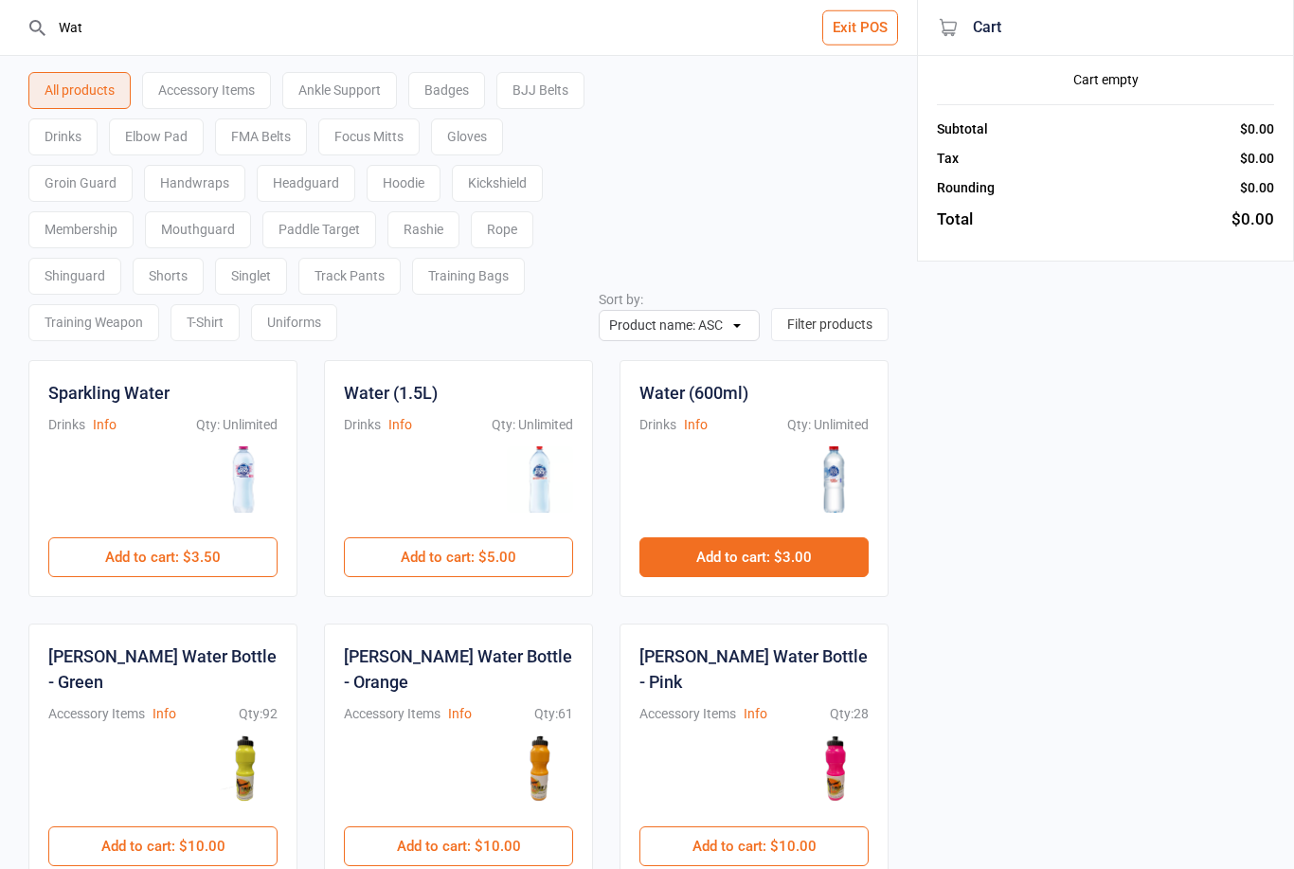
type input "Wat"
click at [749, 555] on button "Add to cart : $3.00" at bounding box center [754, 557] width 229 height 40
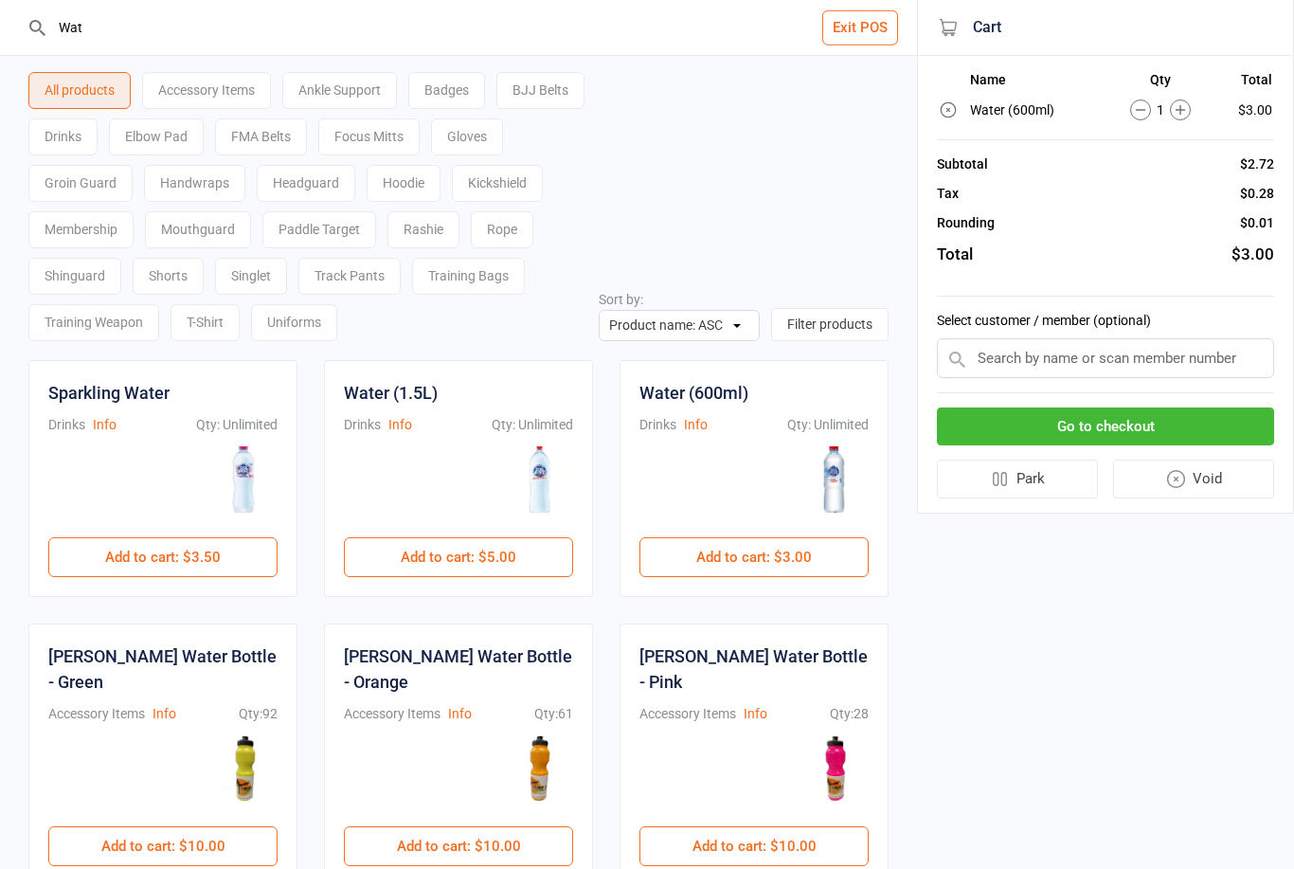
click at [1129, 424] on button "Go to checkout" at bounding box center [1105, 426] width 337 height 39
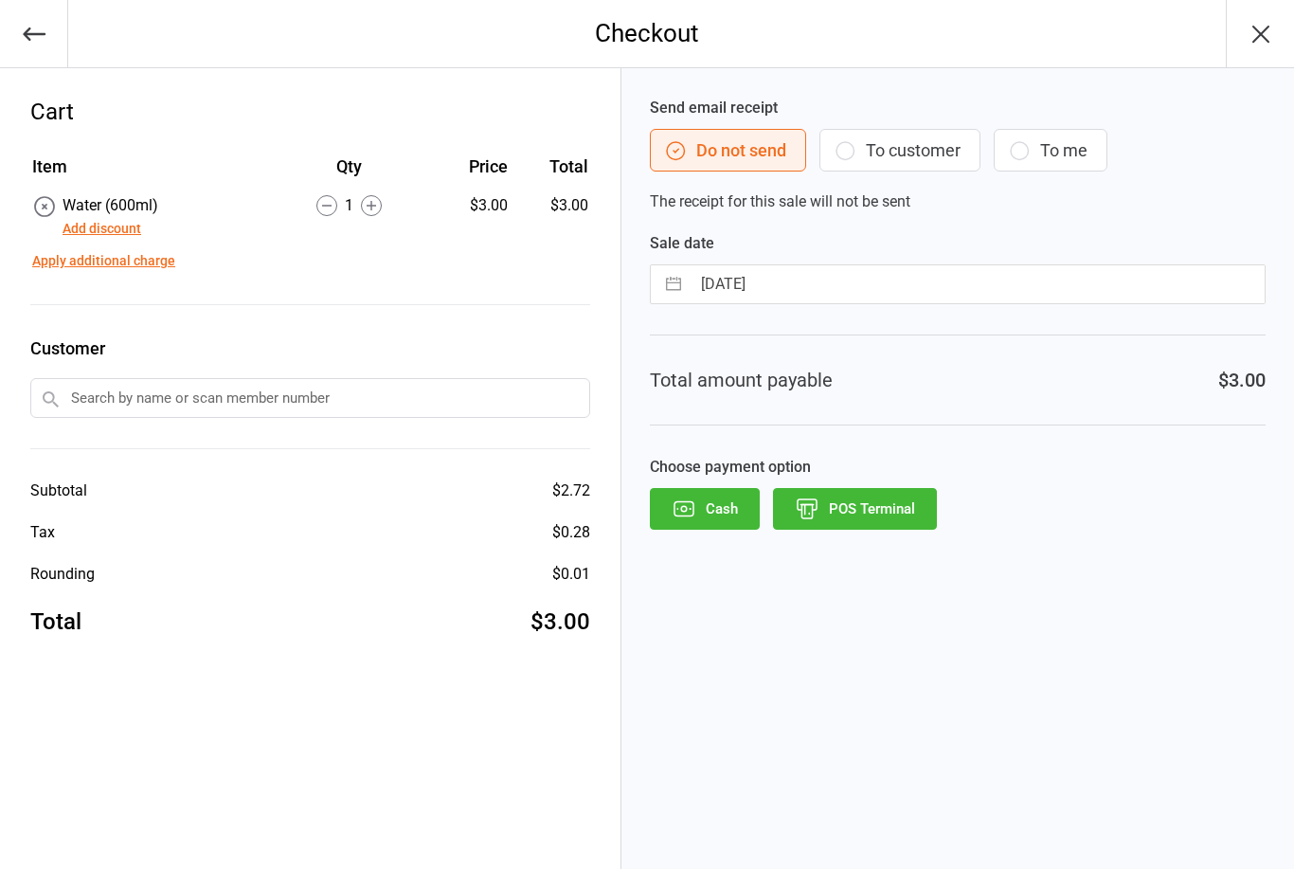
click at [738, 508] on button "Cash" at bounding box center [705, 509] width 110 height 42
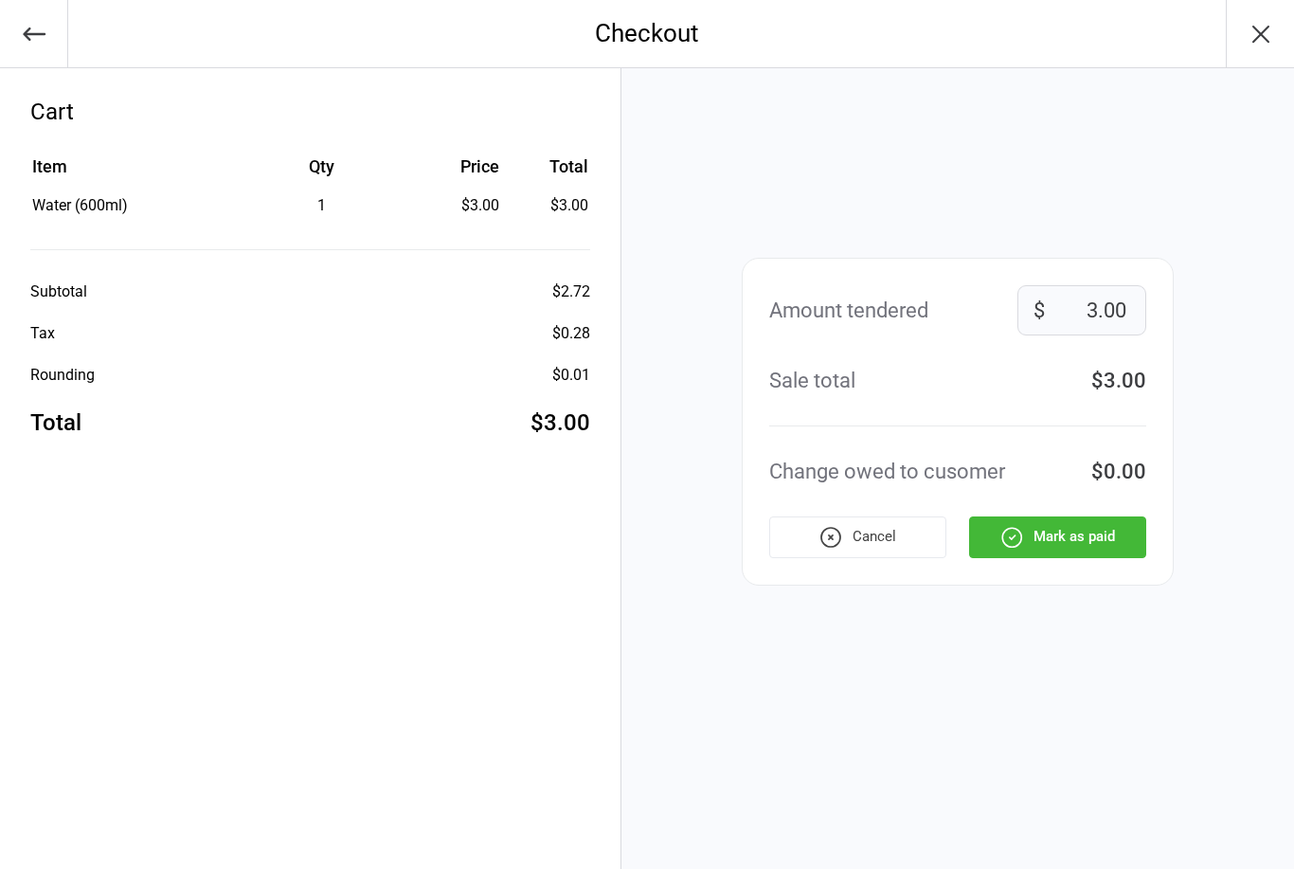
click at [1108, 316] on input "3.00" at bounding box center [1082, 310] width 129 height 50
type input "5"
click at [1058, 544] on button "Mark as paid" at bounding box center [1057, 537] width 177 height 42
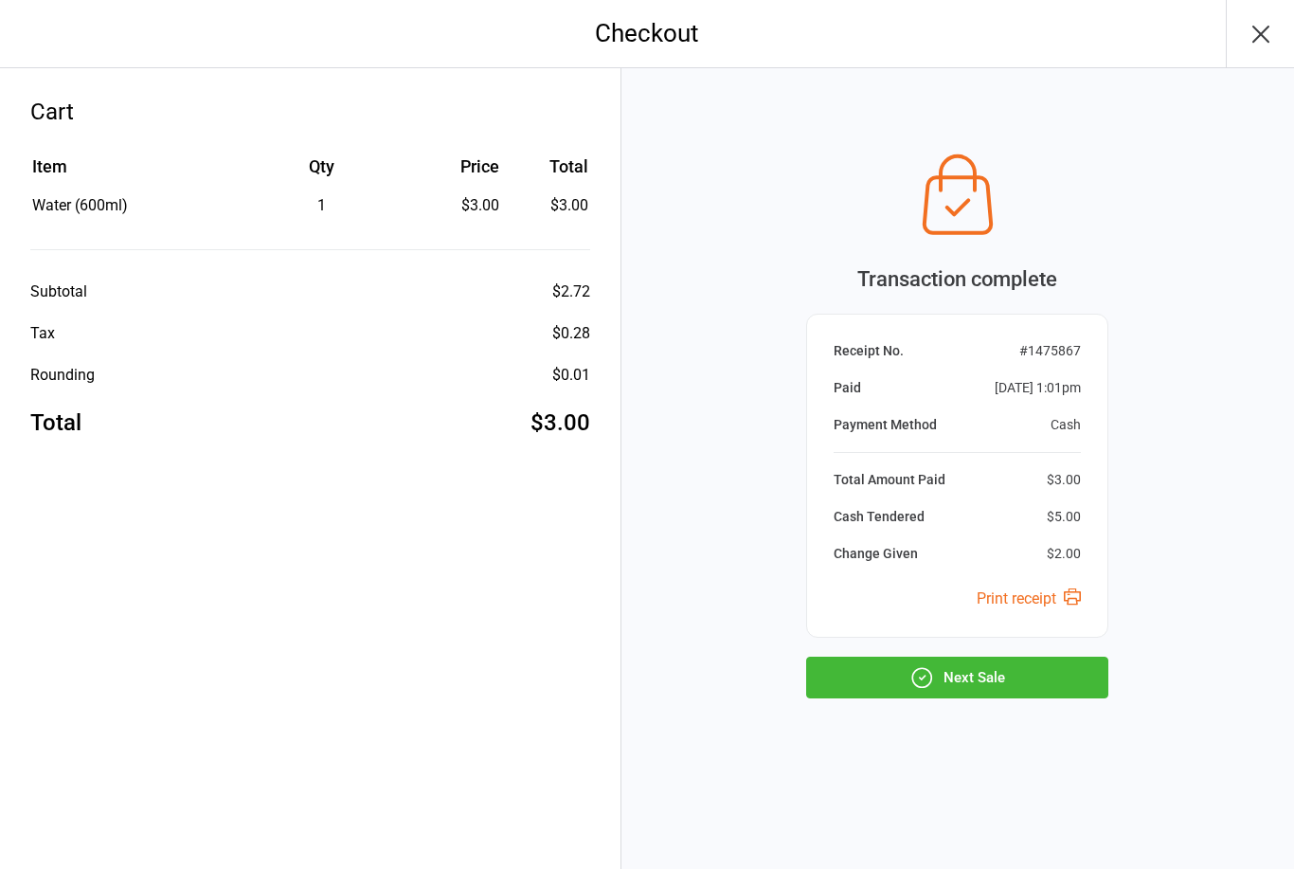
click at [974, 661] on button "Next Sale" at bounding box center [957, 678] width 302 height 42
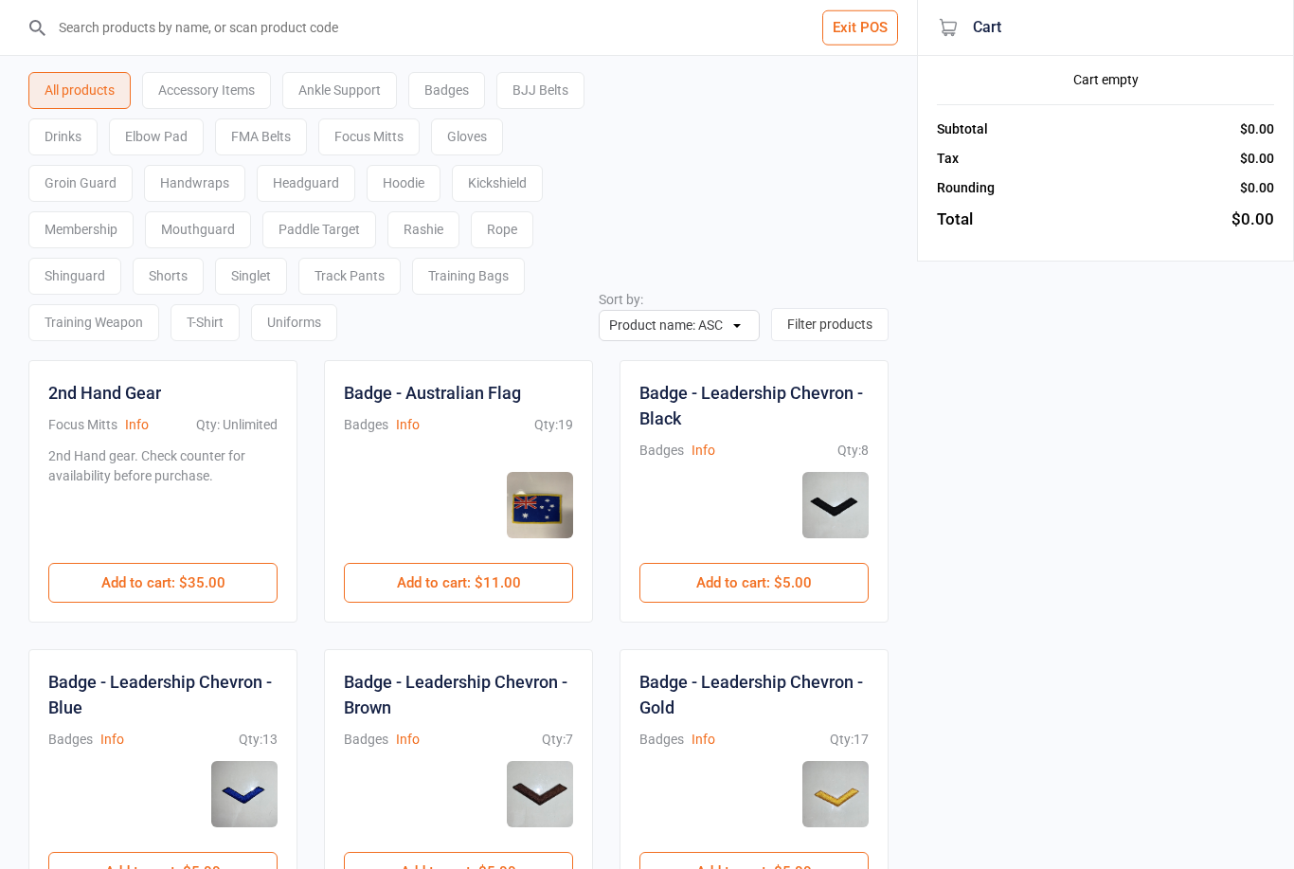
click at [864, 25] on button "Exit POS" at bounding box center [860, 27] width 76 height 35
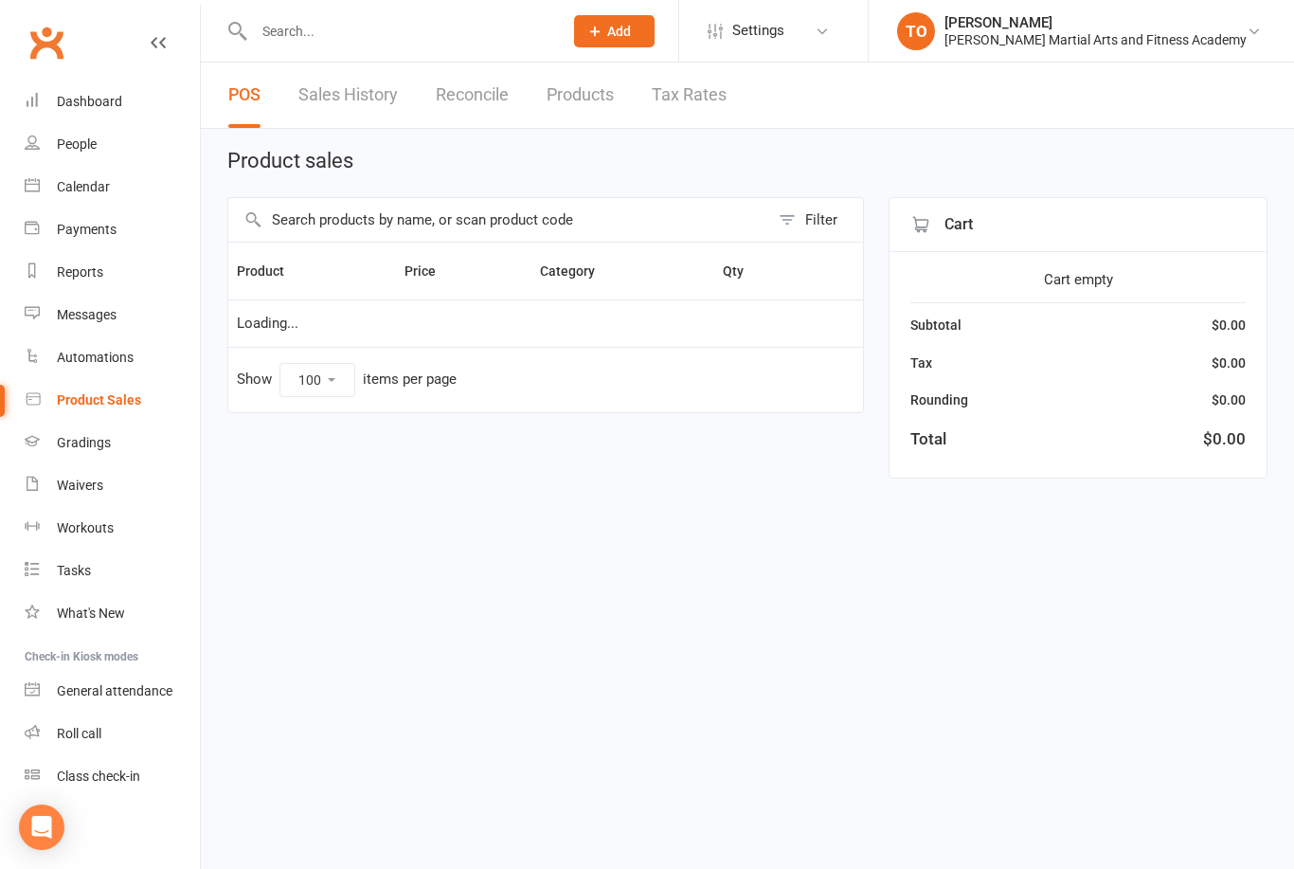
select select "100"
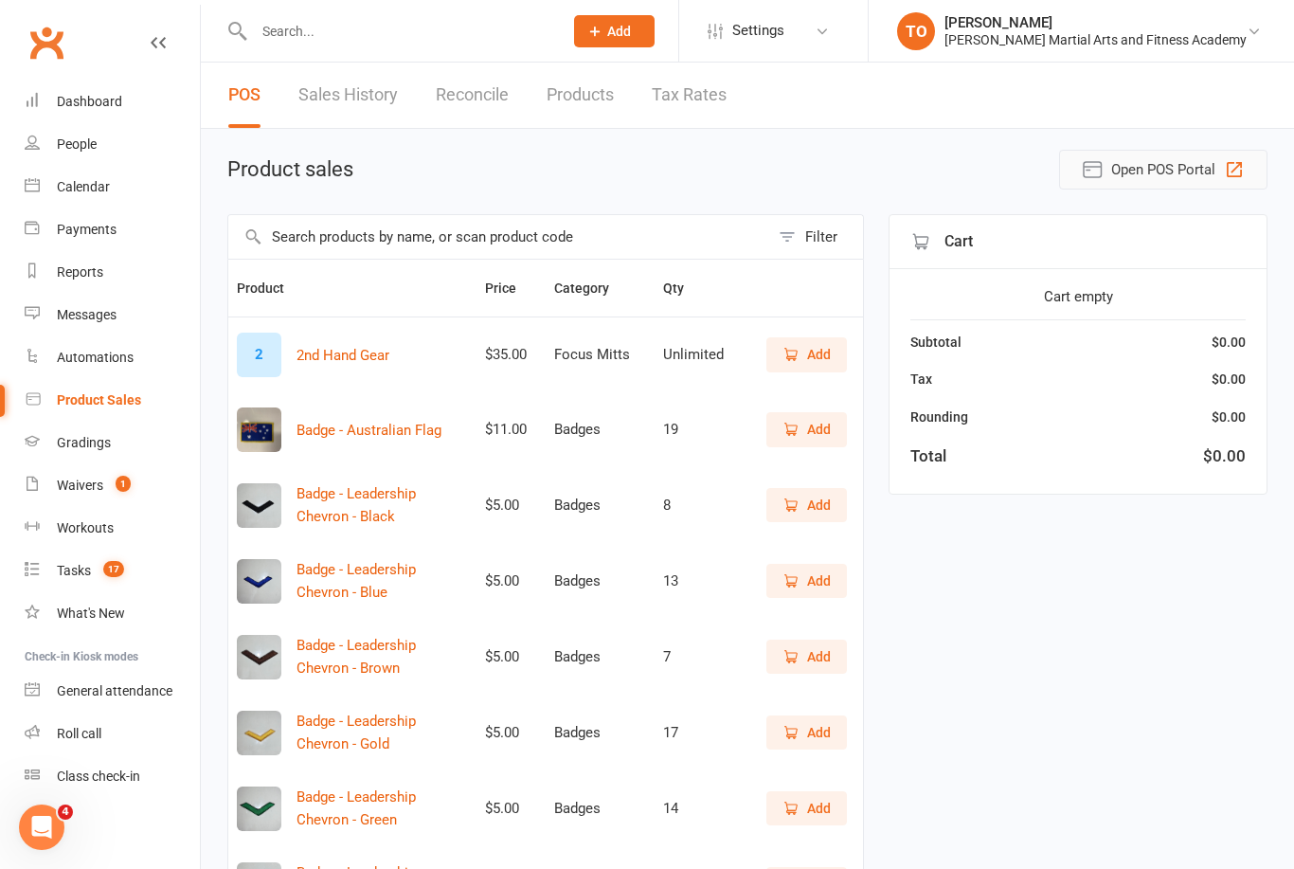
click at [1136, 162] on span "Open POS Portal" at bounding box center [1163, 169] width 104 height 23
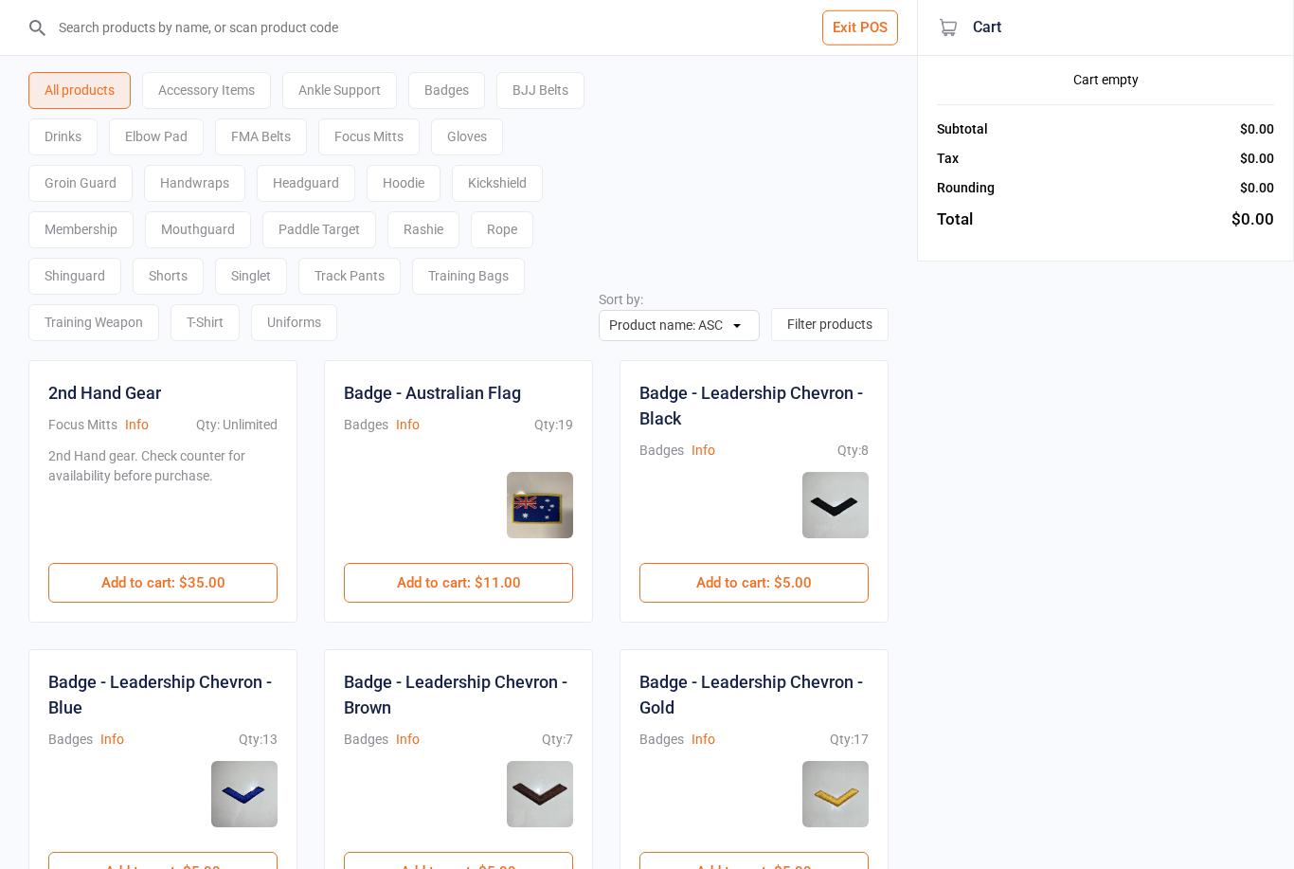
click at [337, 334] on div "Uniforms" at bounding box center [294, 322] width 86 height 37
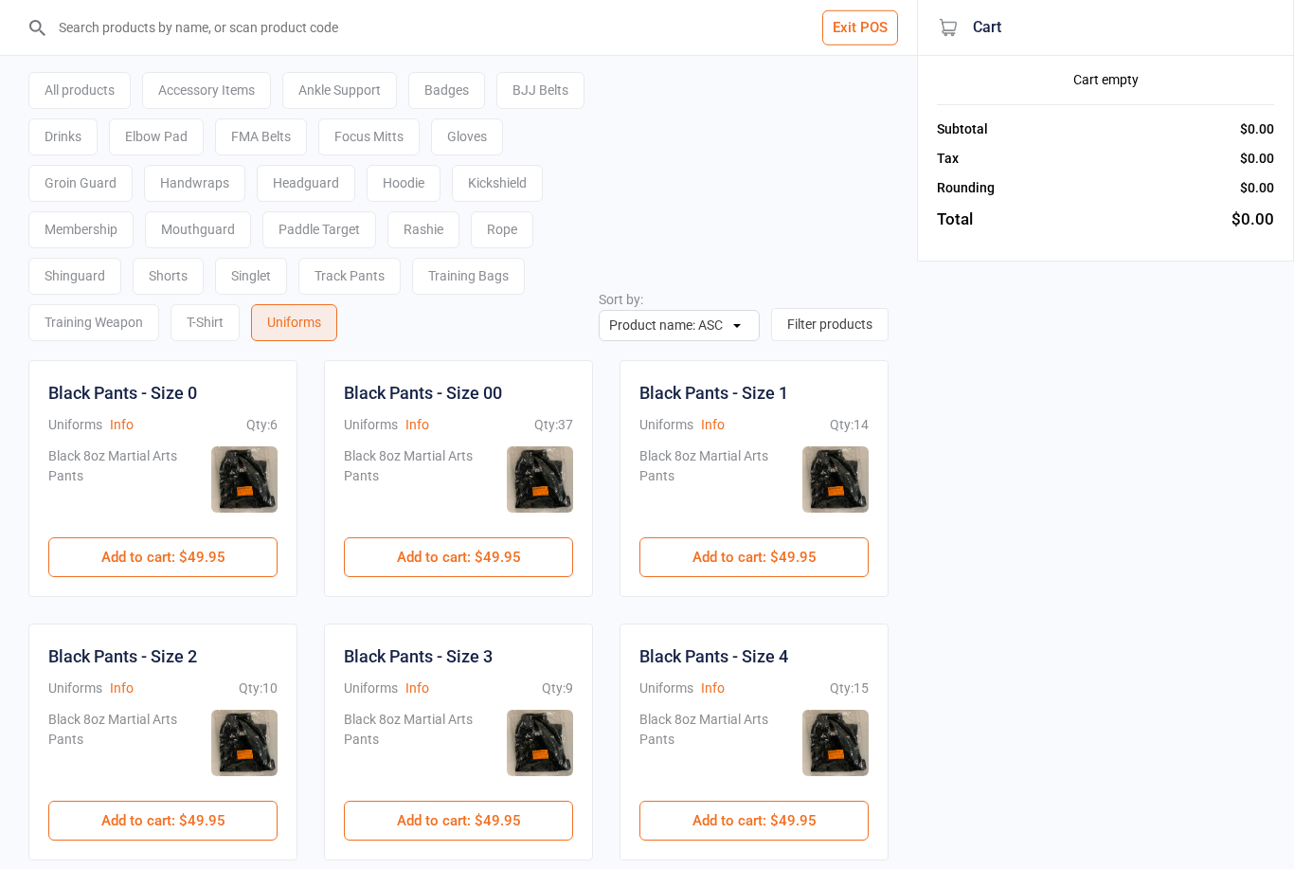
click at [347, 27] on input "search" at bounding box center [469, 27] width 841 height 55
type input "3"
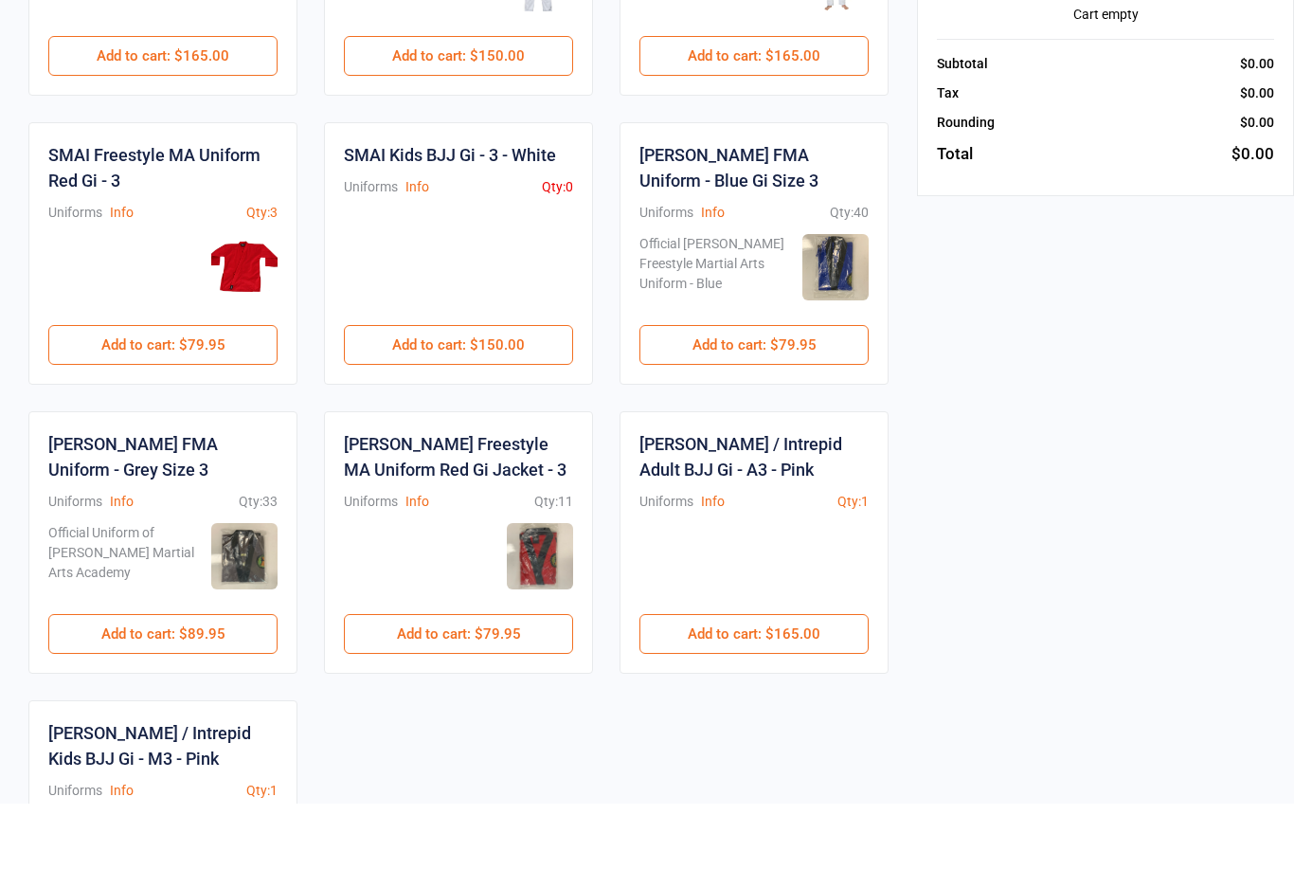
scroll to position [754, 0]
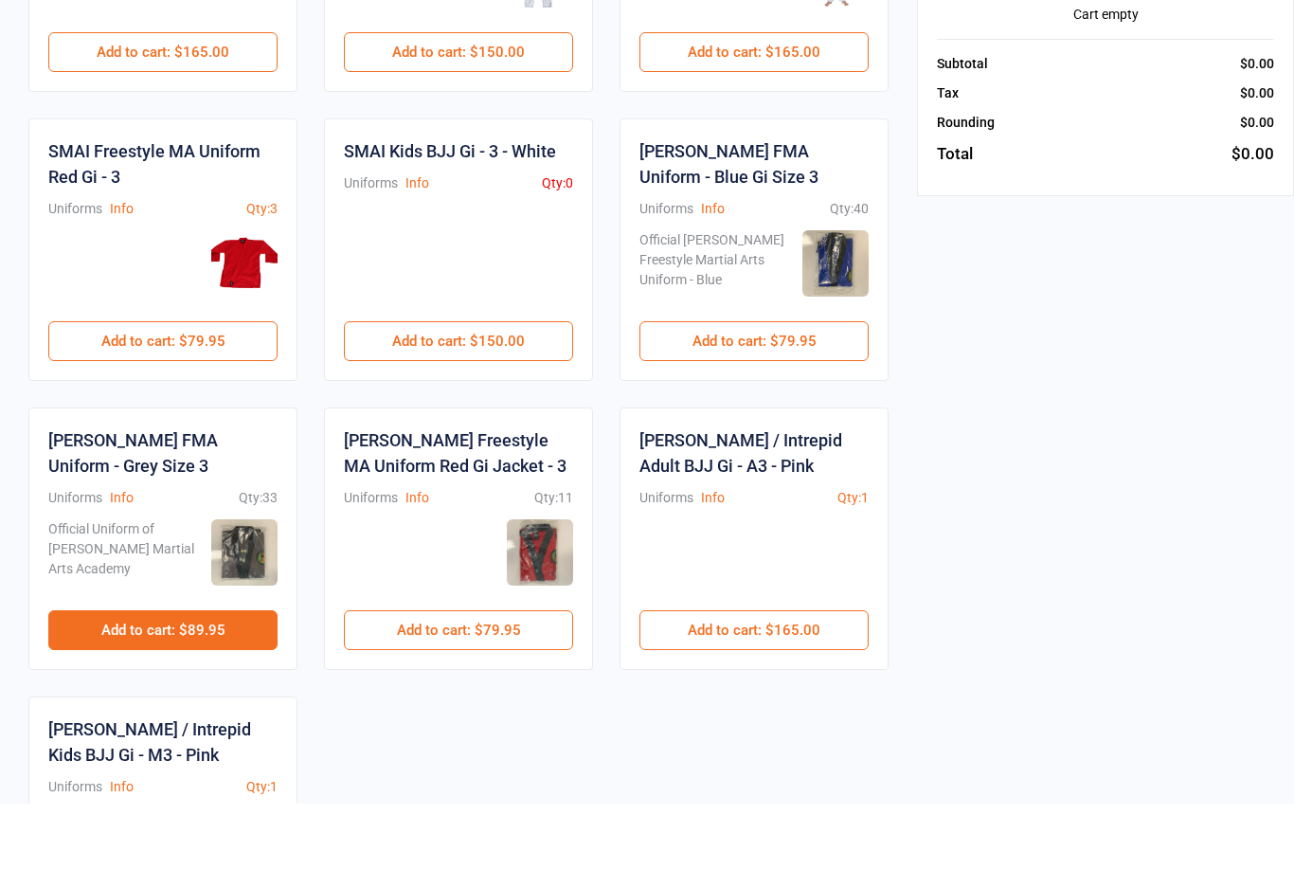
click at [172, 676] on button "Add to cart : $89.95" at bounding box center [162, 696] width 229 height 40
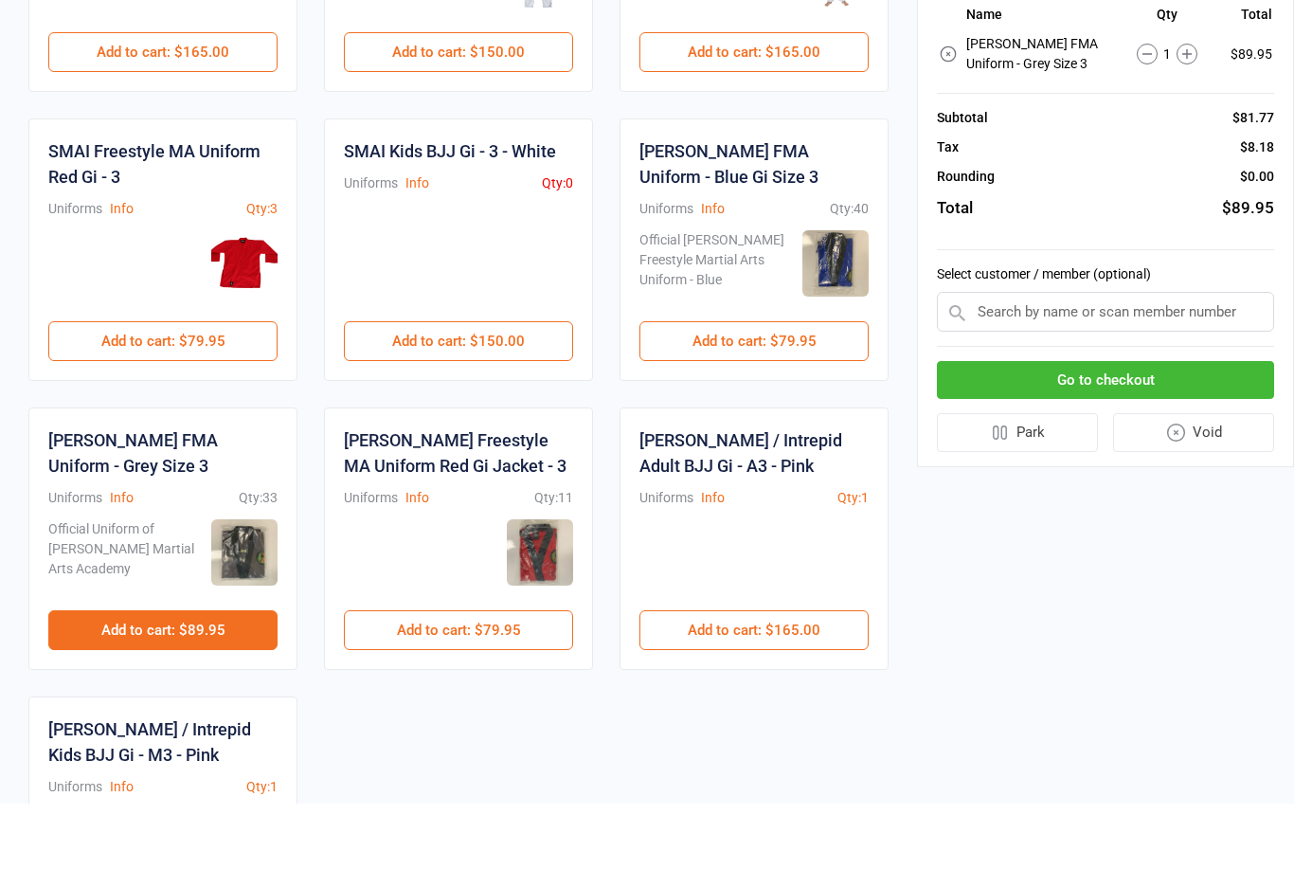
scroll to position [820, 0]
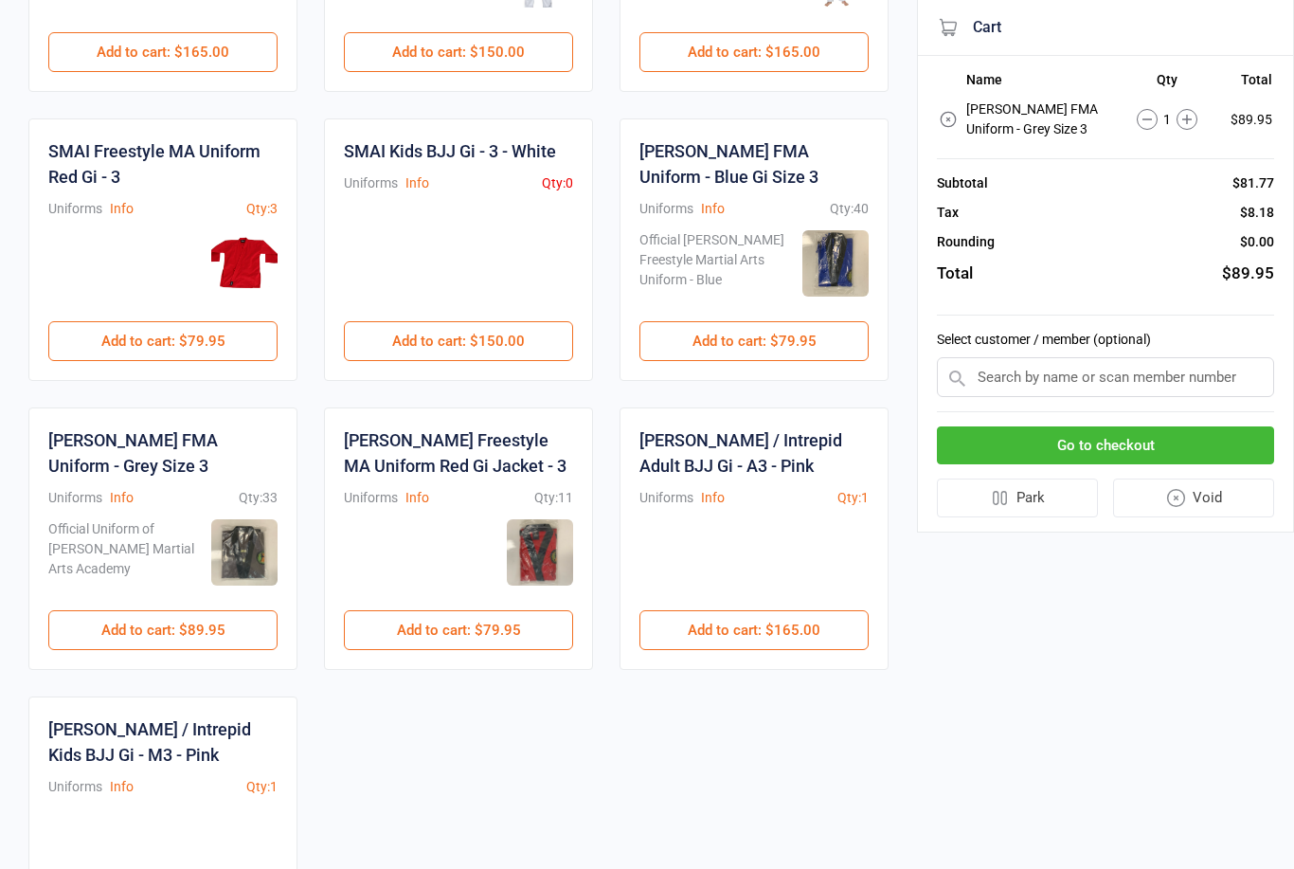
click at [1044, 372] on input "text" at bounding box center [1105, 377] width 337 height 40
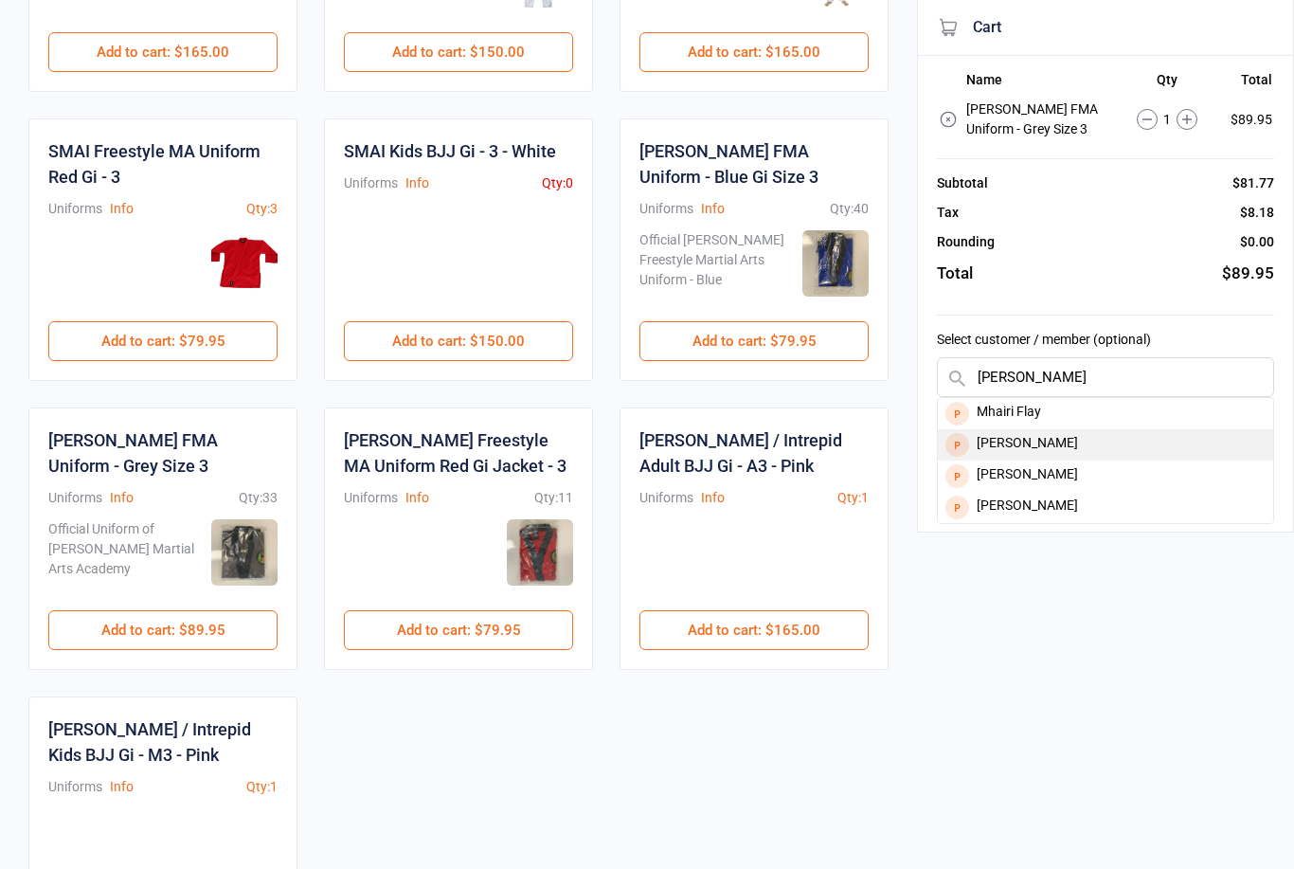
type input "[PERSON_NAME]"
click at [1069, 442] on div "[PERSON_NAME]" at bounding box center [1105, 444] width 335 height 31
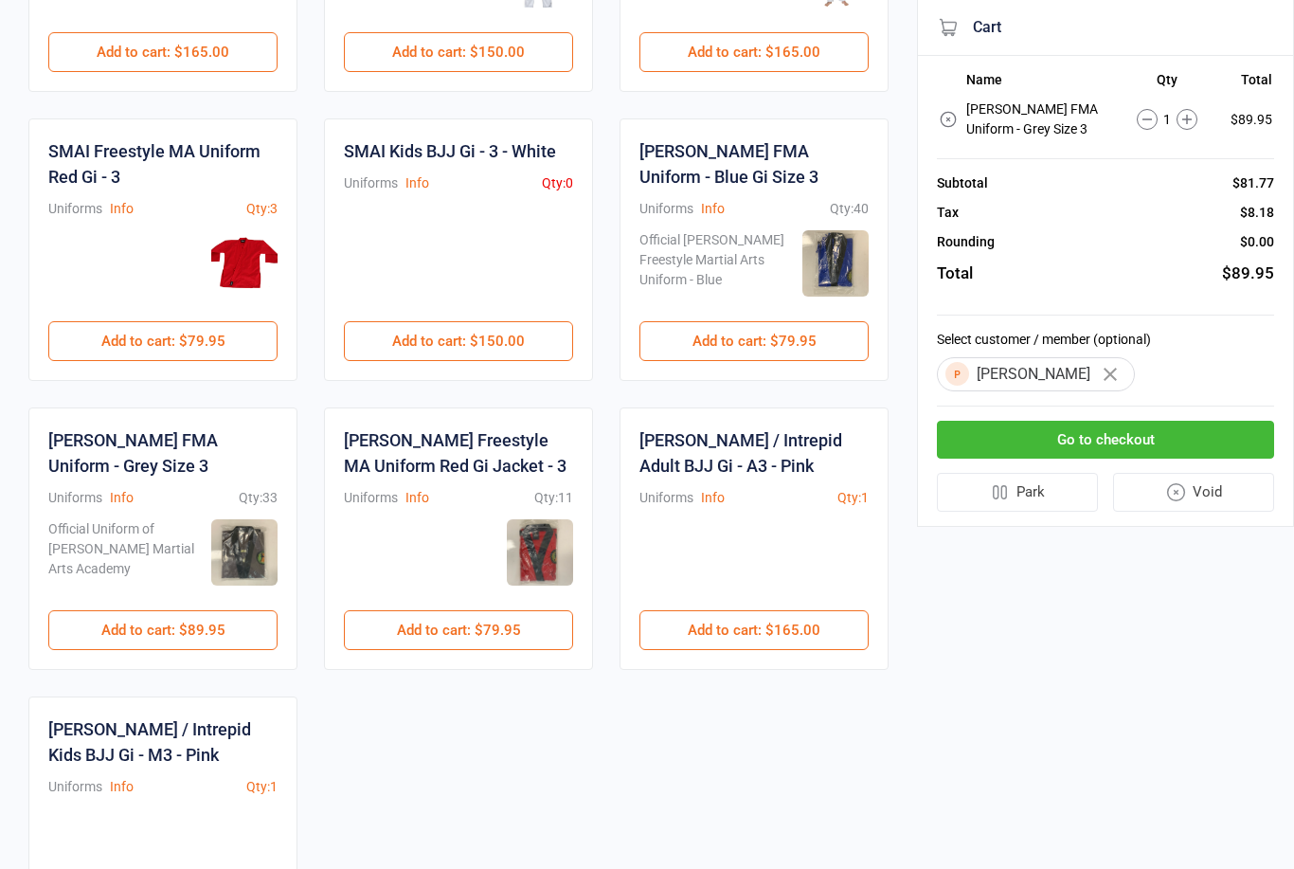
click at [1150, 435] on button "Go to checkout" at bounding box center [1105, 440] width 337 height 39
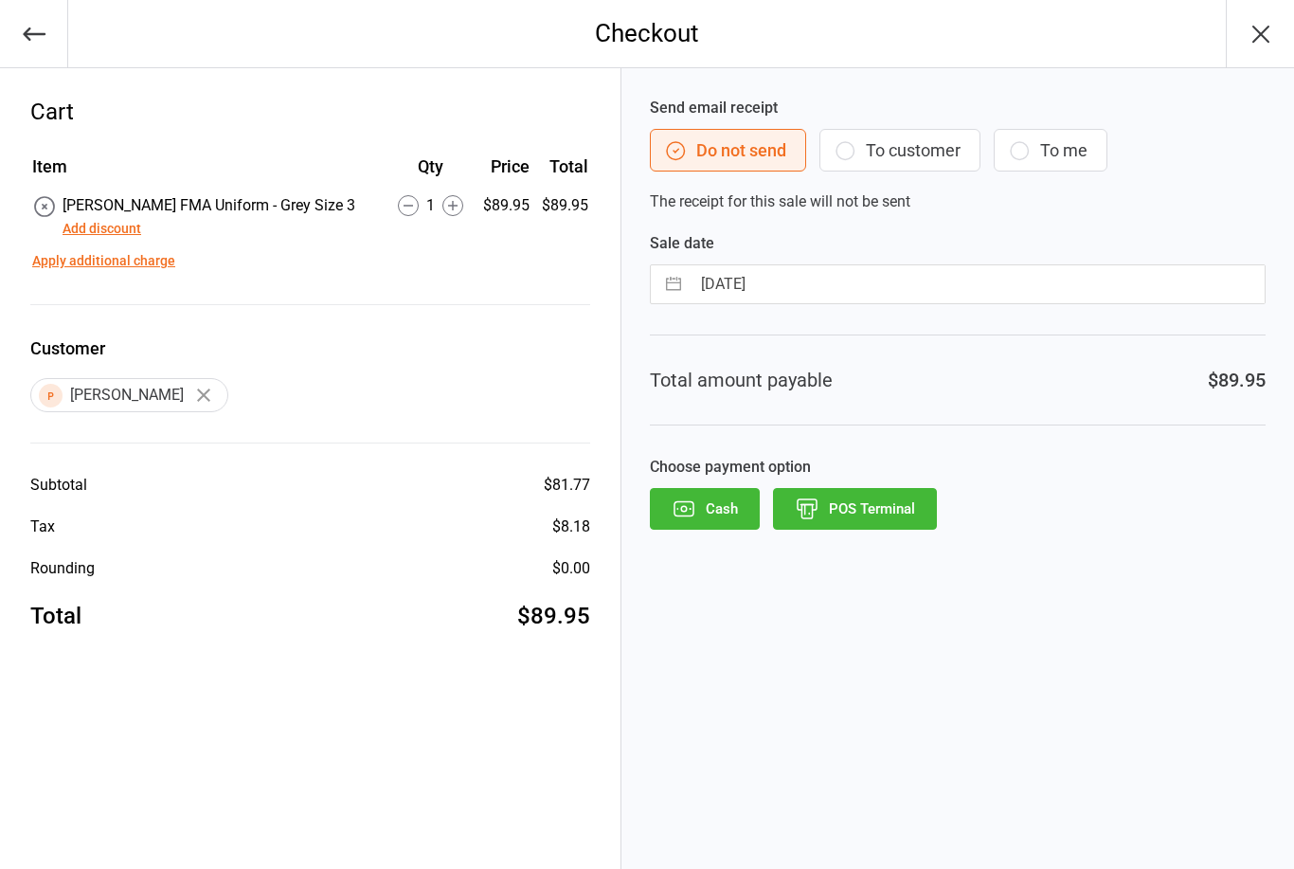
click at [866, 511] on button "POS Terminal" at bounding box center [855, 509] width 164 height 42
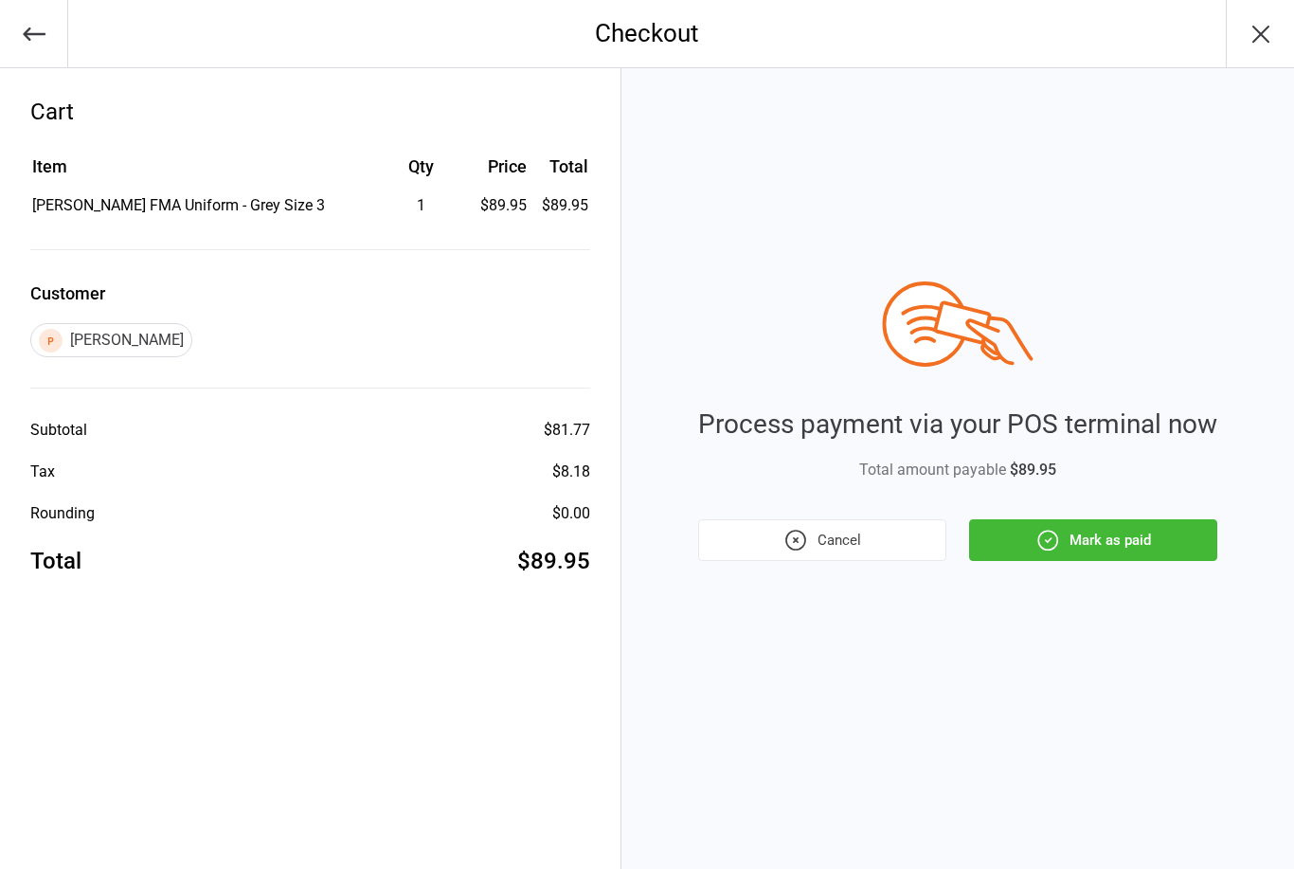
click at [1075, 545] on button "Mark as paid" at bounding box center [1093, 540] width 248 height 42
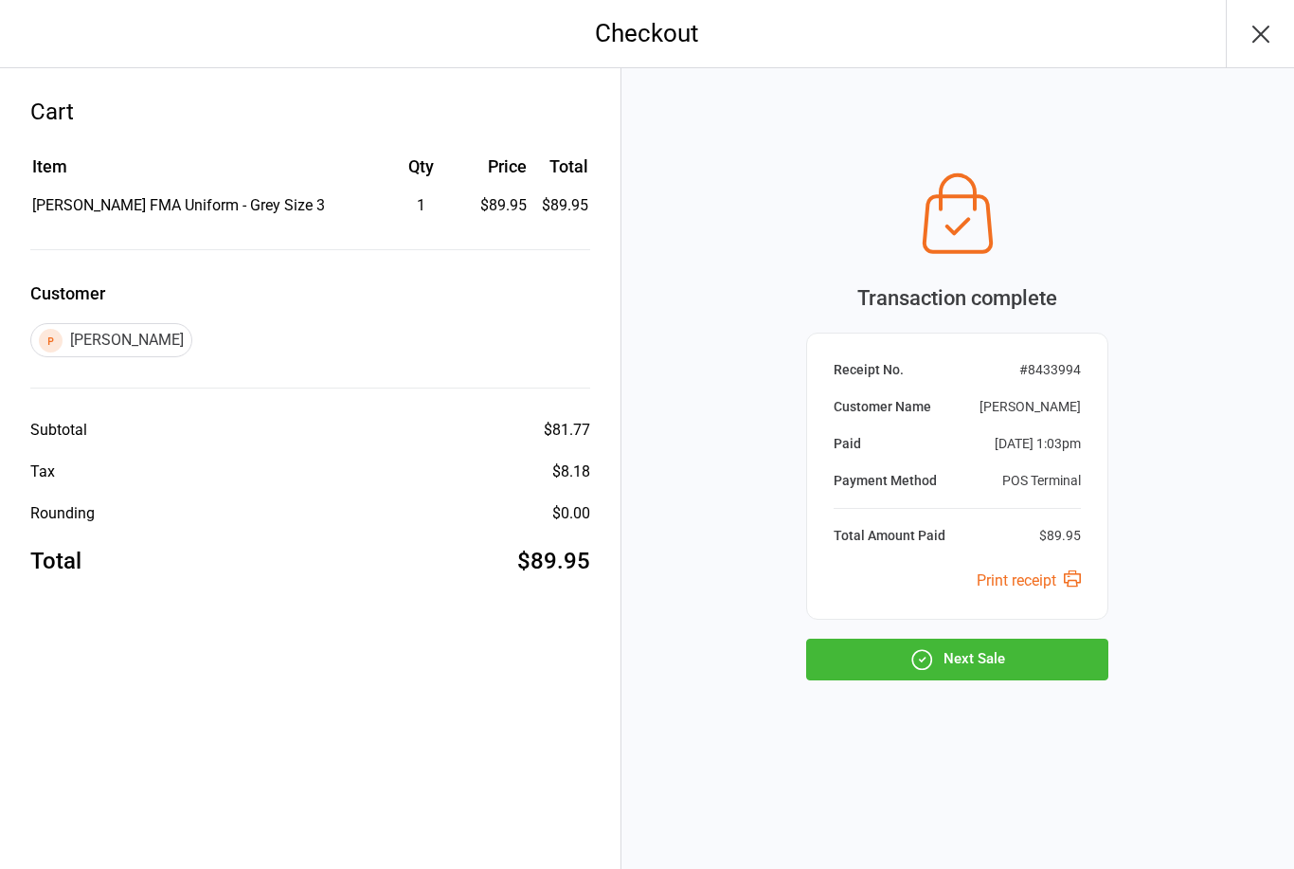
click at [974, 665] on button "Next Sale" at bounding box center [957, 660] width 302 height 42
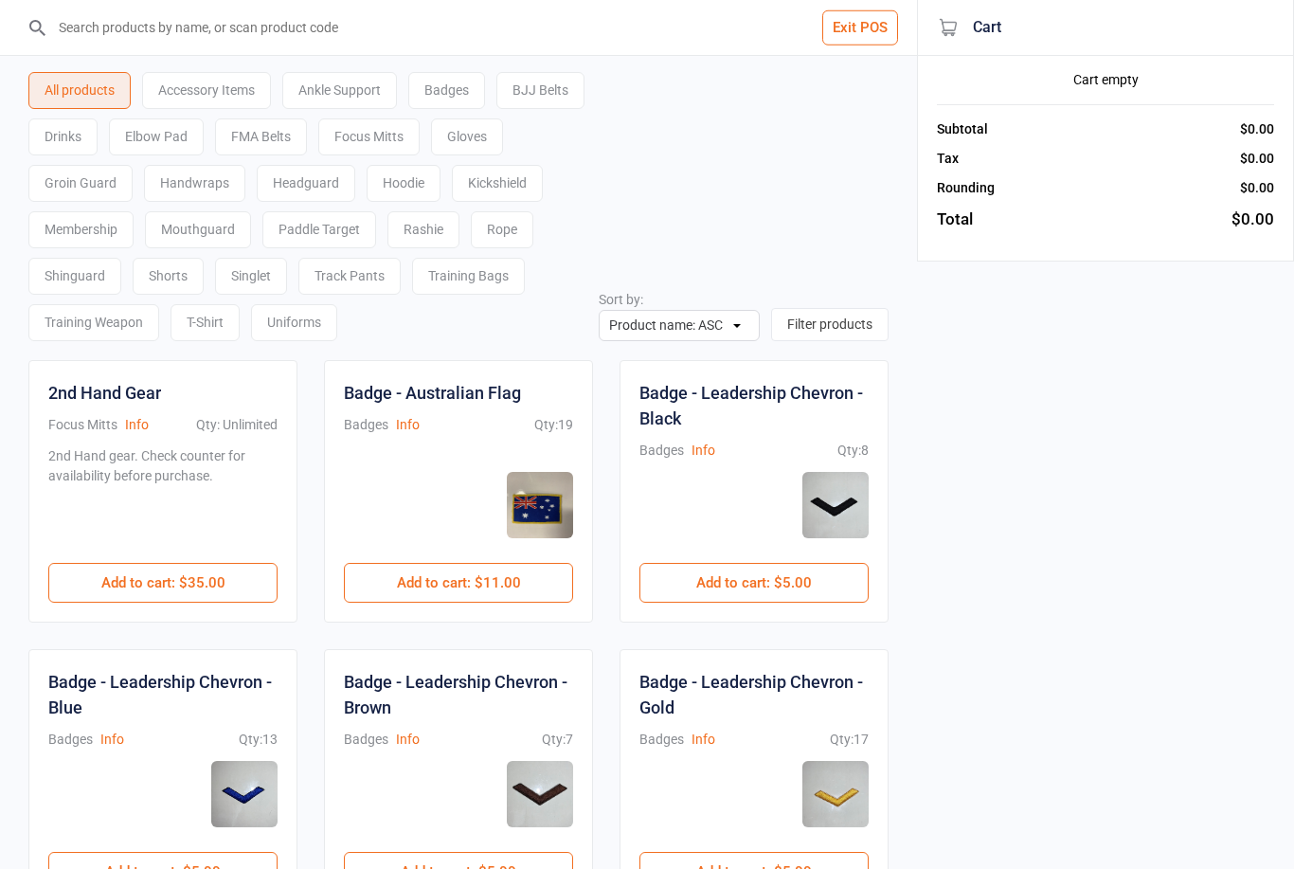
click at [876, 30] on button "Exit POS" at bounding box center [860, 27] width 76 height 35
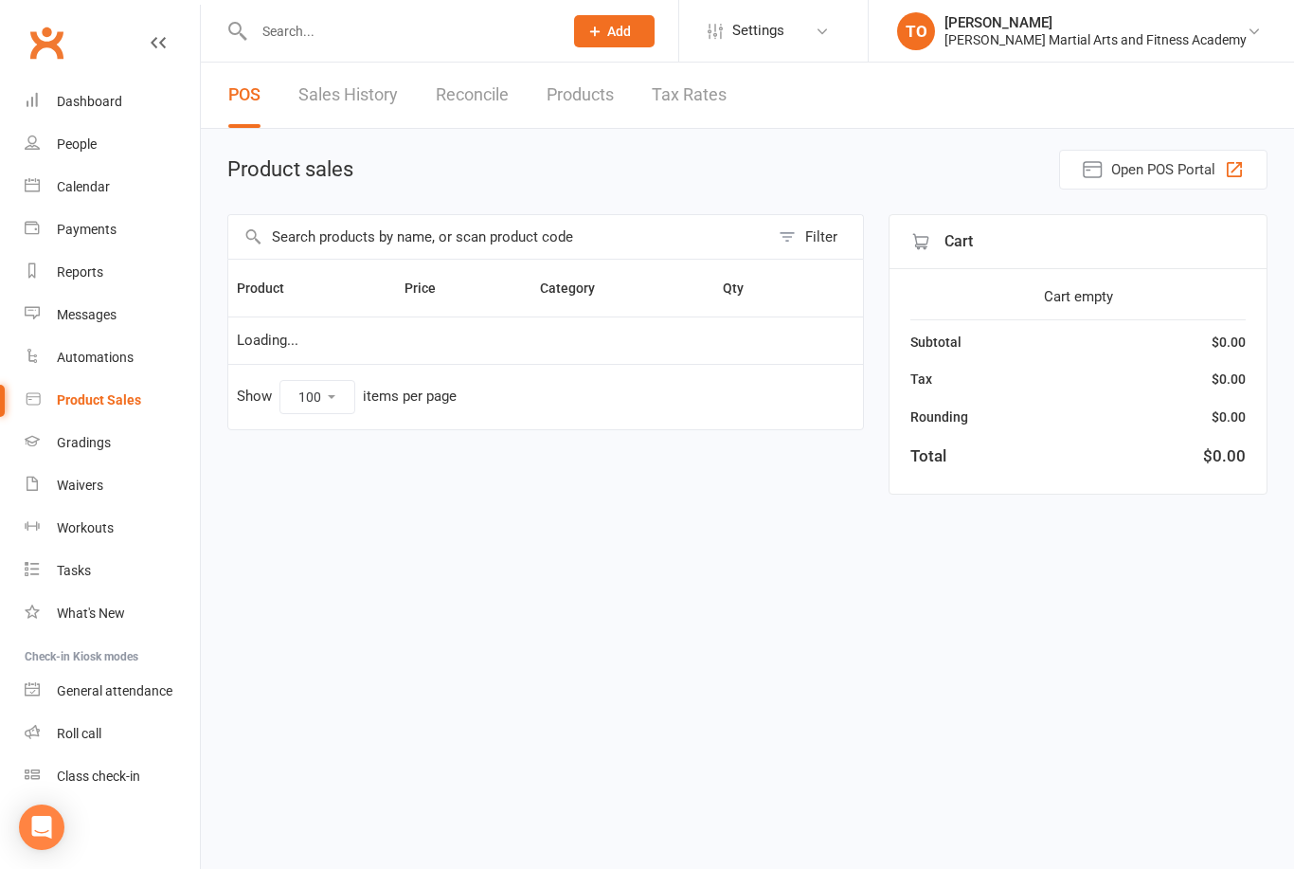
select select "100"
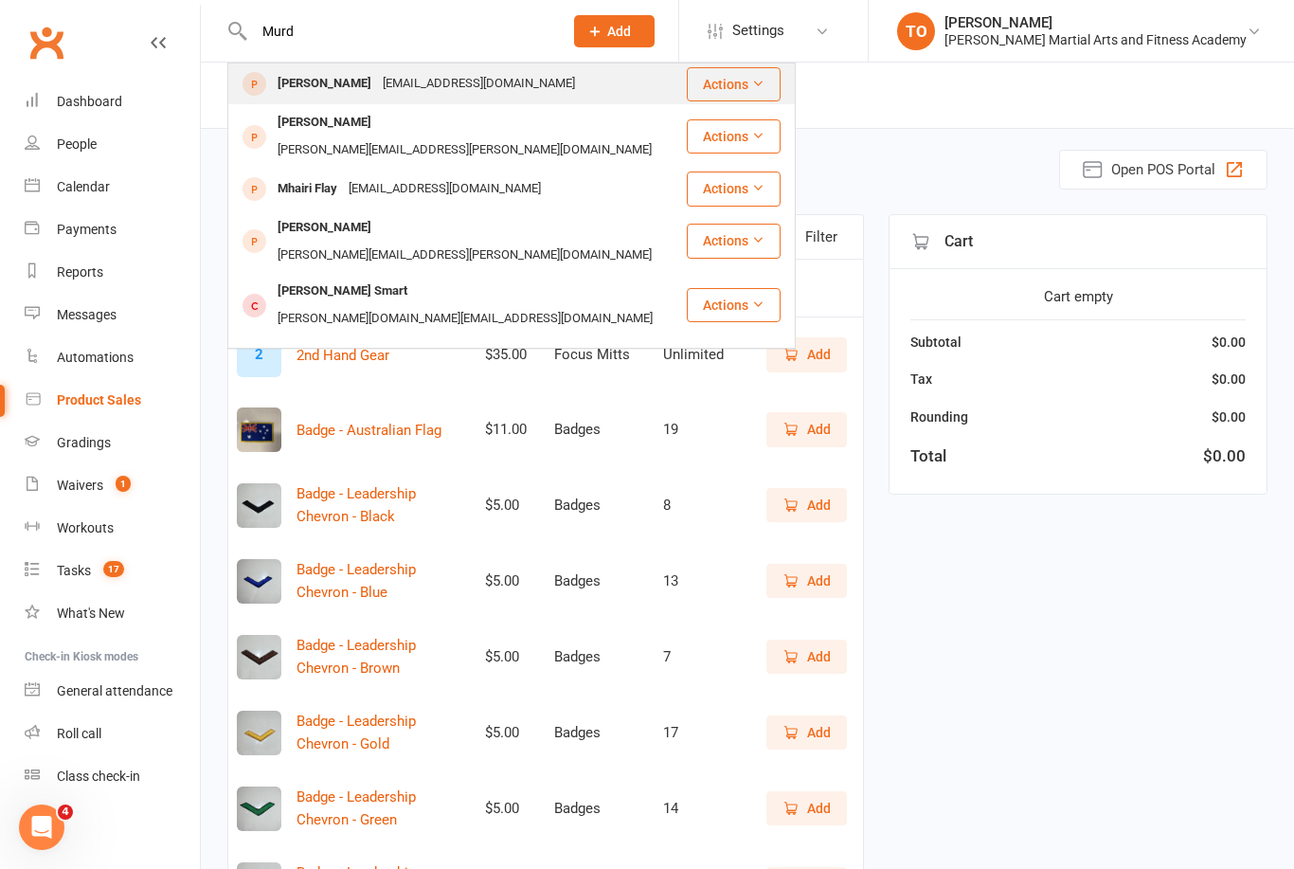
type input "Murd"
click at [351, 85] on div "[PERSON_NAME]" at bounding box center [324, 83] width 105 height 27
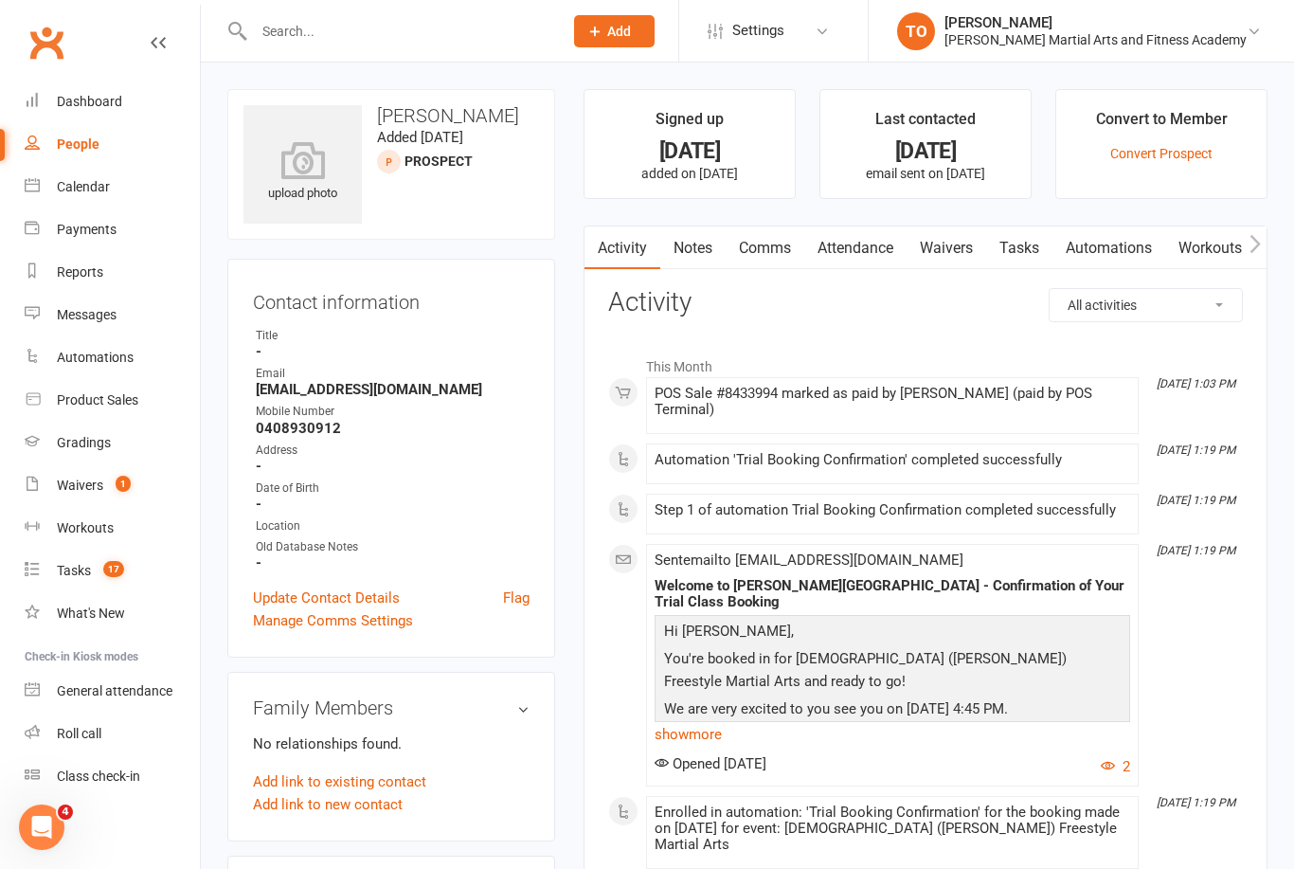
click at [1028, 250] on link "Tasks" at bounding box center [1019, 248] width 66 height 44
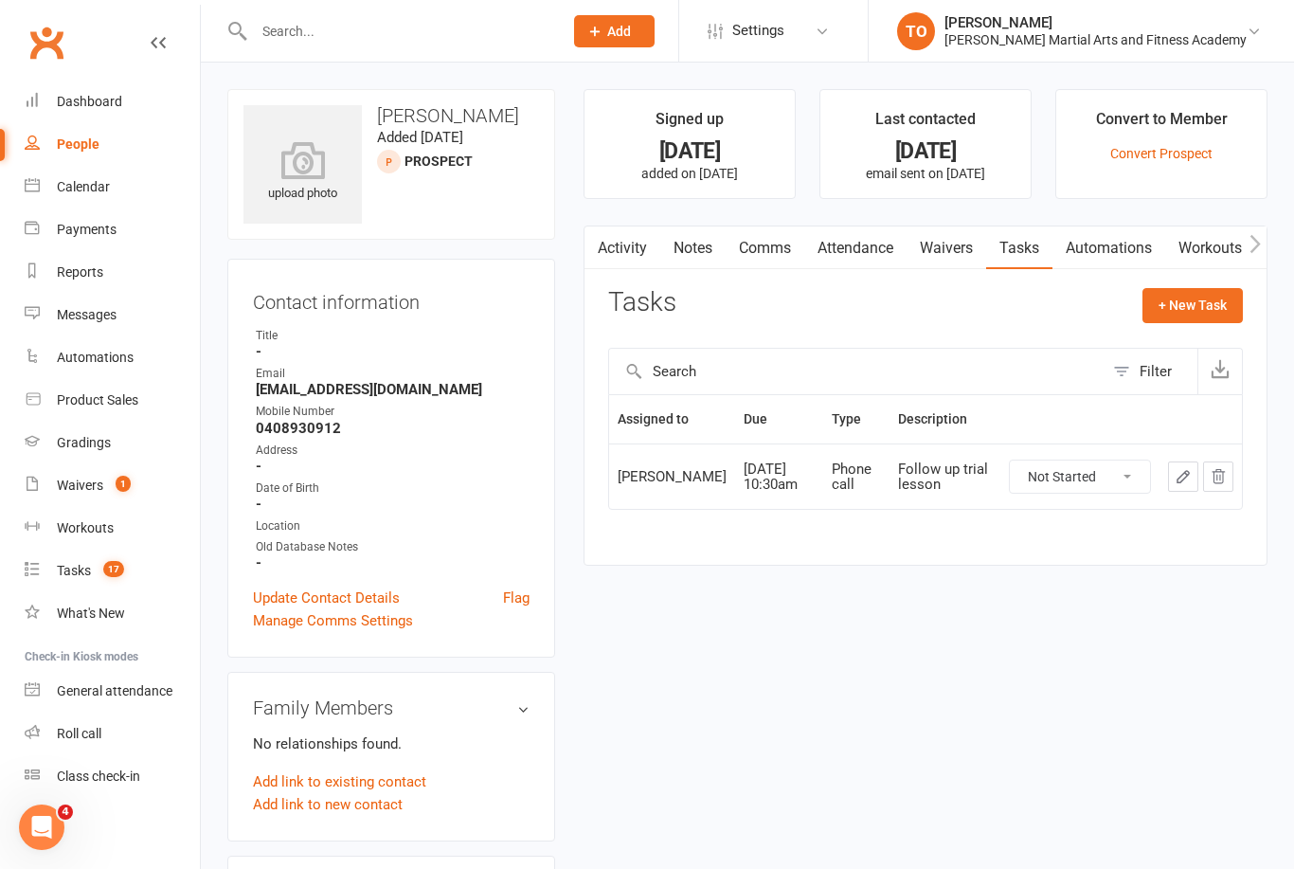
click at [963, 258] on link "Waivers" at bounding box center [947, 248] width 80 height 44
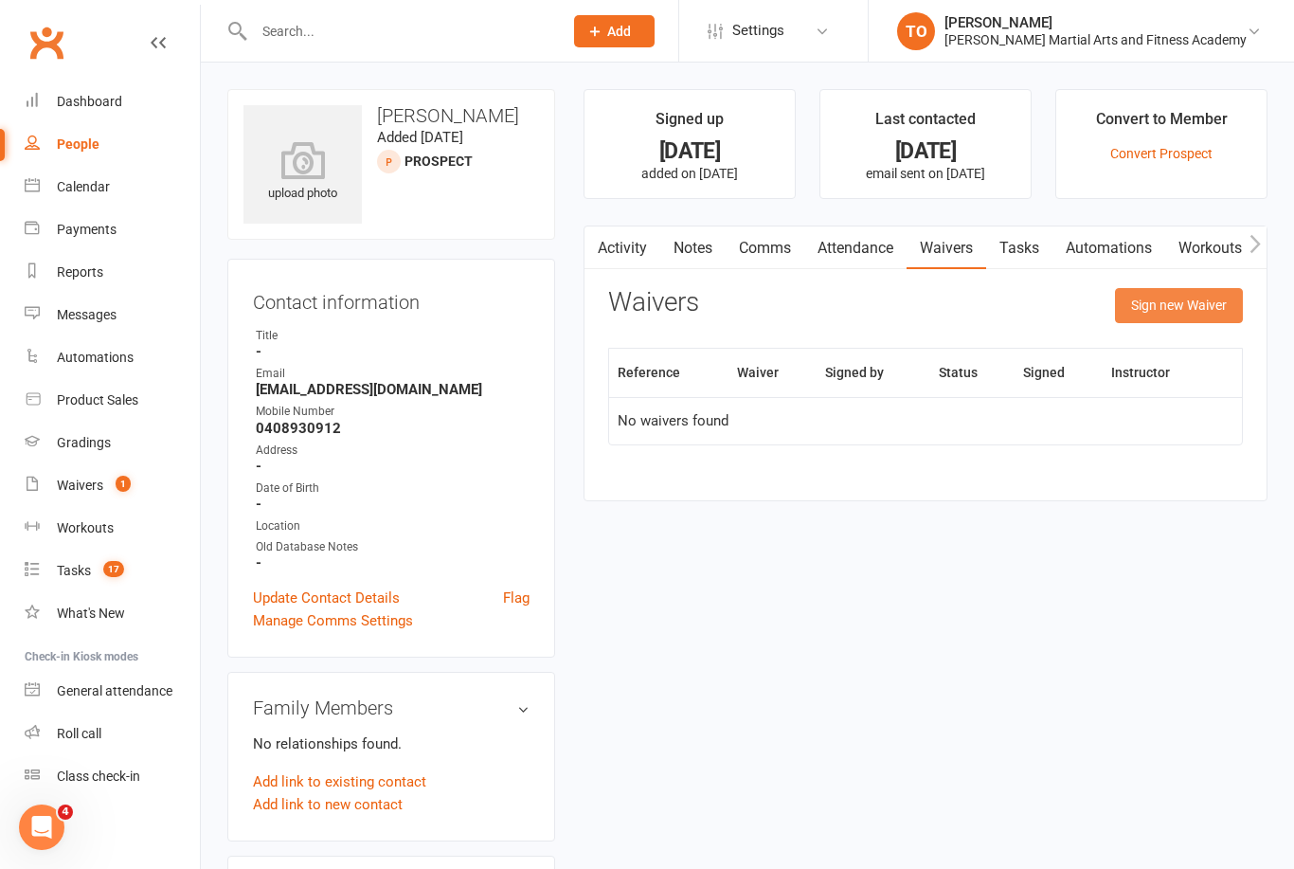
click at [1169, 302] on button "Sign new Waiver" at bounding box center [1179, 305] width 128 height 34
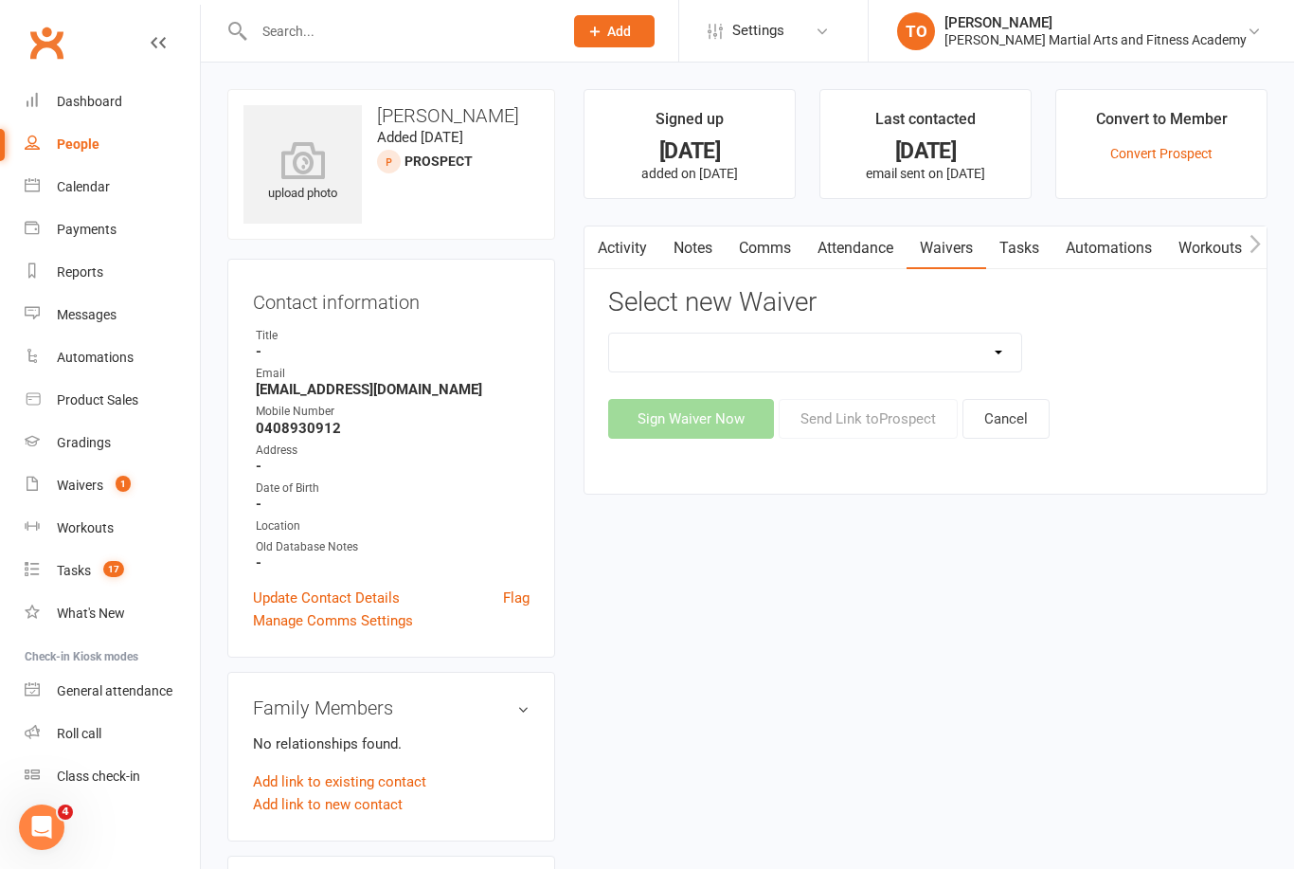
click at [1002, 337] on select "ALL ACCESS Adults Membership B4F - Adults - 10 Class Pass + 1 FREE B4F - Adults…" at bounding box center [815, 353] width 412 height 38
select select "10343"
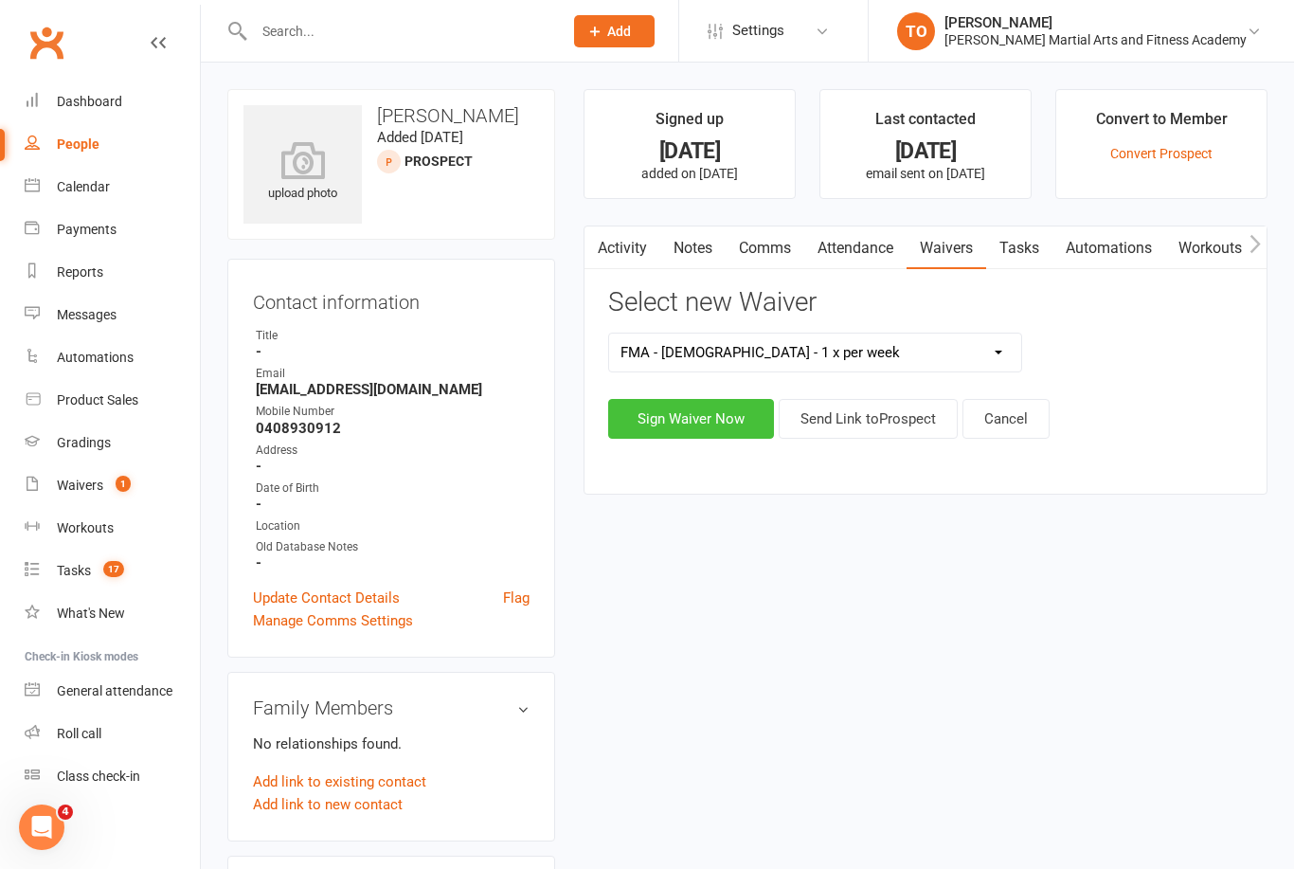
click at [735, 424] on button "Sign Waiver Now" at bounding box center [691, 419] width 166 height 40
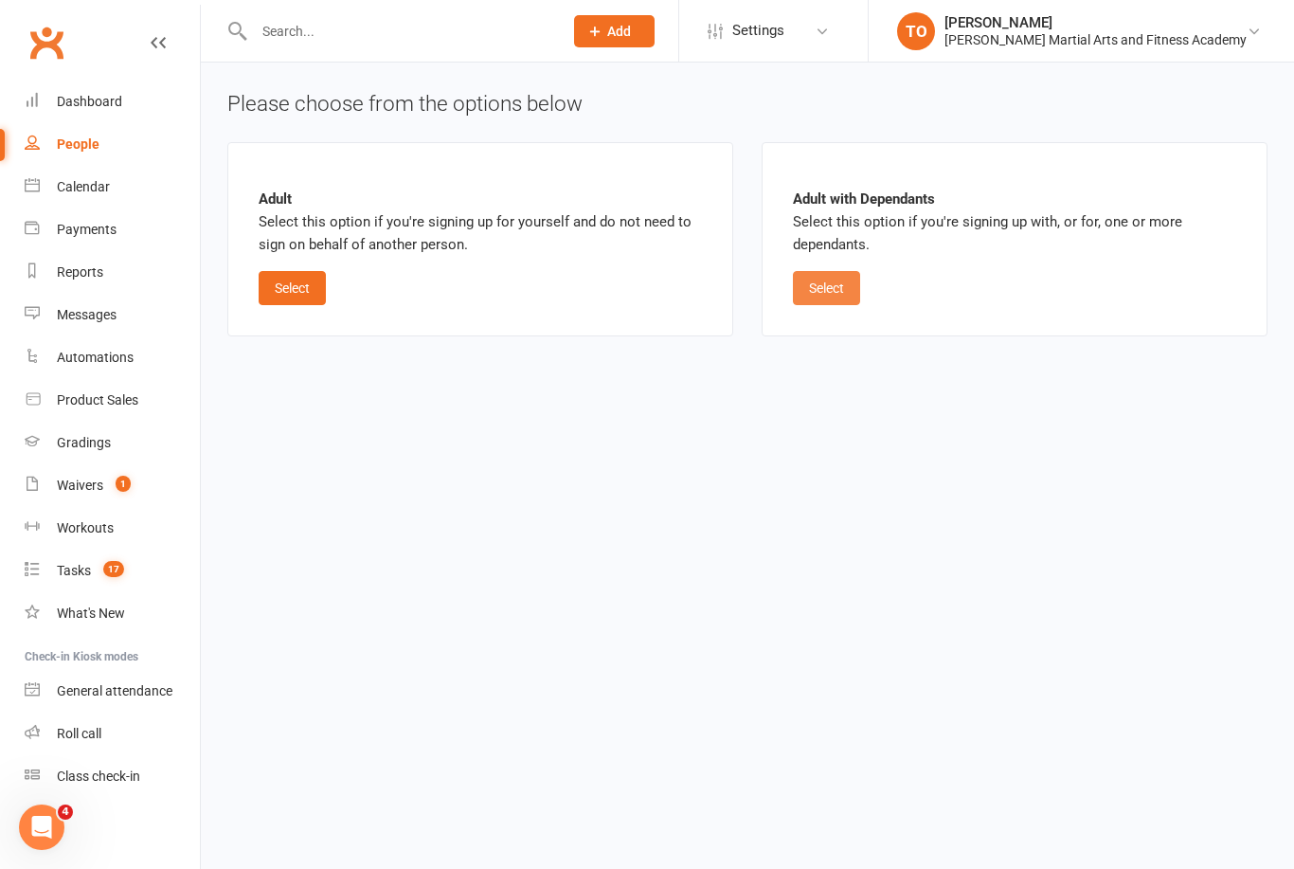
click at [837, 290] on button "Select" at bounding box center [826, 288] width 67 height 34
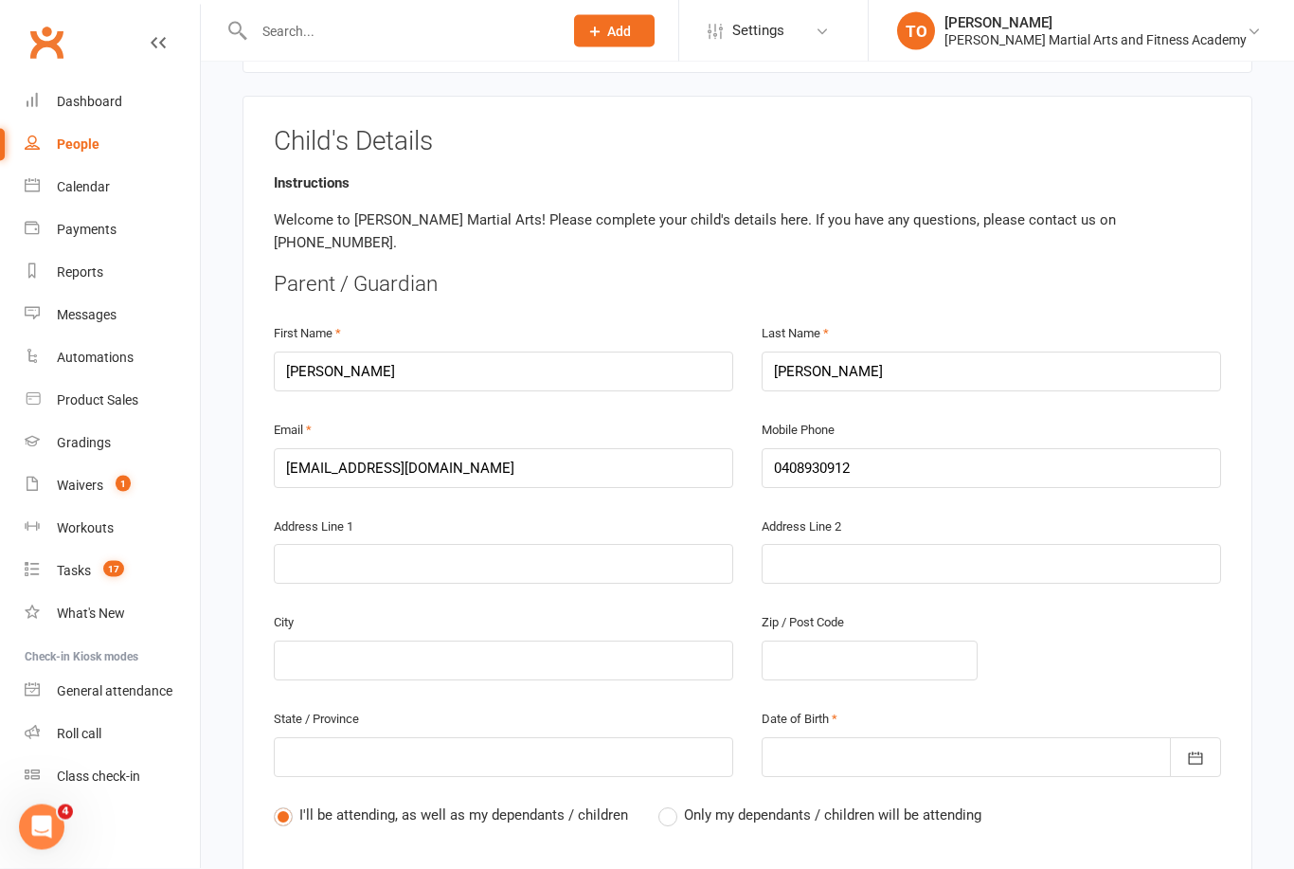
scroll to position [319, 0]
click at [674, 803] on label "Only my dependants / children will be attending" at bounding box center [820, 814] width 323 height 23
click at [671, 803] on input "Only my dependants / children will be attending" at bounding box center [665, 803] width 12 height 0
radio input "true"
radio input "false"
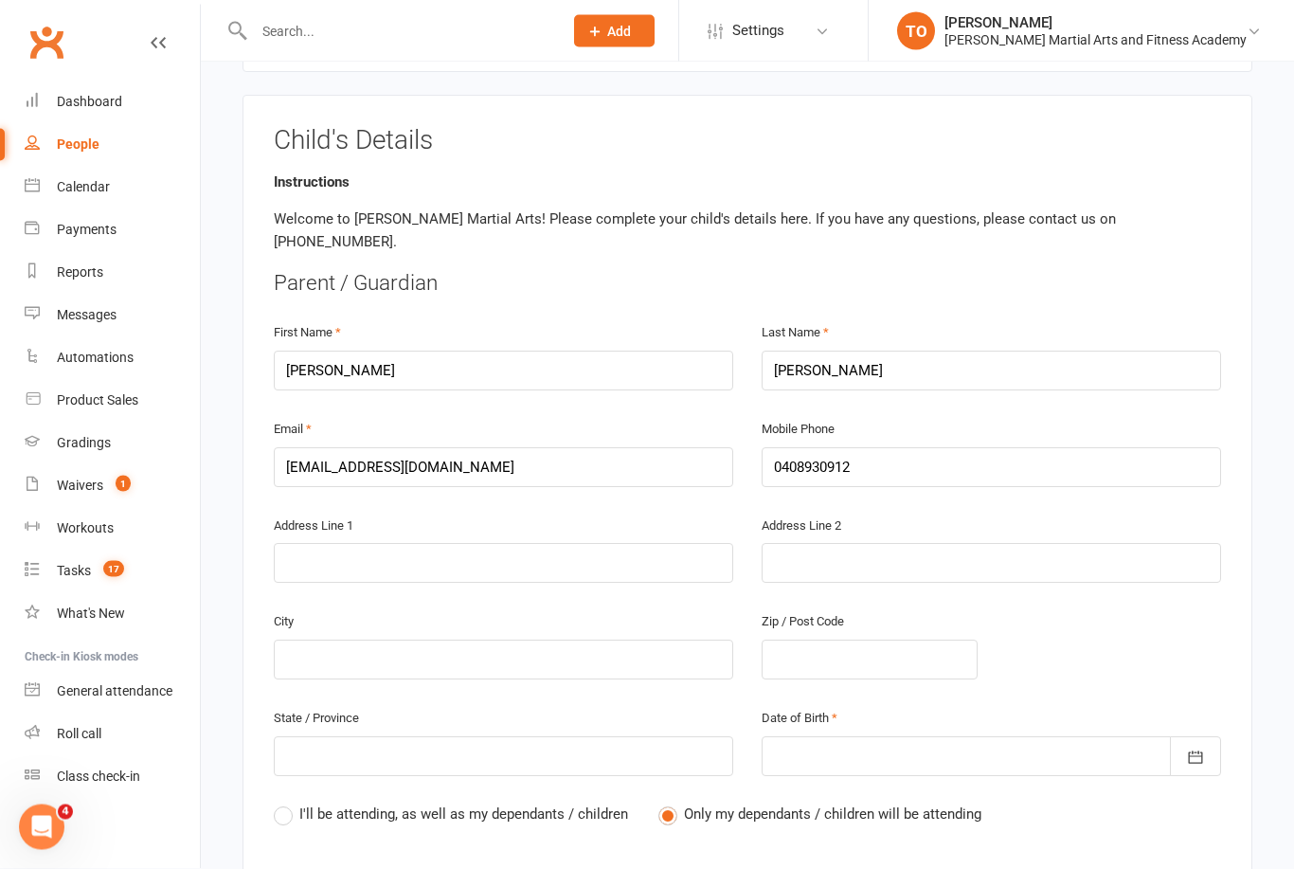
scroll to position [320, 0]
click at [83, 147] on div "People" at bounding box center [78, 143] width 43 height 15
